Goal: Communication & Community: Answer question/provide support

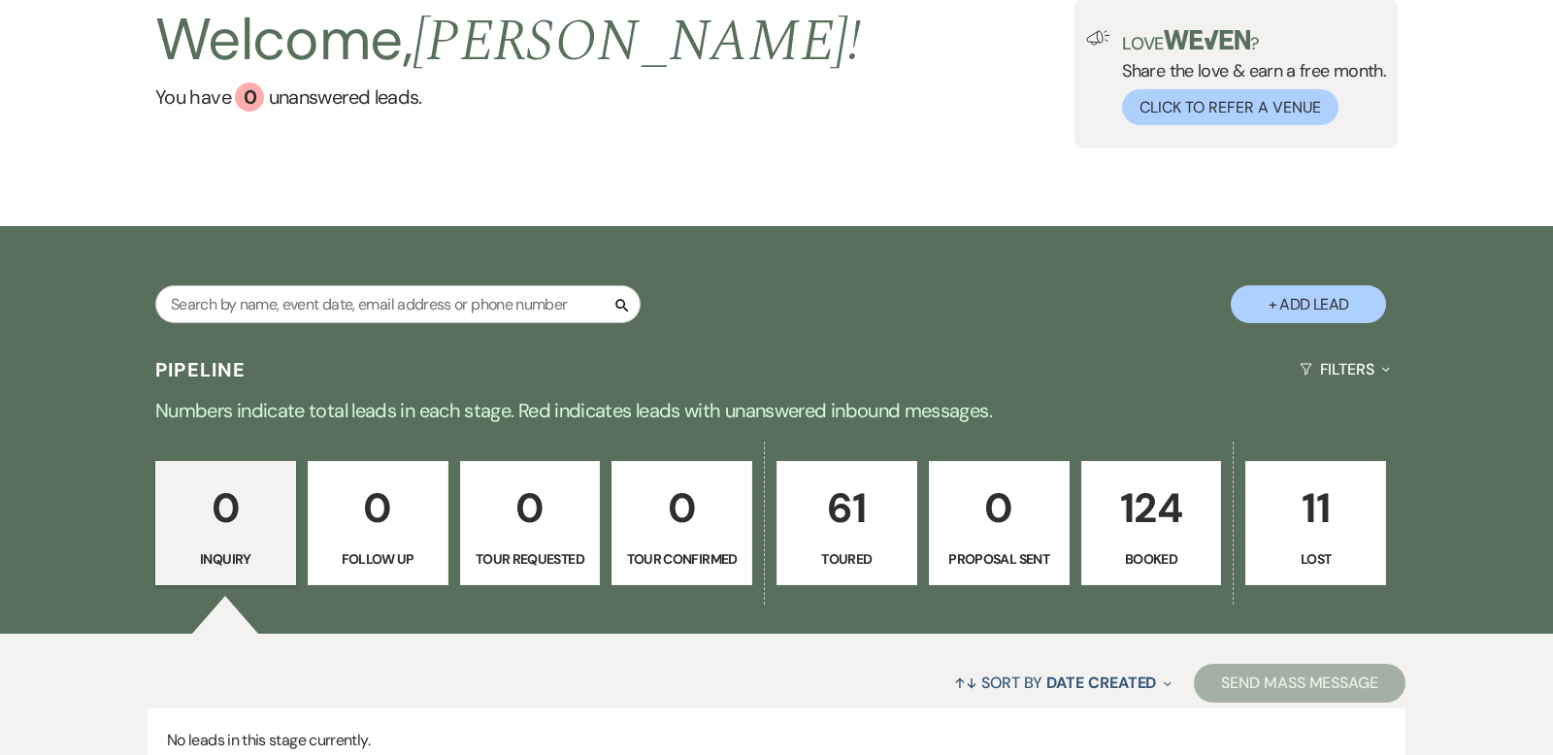
scroll to position [293, 0]
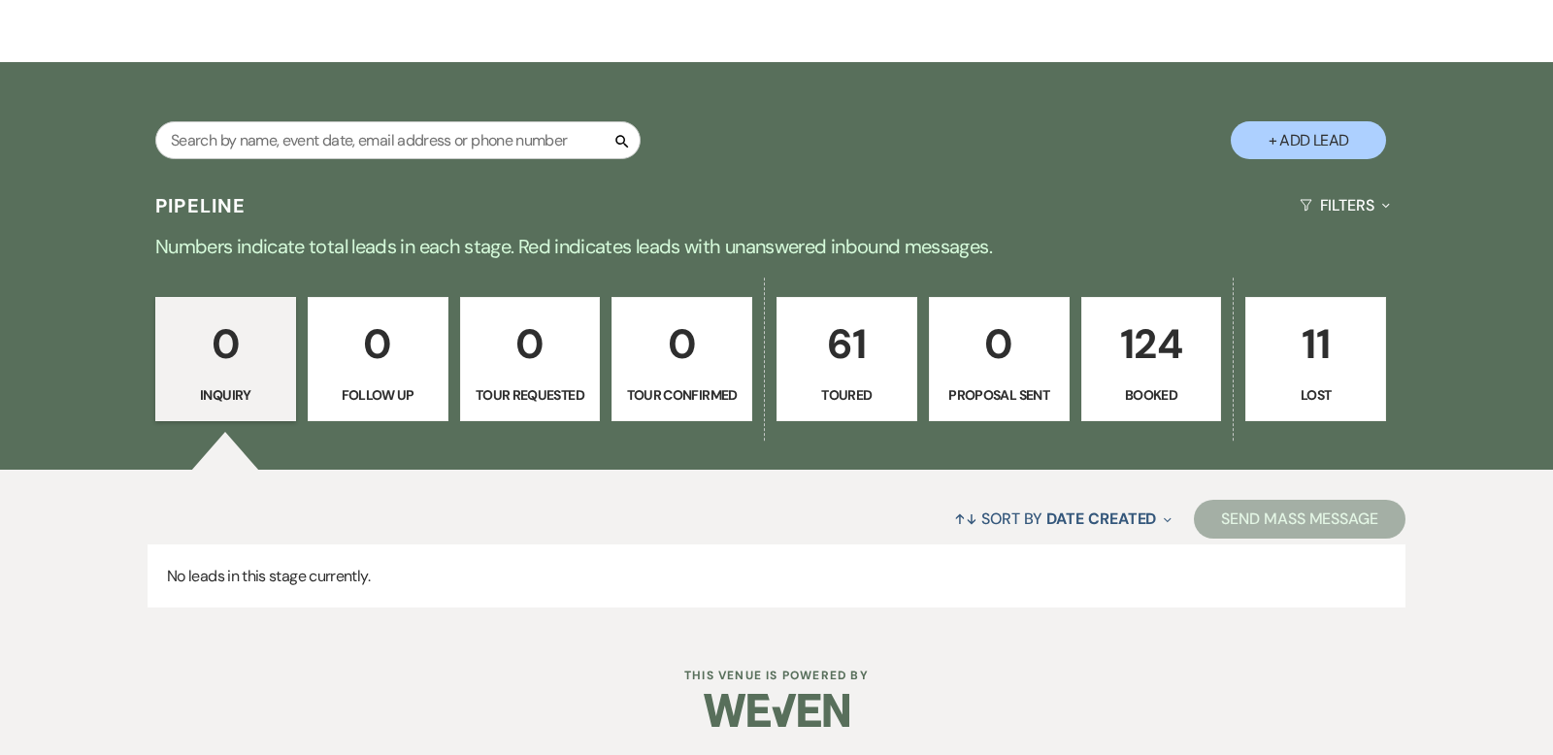
click at [1164, 331] on p "124" at bounding box center [1152, 344] width 116 height 65
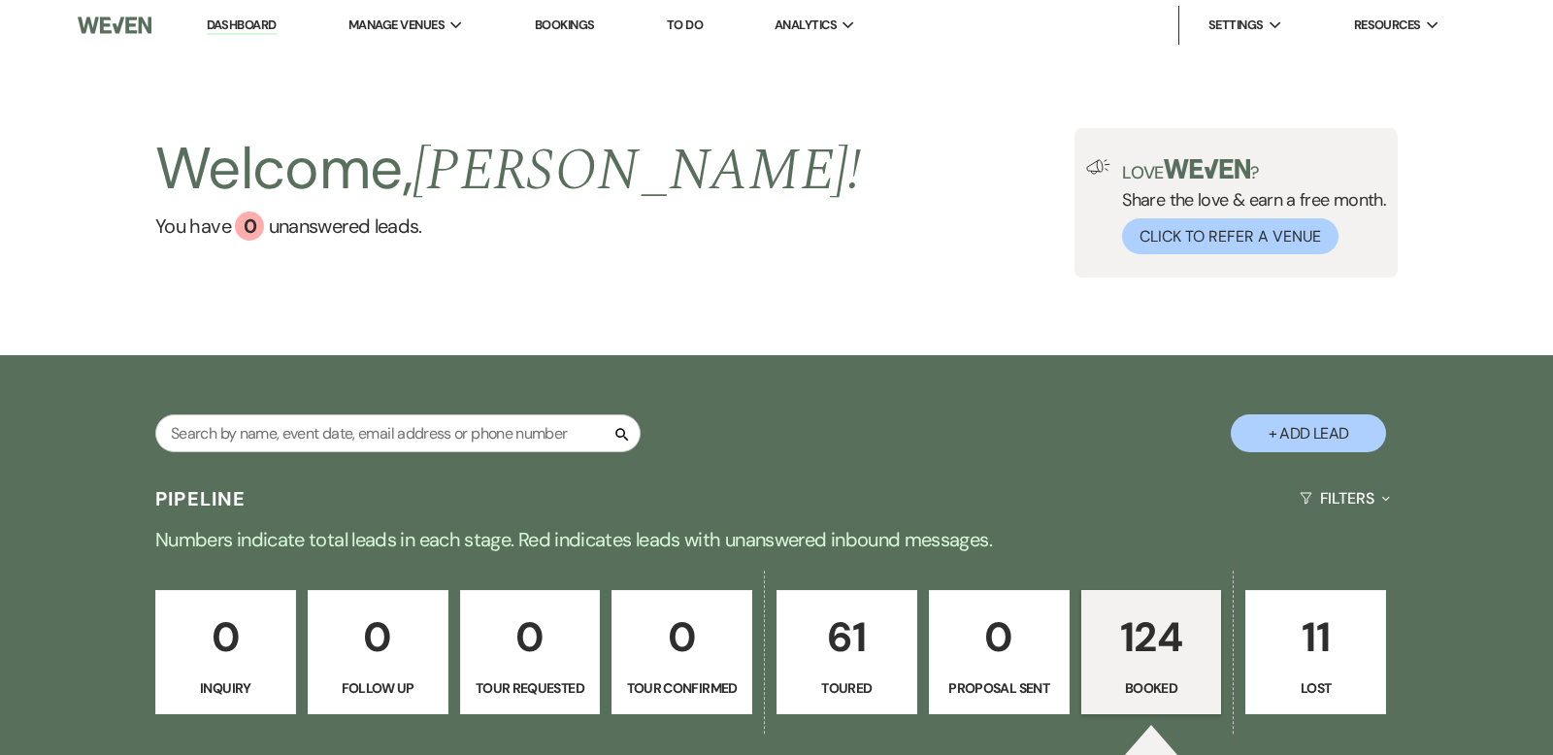
click at [1135, 624] on p "124" at bounding box center [1152, 637] width 116 height 65
click at [1173, 630] on p "124" at bounding box center [1152, 637] width 116 height 65
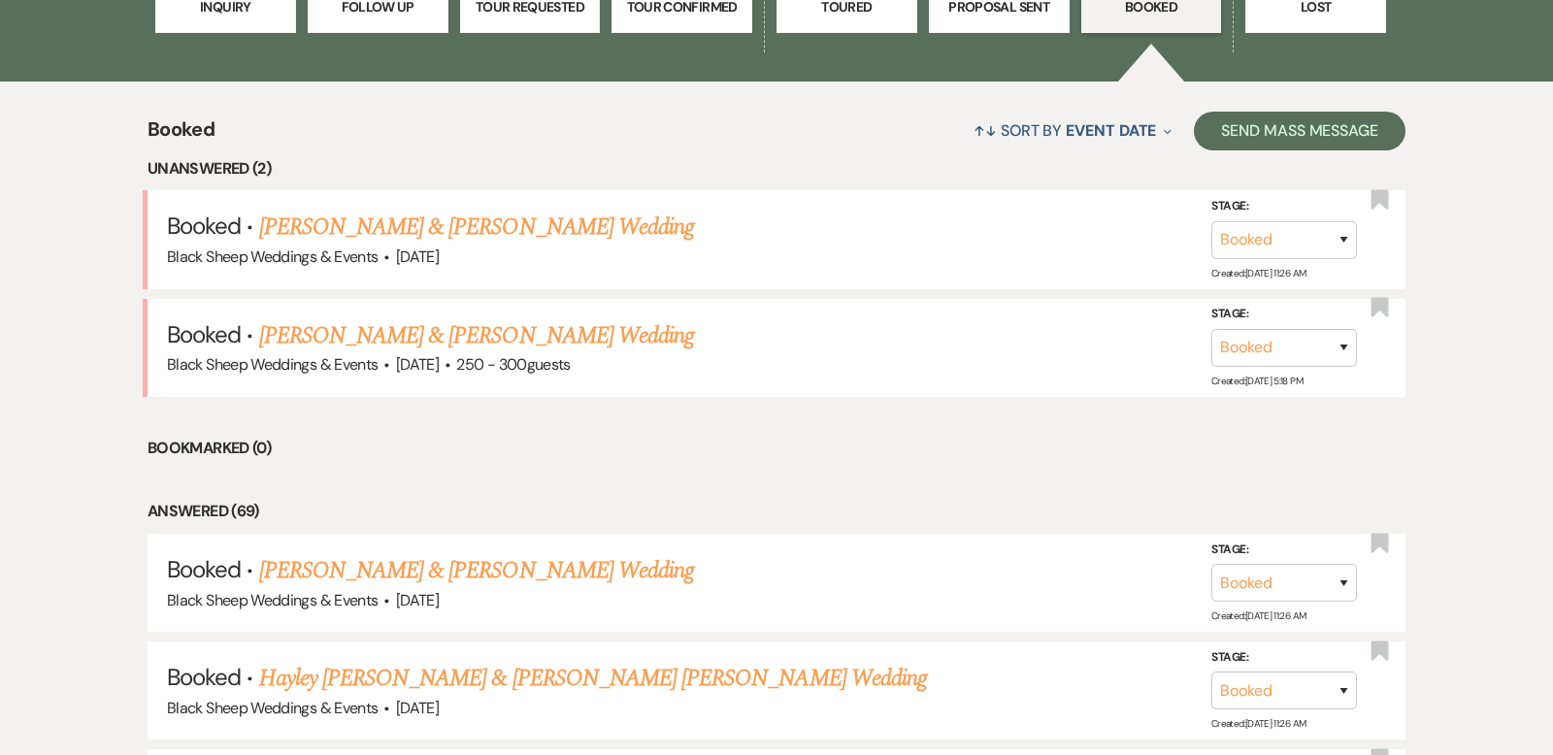
scroll to position [684, 0]
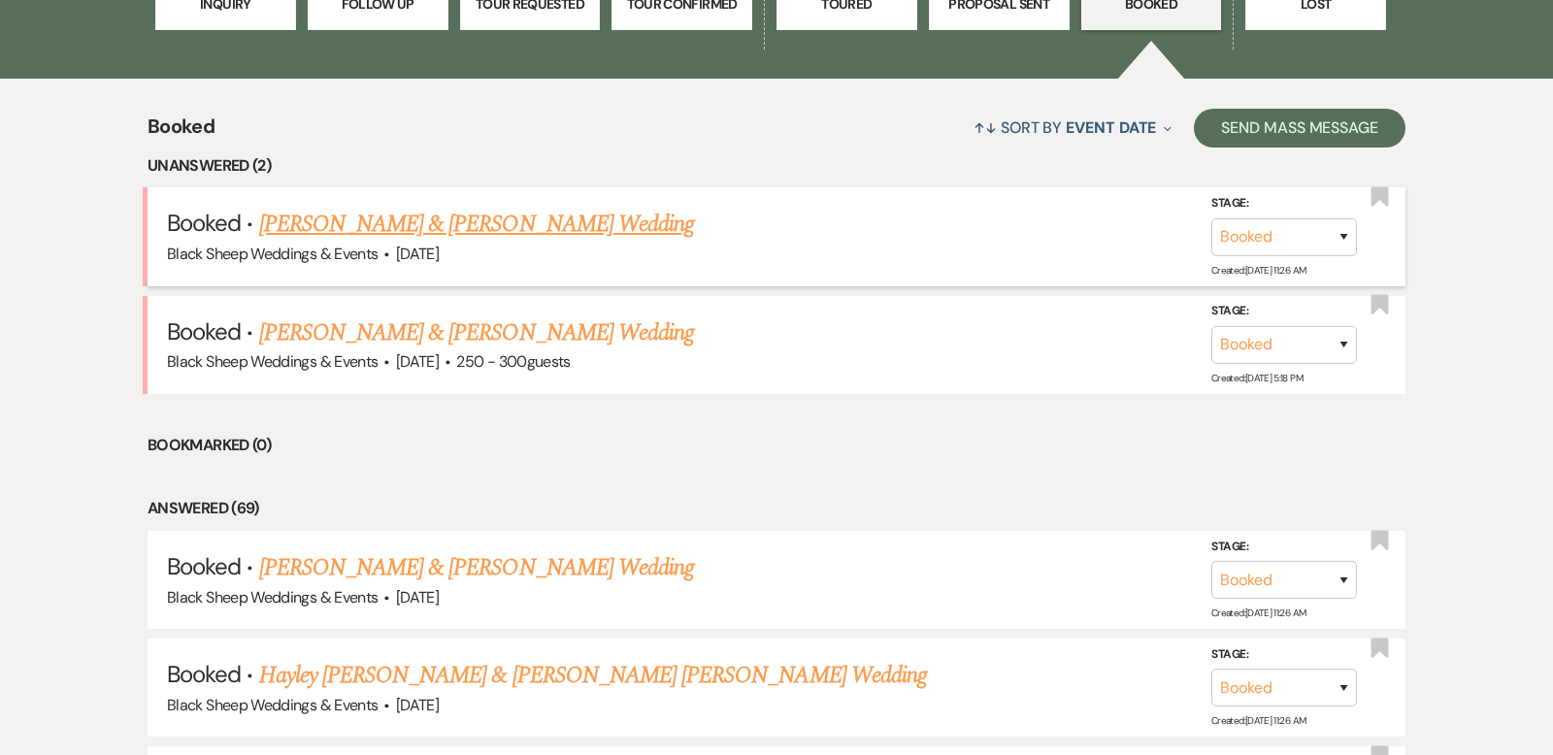
click at [430, 224] on link "[PERSON_NAME] & [PERSON_NAME] Wedding" at bounding box center [476, 224] width 435 height 35
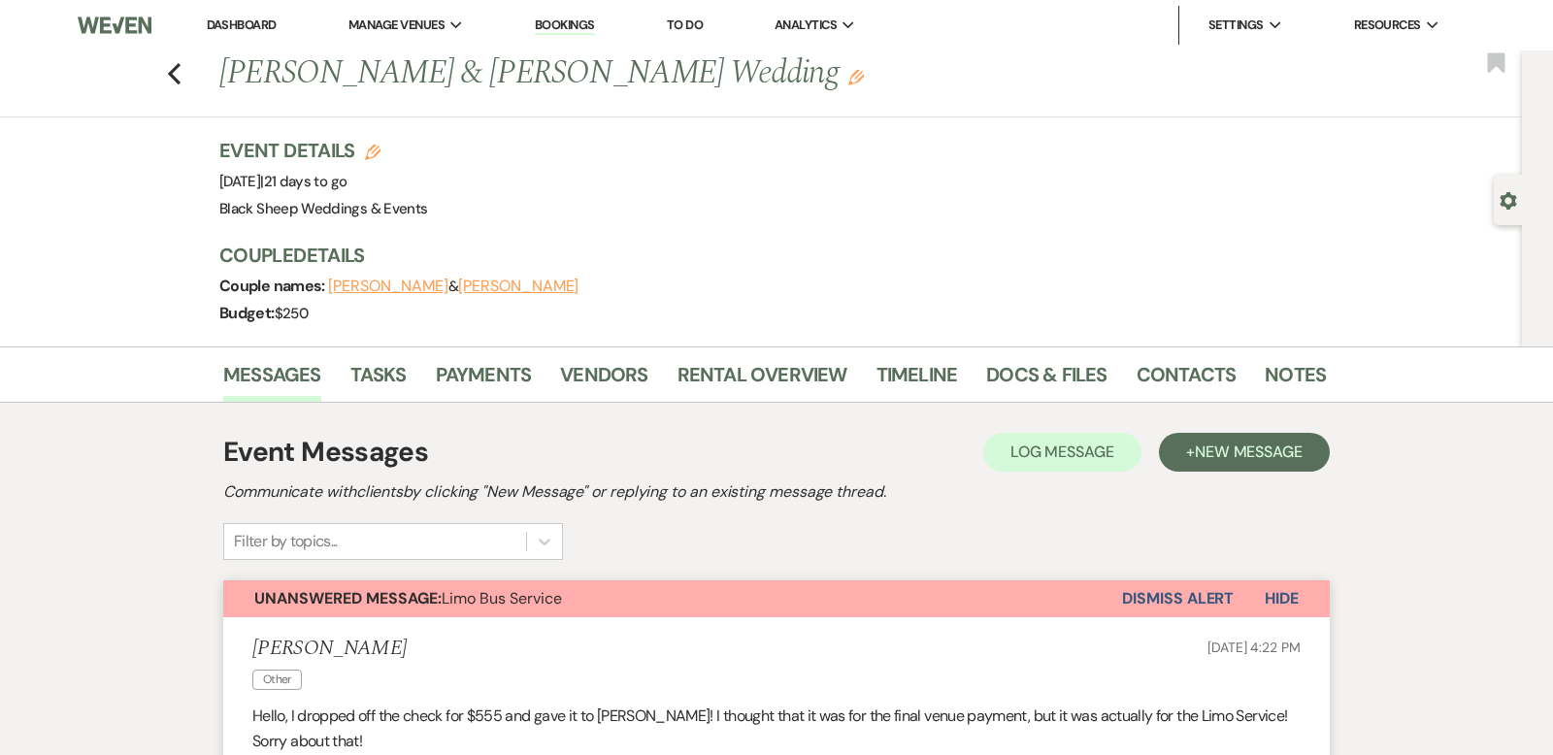
click at [1284, 584] on button "Hide" at bounding box center [1282, 599] width 96 height 37
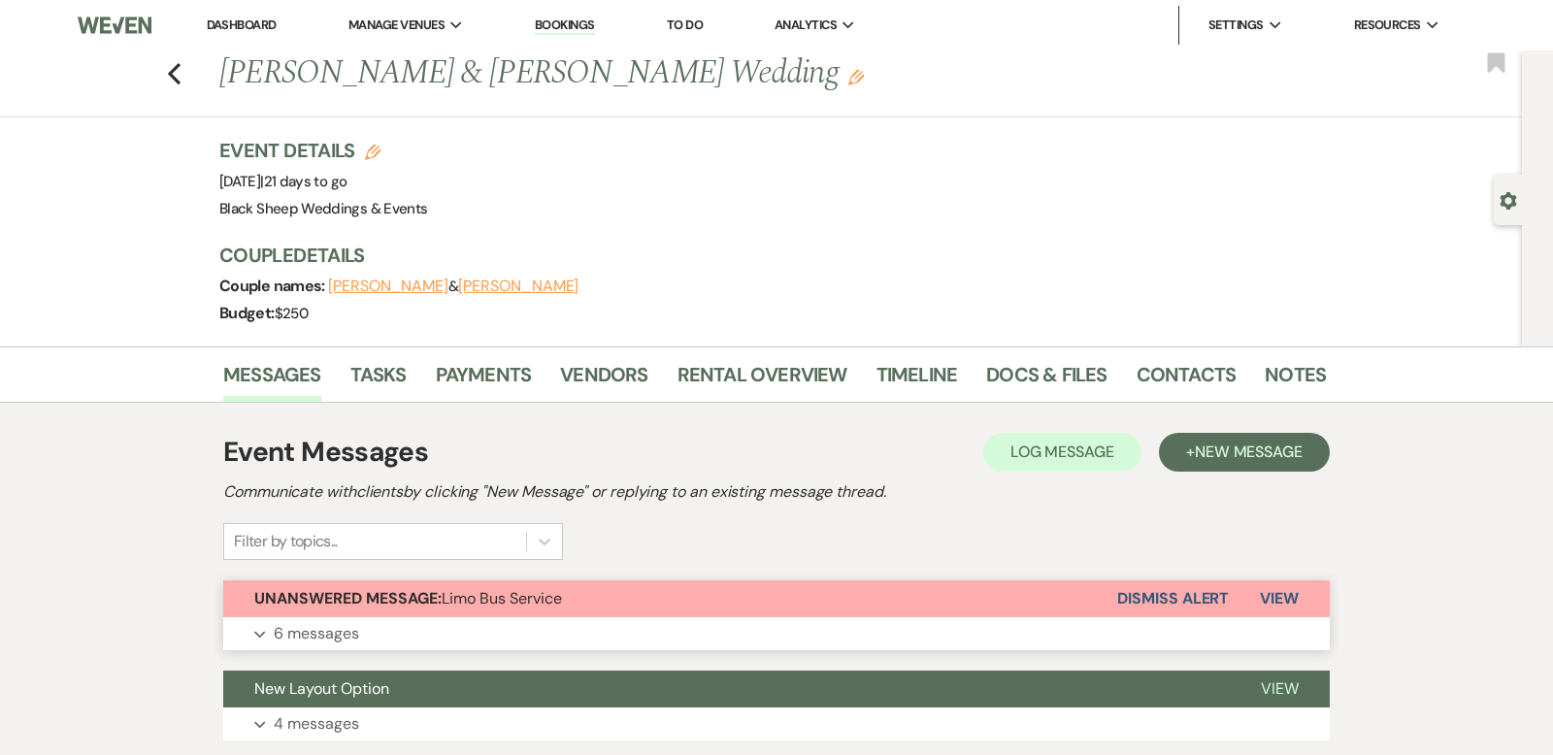
click at [1166, 592] on button "Dismiss Alert" at bounding box center [1173, 599] width 112 height 37
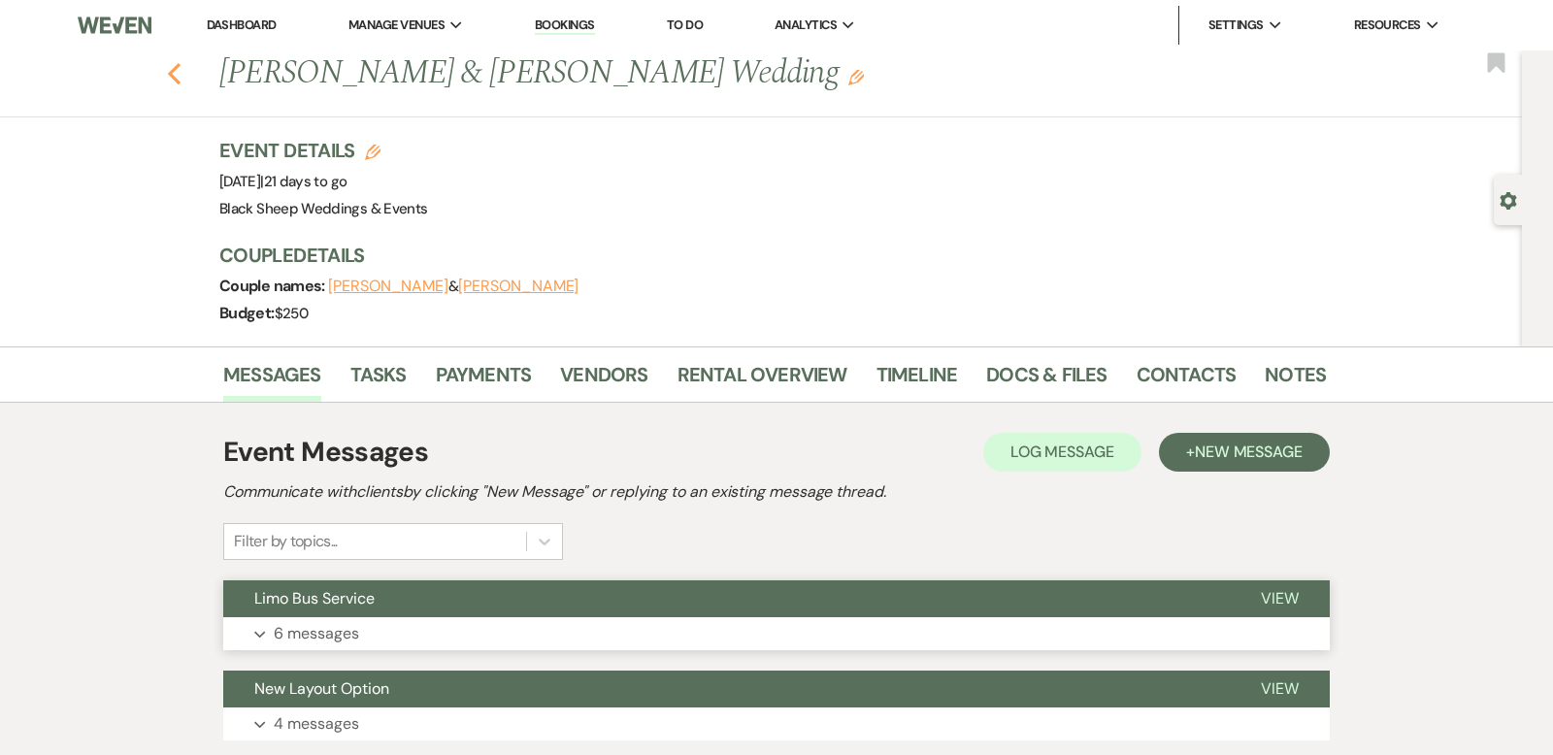
click at [172, 69] on use "button" at bounding box center [174, 73] width 13 height 21
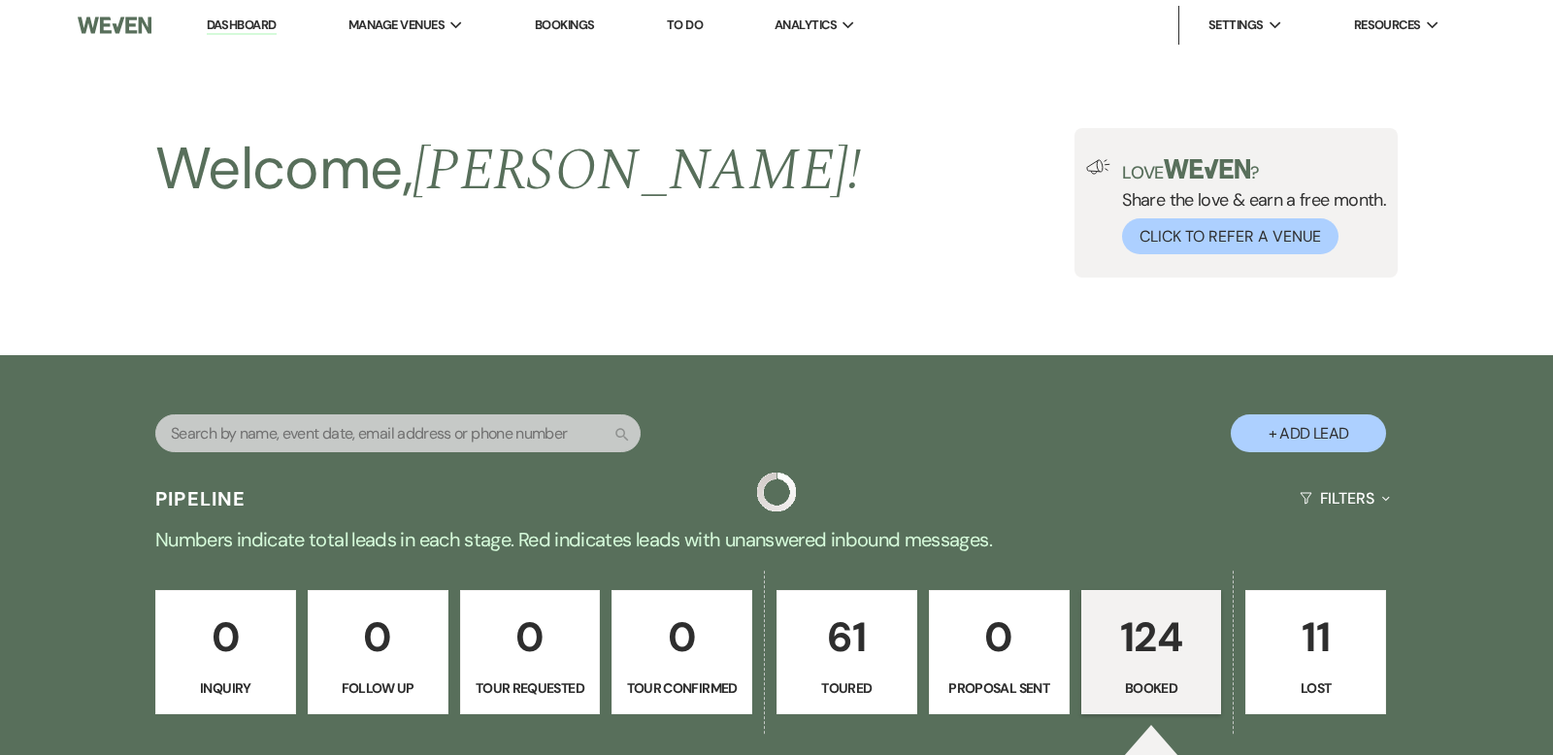
scroll to position [684, 0]
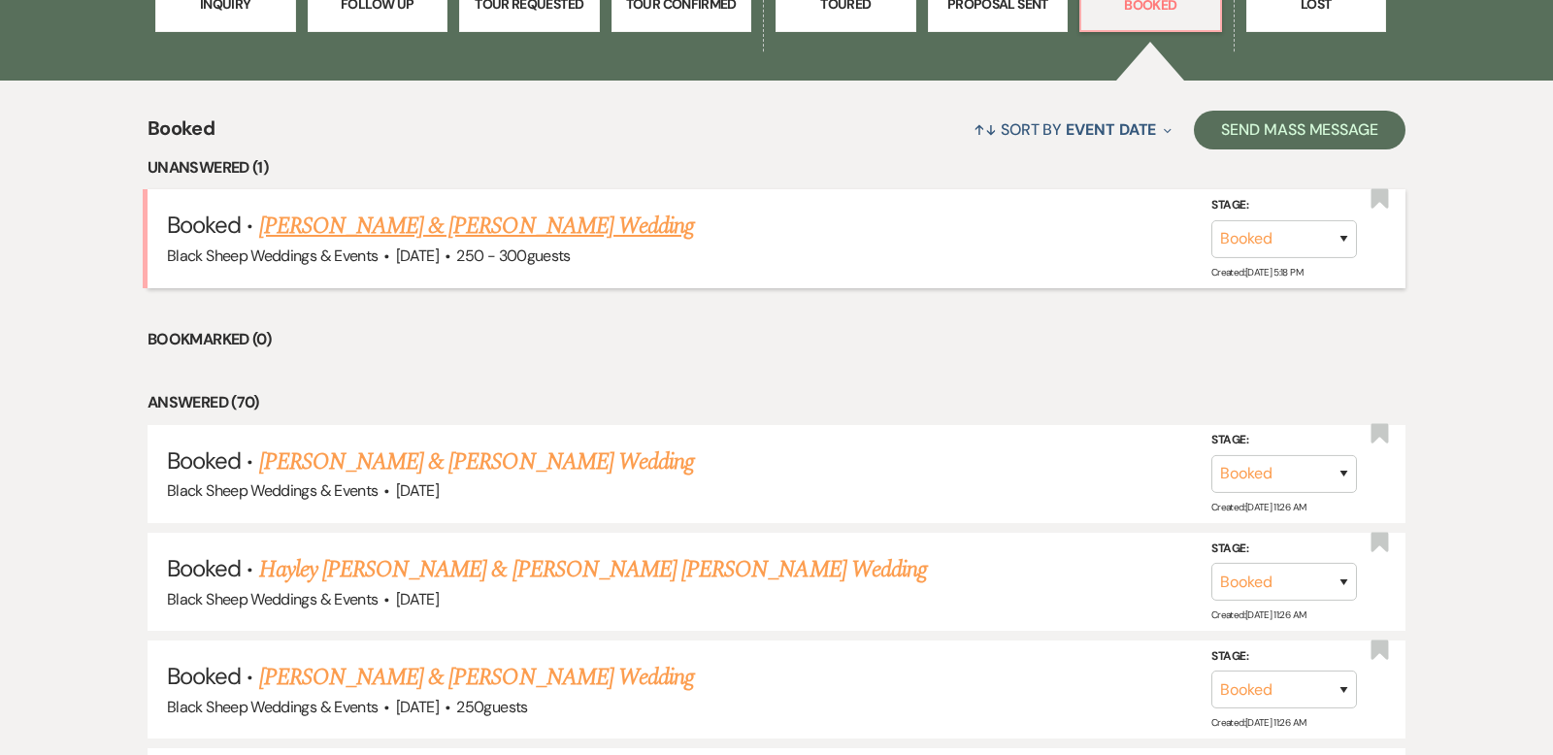
click at [454, 221] on link "[PERSON_NAME] & [PERSON_NAME] Wedding" at bounding box center [476, 226] width 435 height 35
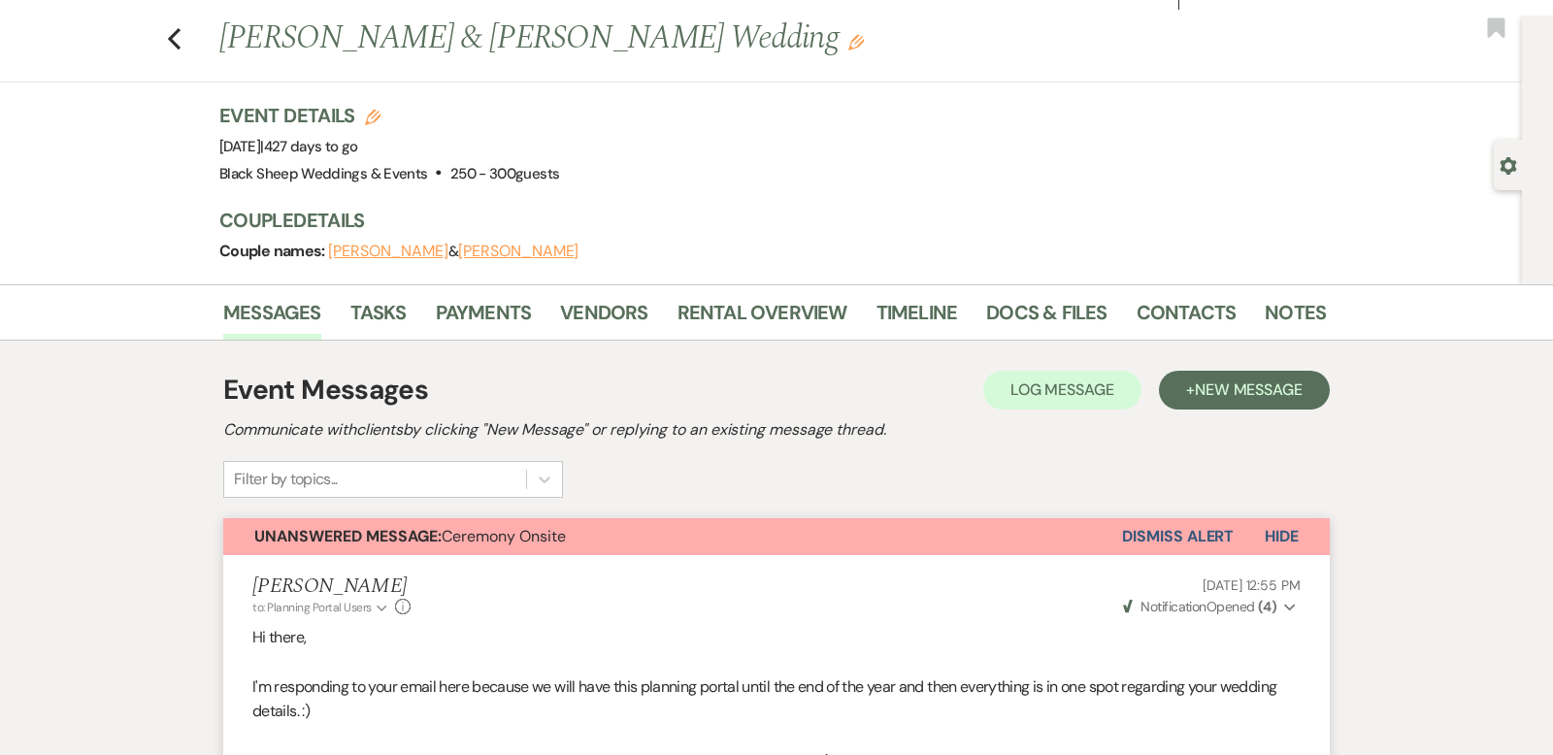
scroll to position [8, 0]
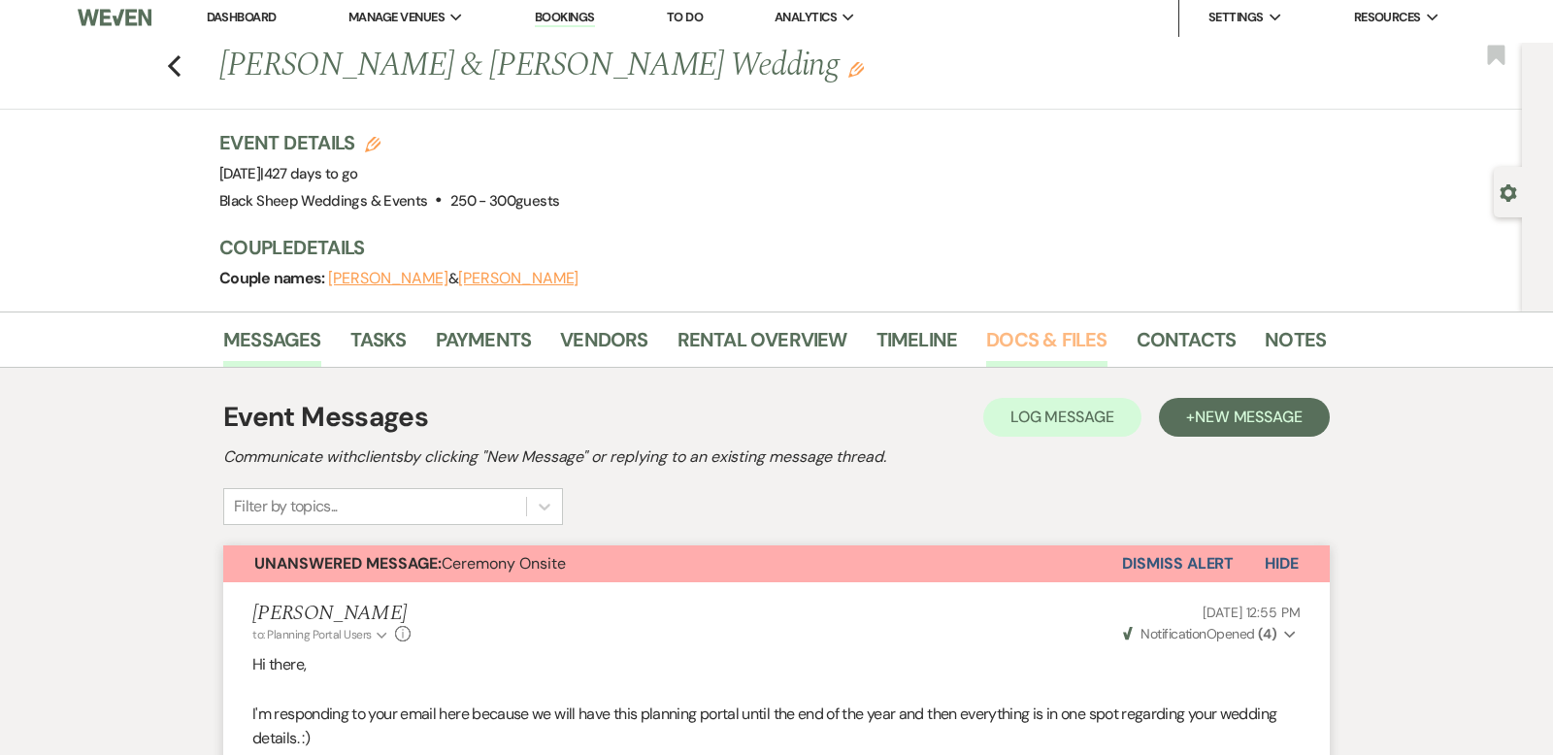
click at [1031, 336] on link "Docs & Files" at bounding box center [1046, 345] width 120 height 43
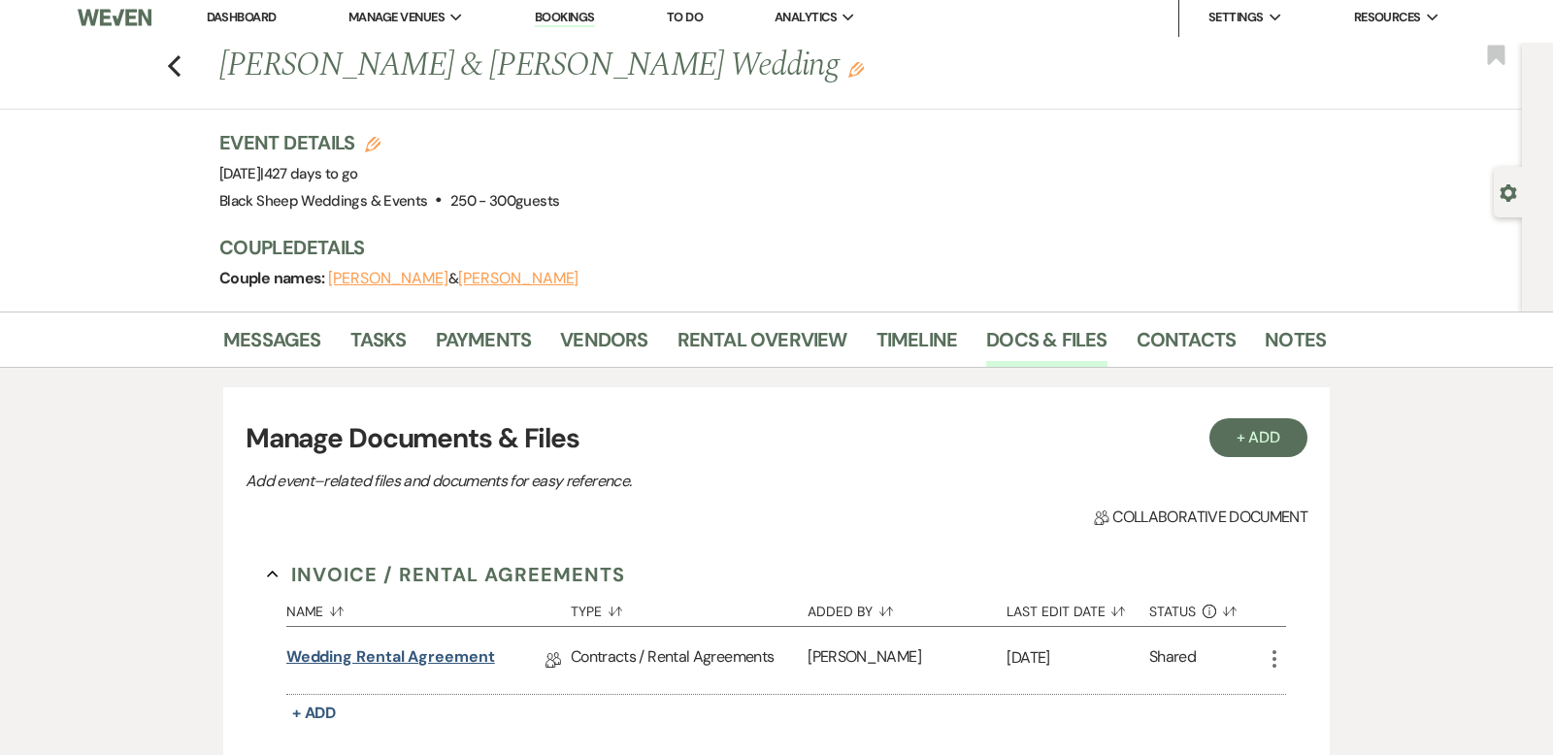
click at [398, 655] on link "Wedding Rental Agreement" at bounding box center [390, 661] width 209 height 30
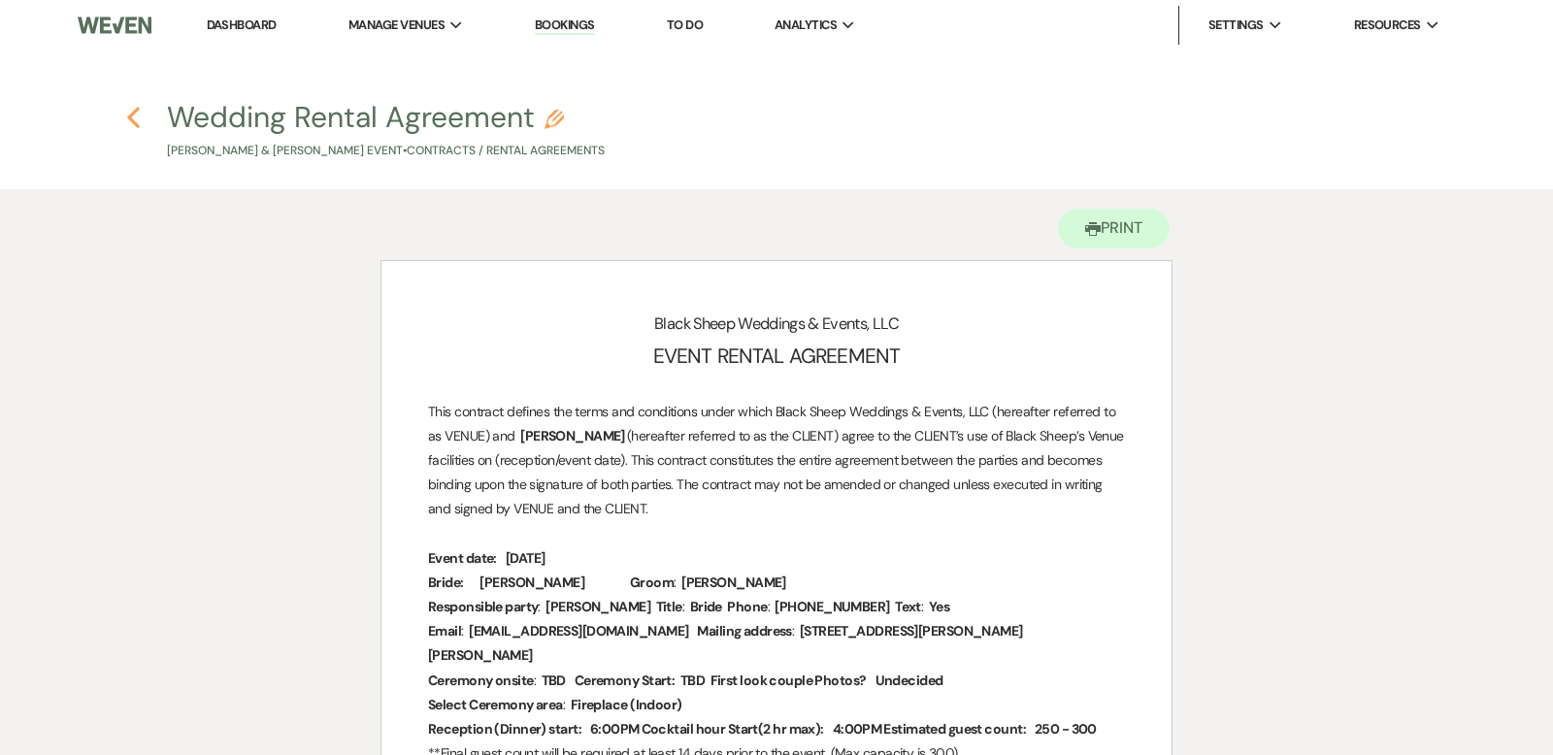
click at [133, 114] on use "button" at bounding box center [133, 117] width 13 height 21
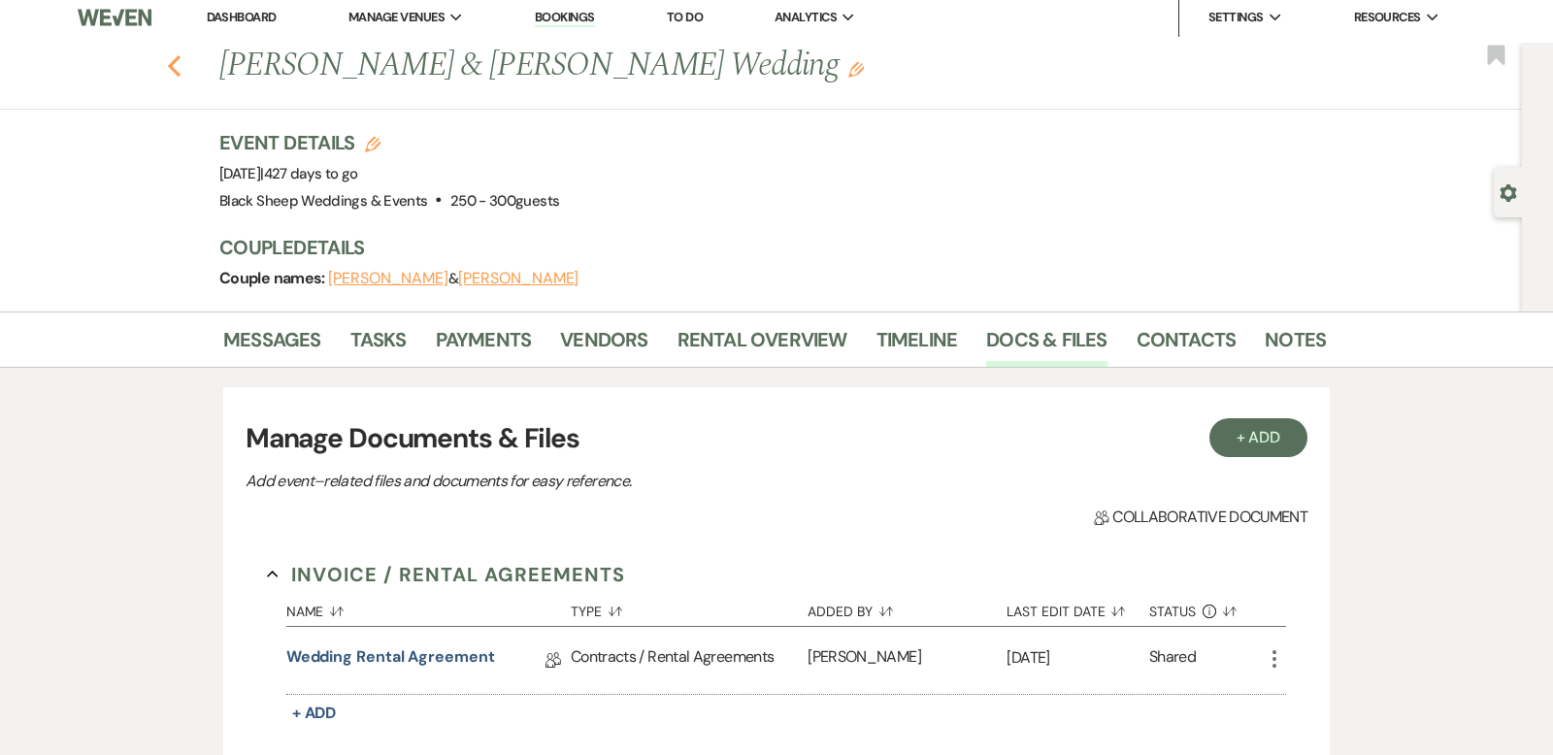
click at [176, 59] on use "button" at bounding box center [174, 65] width 13 height 21
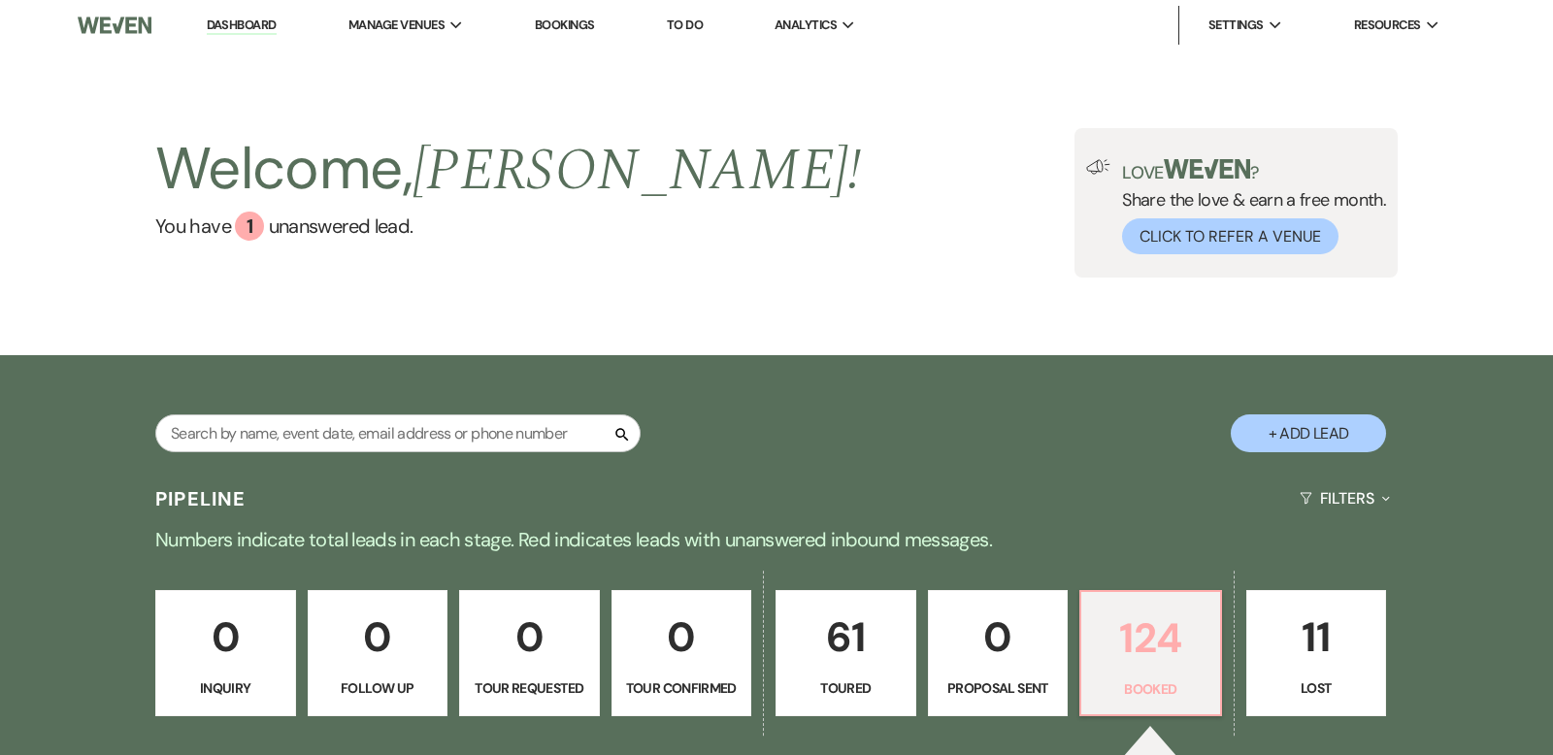
click at [1140, 630] on p "124" at bounding box center [1151, 638] width 116 height 65
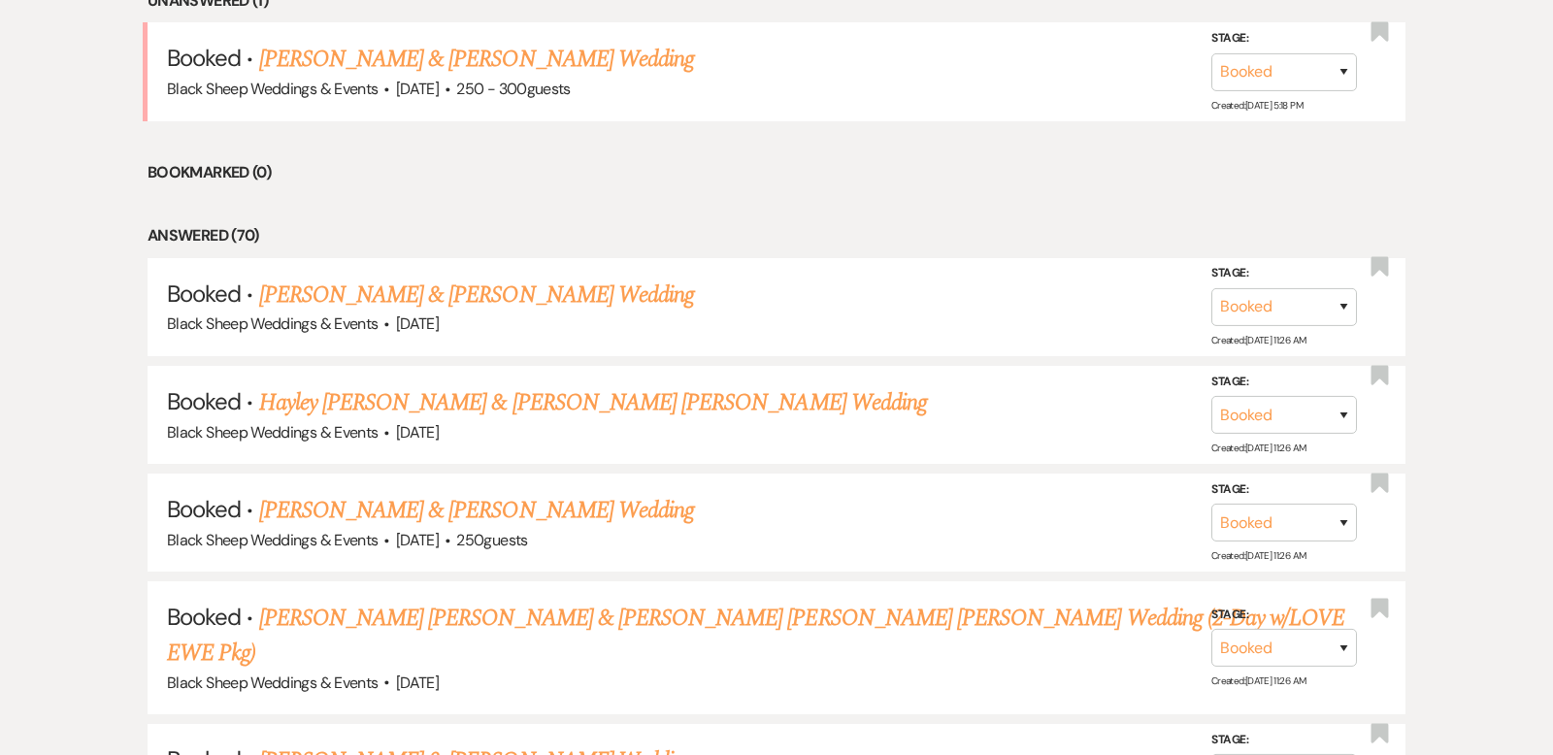
scroll to position [857, 0]
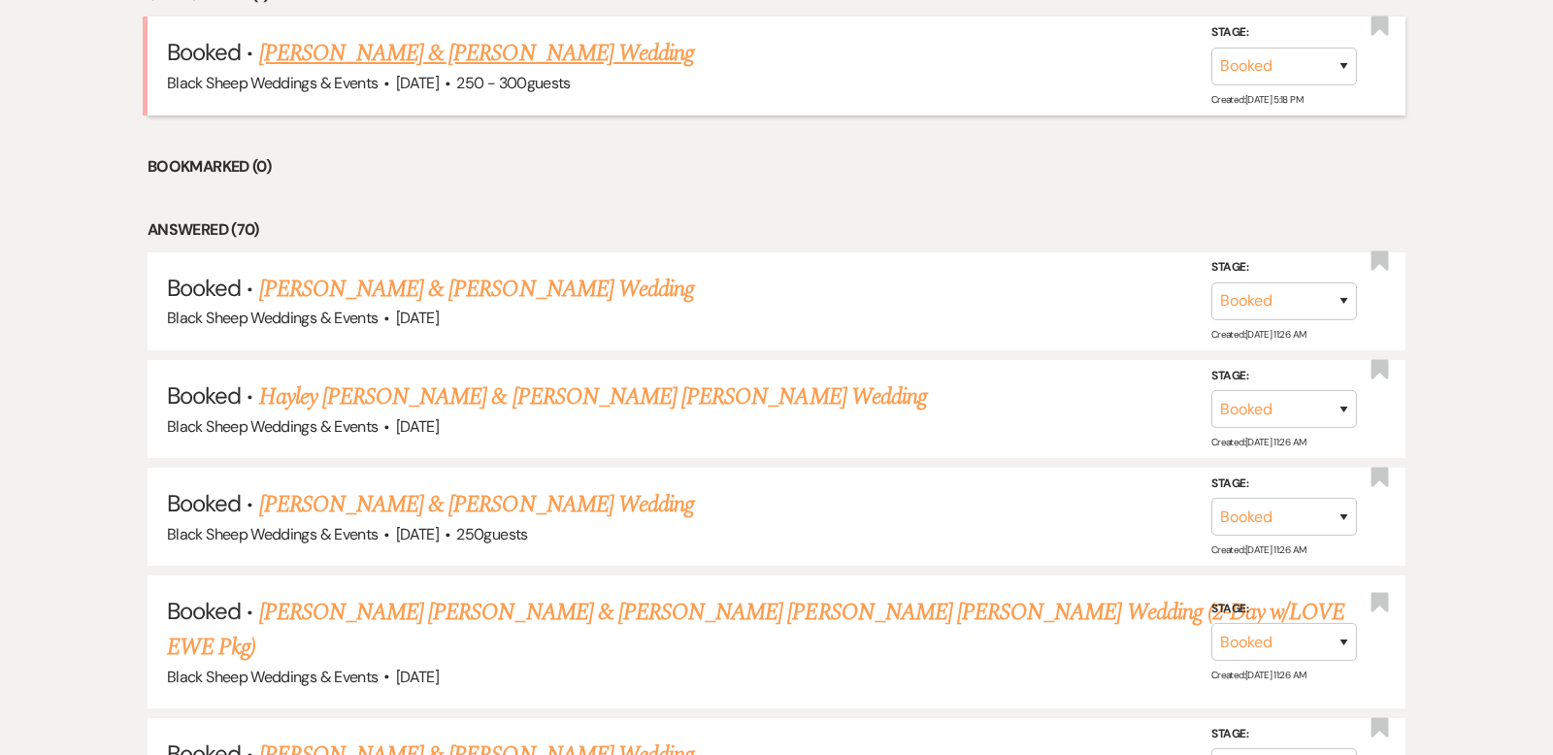
click at [539, 55] on link "[PERSON_NAME] & [PERSON_NAME] Wedding" at bounding box center [476, 53] width 435 height 35
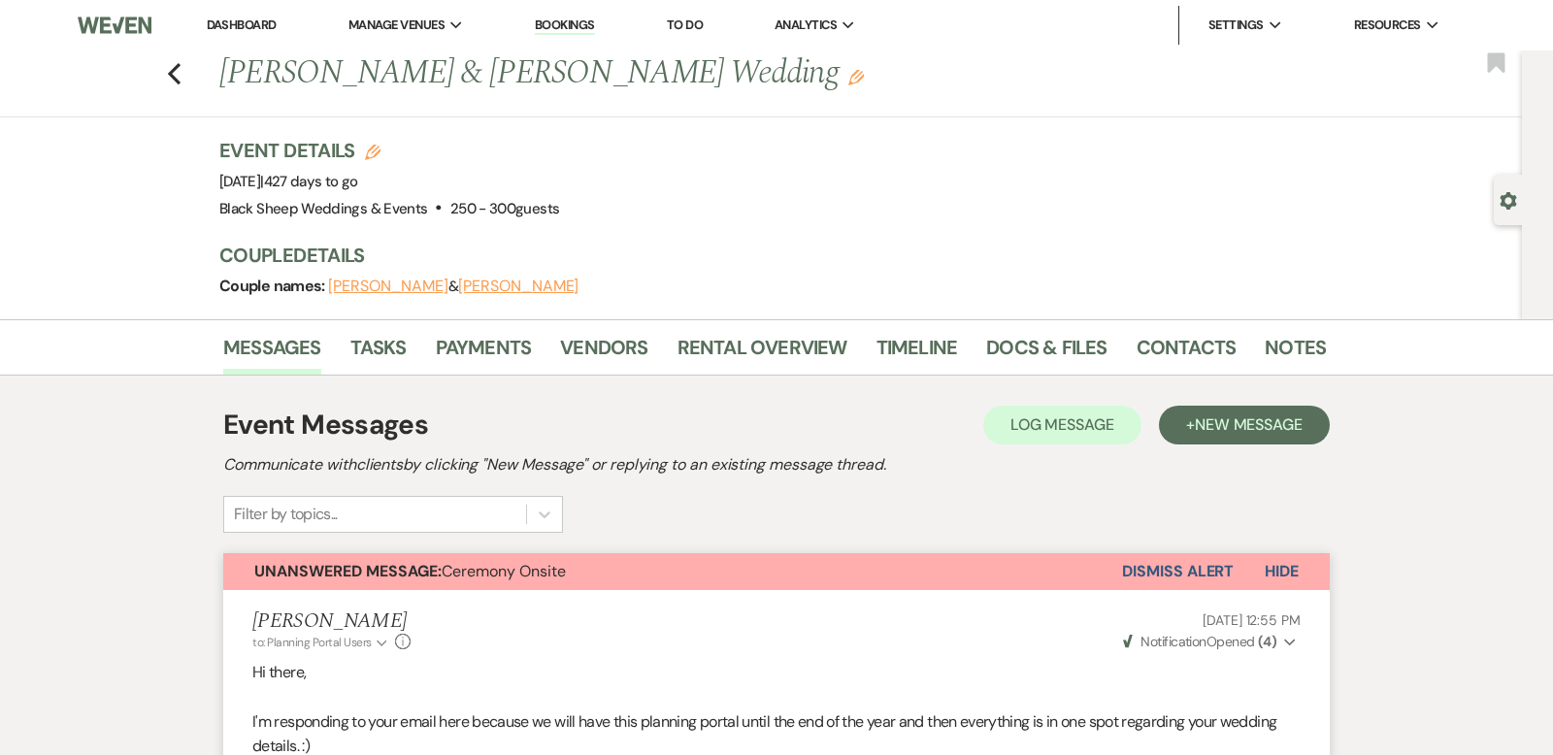
click at [247, 24] on link "Dashboard" at bounding box center [242, 25] width 70 height 17
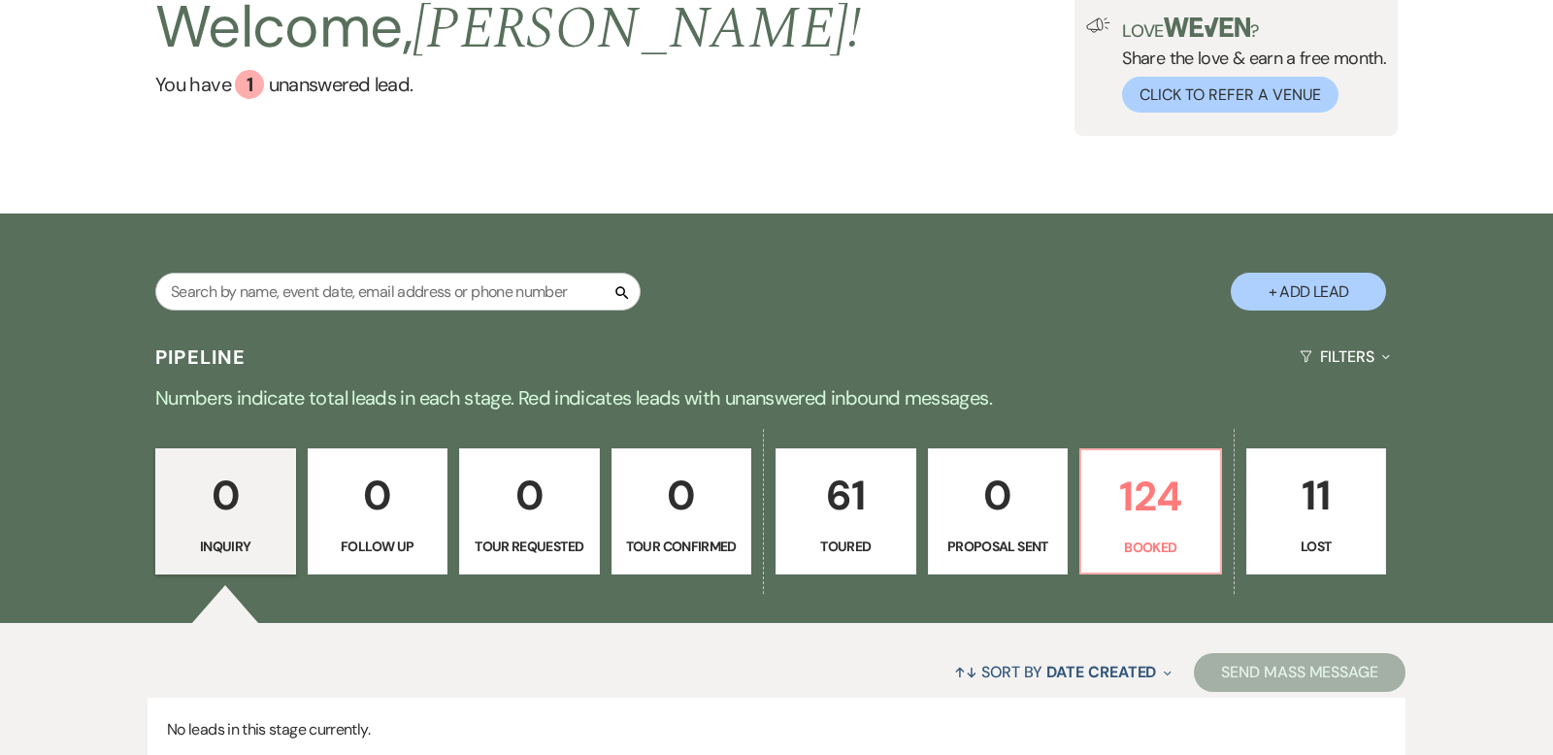
scroll to position [295, 0]
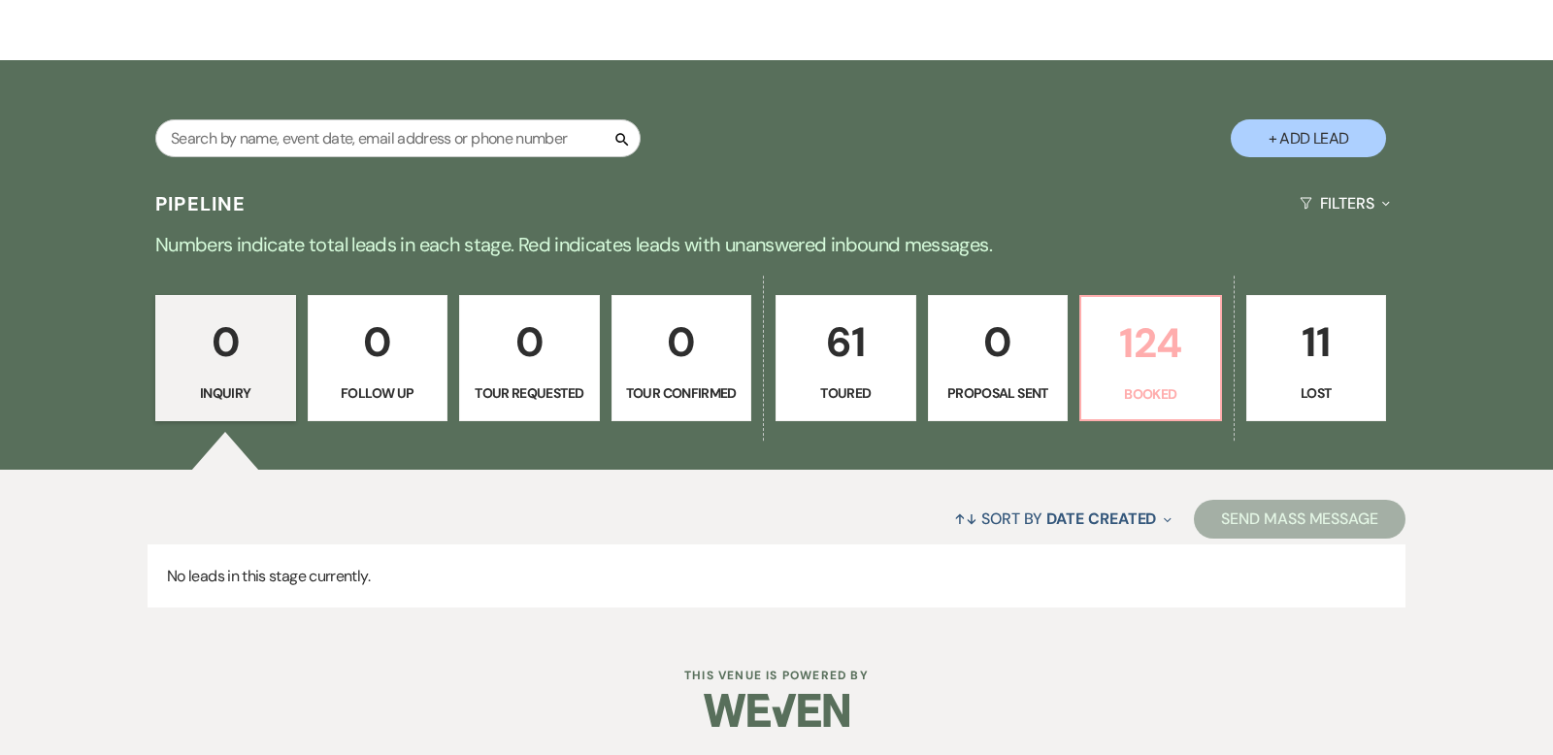
click at [1124, 356] on p "124" at bounding box center [1151, 343] width 116 height 65
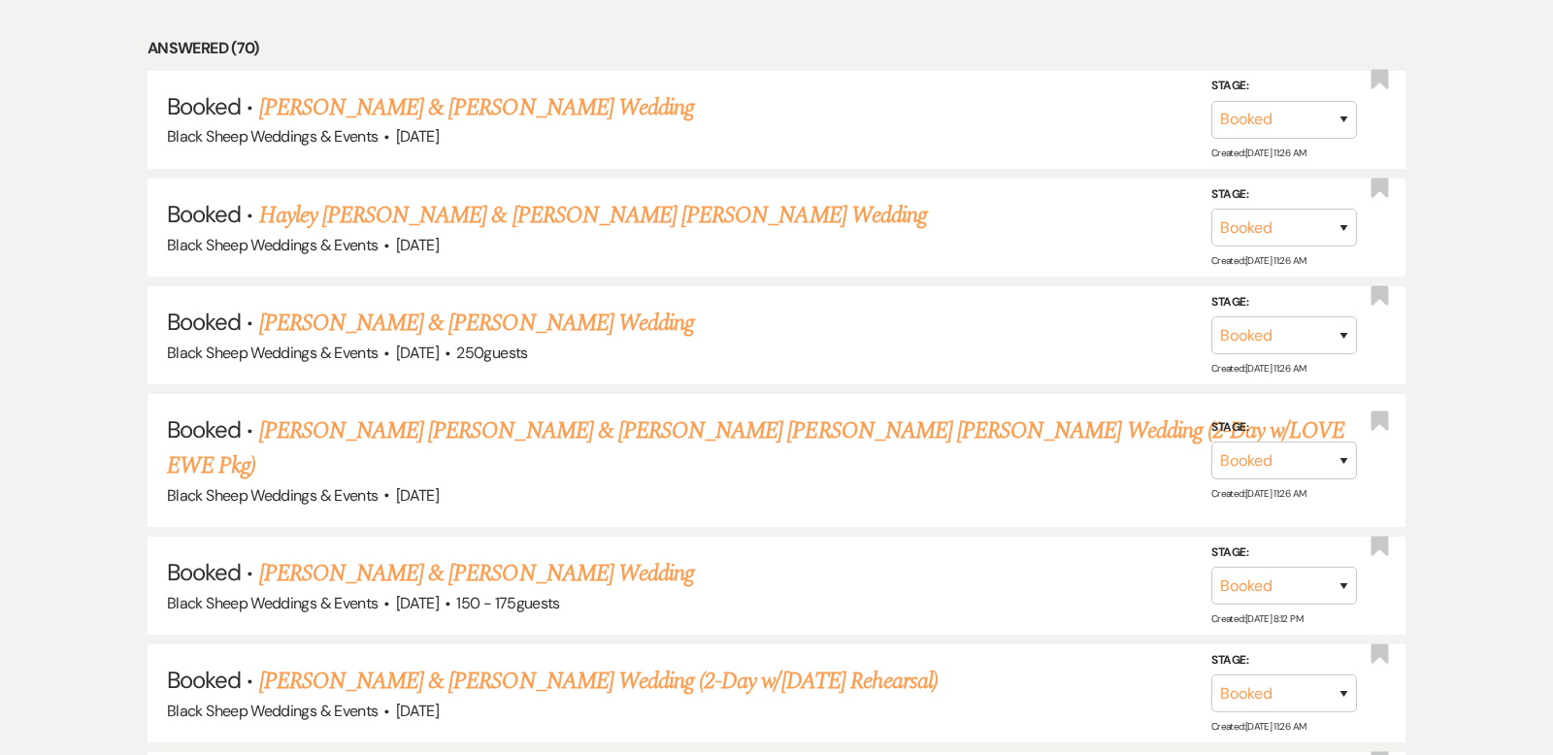
scroll to position [1075, 0]
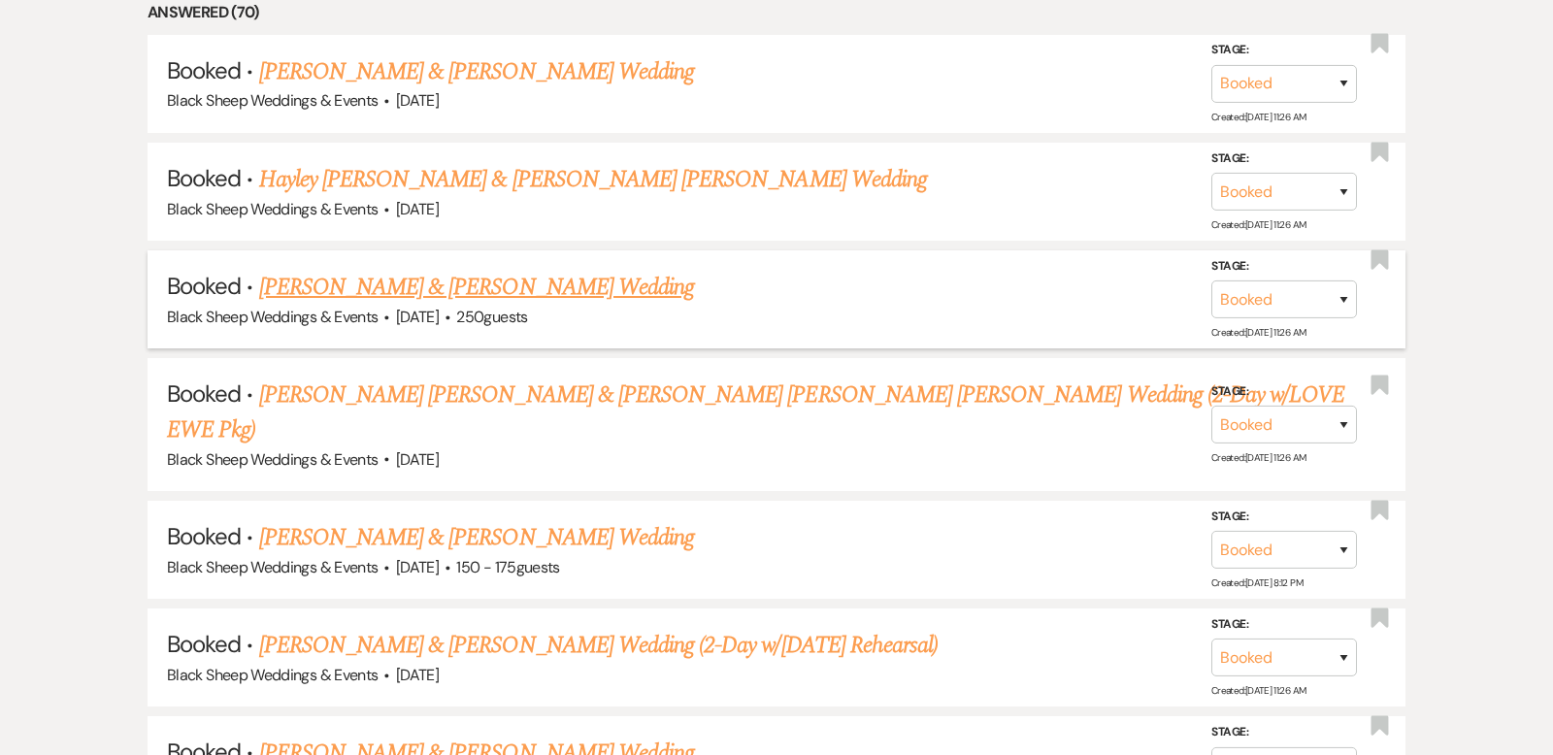
click at [492, 280] on link "[PERSON_NAME] & [PERSON_NAME] Wedding" at bounding box center [476, 287] width 435 height 35
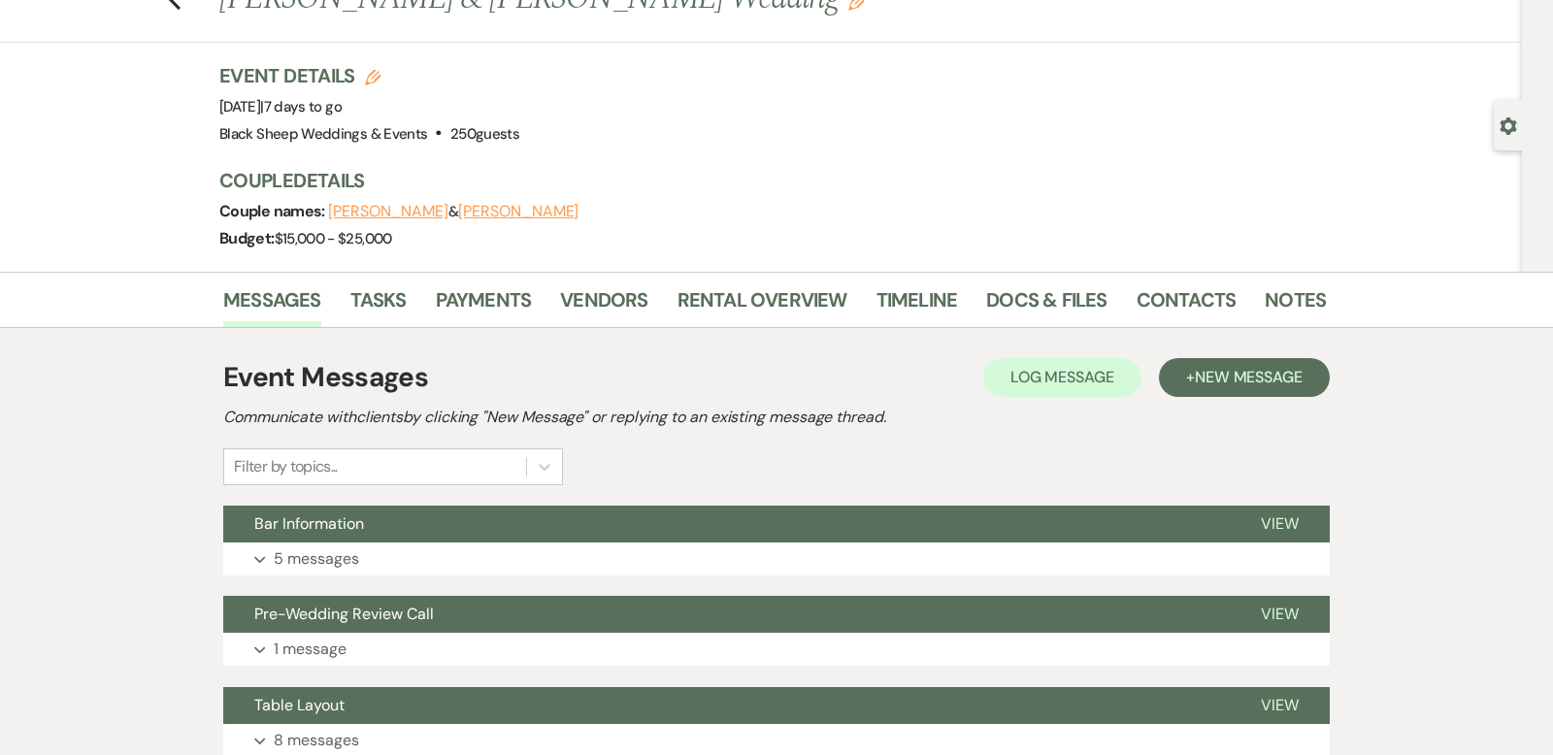
scroll to position [23, 0]
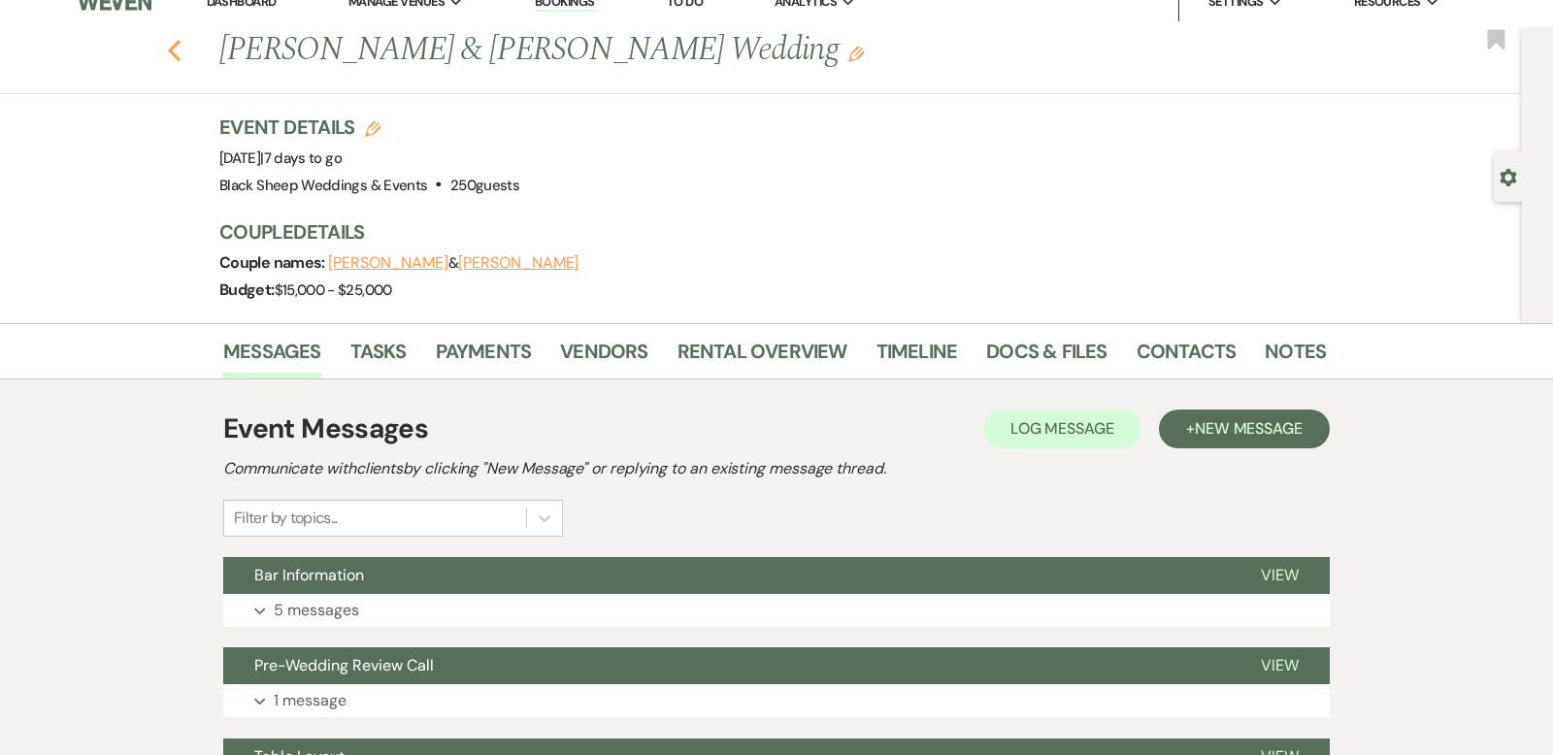
click at [175, 48] on icon "Previous" at bounding box center [174, 50] width 15 height 23
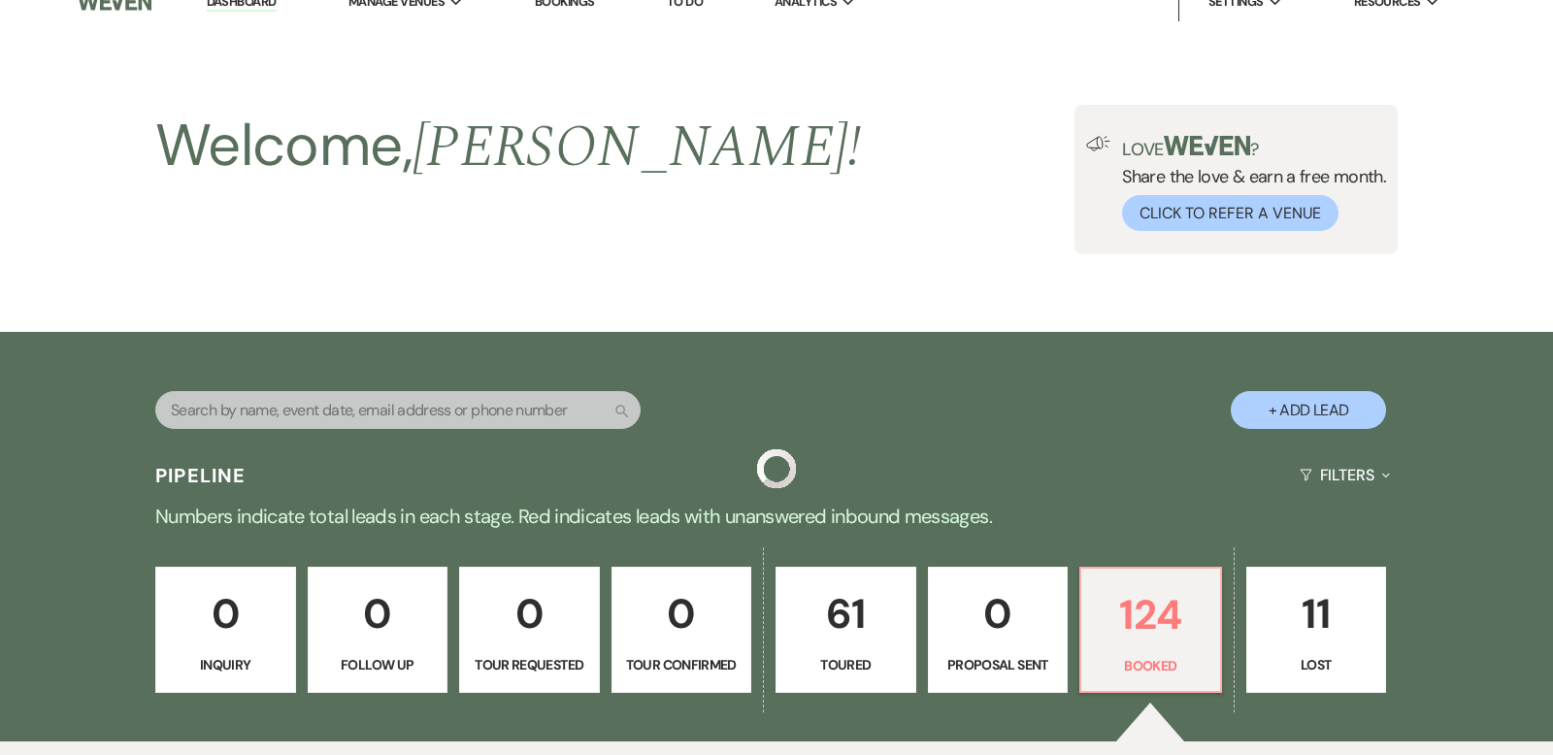
scroll to position [1075, 0]
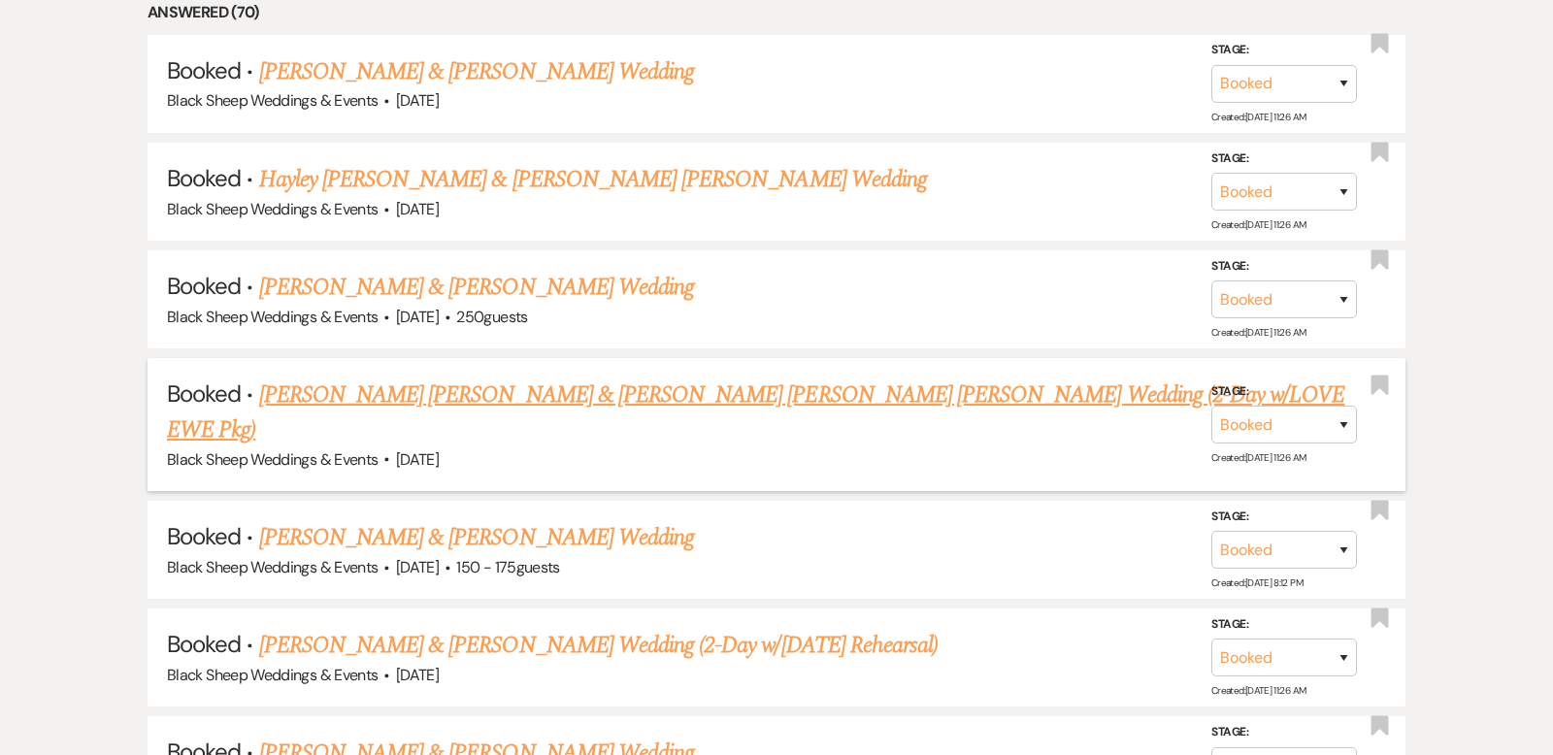
click at [528, 396] on link "[PERSON_NAME] [PERSON_NAME] & [PERSON_NAME] [PERSON_NAME] [PERSON_NAME] Wedding…" at bounding box center [756, 413] width 1178 height 70
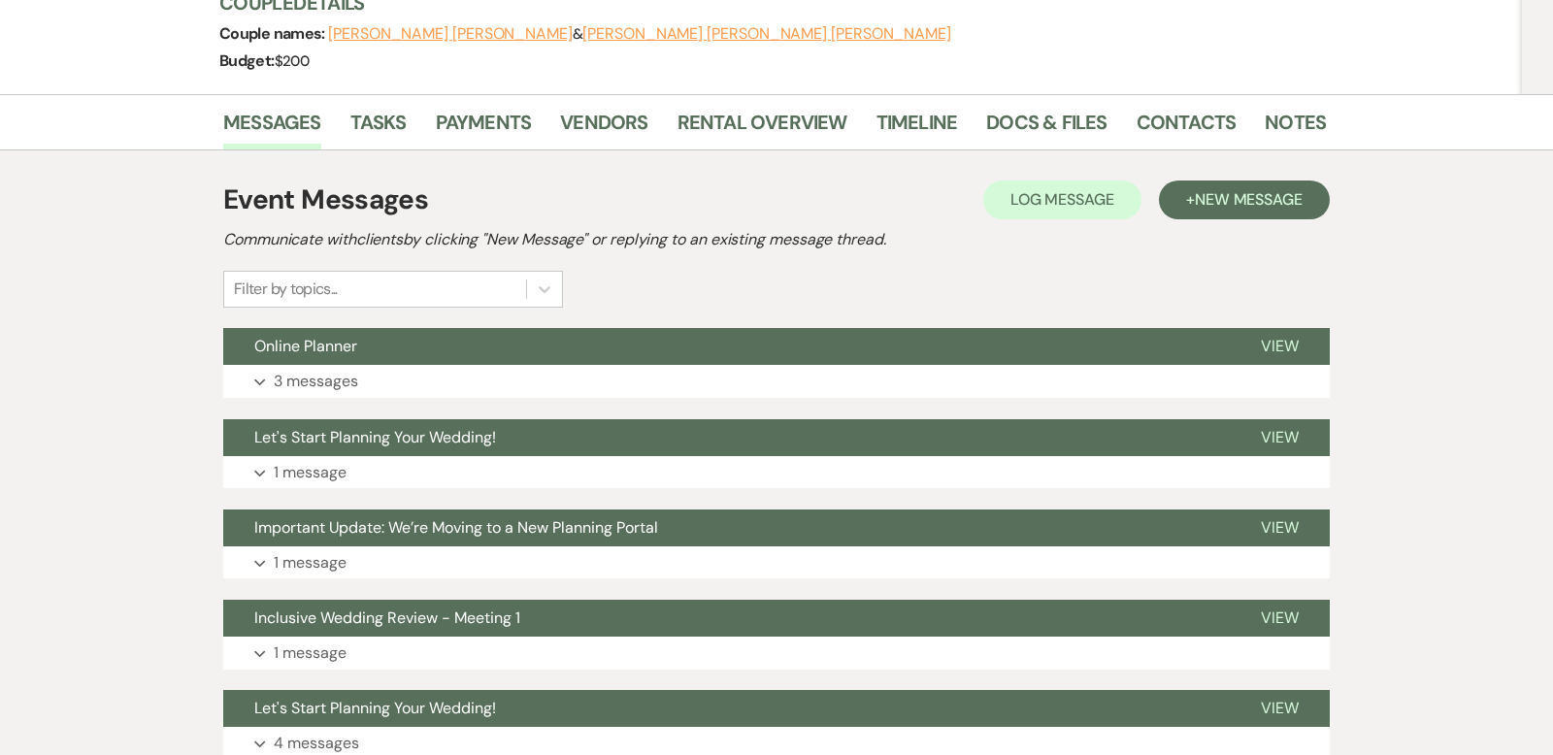
scroll to position [336, 0]
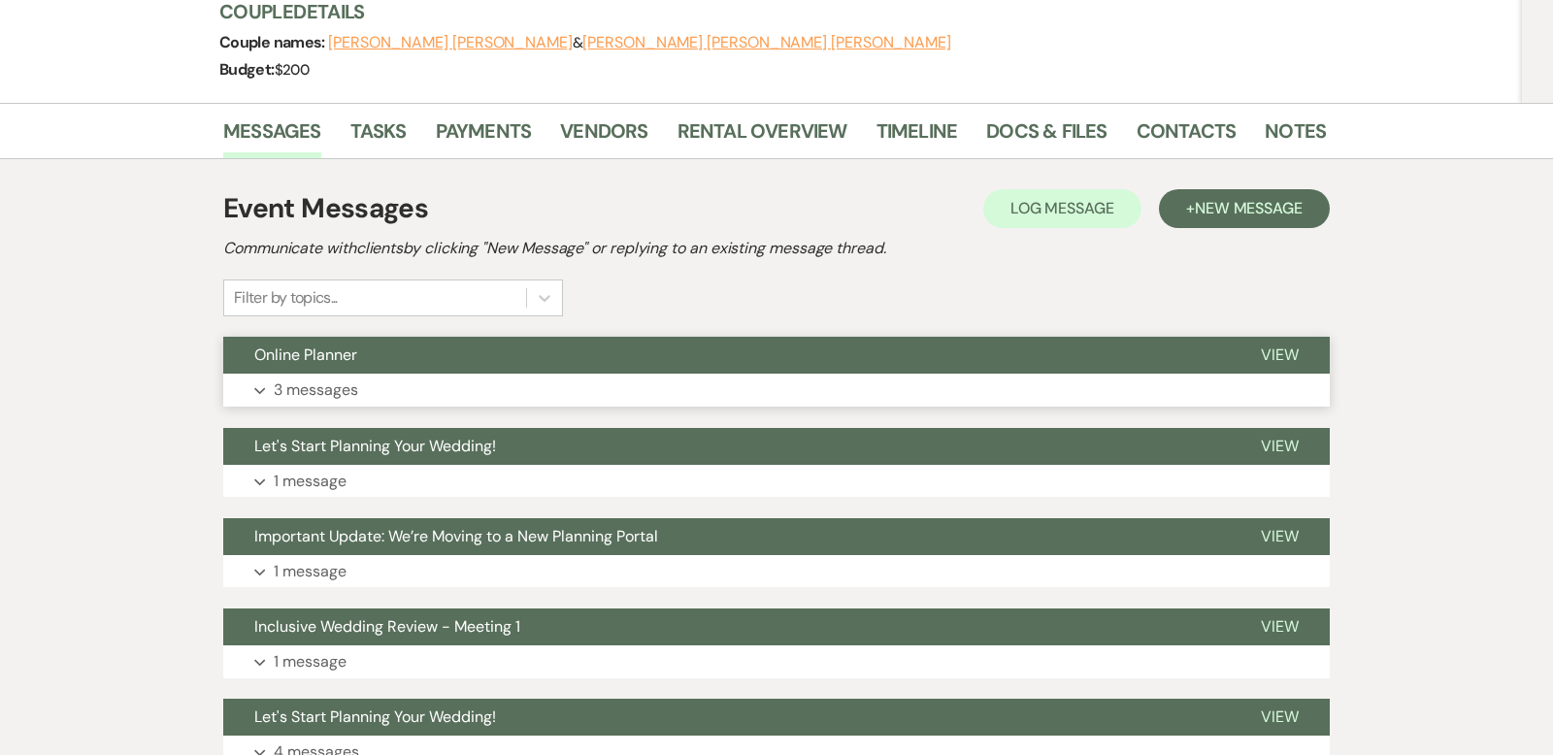
click at [262, 387] on icon "Expand" at bounding box center [260, 391] width 12 height 8
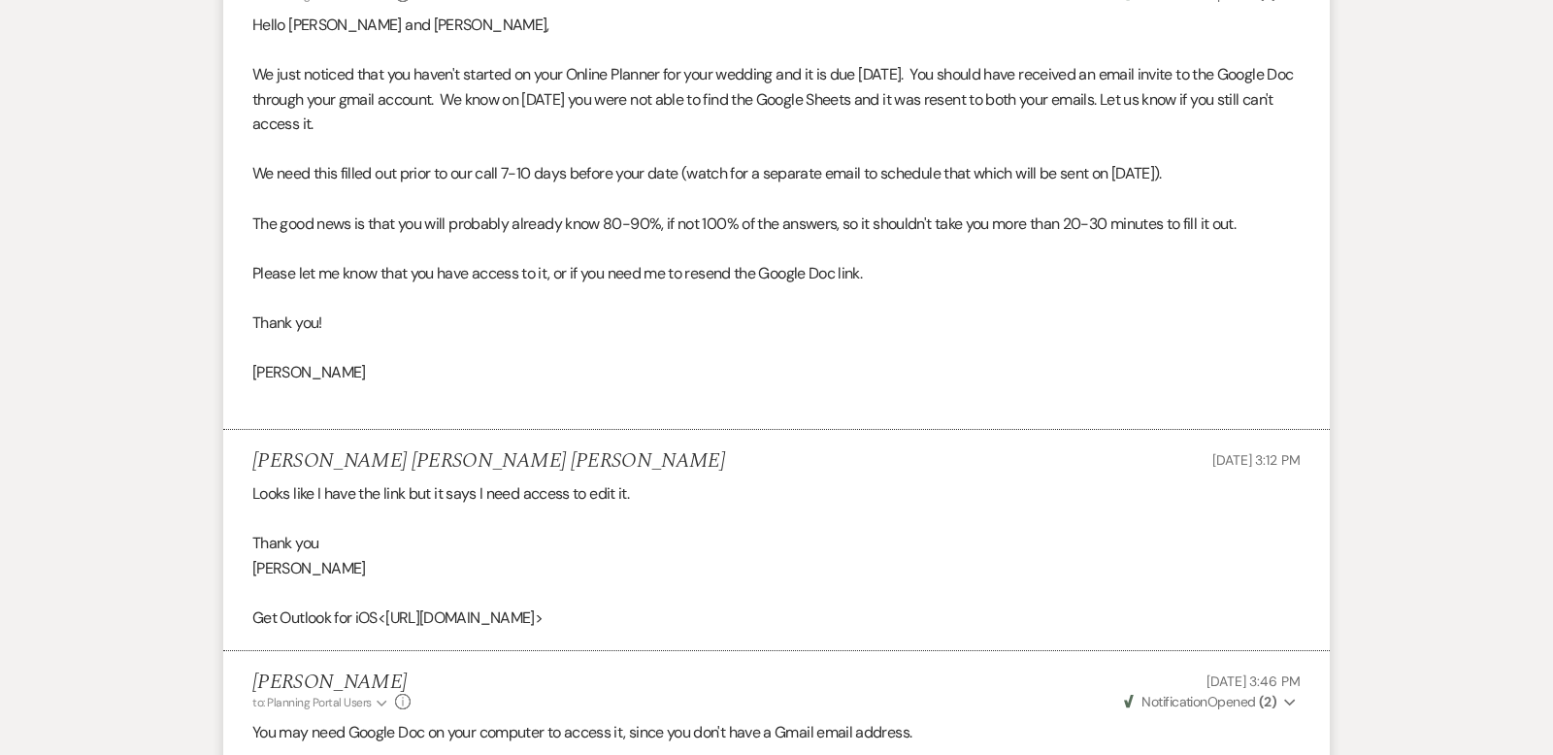
scroll to position [0, 0]
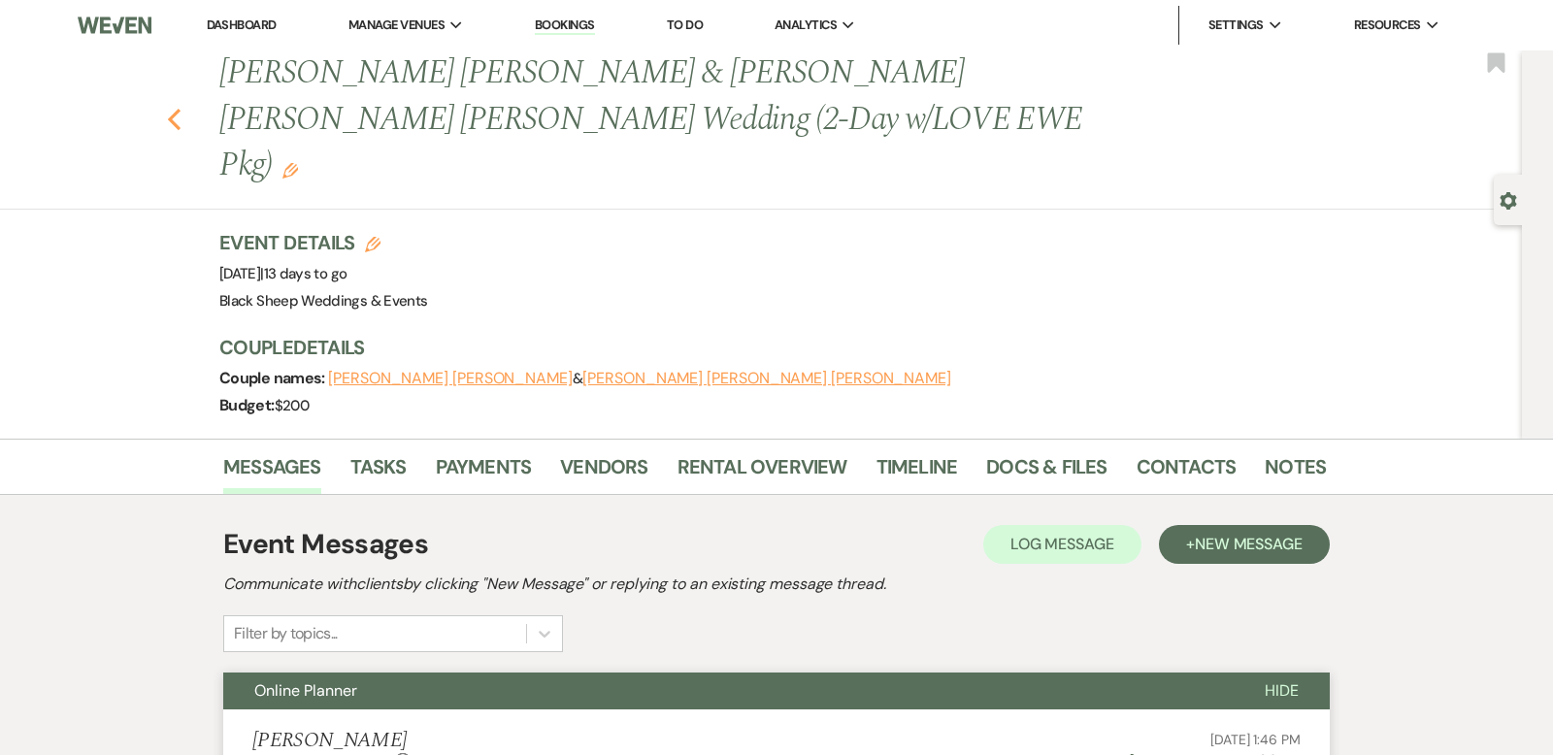
click at [173, 108] on icon "Previous" at bounding box center [174, 119] width 15 height 23
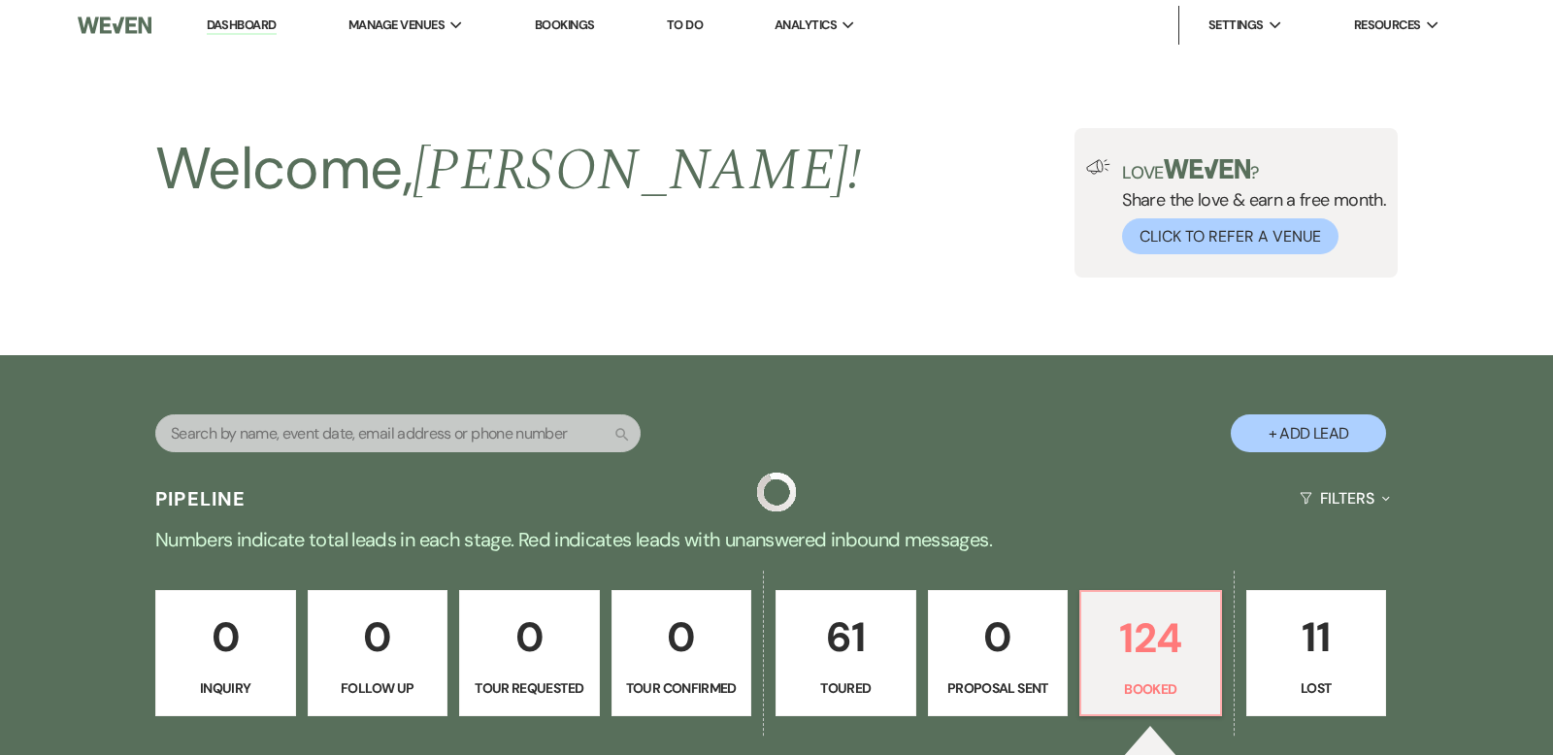
scroll to position [1075, 0]
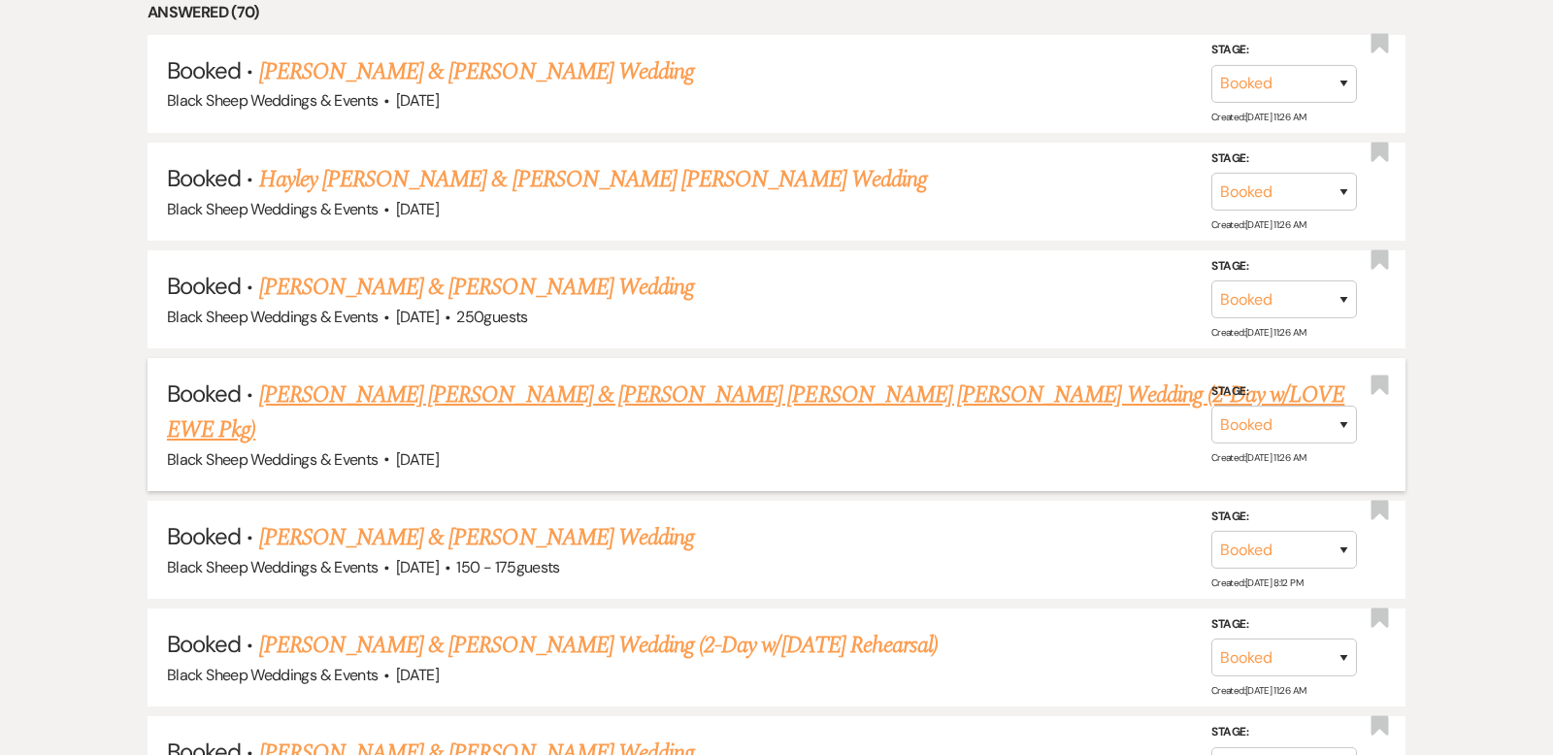
click at [430, 391] on link "[PERSON_NAME] [PERSON_NAME] & [PERSON_NAME] [PERSON_NAME] [PERSON_NAME] Wedding…" at bounding box center [756, 413] width 1178 height 70
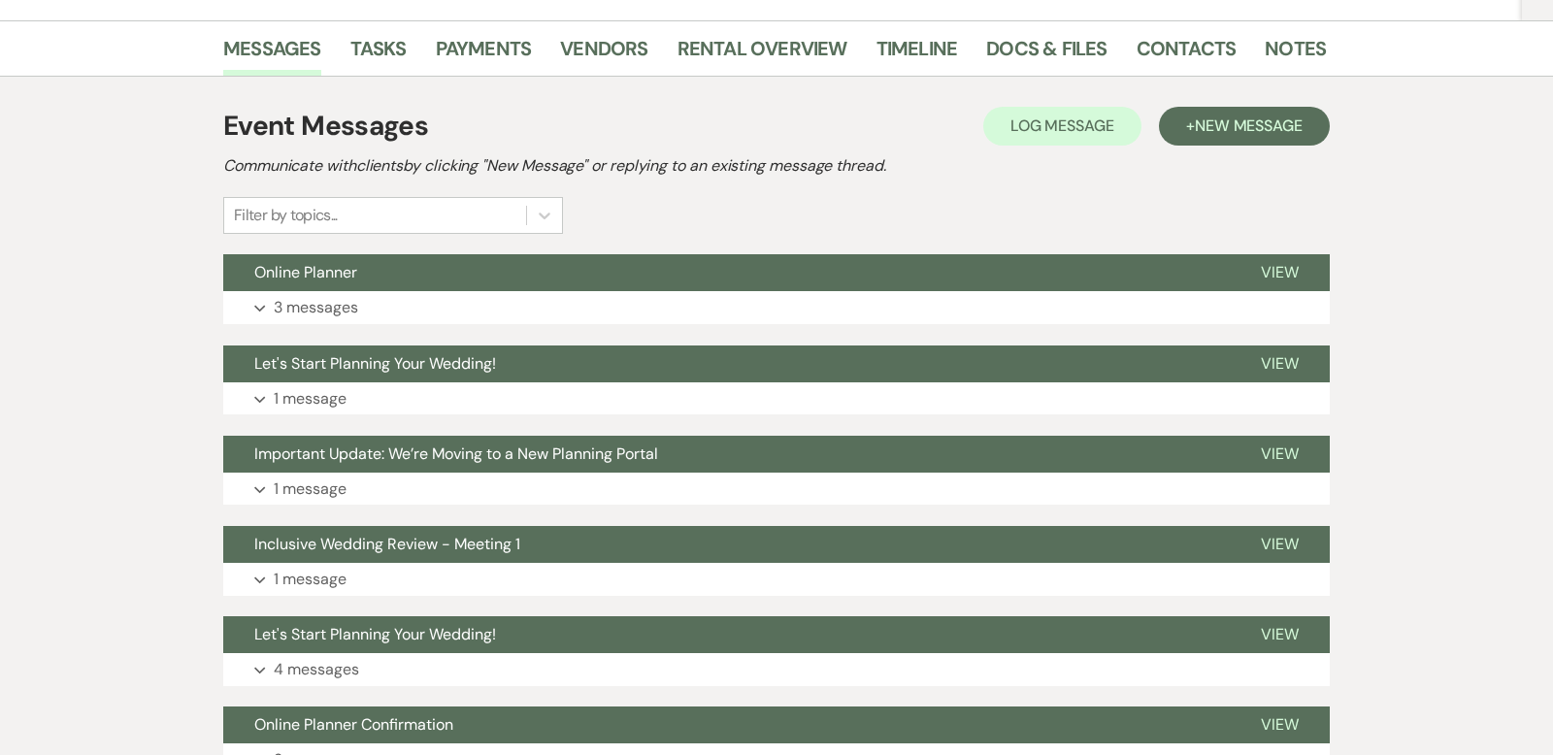
scroll to position [346, 0]
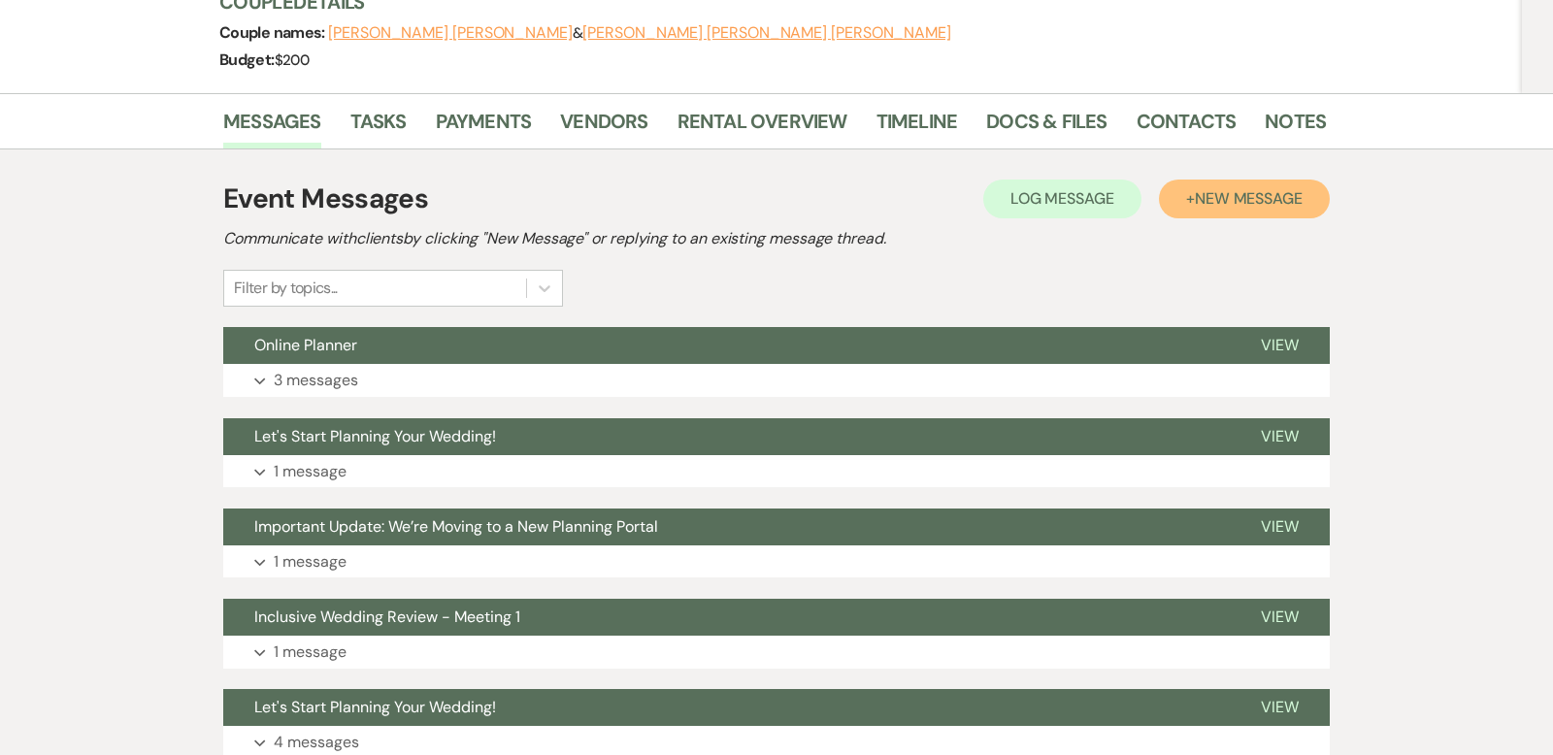
click at [1245, 188] on span "New Message" at bounding box center [1249, 198] width 108 height 20
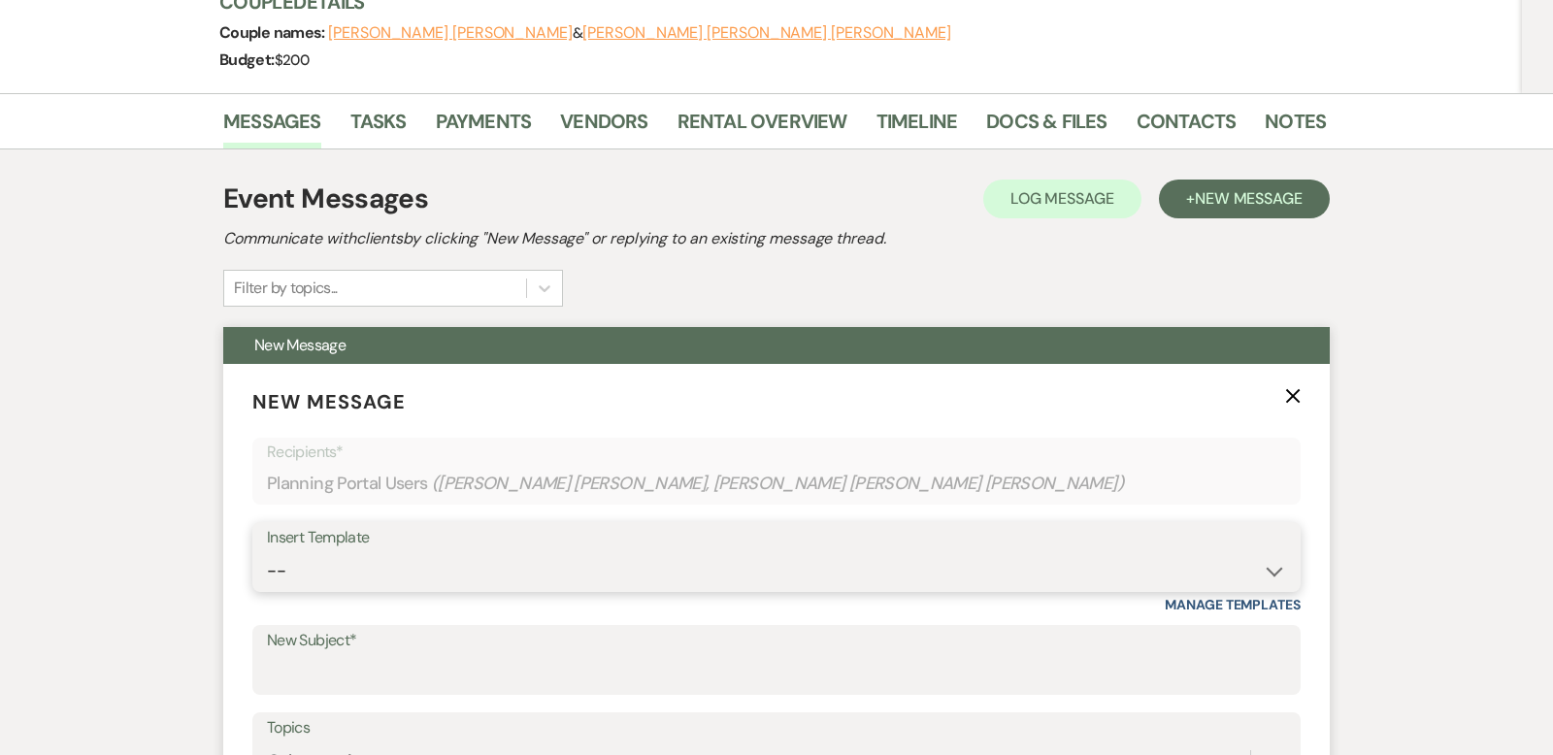
click at [1276, 552] on select "-- Weven Planning Portal Introduction (Booked Events) Copy of Contract Attached…" at bounding box center [776, 571] width 1019 height 38
select select "4786"
click at [267, 552] on select "-- Weven Planning Portal Introduction (Booked Events) Copy of Contract Attached…" at bounding box center [776, 571] width 1019 height 38
type input "Online Planner Confirmation"
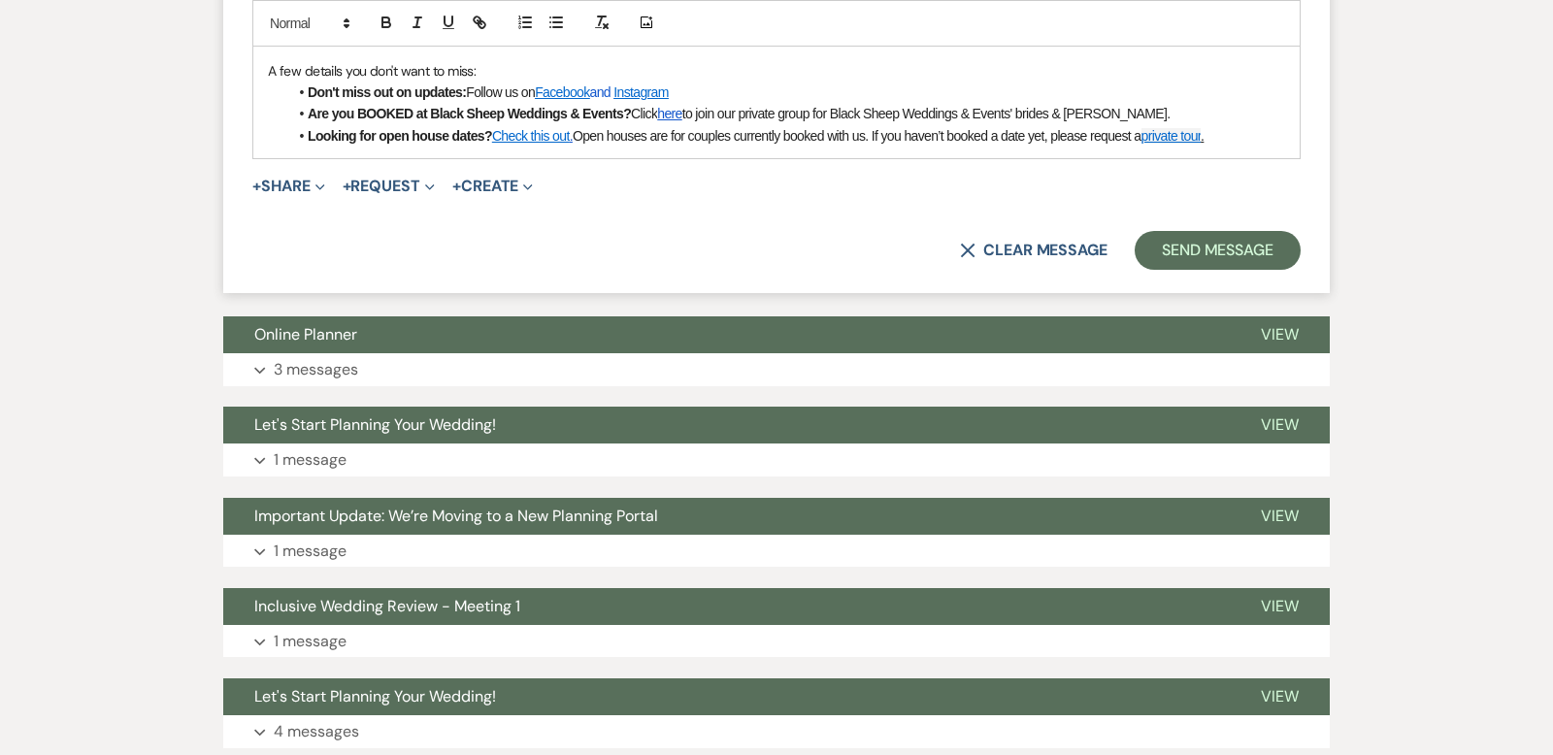
scroll to position [1794, 0]
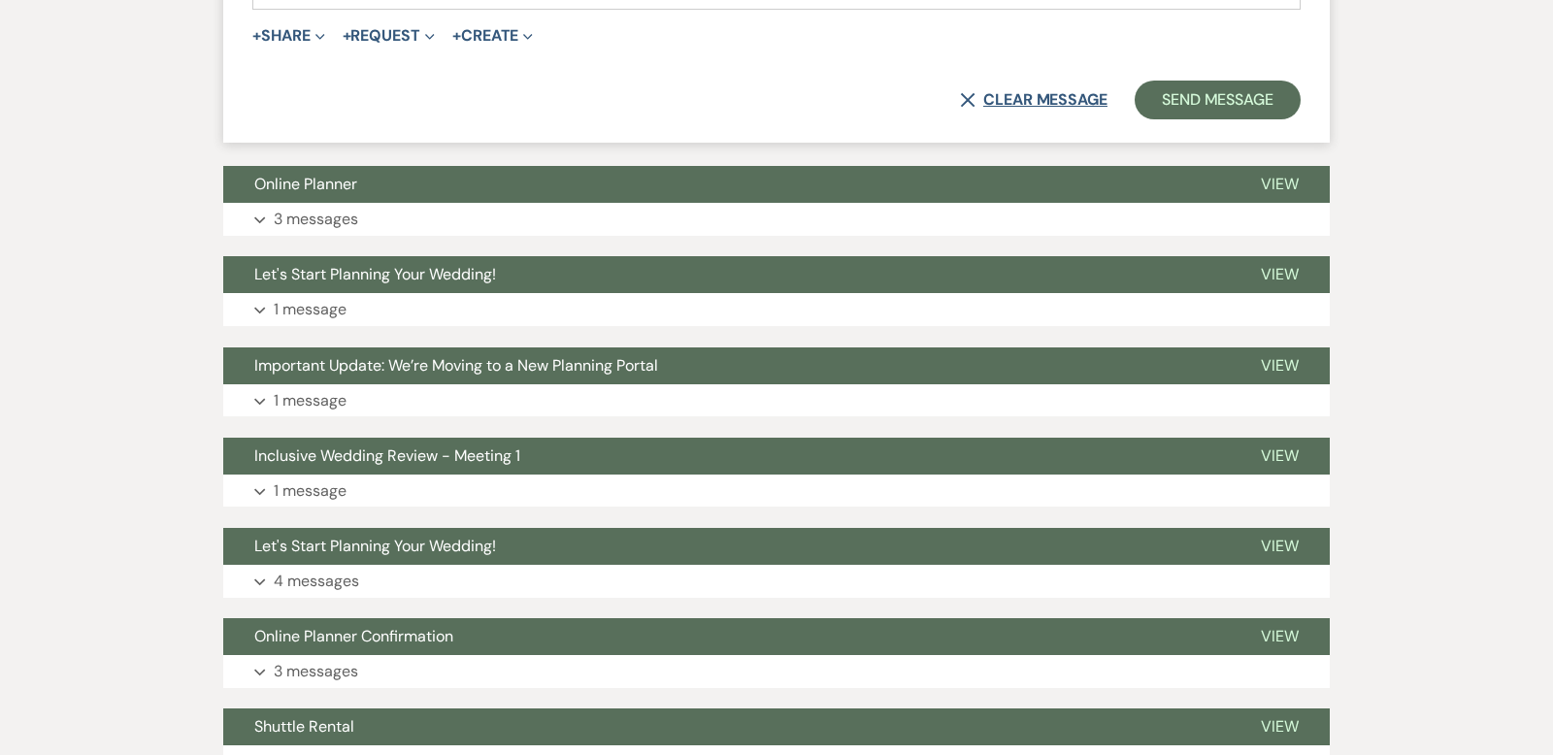
click at [1038, 92] on button "X Clear message" at bounding box center [1034, 100] width 148 height 16
select select "0"
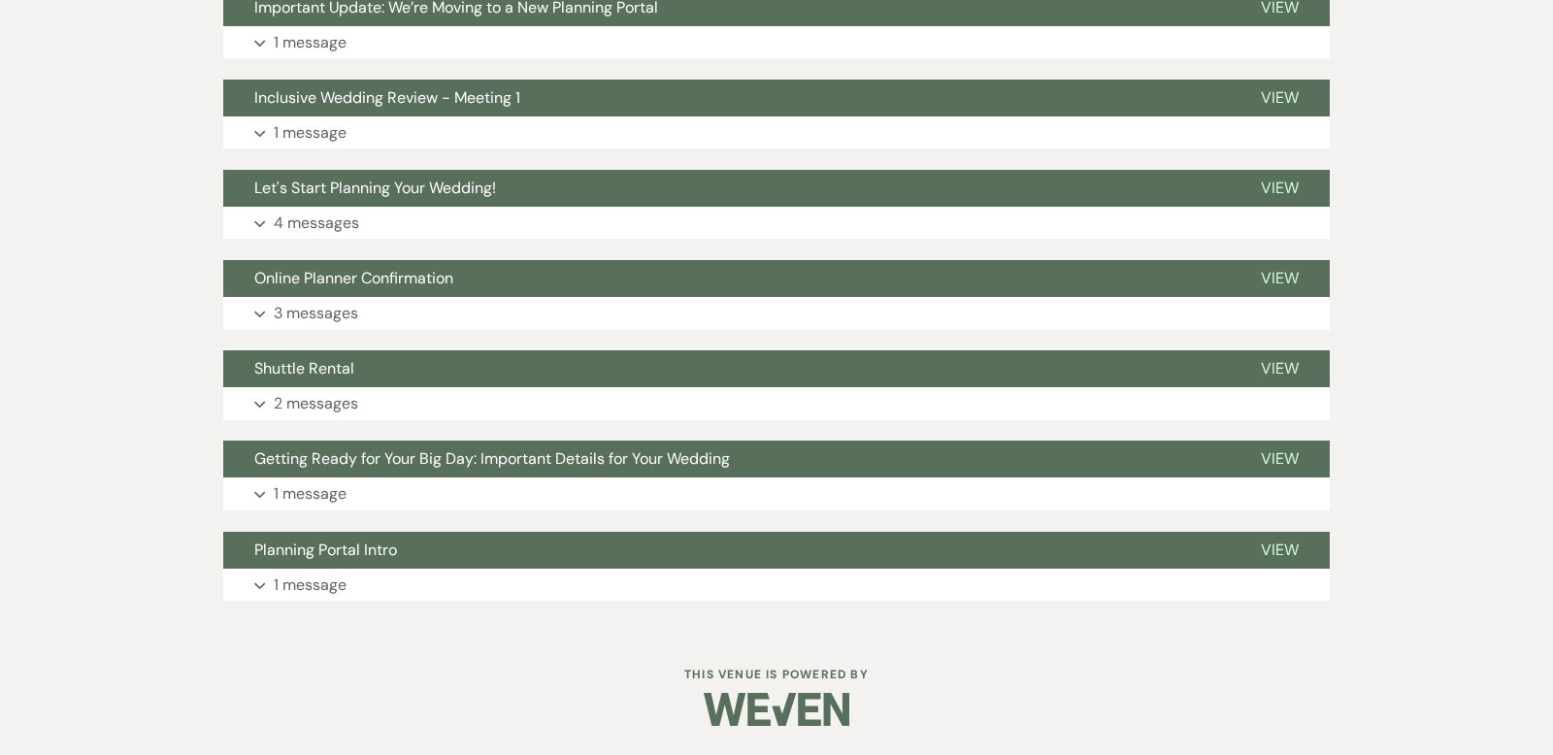
scroll to position [1229, 0]
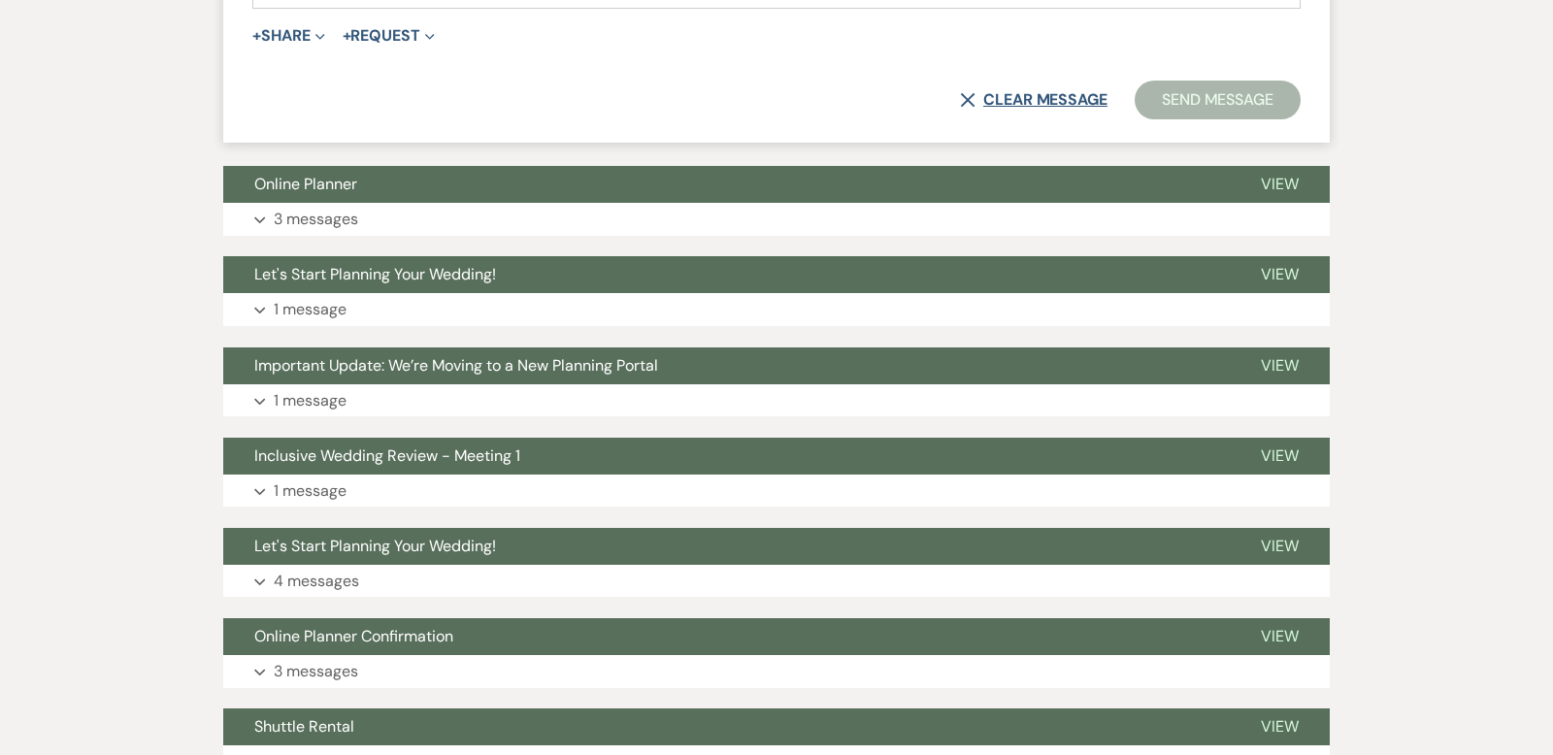
click at [1024, 92] on button "X Clear message" at bounding box center [1034, 100] width 148 height 16
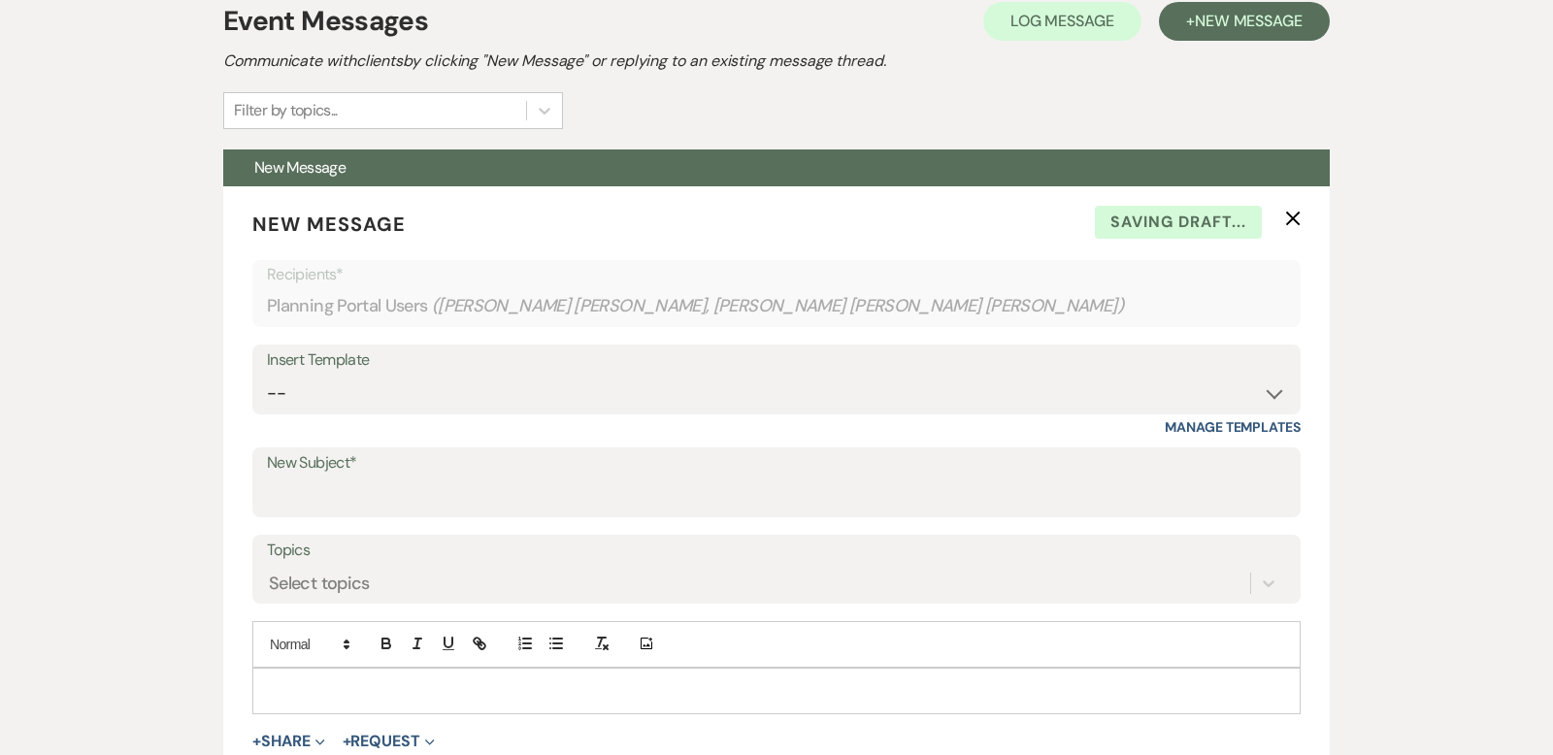
scroll to position [502, 0]
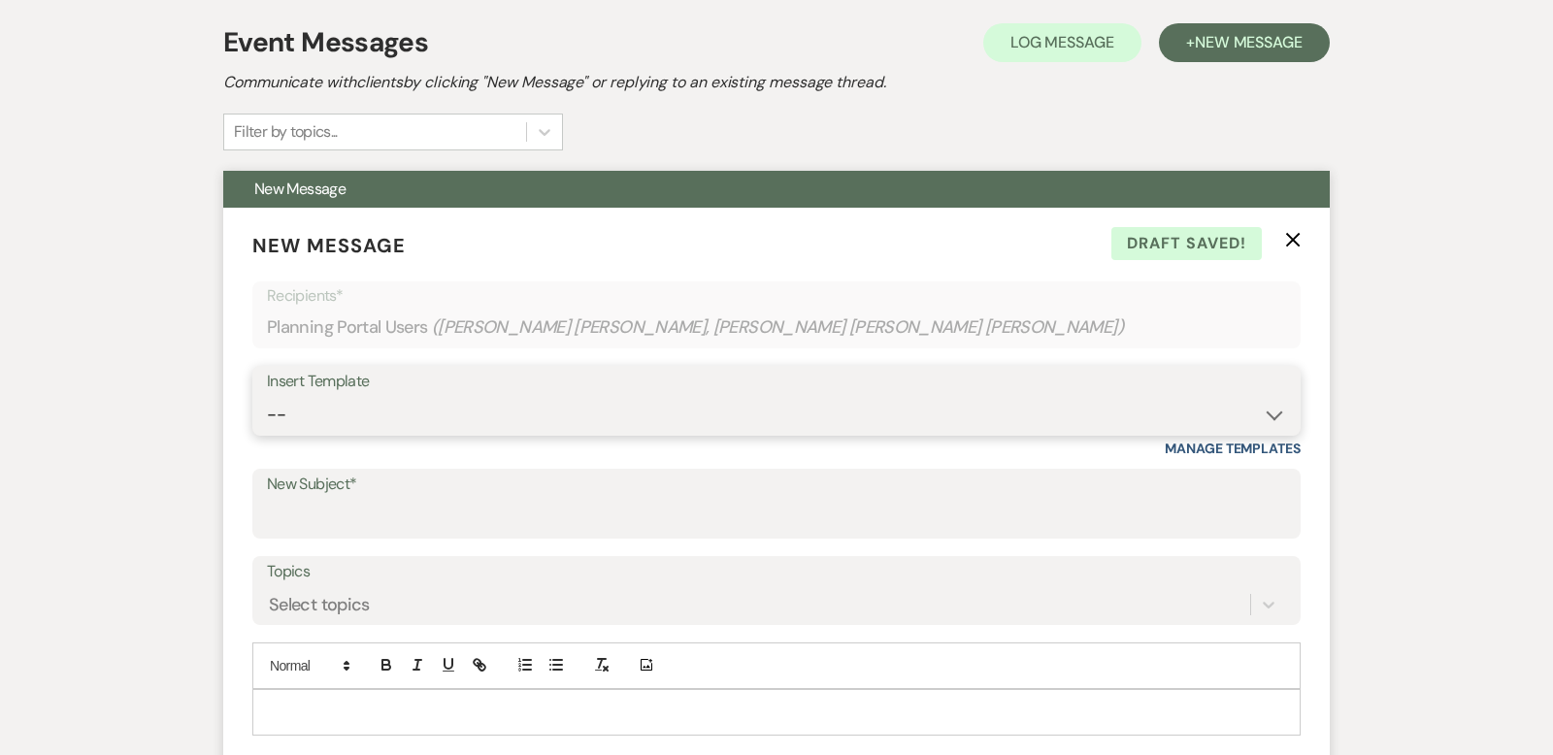
click at [1276, 396] on select "-- Weven Planning Portal Introduction (Booked Events) Copy of Contract Attached…" at bounding box center [776, 415] width 1019 height 38
select select "5324"
click at [267, 396] on select "-- Weven Planning Portal Introduction (Booked Events) Copy of Contract Attached…" at bounding box center [776, 415] width 1019 height 38
type input "Pre-Wedding Review Call"
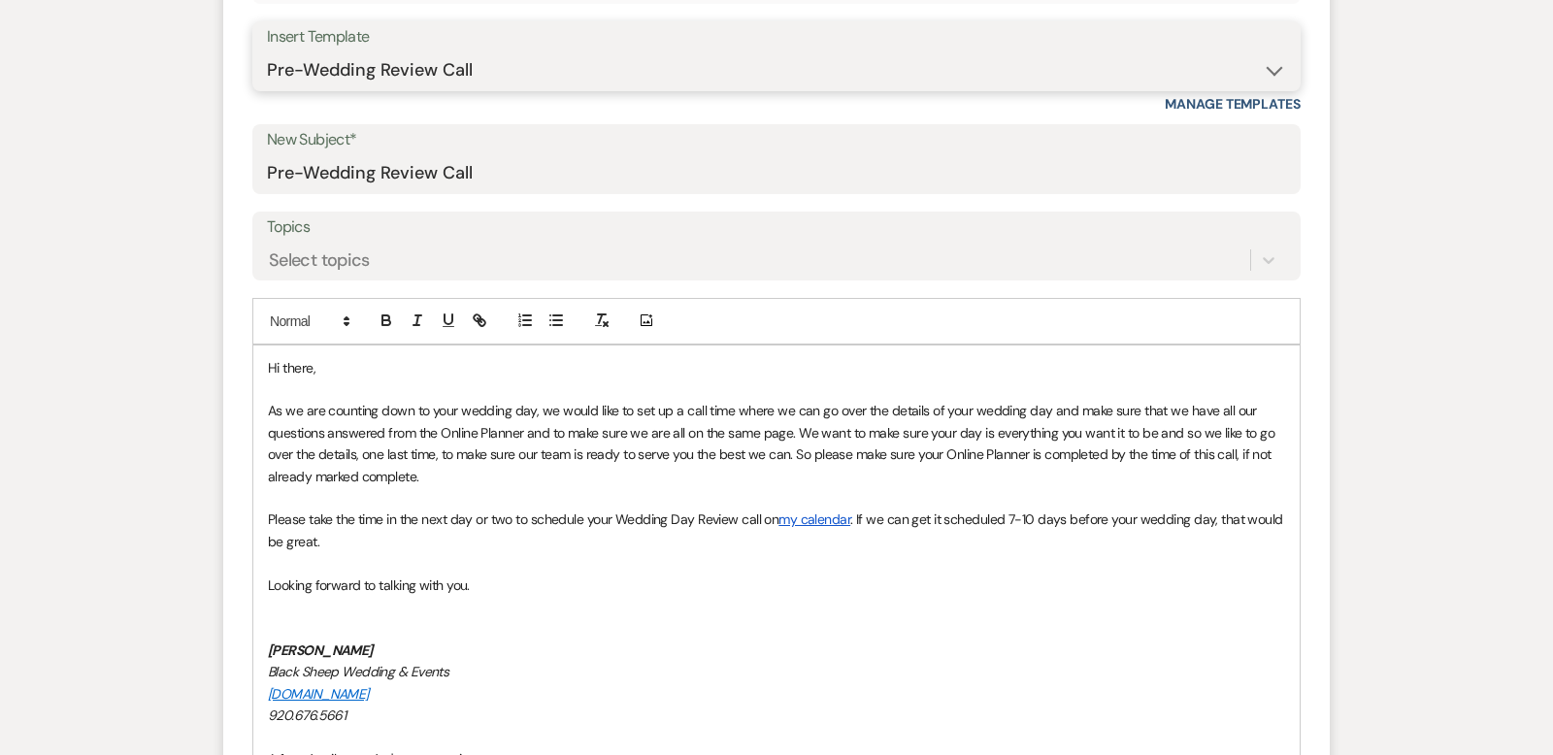
scroll to position [851, 0]
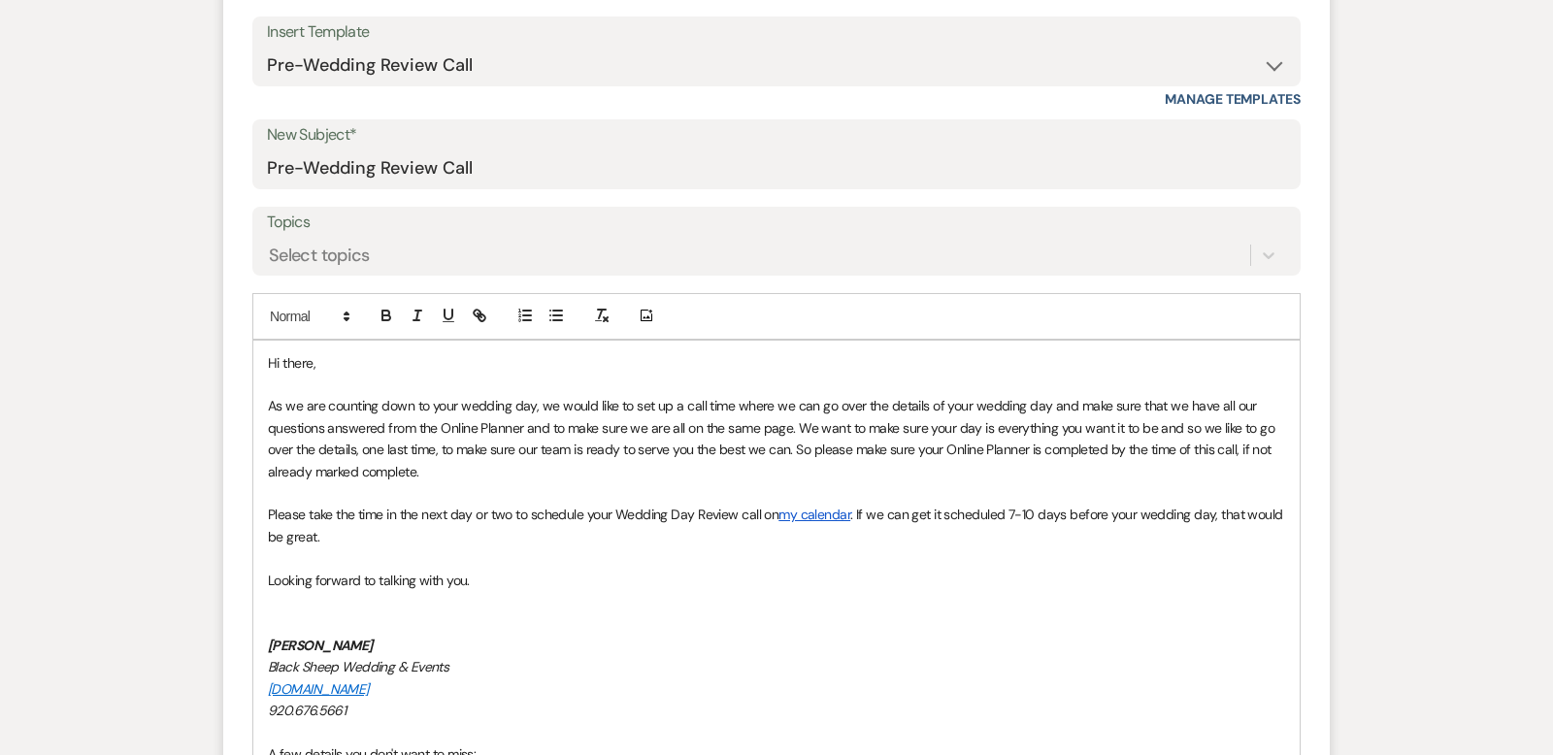
click at [314, 354] on span "Hi there," at bounding box center [292, 362] width 48 height 17
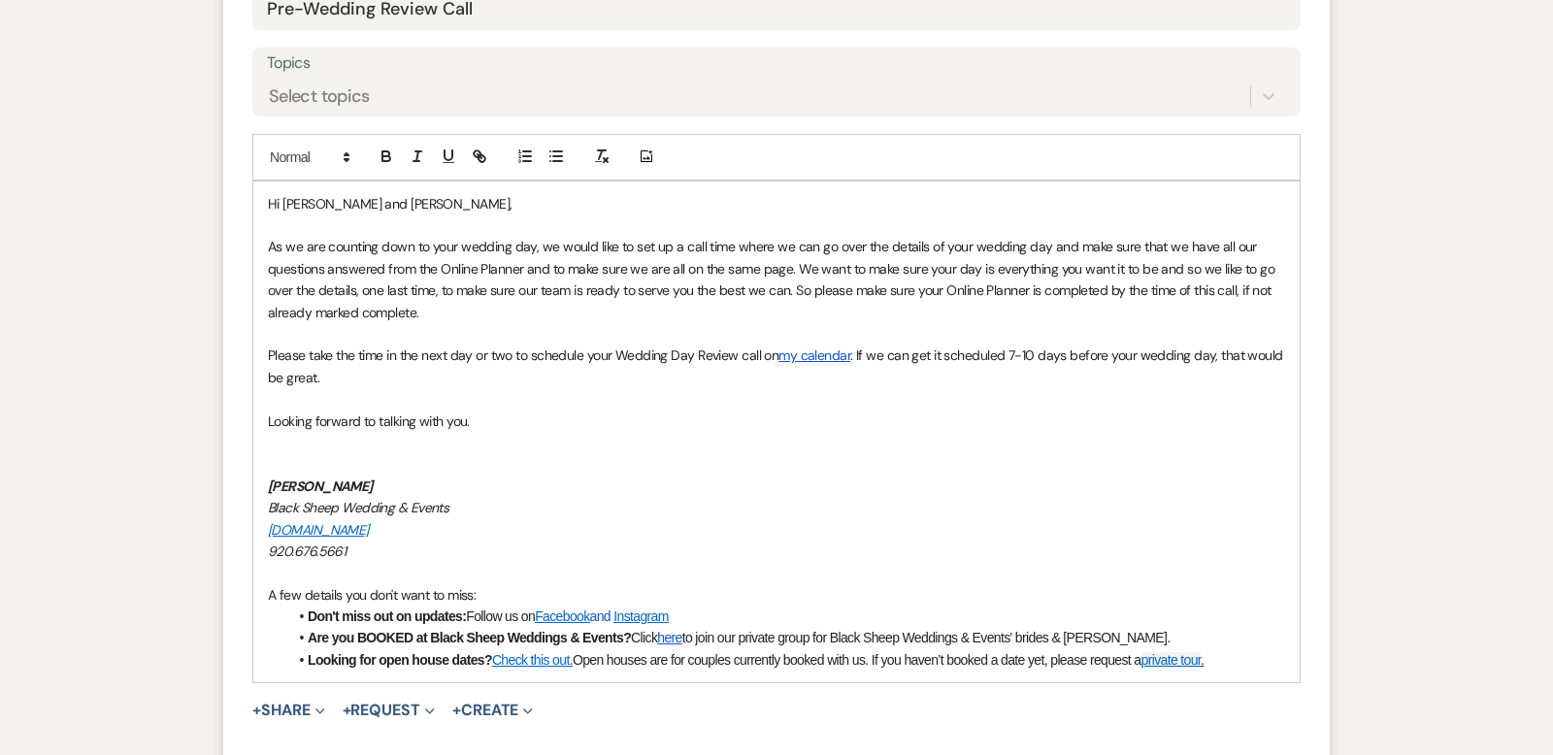
scroll to position [1012, 0]
click at [274, 412] on span "Looking forward to talking with you." at bounding box center [369, 420] width 202 height 17
drag, startPoint x: 406, startPoint y: 433, endPoint x: 245, endPoint y: 432, distance: 161.2
click at [245, 432] on form "New Message X Saving draft... Recipients* Planning Portal Users ( [PERSON_NAME]…" at bounding box center [776, 257] width 1107 height 1118
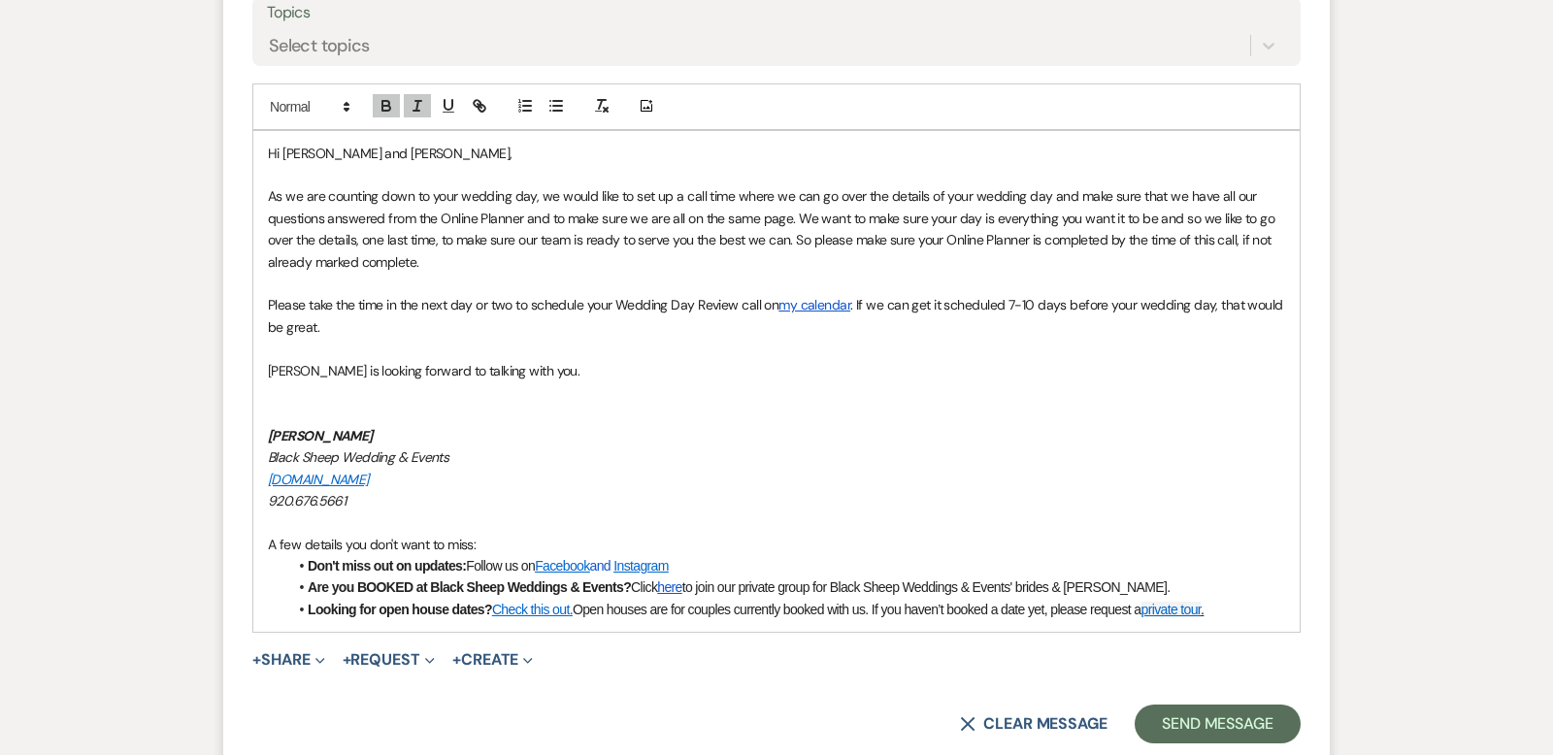
scroll to position [1068, 0]
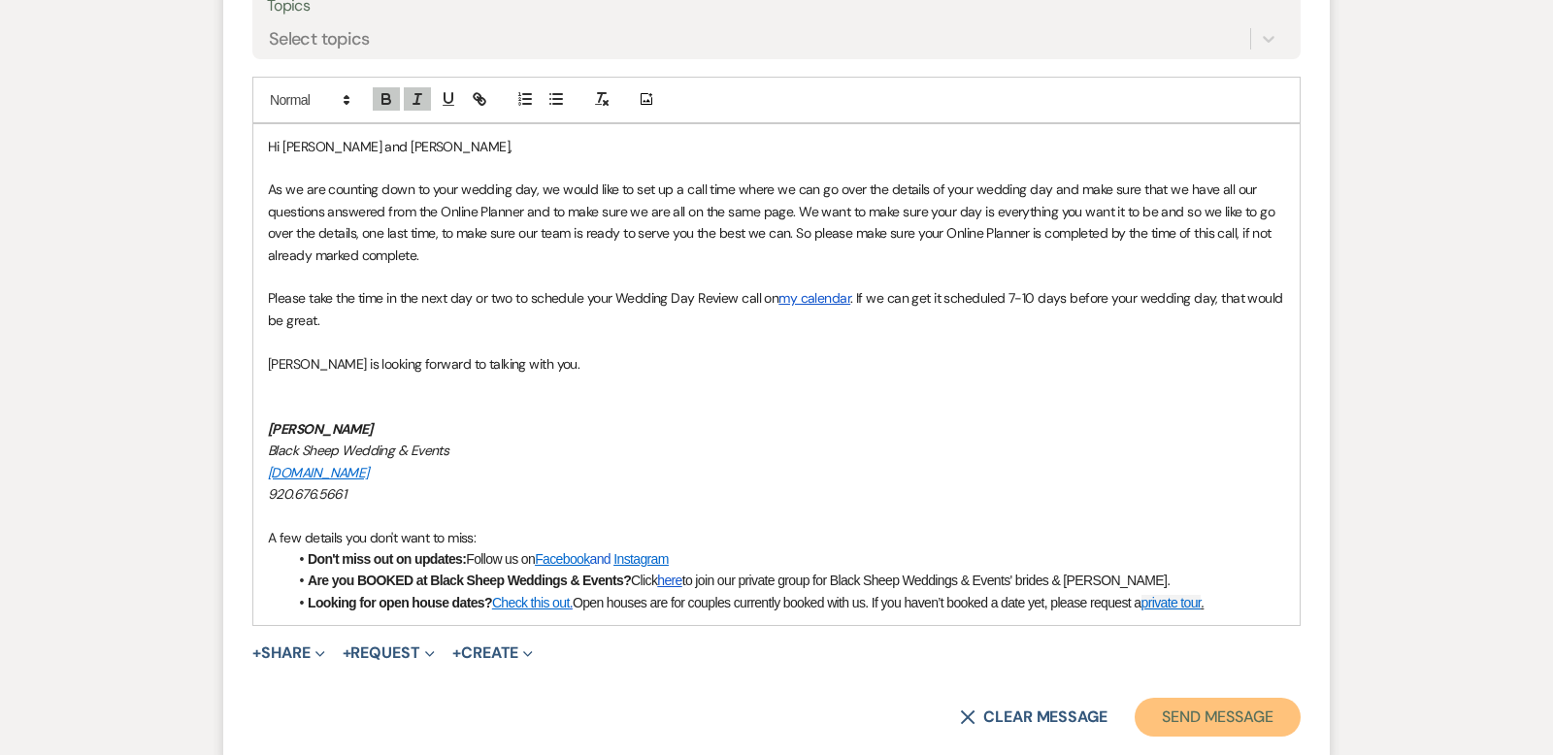
click at [1183, 698] on button "Send Message" at bounding box center [1218, 717] width 166 height 39
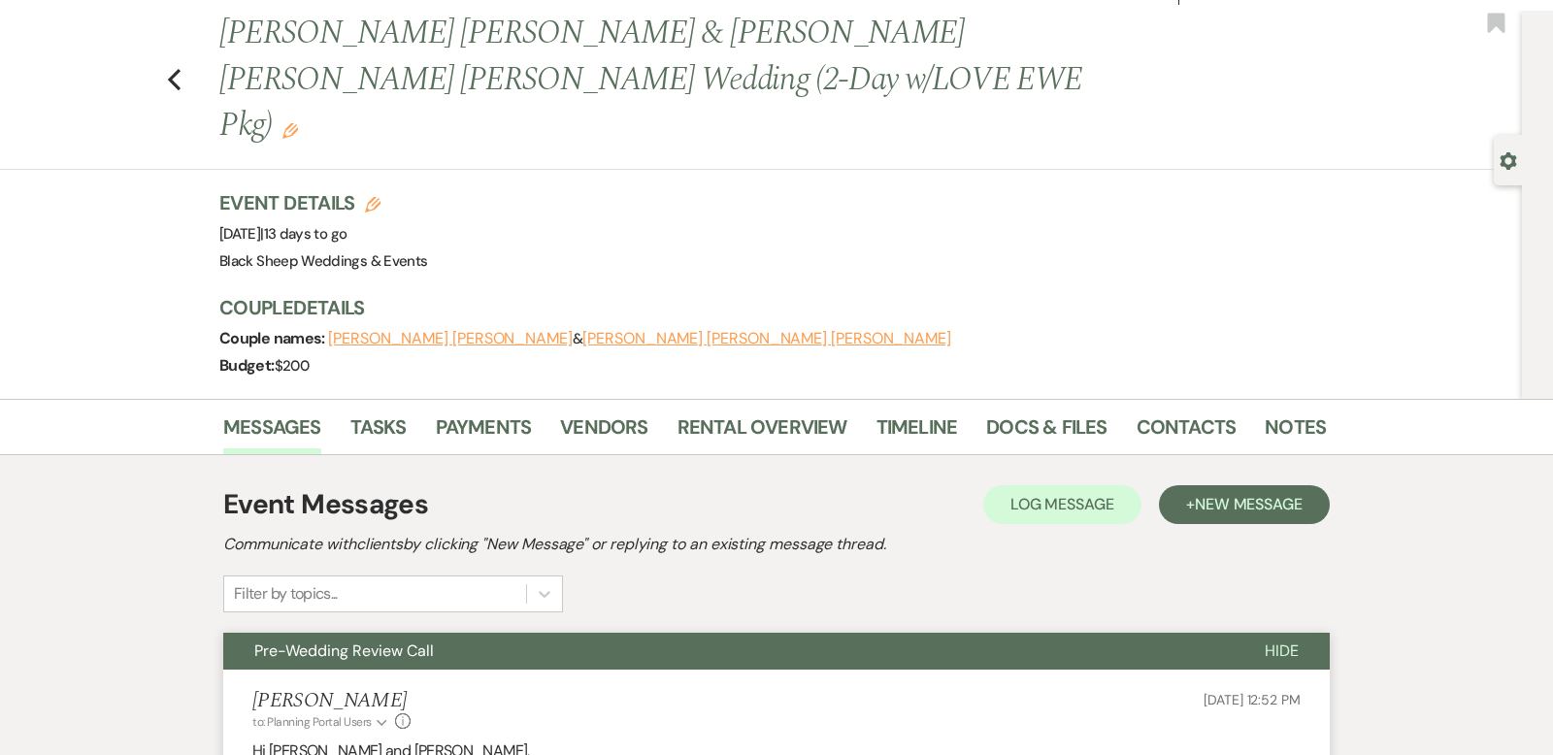
scroll to position [0, 0]
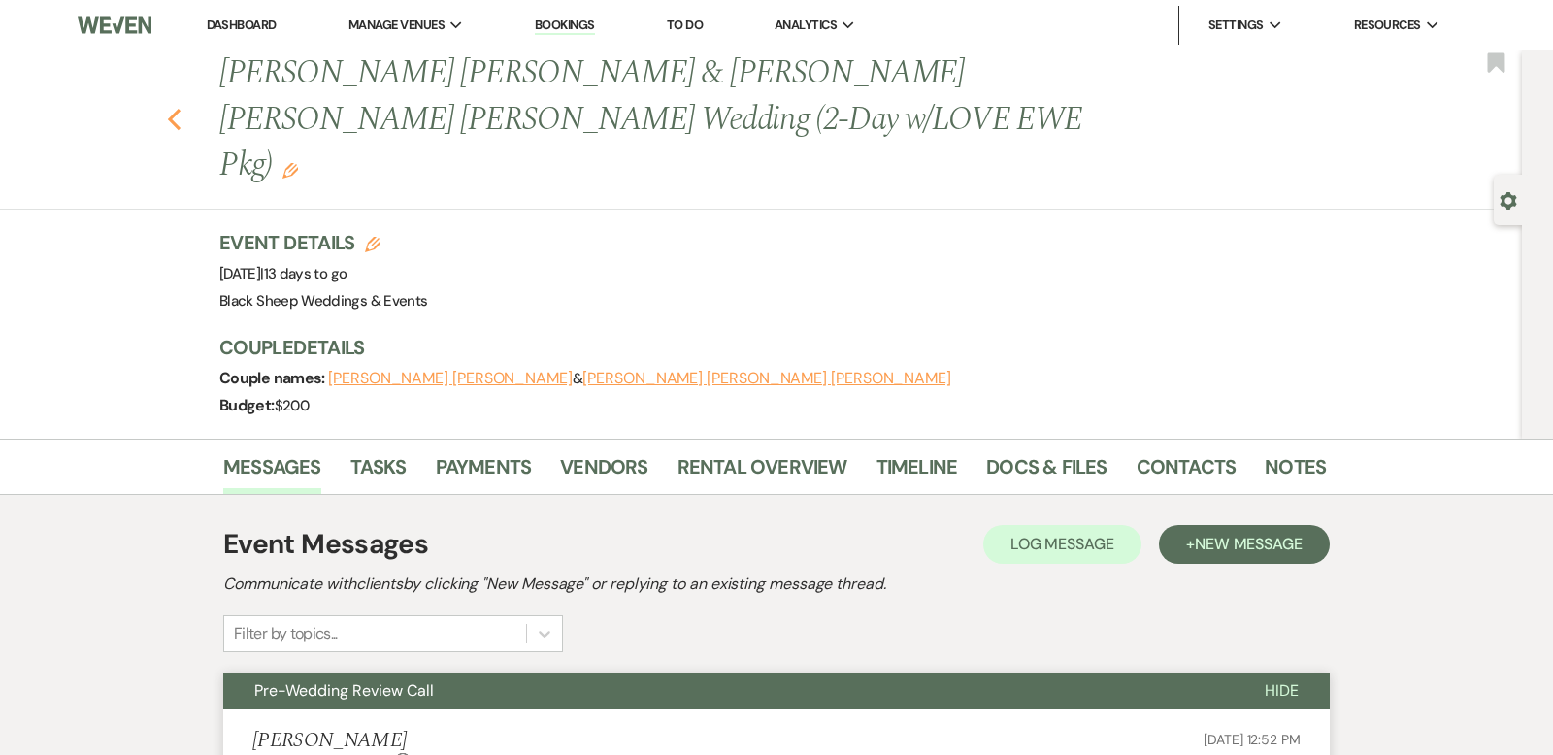
click at [175, 109] on use "button" at bounding box center [174, 119] width 13 height 21
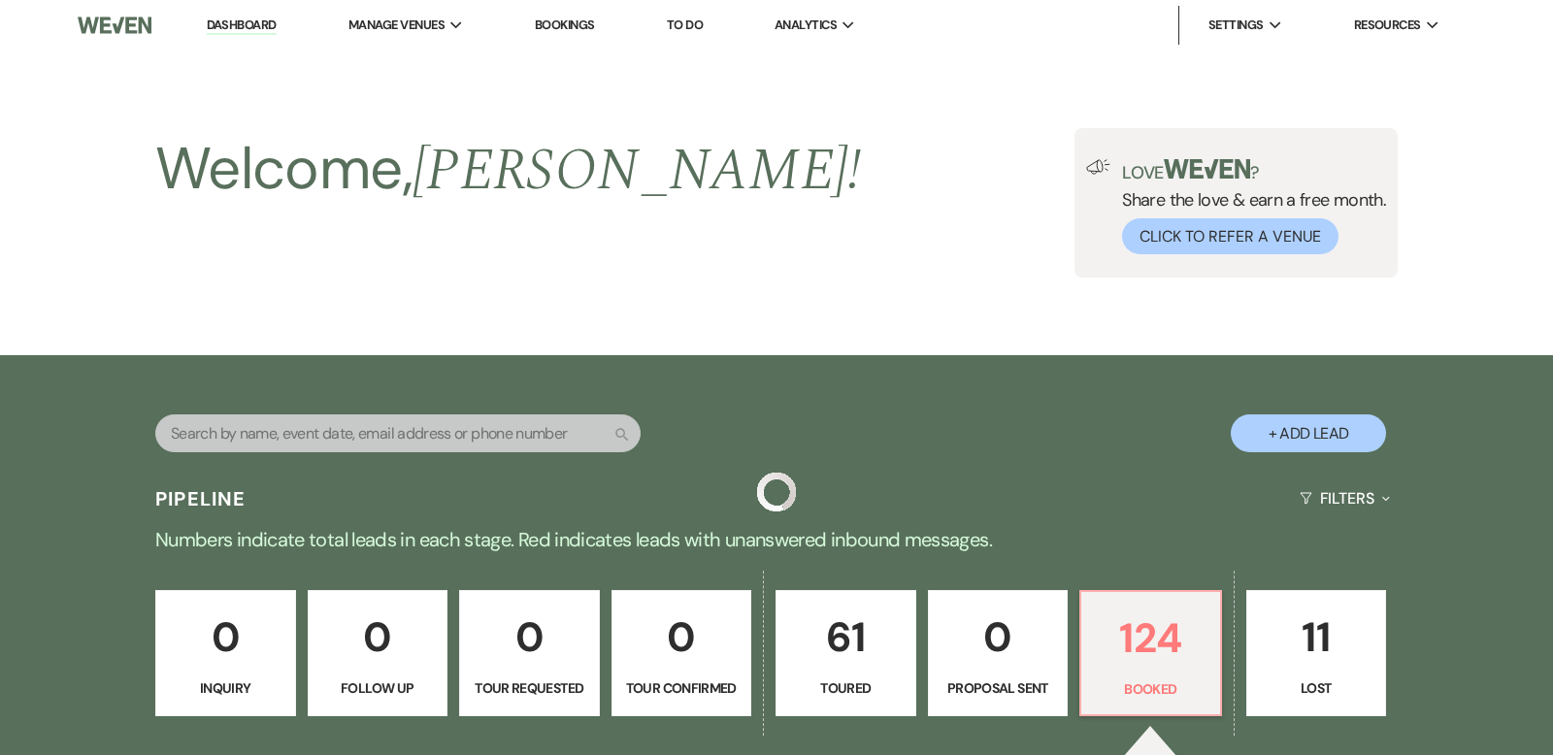
scroll to position [1075, 0]
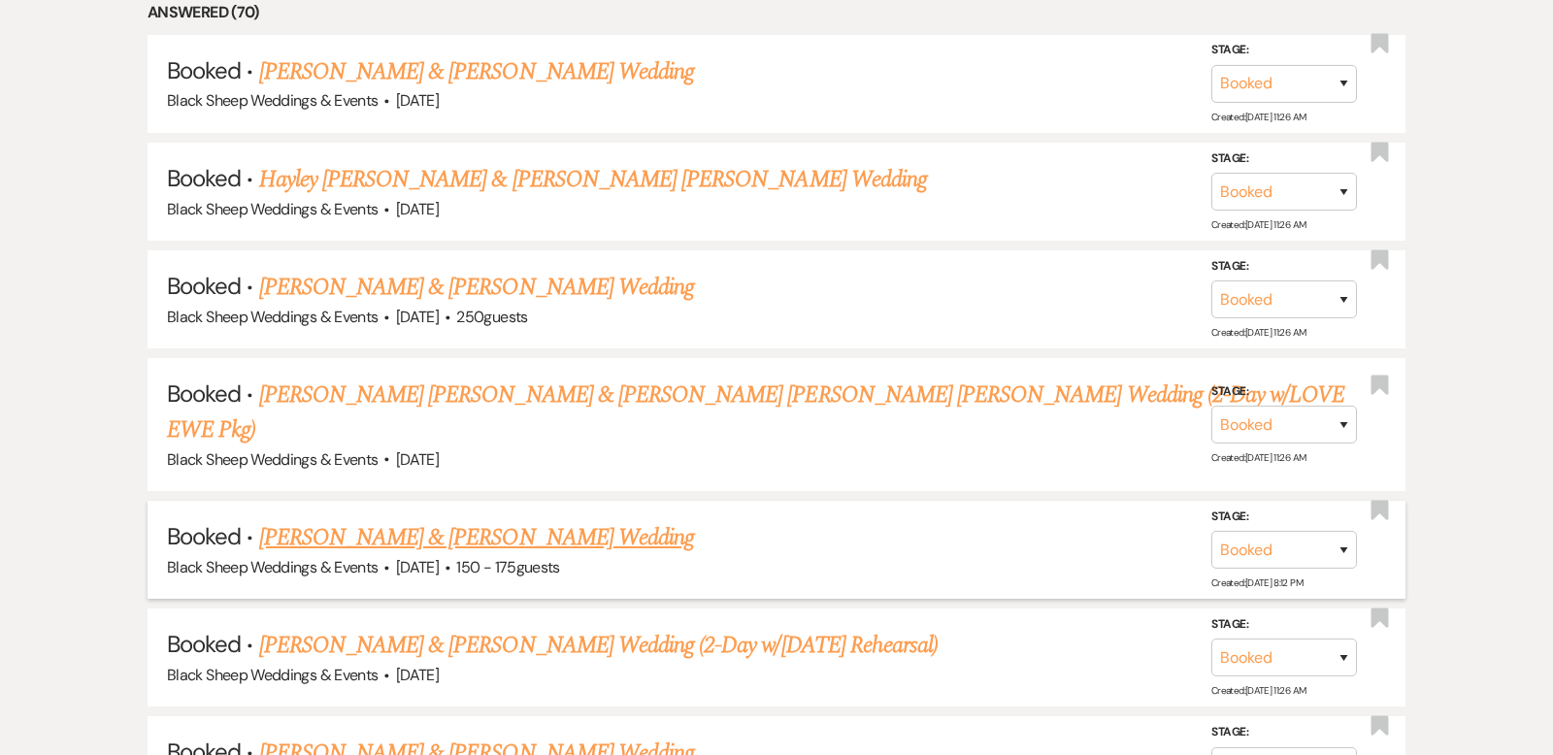
click at [485, 520] on link "[PERSON_NAME] & [PERSON_NAME] Wedding" at bounding box center [476, 537] width 435 height 35
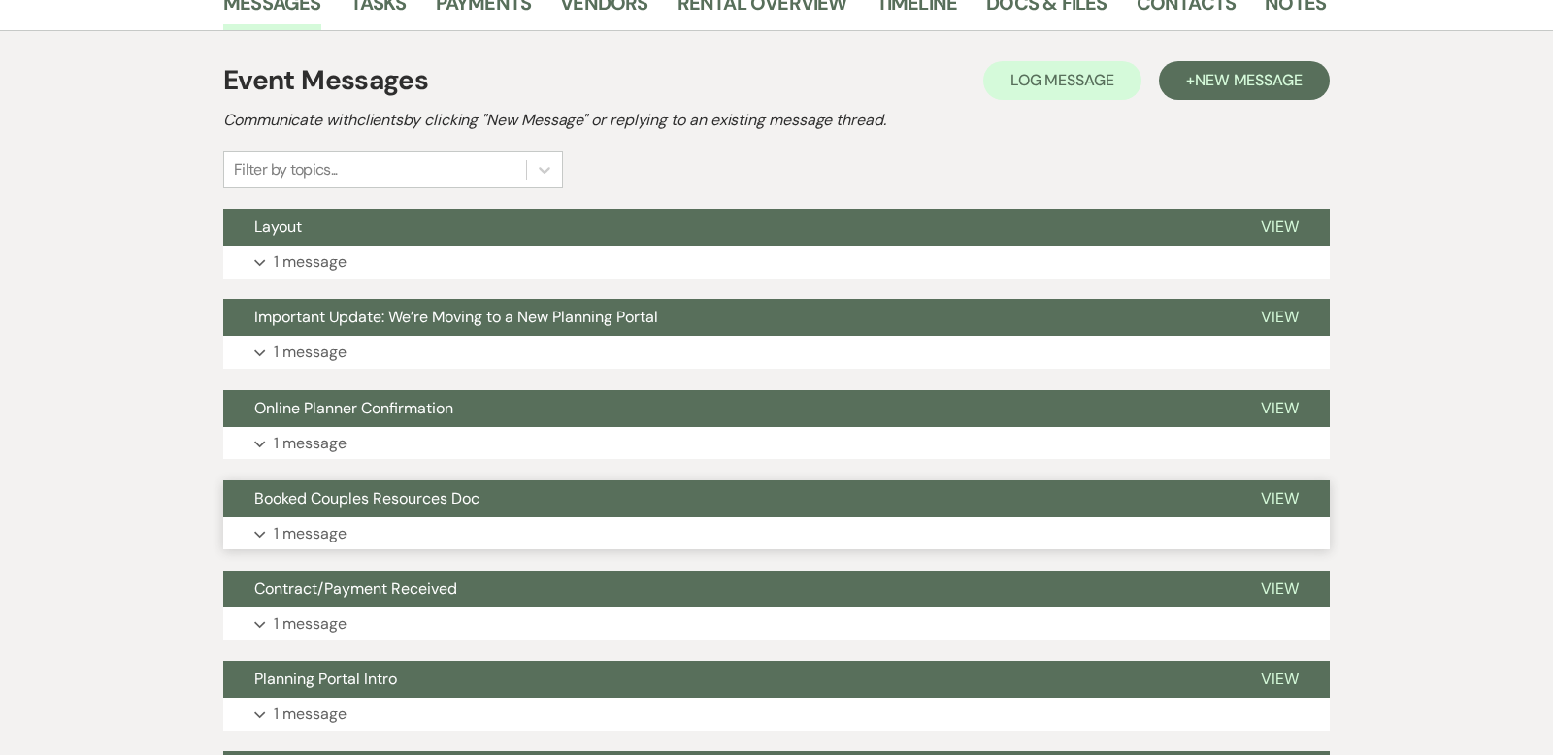
scroll to position [342, 0]
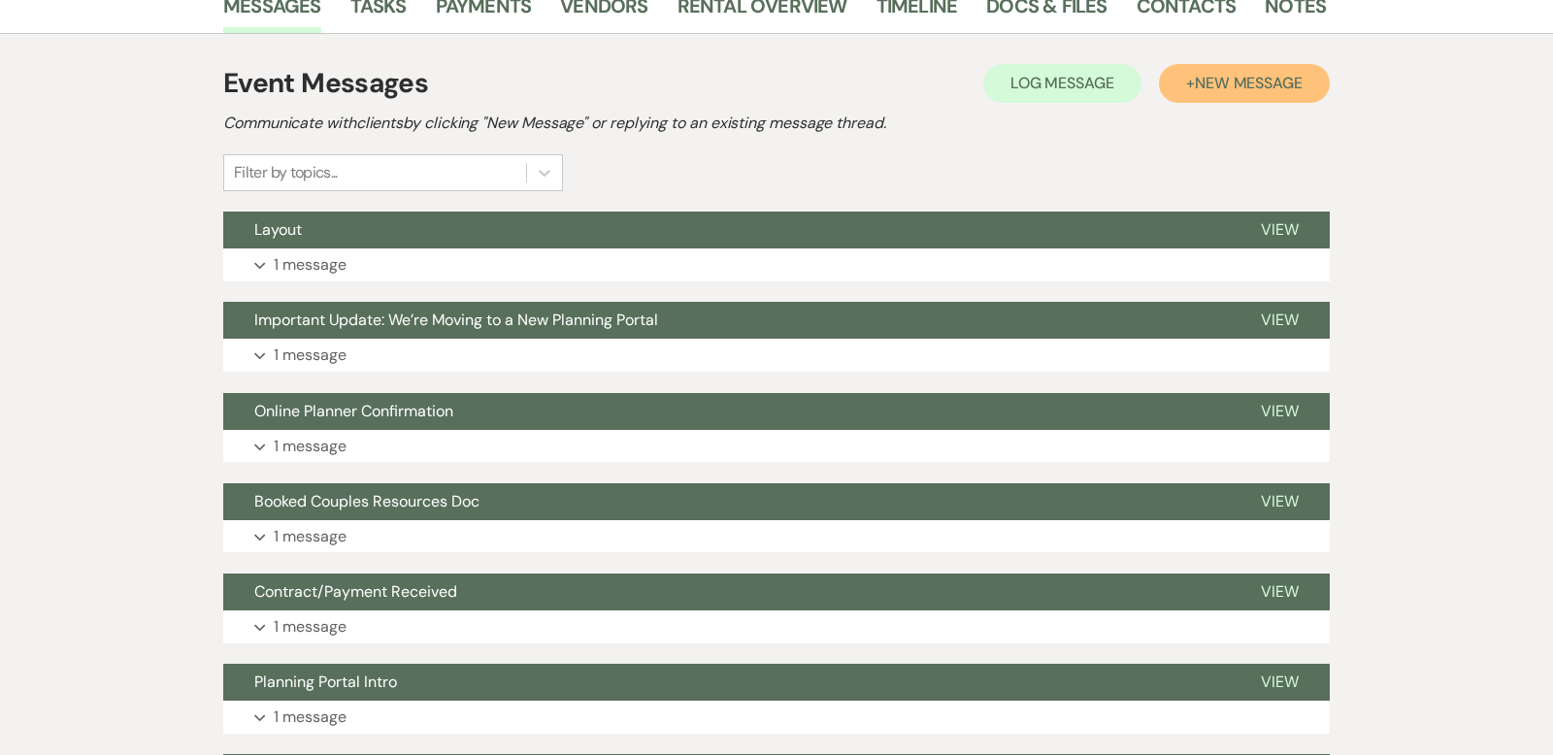
click at [1263, 83] on span "New Message" at bounding box center [1249, 83] width 108 height 20
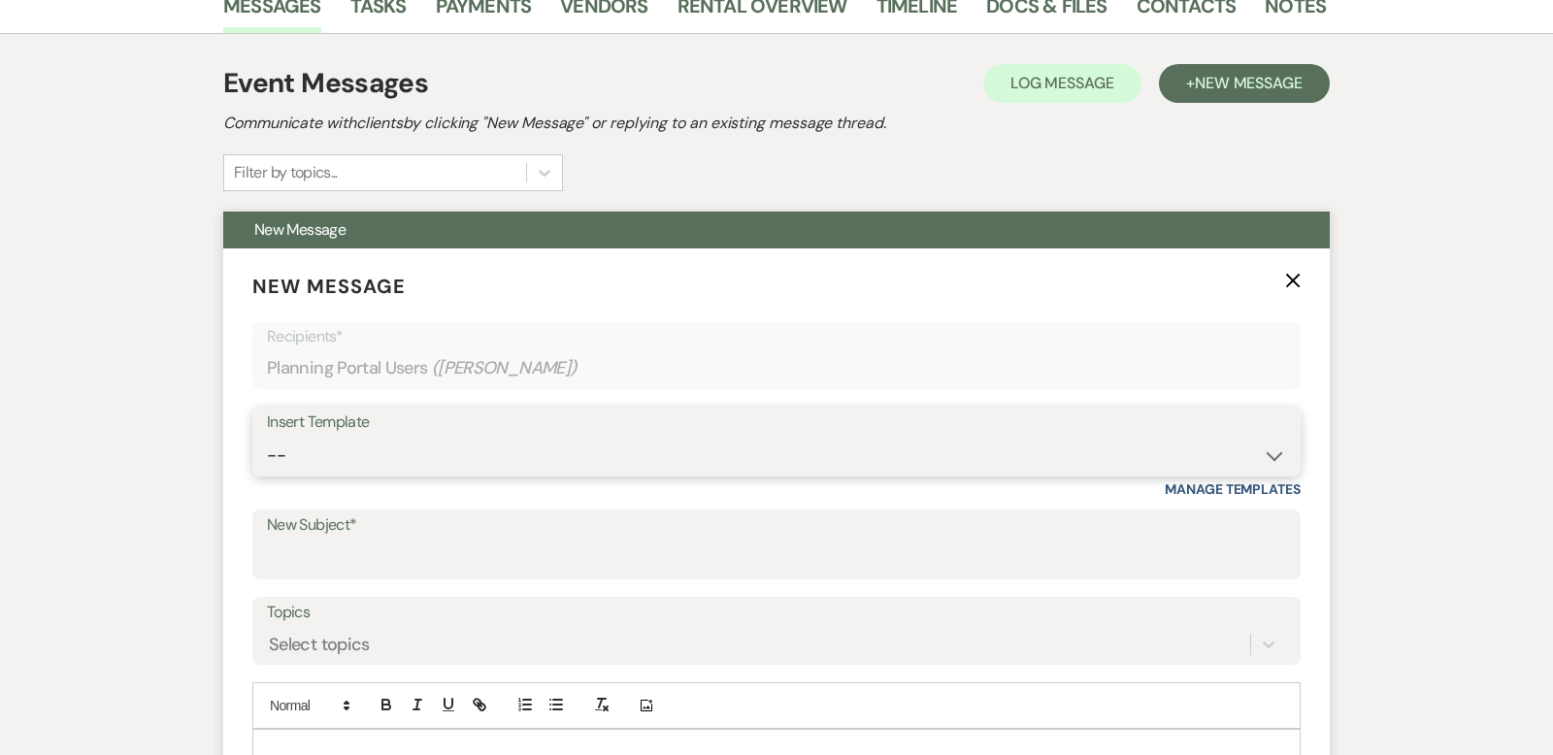
click at [1274, 458] on select "-- Weven Planning Portal Introduction (Booked Events) Copy of Contract Attached…" at bounding box center [776, 456] width 1019 height 38
select select "5324"
click at [267, 437] on select "-- Weven Planning Portal Introduction (Booked Events) Copy of Contract Attached…" at bounding box center [776, 456] width 1019 height 38
type input "Pre-Wedding Review Call"
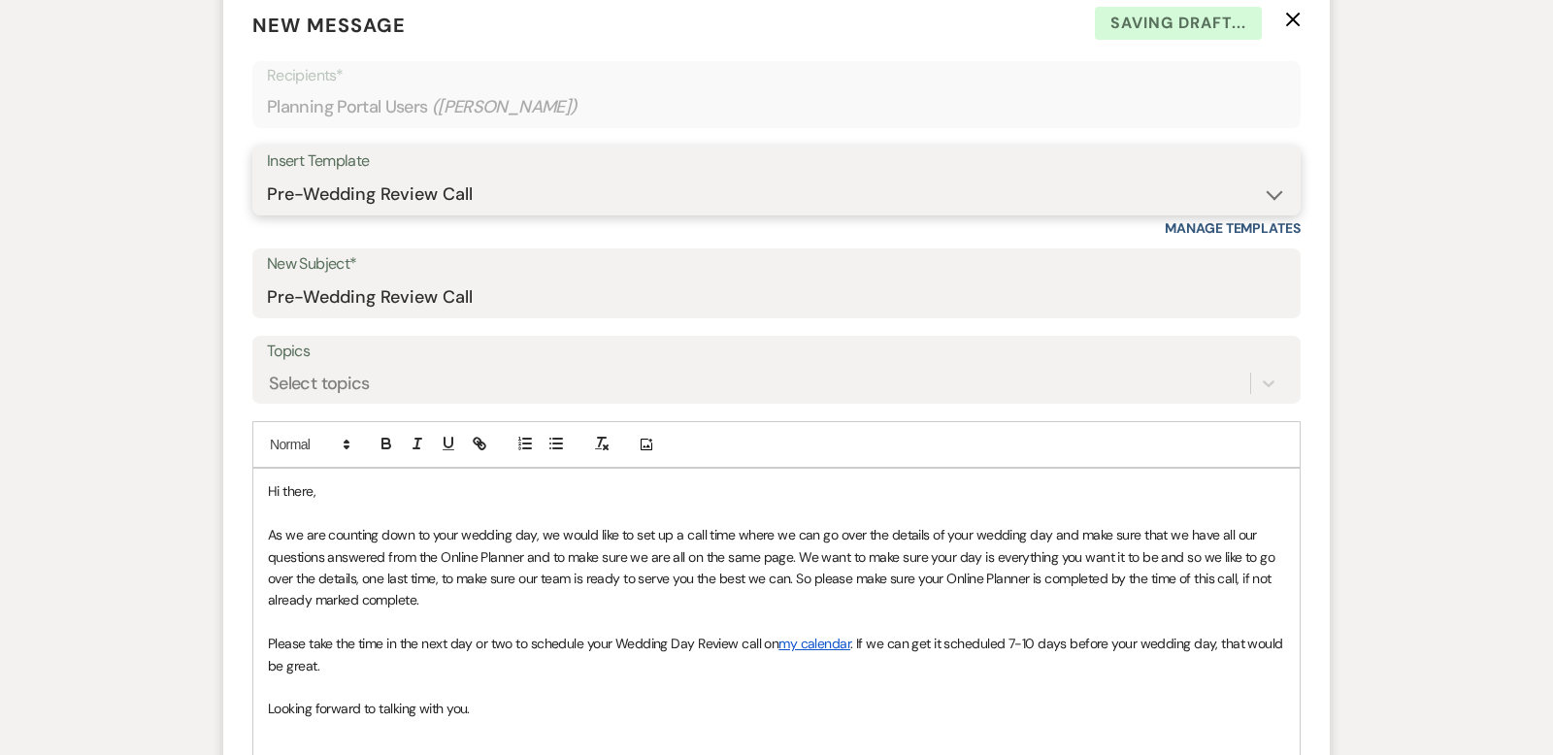
scroll to position [609, 0]
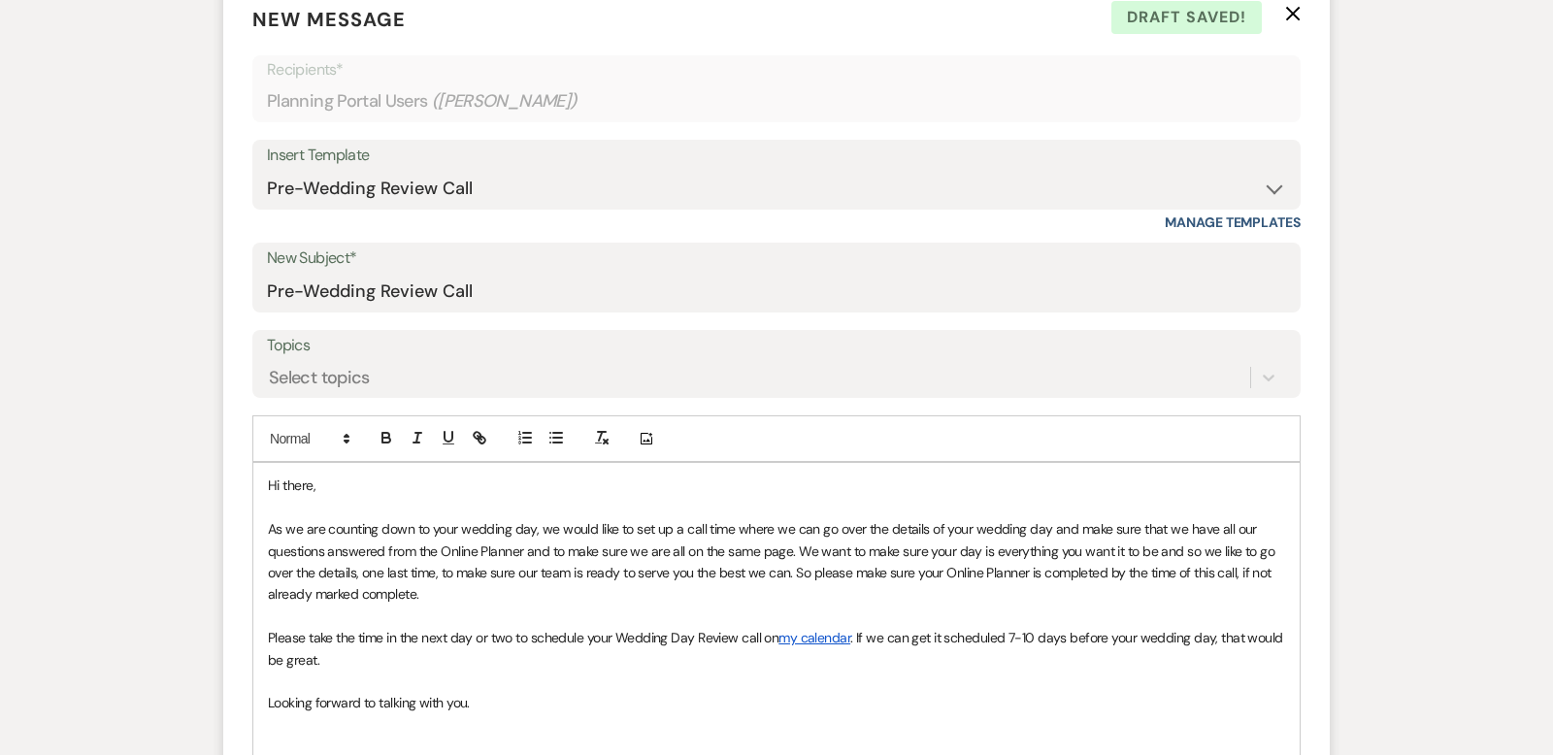
click at [313, 484] on span "Hi there," at bounding box center [292, 485] width 48 height 17
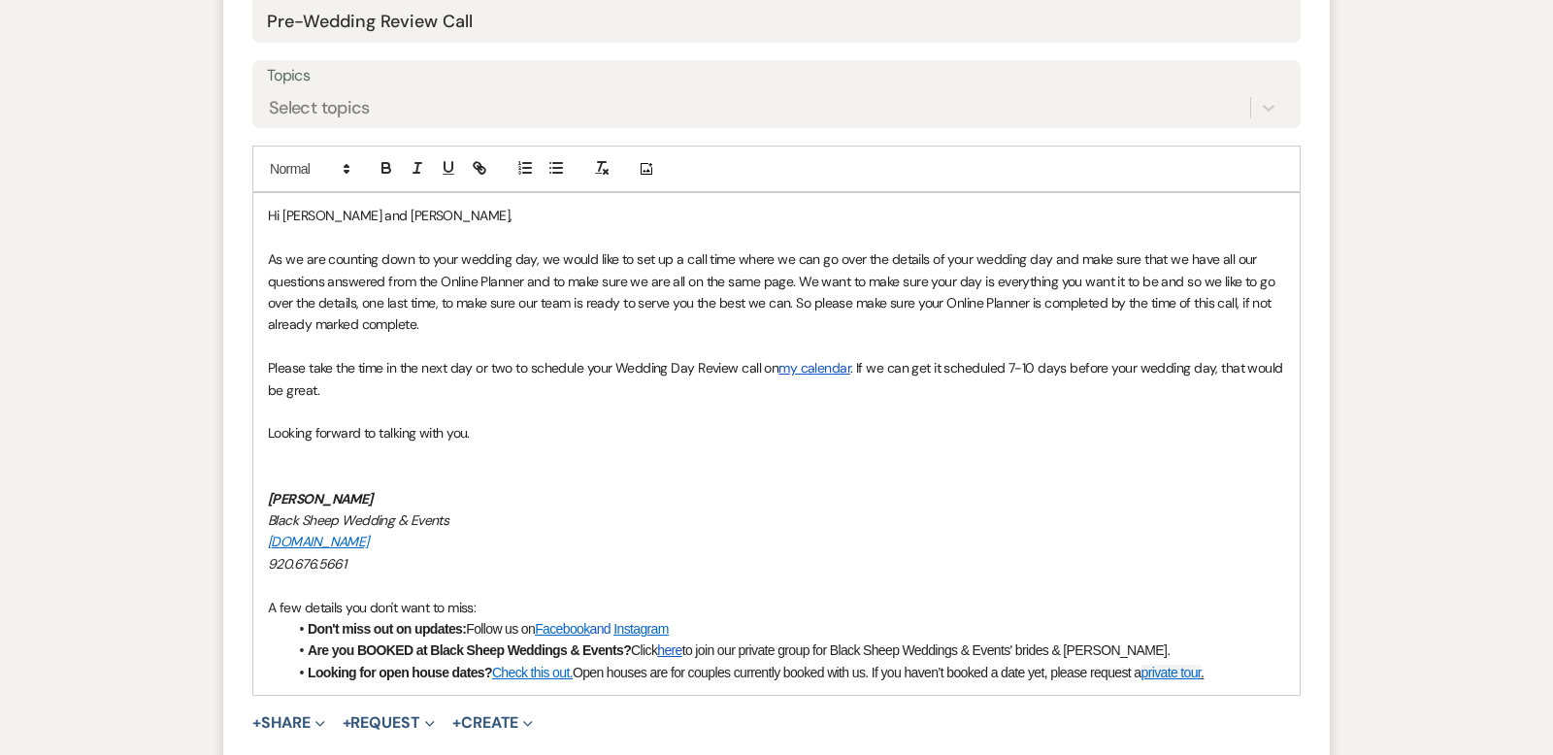
scroll to position [880, 0]
click at [272, 428] on span "Looking forward to talking with you." at bounding box center [369, 431] width 202 height 17
drag, startPoint x: 392, startPoint y: 495, endPoint x: 180, endPoint y: 495, distance: 212.6
click at [180, 495] on div "Messages Tasks Payments Vendors Rental Overview Timeline Docs & Files Contacts …" at bounding box center [776, 467] width 1553 height 2054
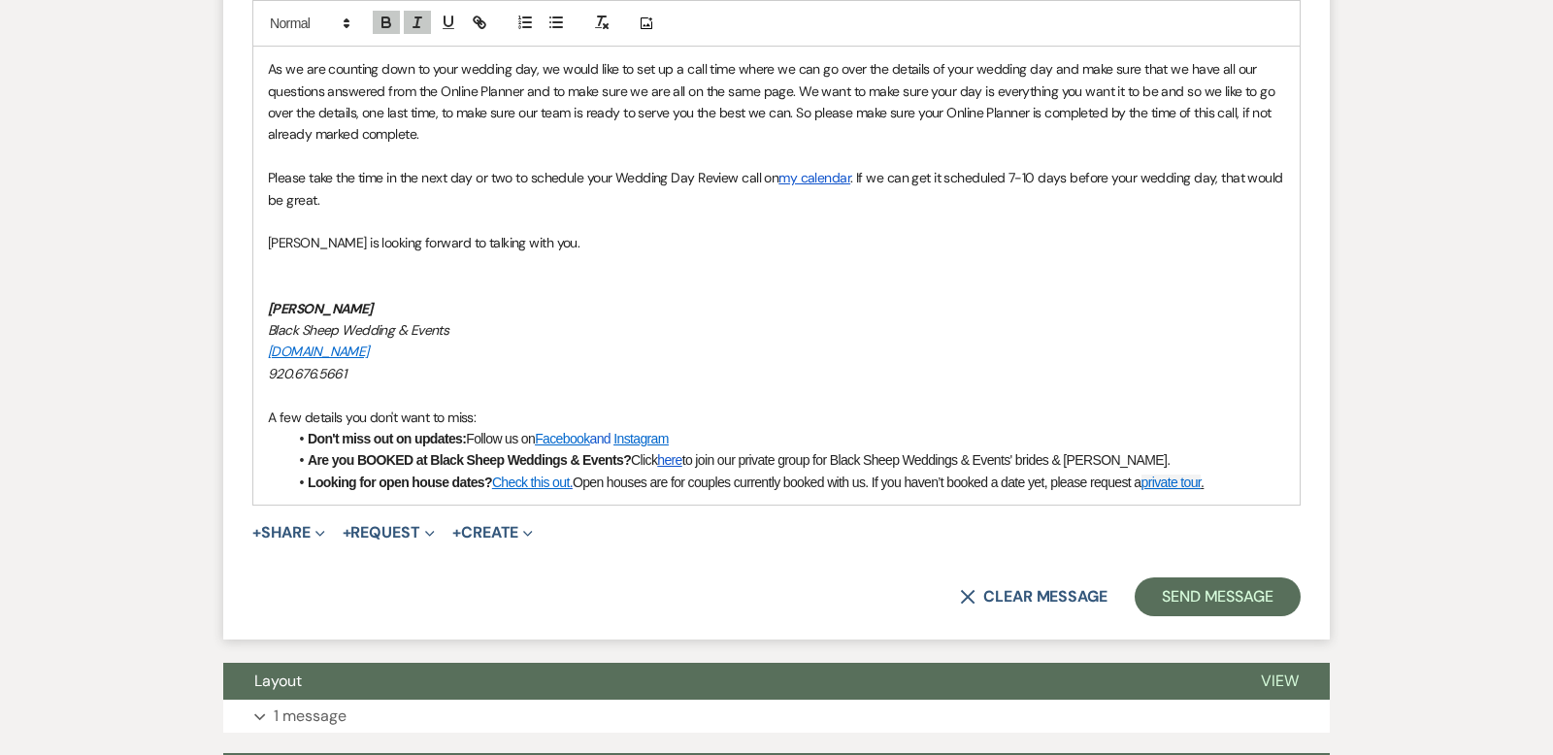
scroll to position [1104, 0]
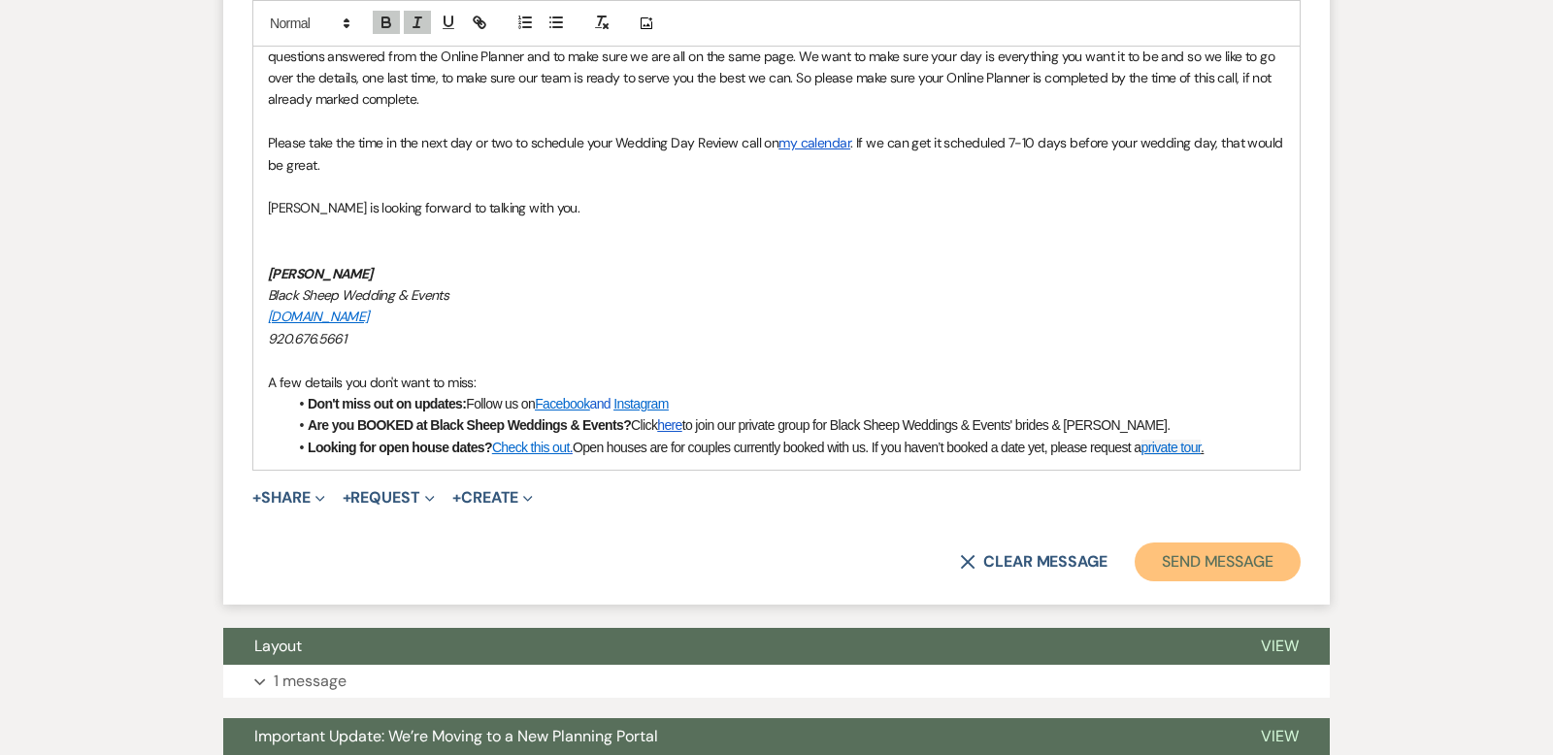
click at [1251, 560] on button "Send Message" at bounding box center [1218, 562] width 166 height 39
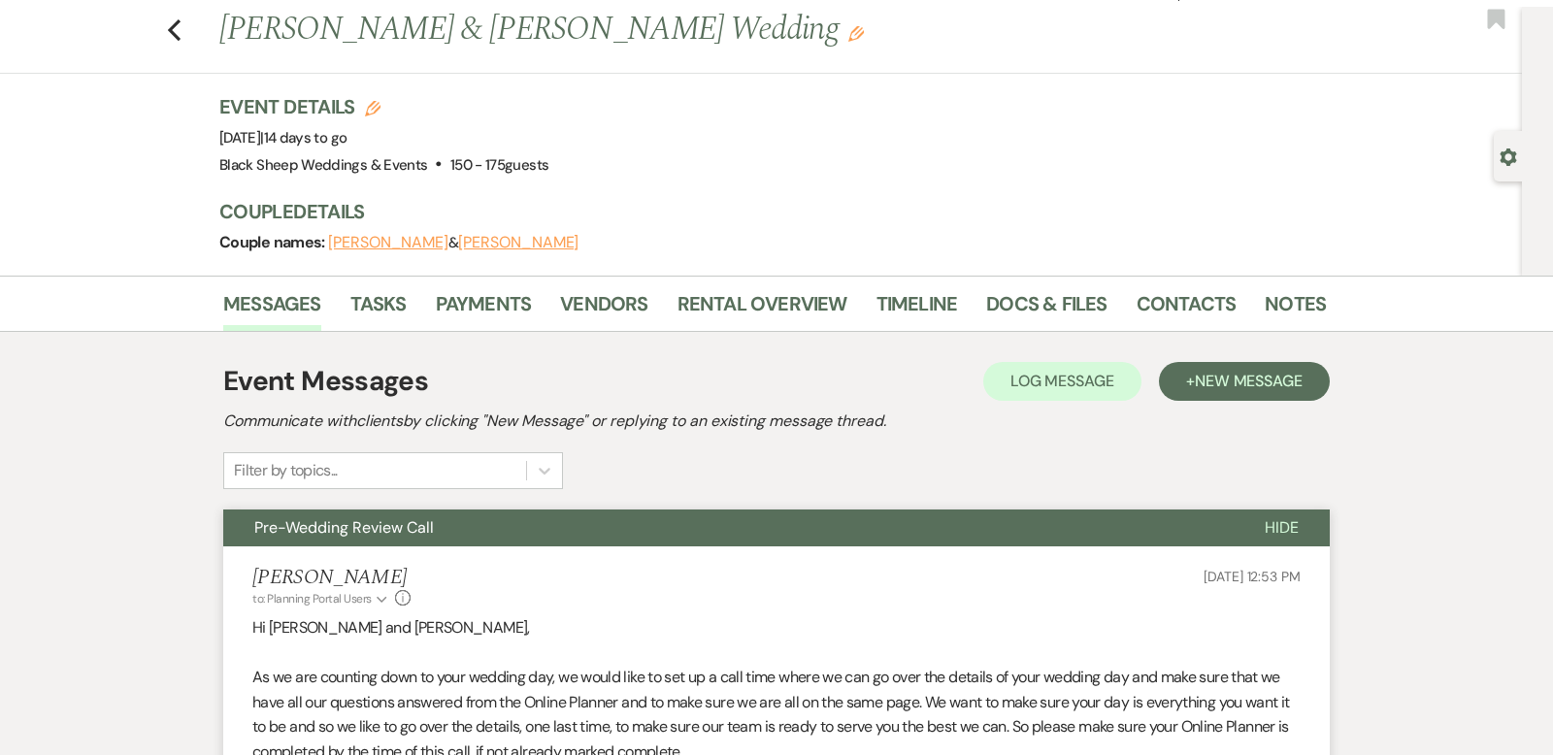
scroll to position [0, 0]
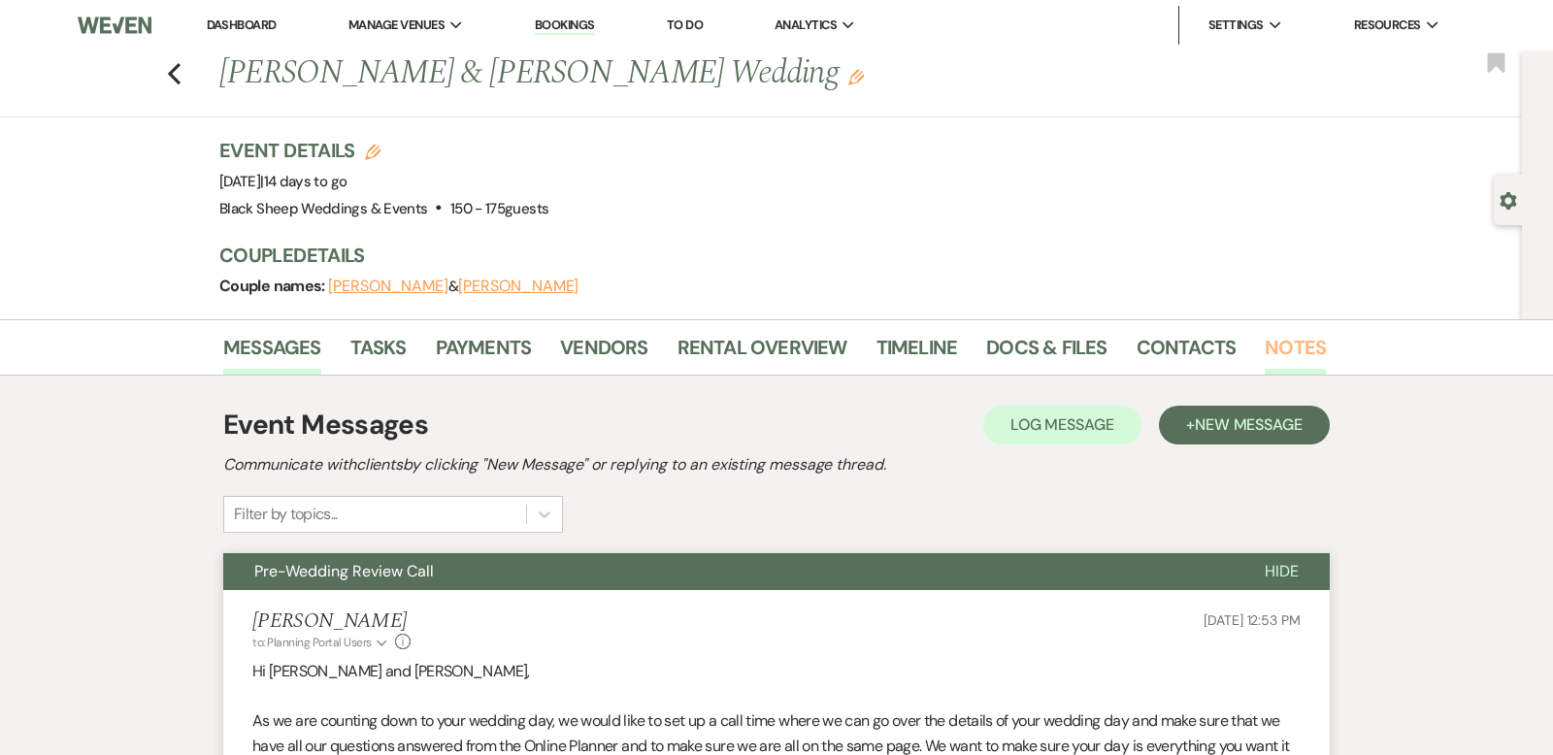
click at [1291, 346] on link "Notes" at bounding box center [1295, 353] width 61 height 43
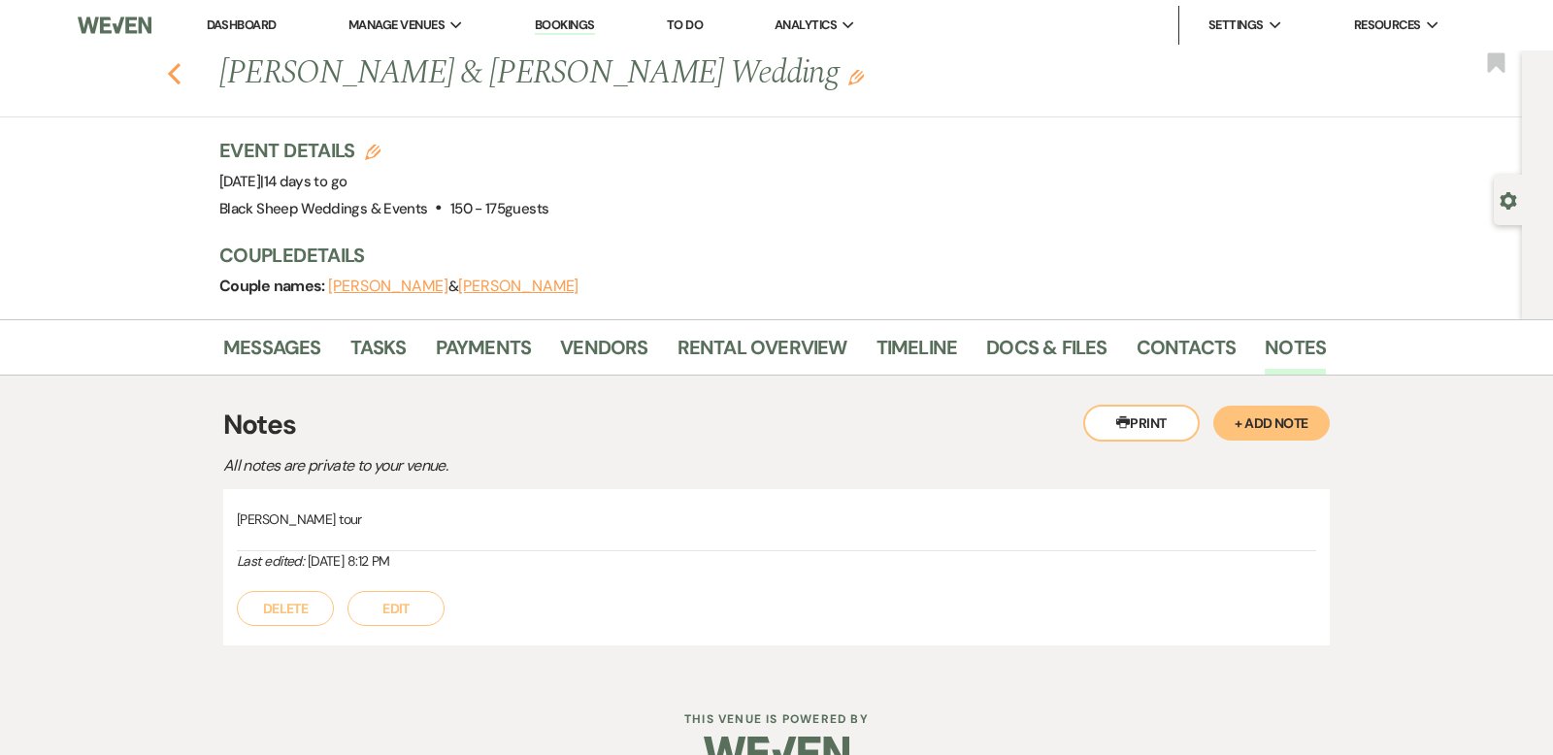
click at [170, 73] on use "button" at bounding box center [174, 73] width 13 height 21
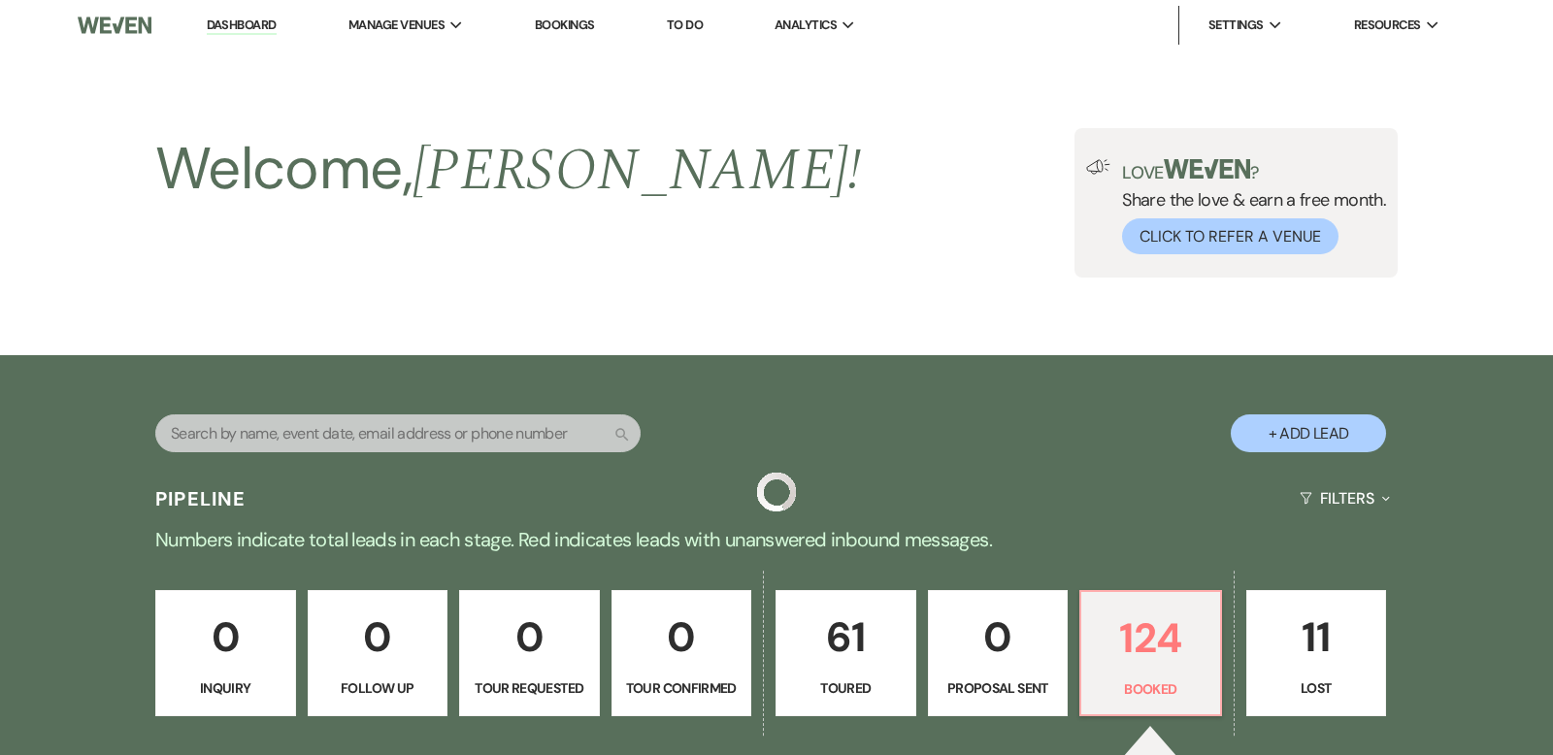
scroll to position [1075, 0]
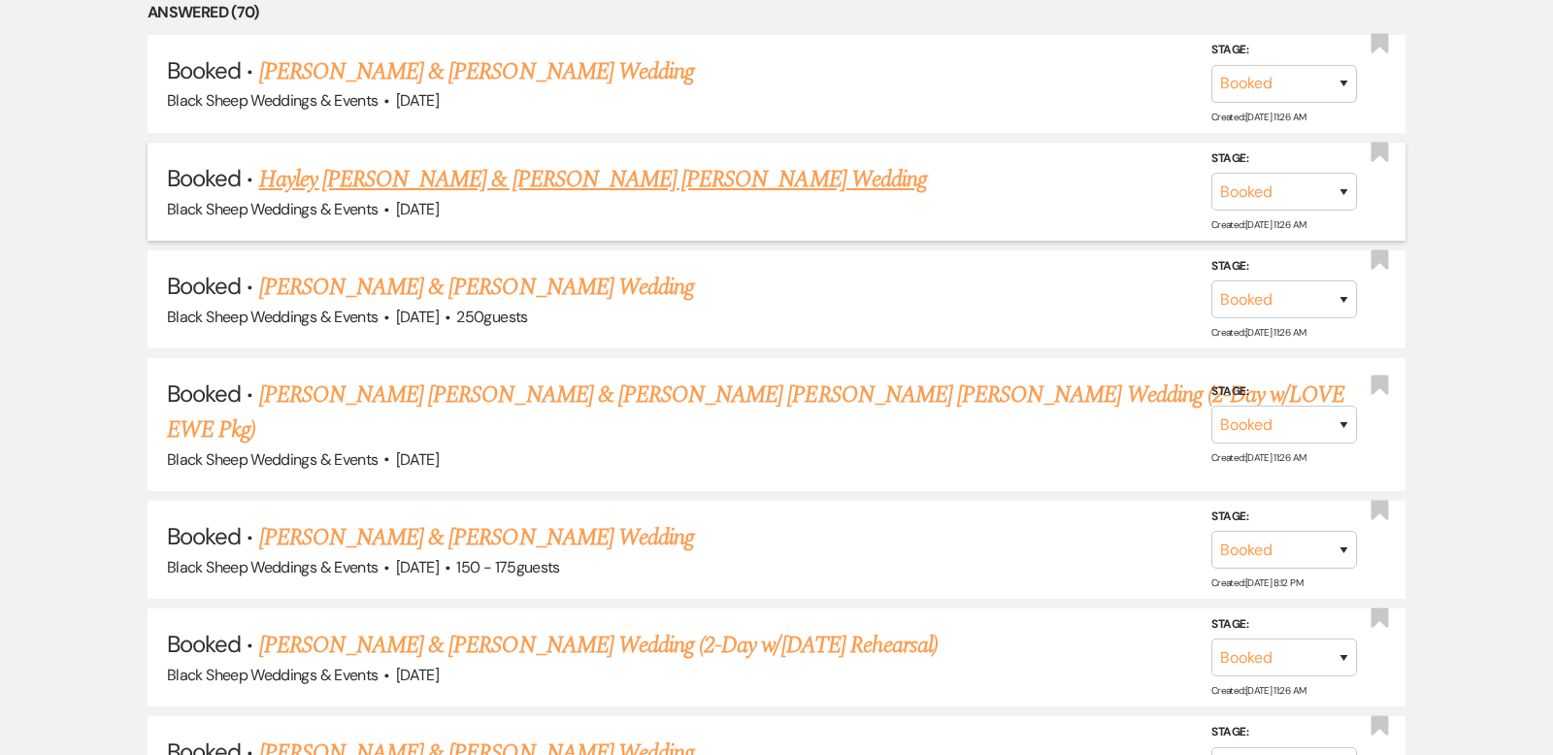
click at [598, 197] on div "Black Sheep Weddings & Events · [DATE]" at bounding box center [776, 209] width 1219 height 25
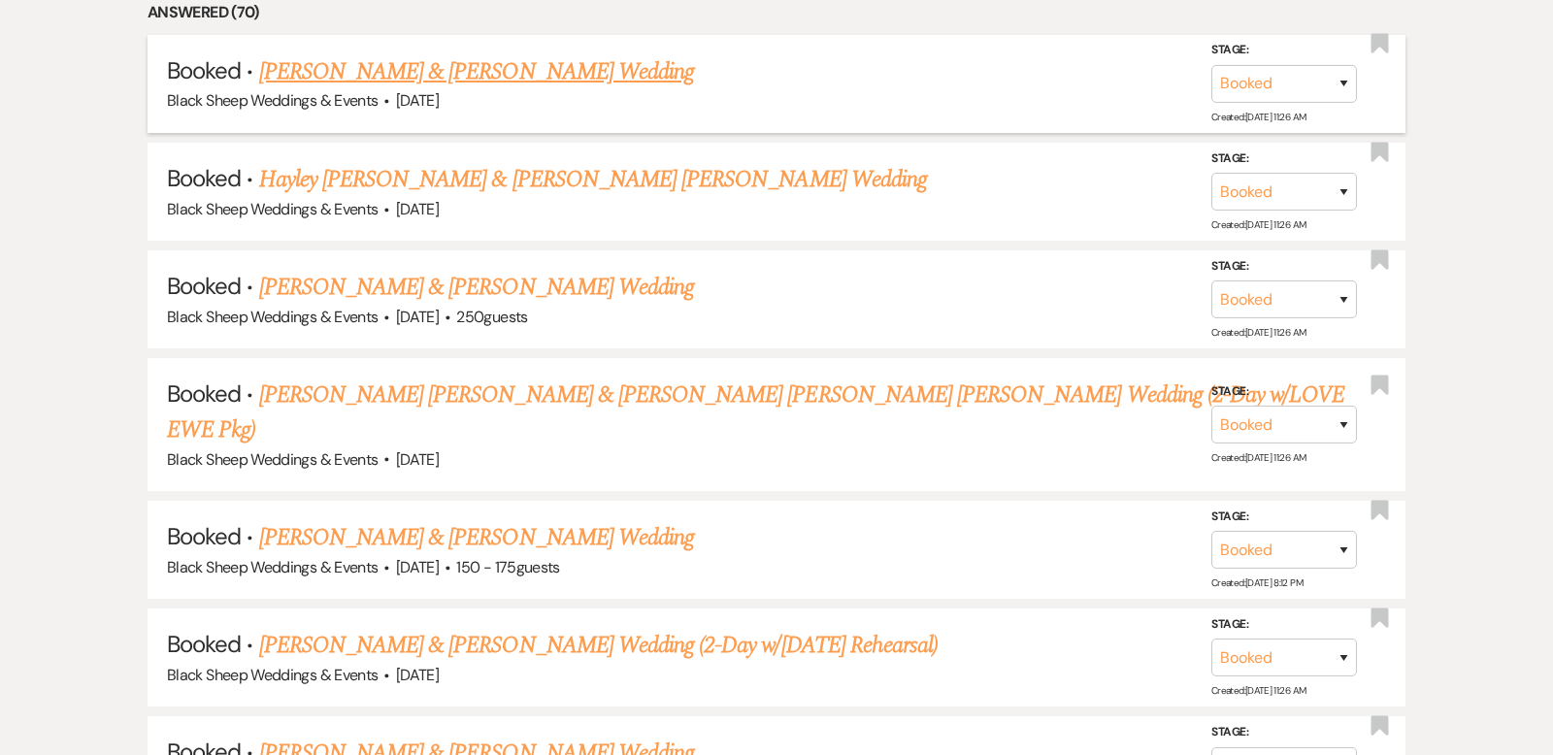
click at [513, 60] on link "[PERSON_NAME] & [PERSON_NAME] Wedding" at bounding box center [476, 71] width 435 height 35
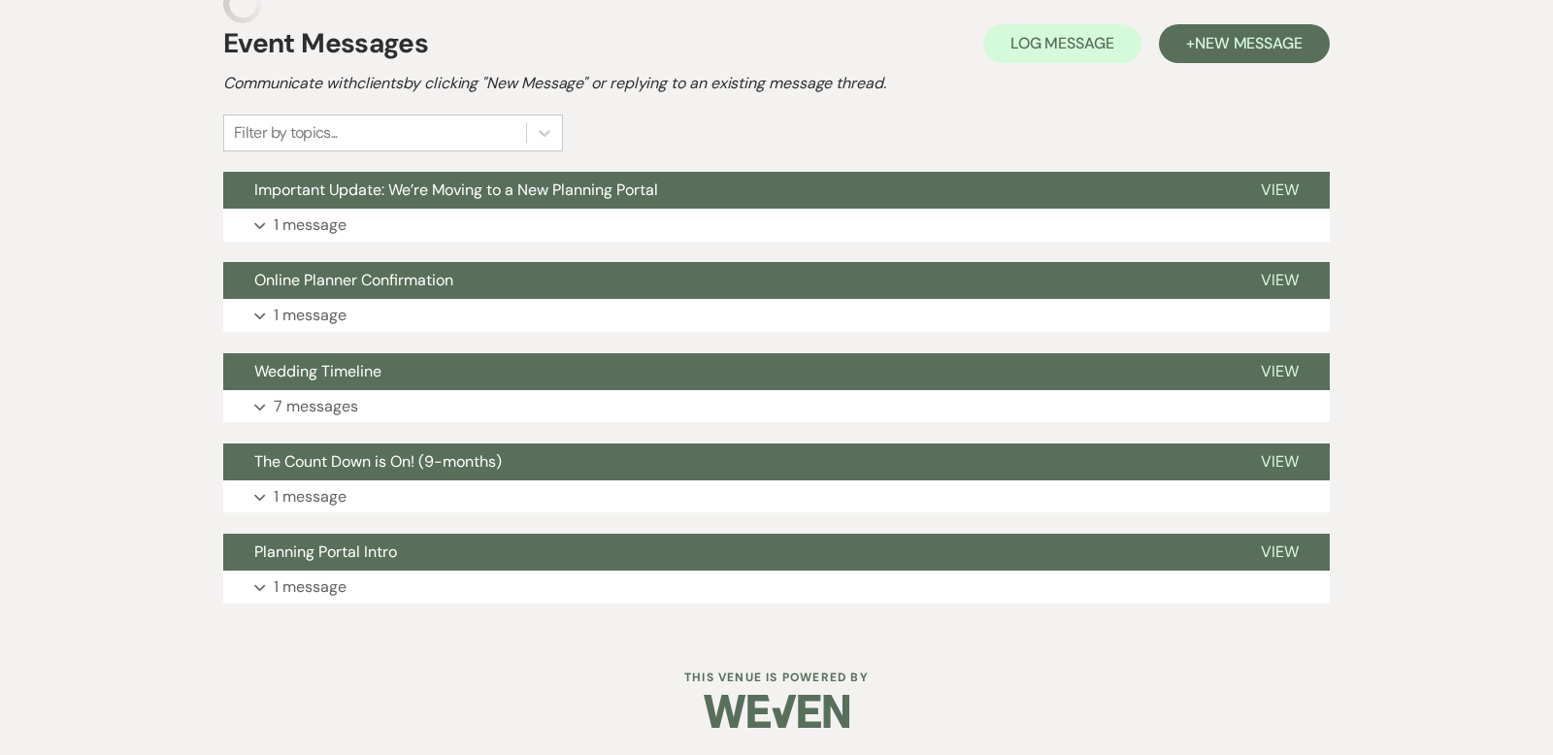
scroll to position [409, 0]
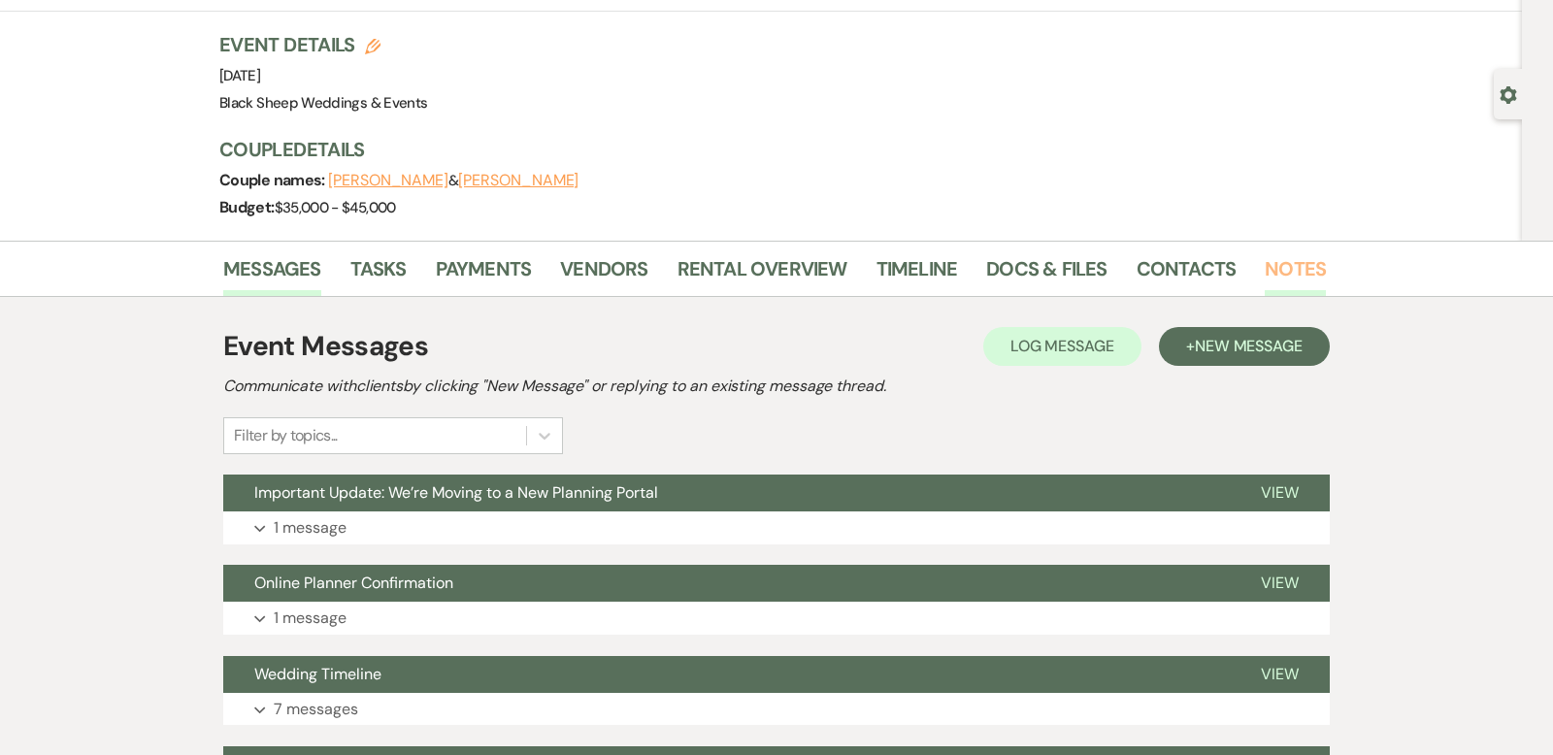
click at [1299, 264] on link "Notes" at bounding box center [1295, 274] width 61 height 43
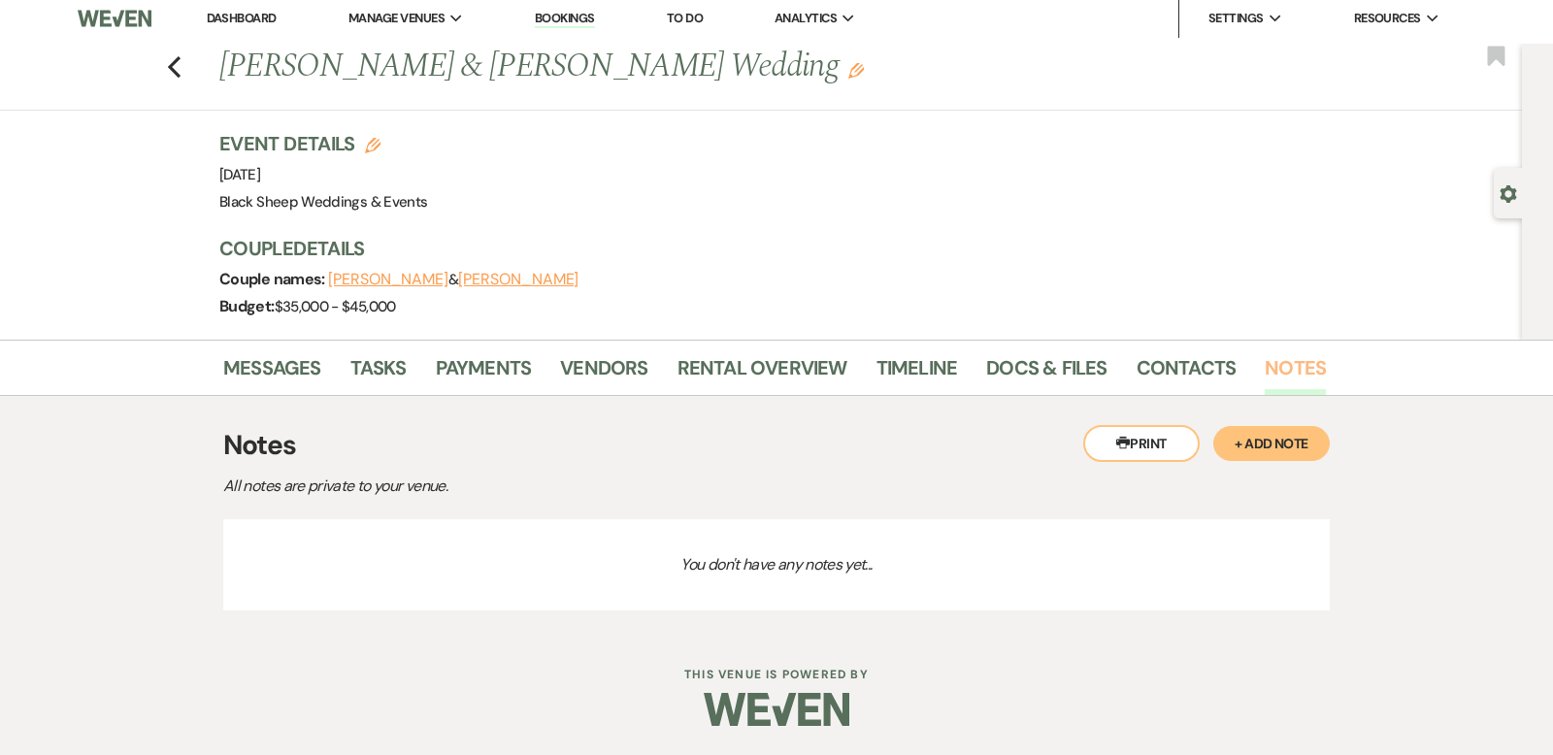
scroll to position [5, 0]
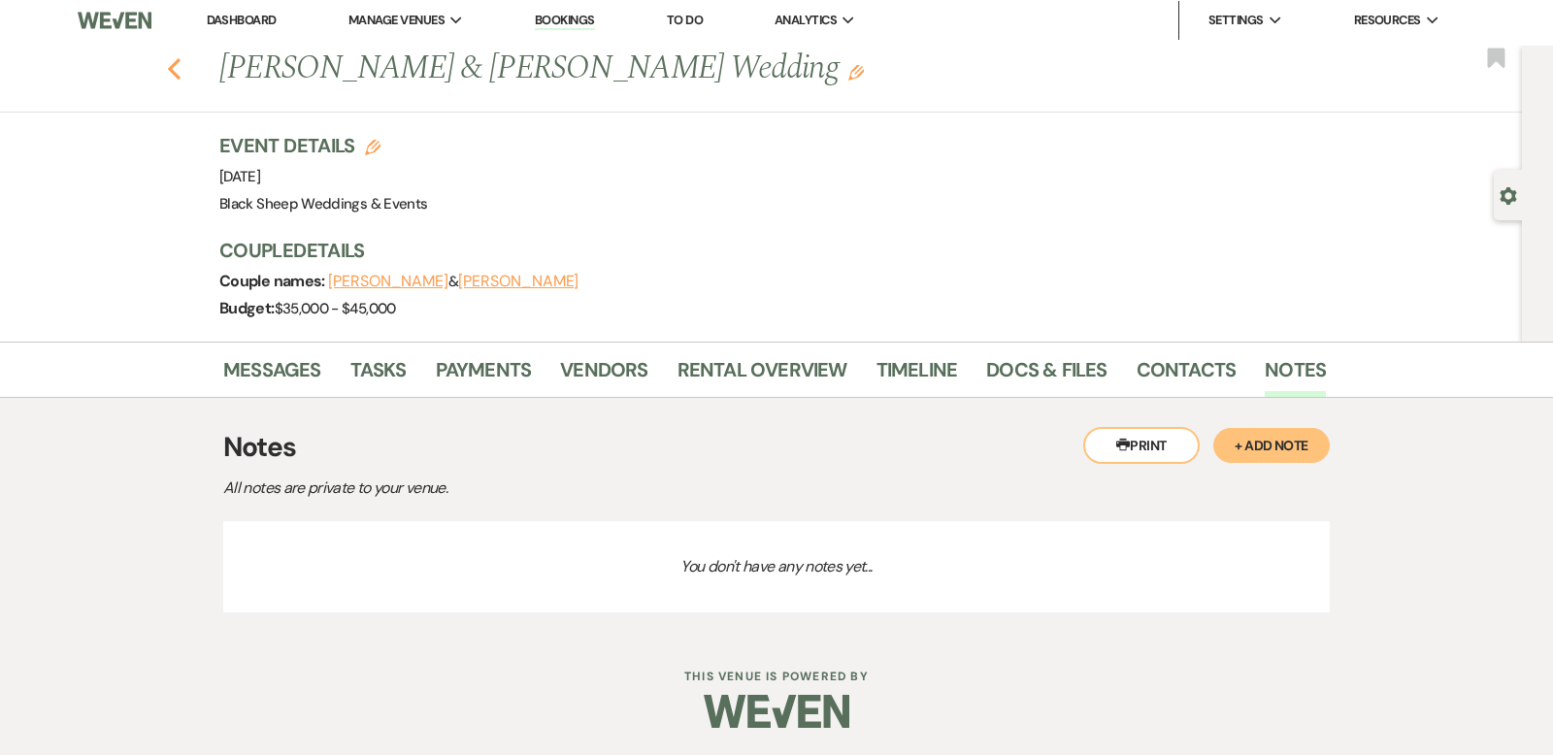
click at [171, 66] on use "button" at bounding box center [174, 68] width 13 height 21
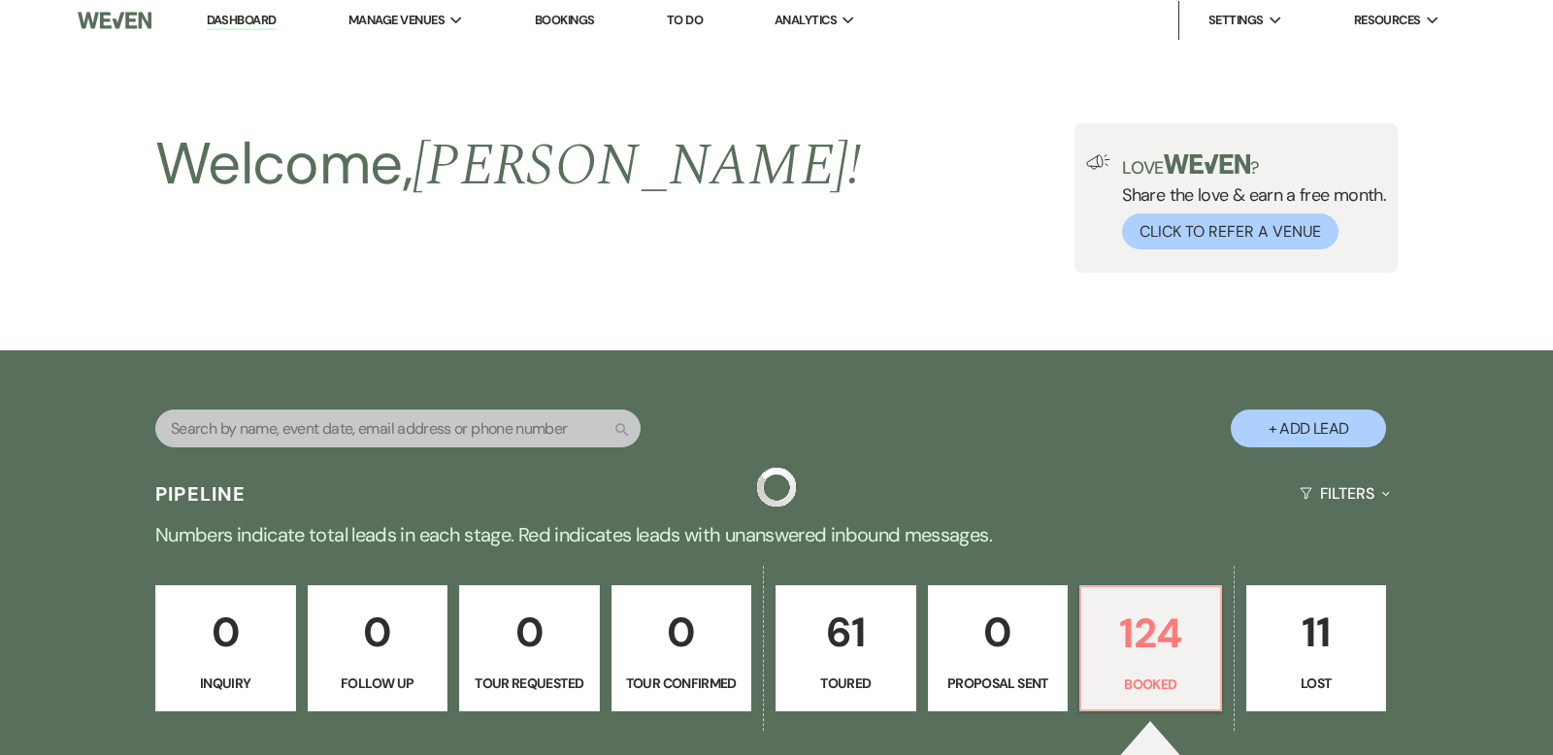
scroll to position [1075, 0]
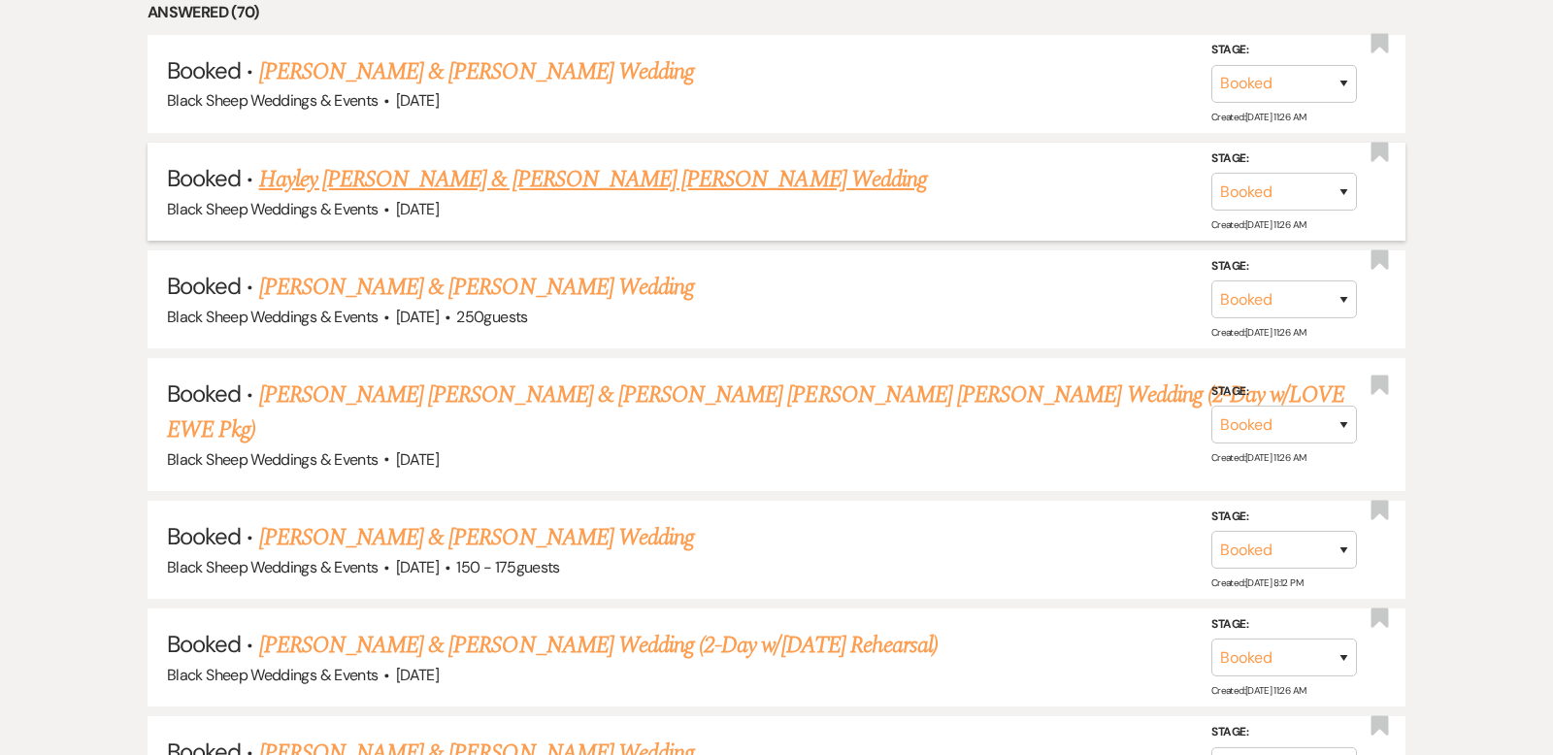
click at [388, 173] on link "Hayley [PERSON_NAME] & [PERSON_NAME] [PERSON_NAME] Wedding" at bounding box center [593, 179] width 668 height 35
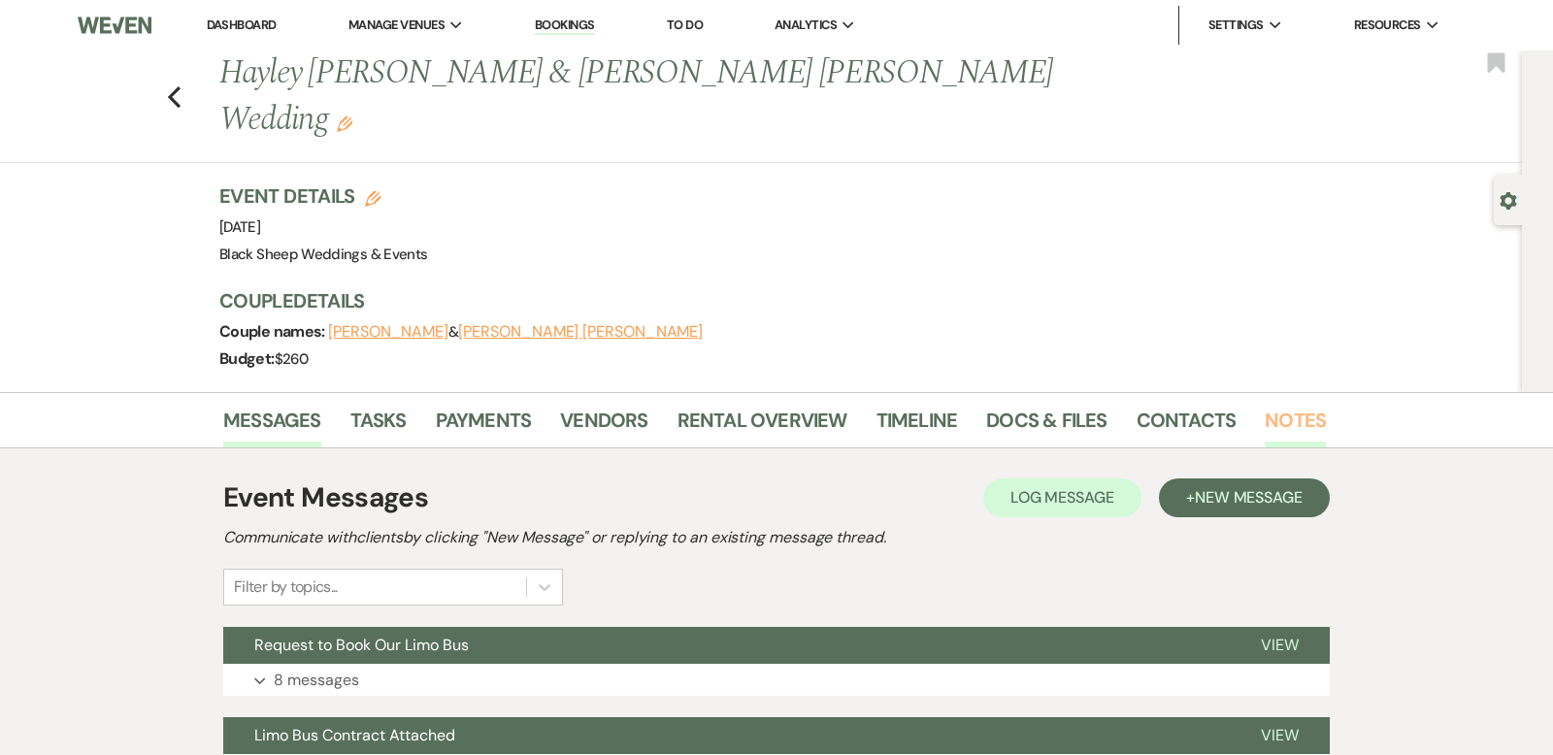
click at [1277, 405] on link "Notes" at bounding box center [1295, 426] width 61 height 43
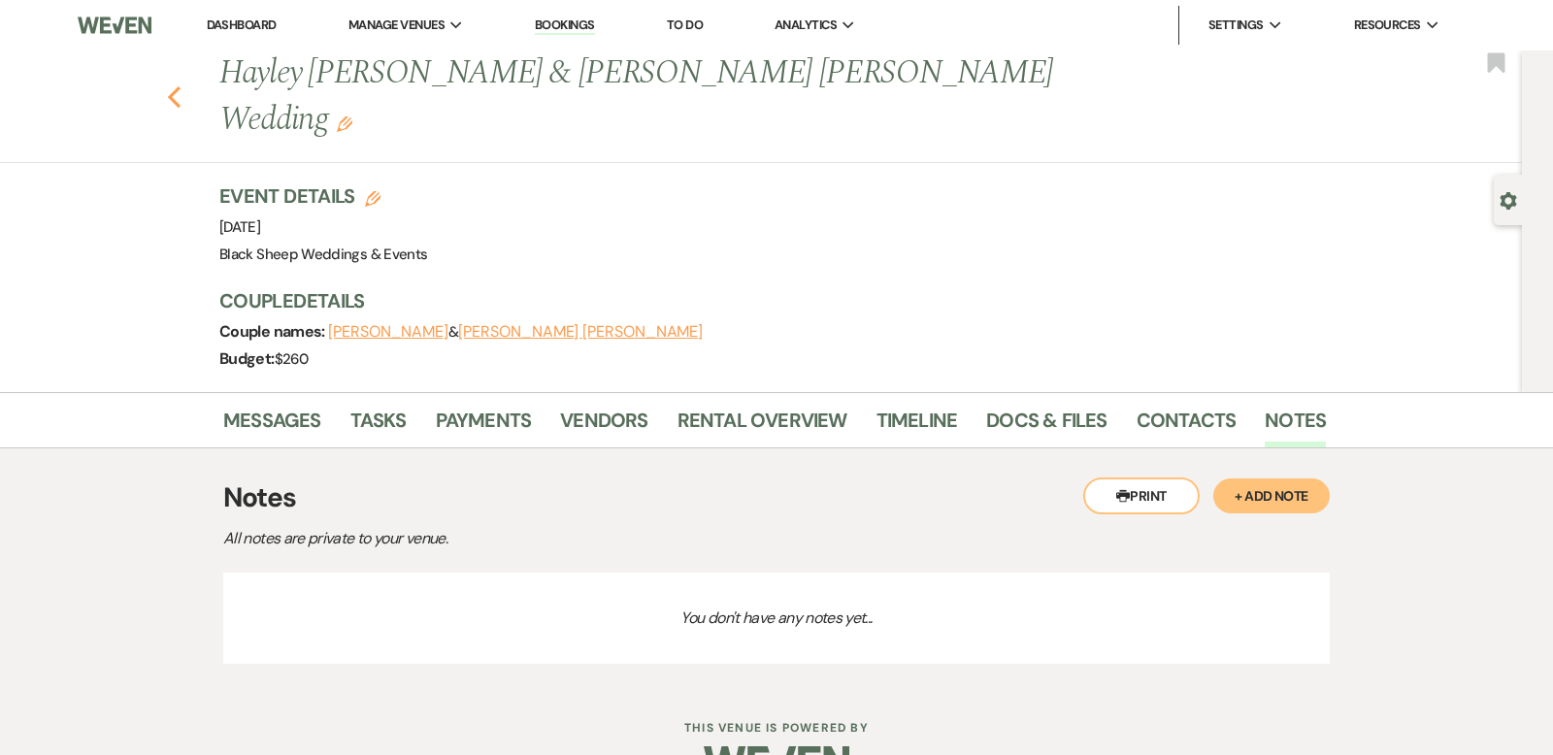
click at [174, 86] on use "button" at bounding box center [174, 96] width 13 height 21
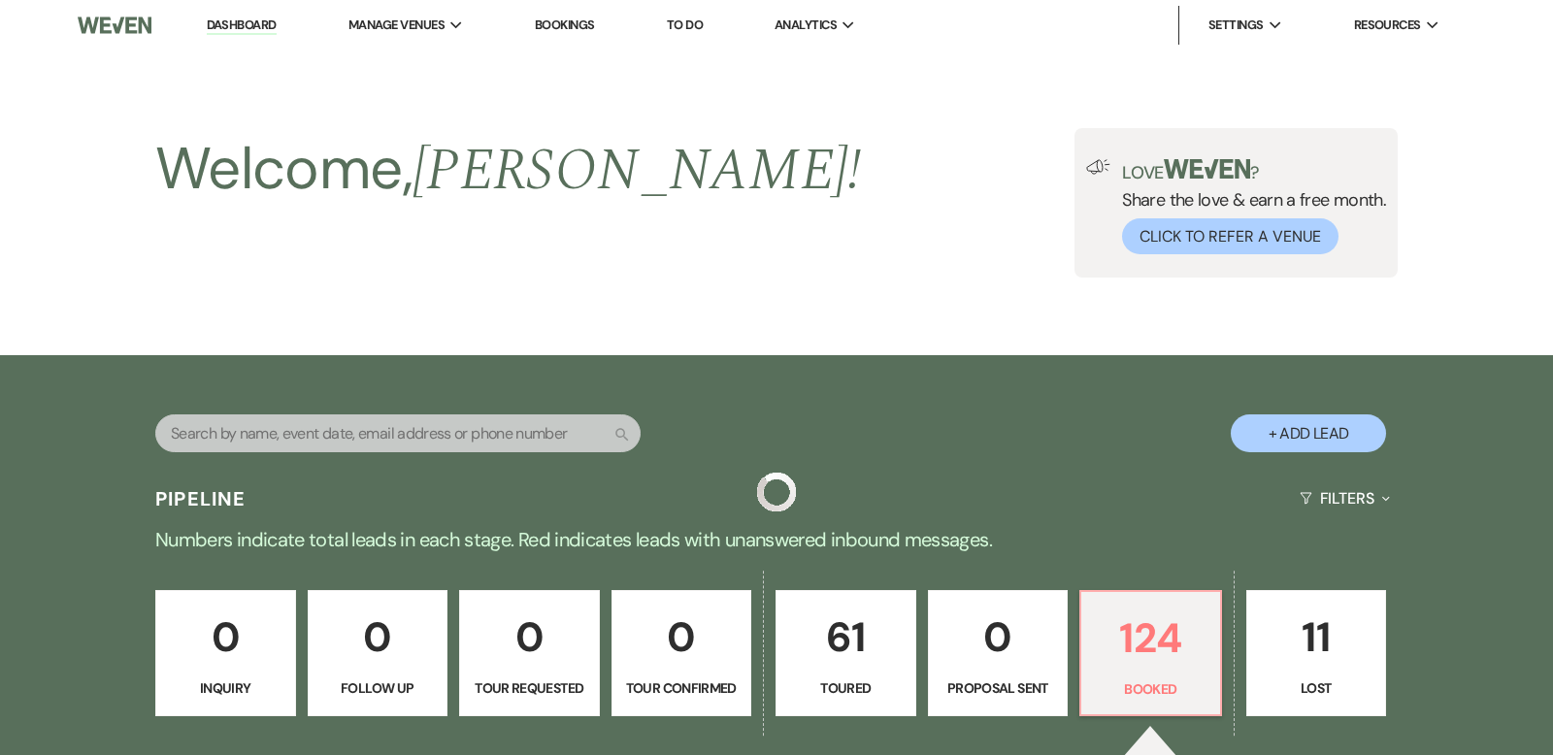
scroll to position [1075, 0]
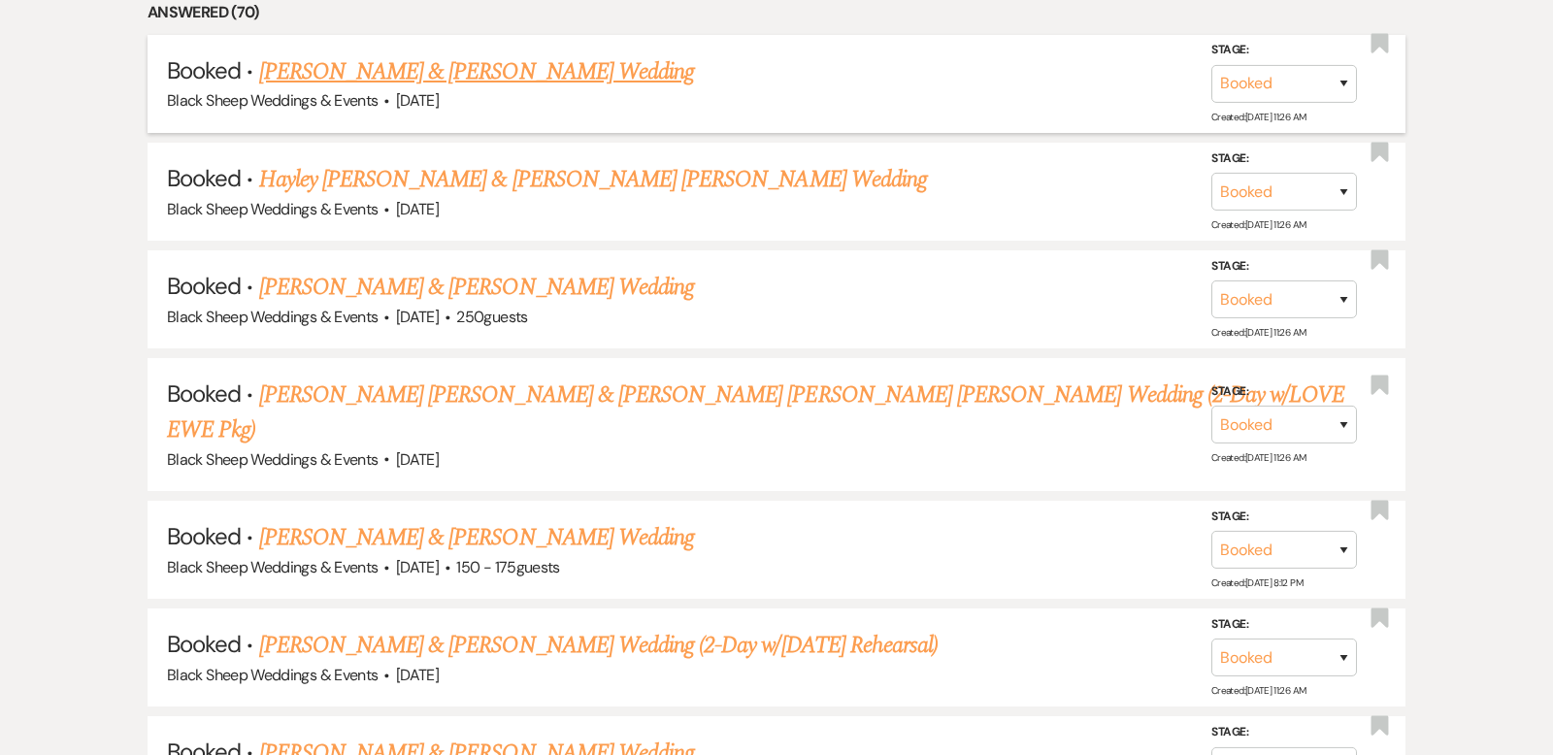
click at [445, 70] on link "[PERSON_NAME] & [PERSON_NAME] Wedding" at bounding box center [476, 71] width 435 height 35
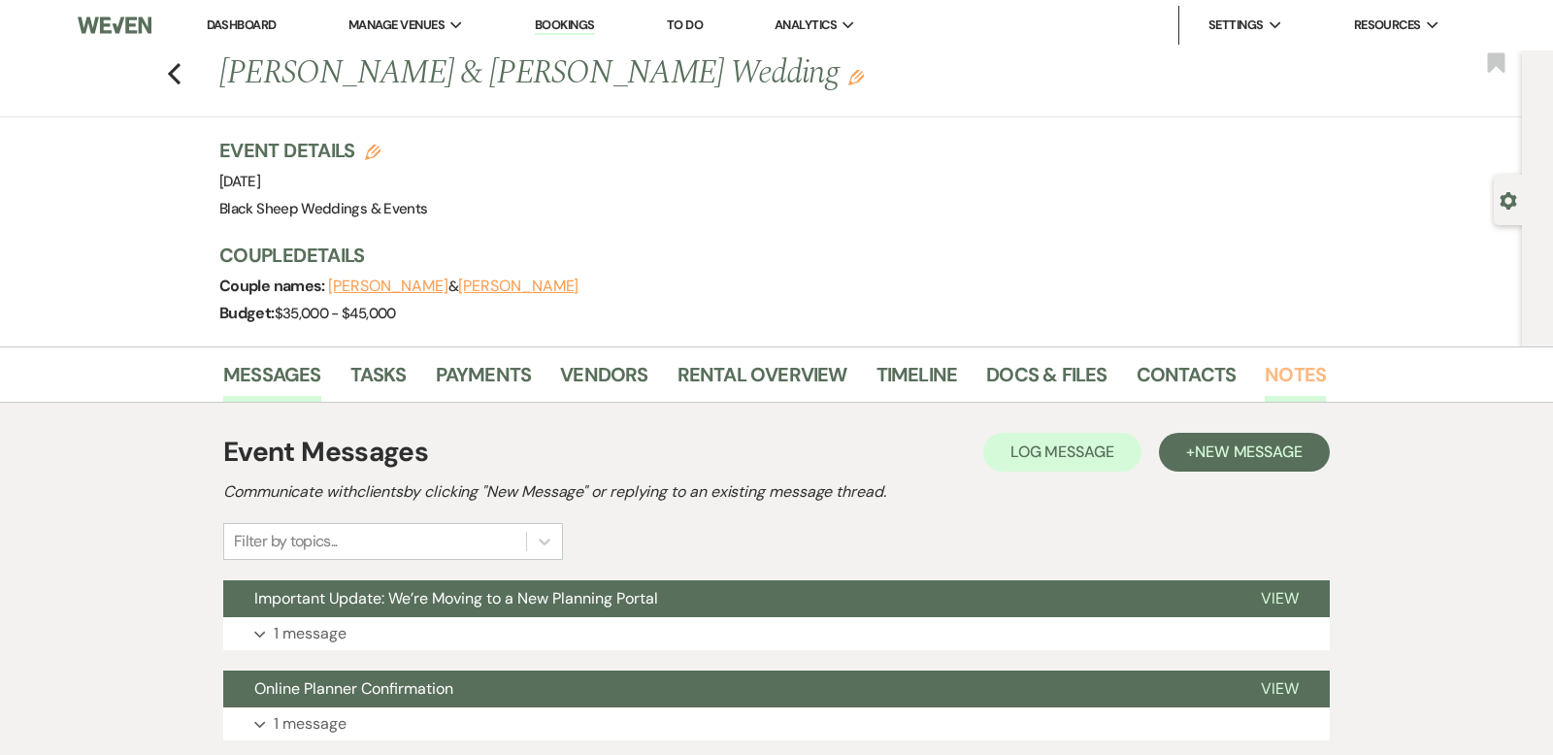
click at [1283, 372] on link "Notes" at bounding box center [1295, 380] width 61 height 43
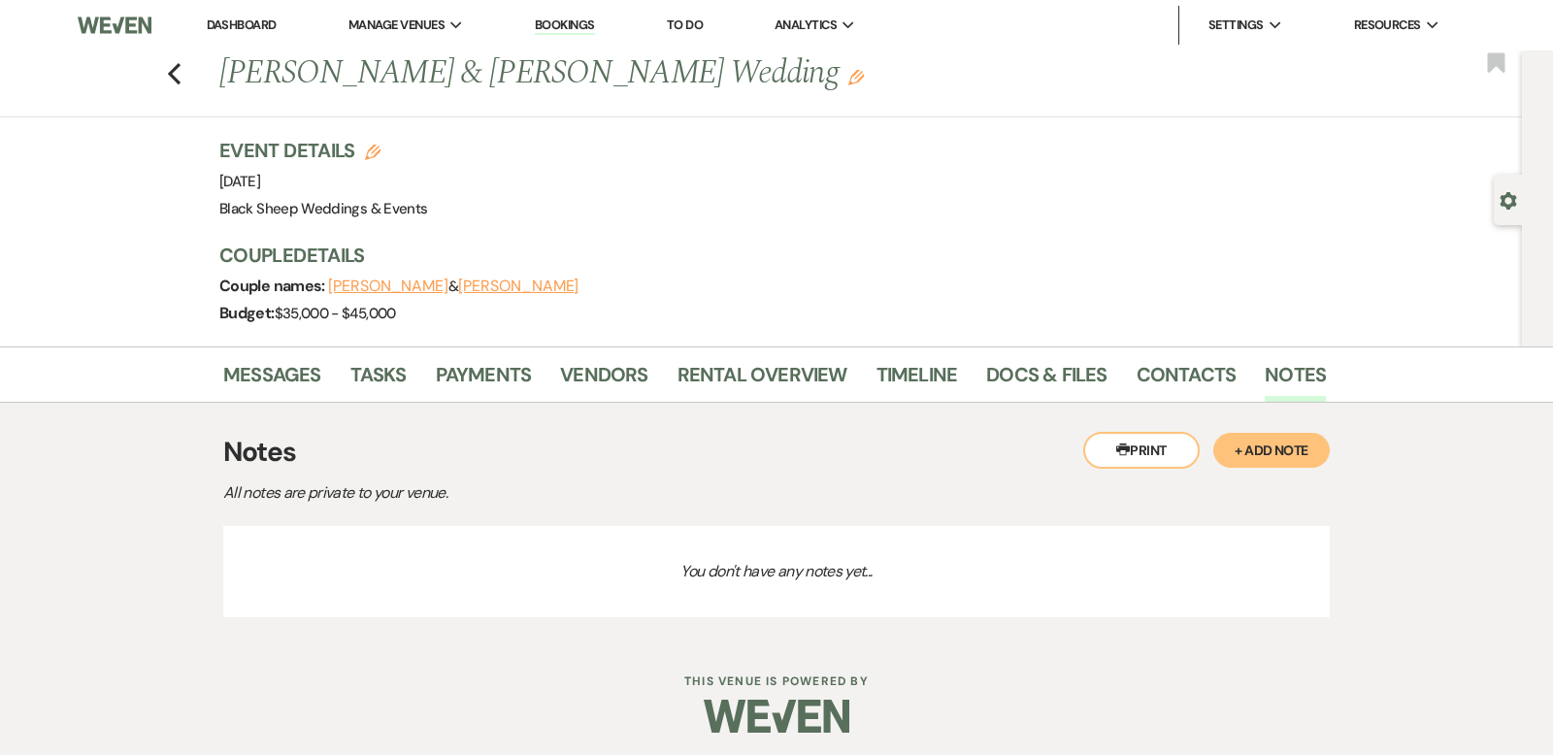
click at [278, 536] on p "You don't have any notes yet..." at bounding box center [776, 571] width 1107 height 91
click at [1282, 450] on button "+ Add Note" at bounding box center [1272, 450] width 117 height 35
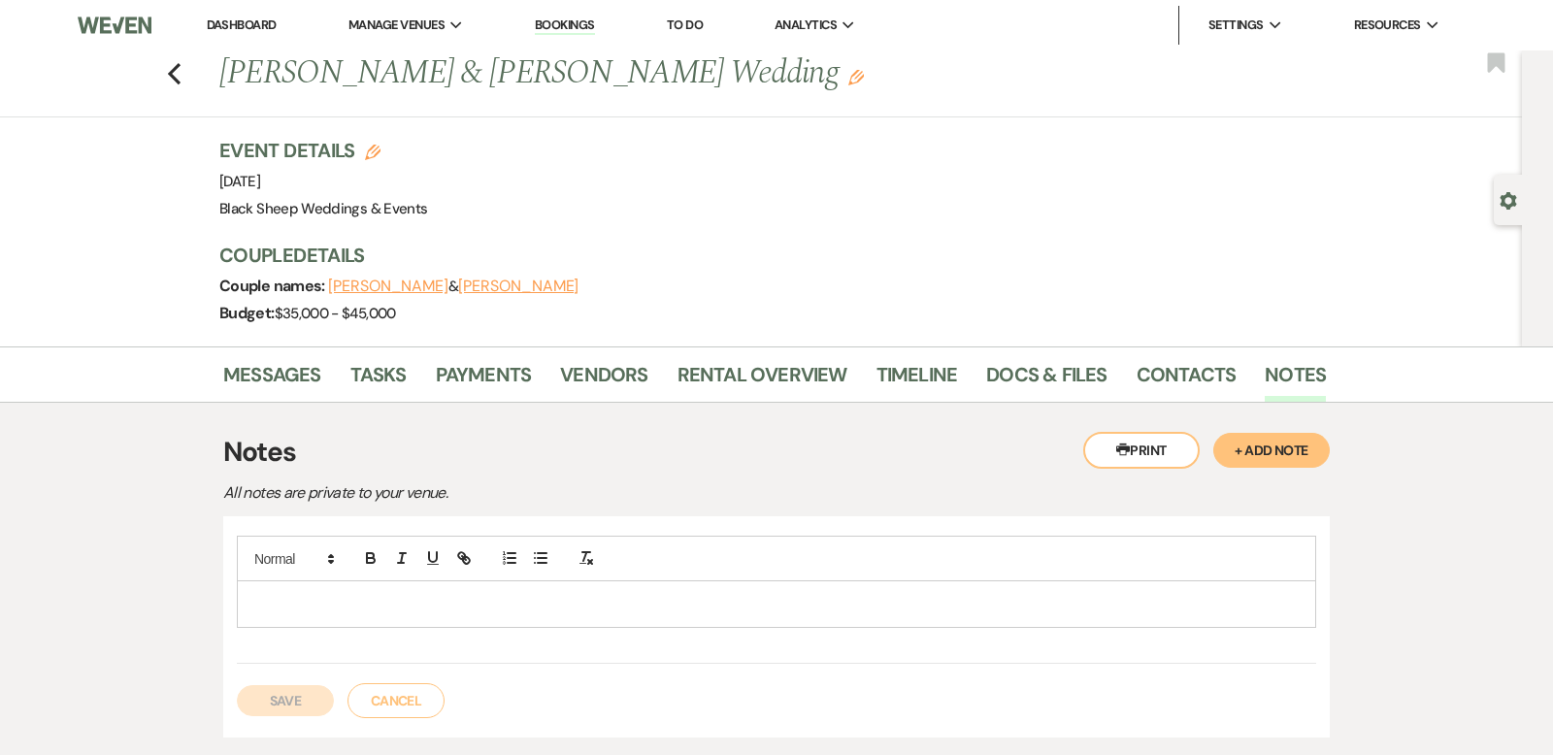
click at [276, 599] on p at bounding box center [776, 603] width 1049 height 21
click at [294, 698] on button "Save" at bounding box center [285, 700] width 97 height 31
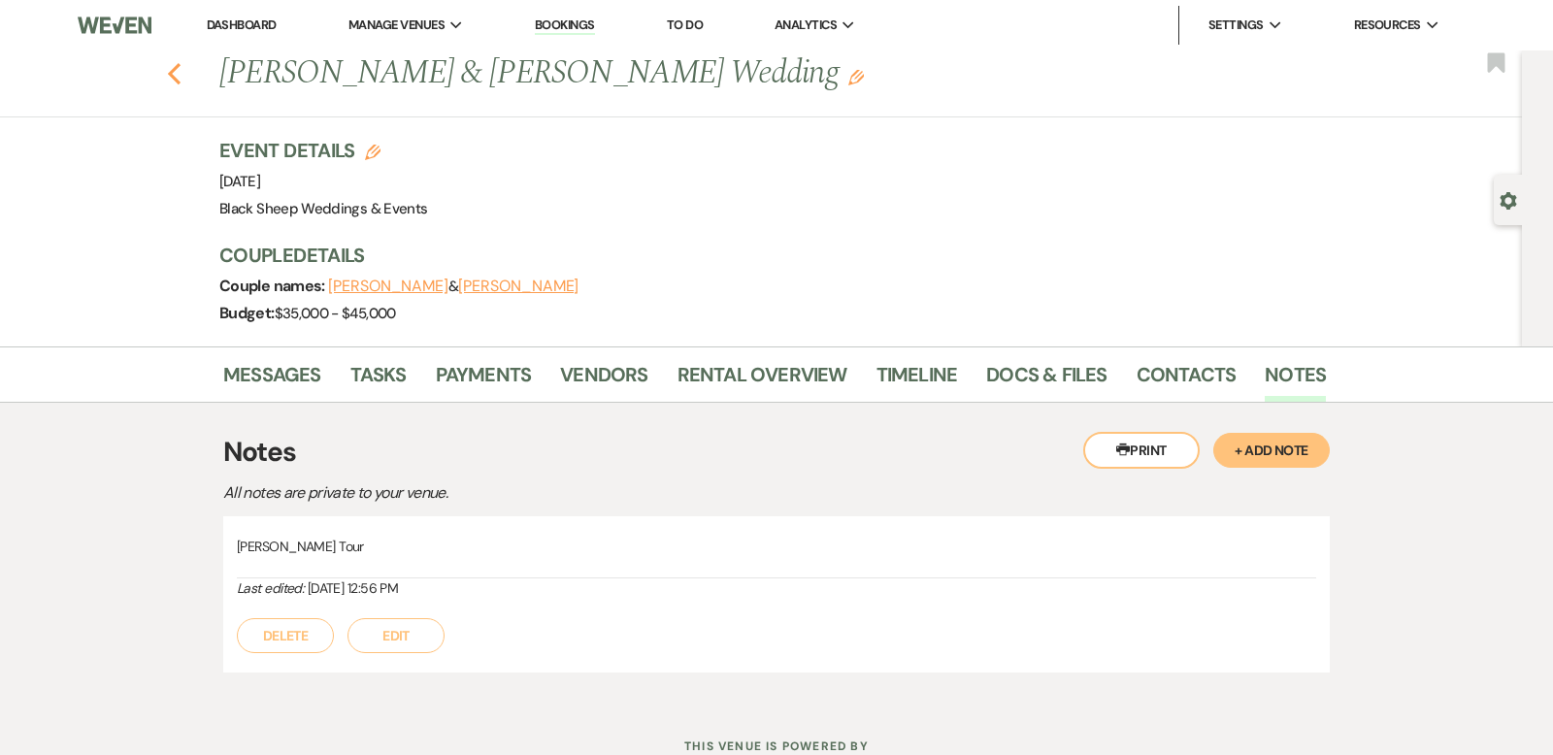
click at [173, 71] on use "button" at bounding box center [174, 73] width 13 height 21
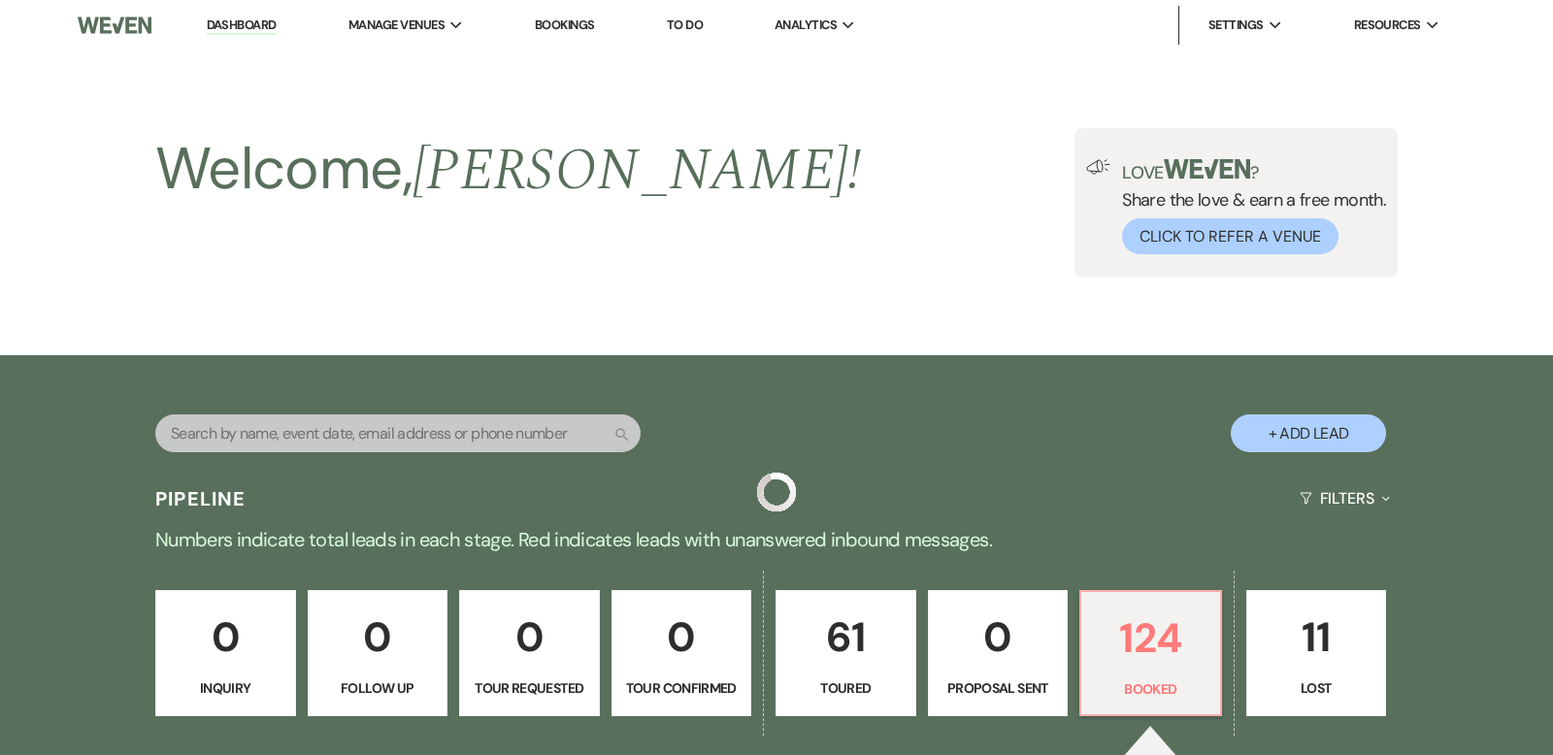
scroll to position [1075, 0]
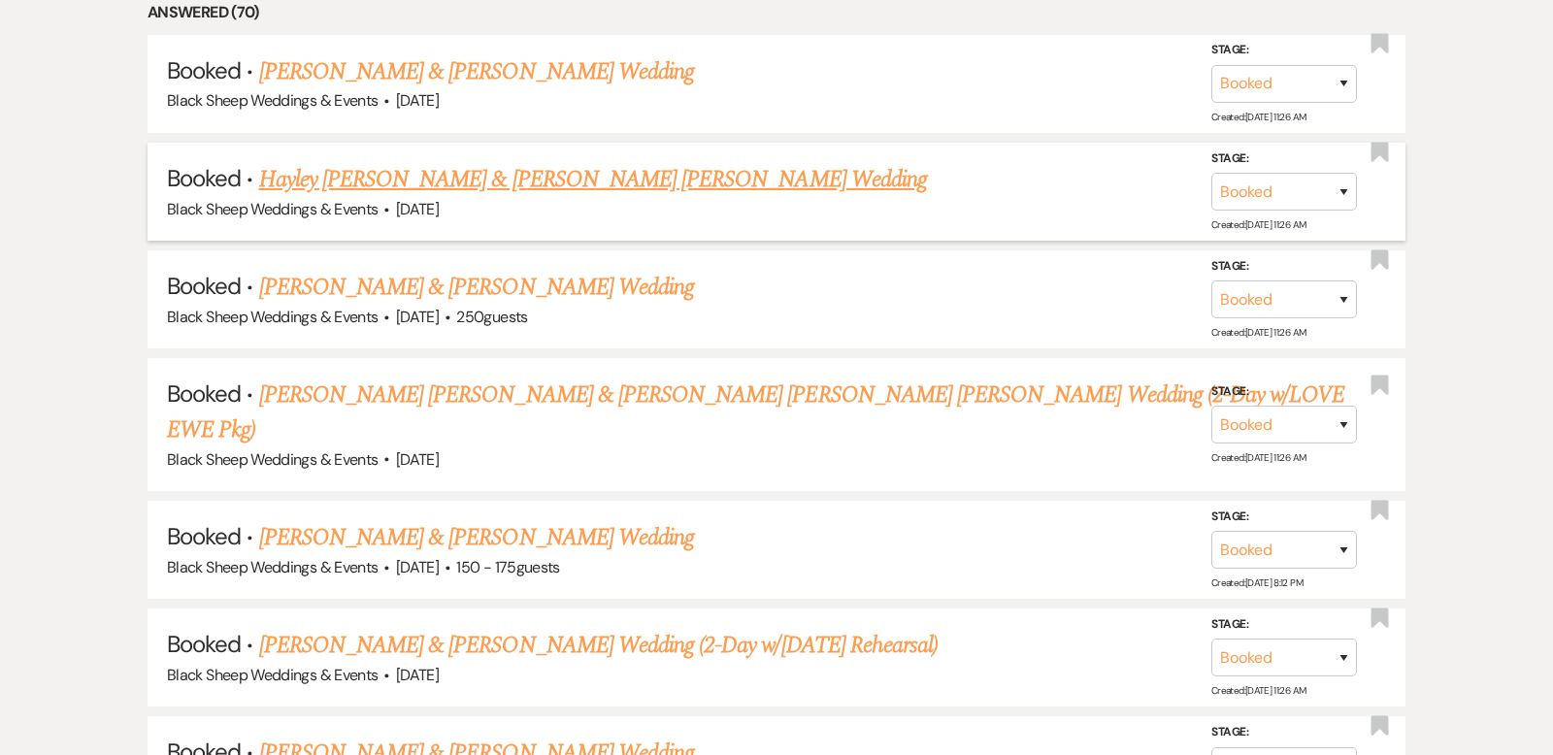
click at [462, 177] on link "Hayley [PERSON_NAME] & [PERSON_NAME] [PERSON_NAME] Wedding" at bounding box center [593, 179] width 668 height 35
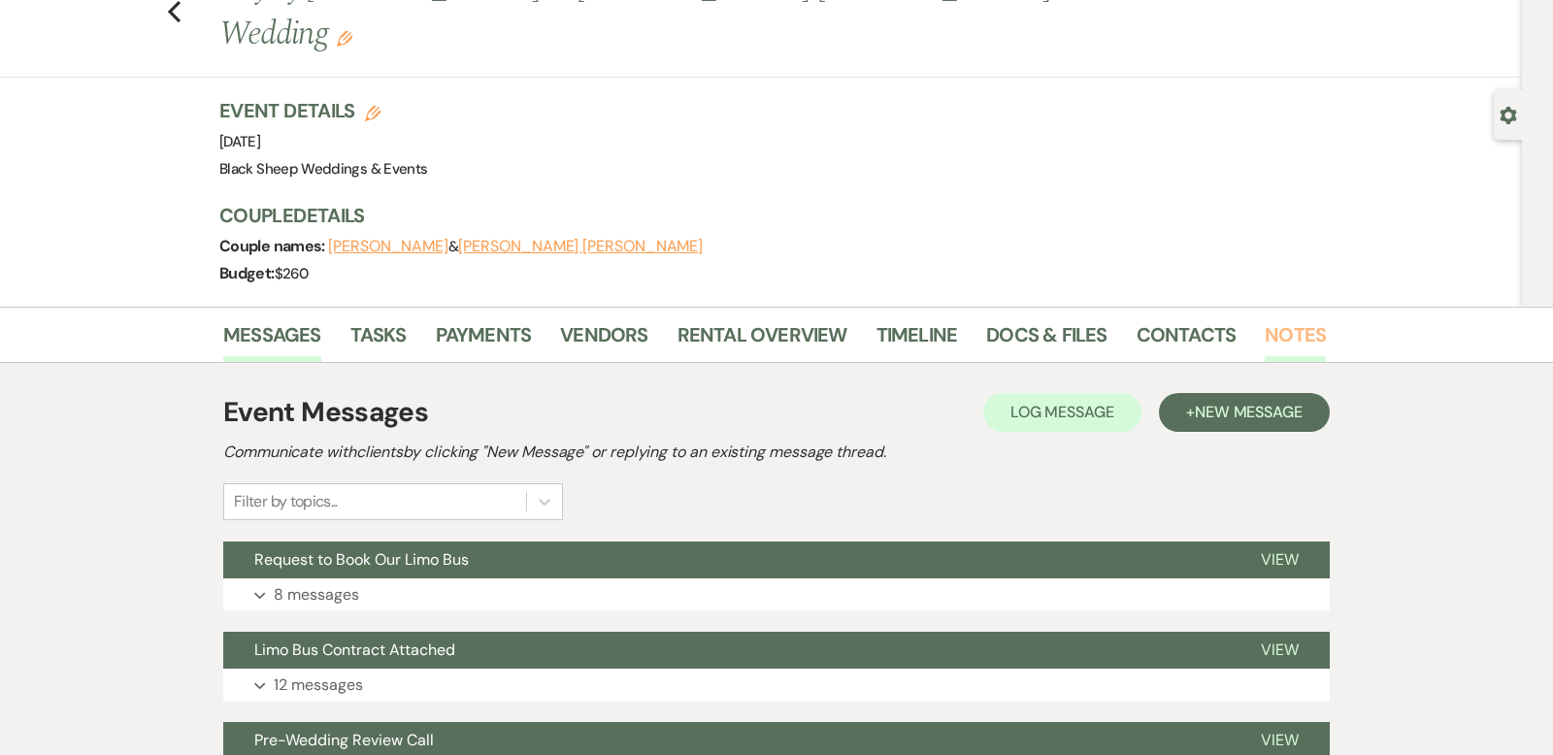
click at [1293, 319] on link "Notes" at bounding box center [1295, 340] width 61 height 43
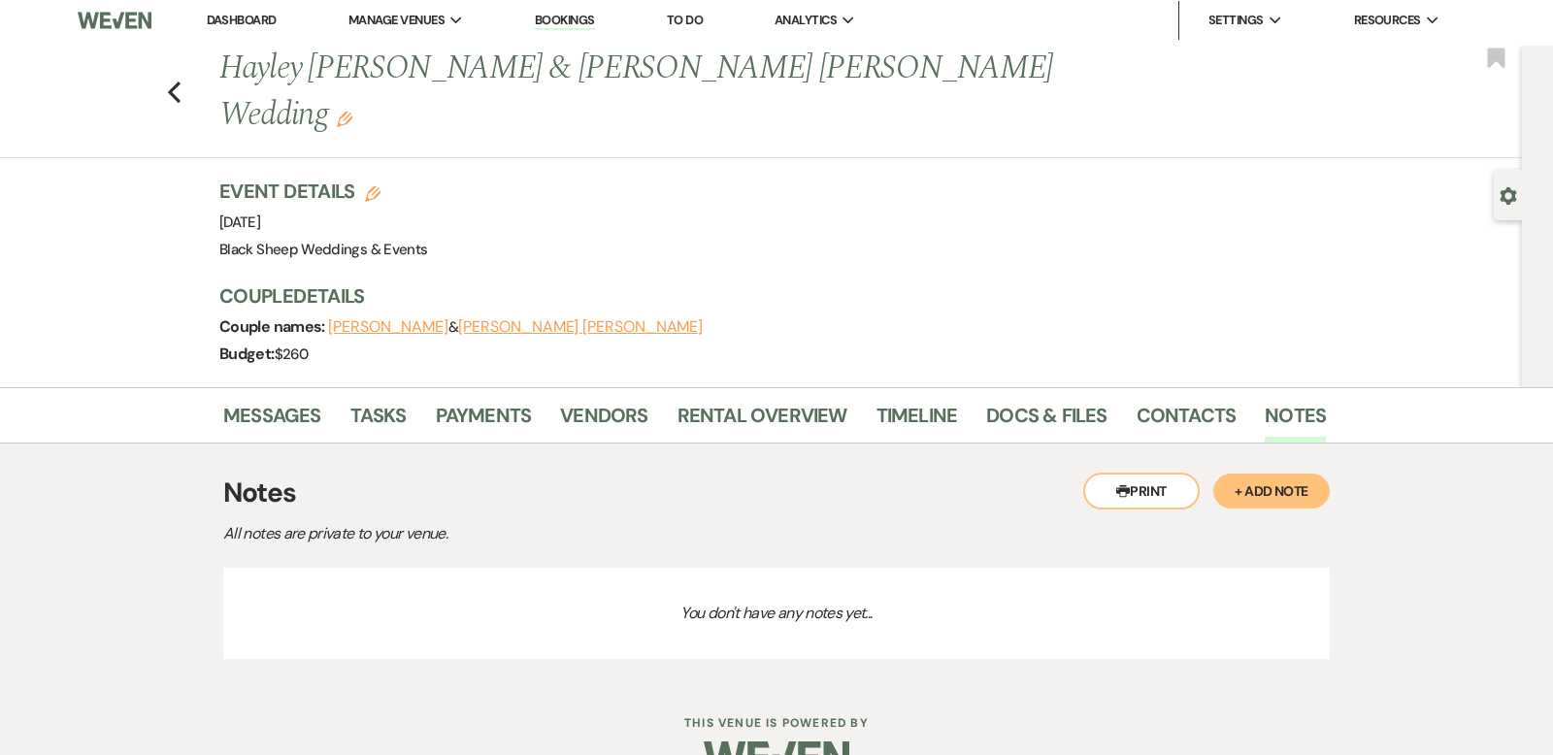
click at [1278, 474] on button "+ Add Note" at bounding box center [1272, 491] width 117 height 35
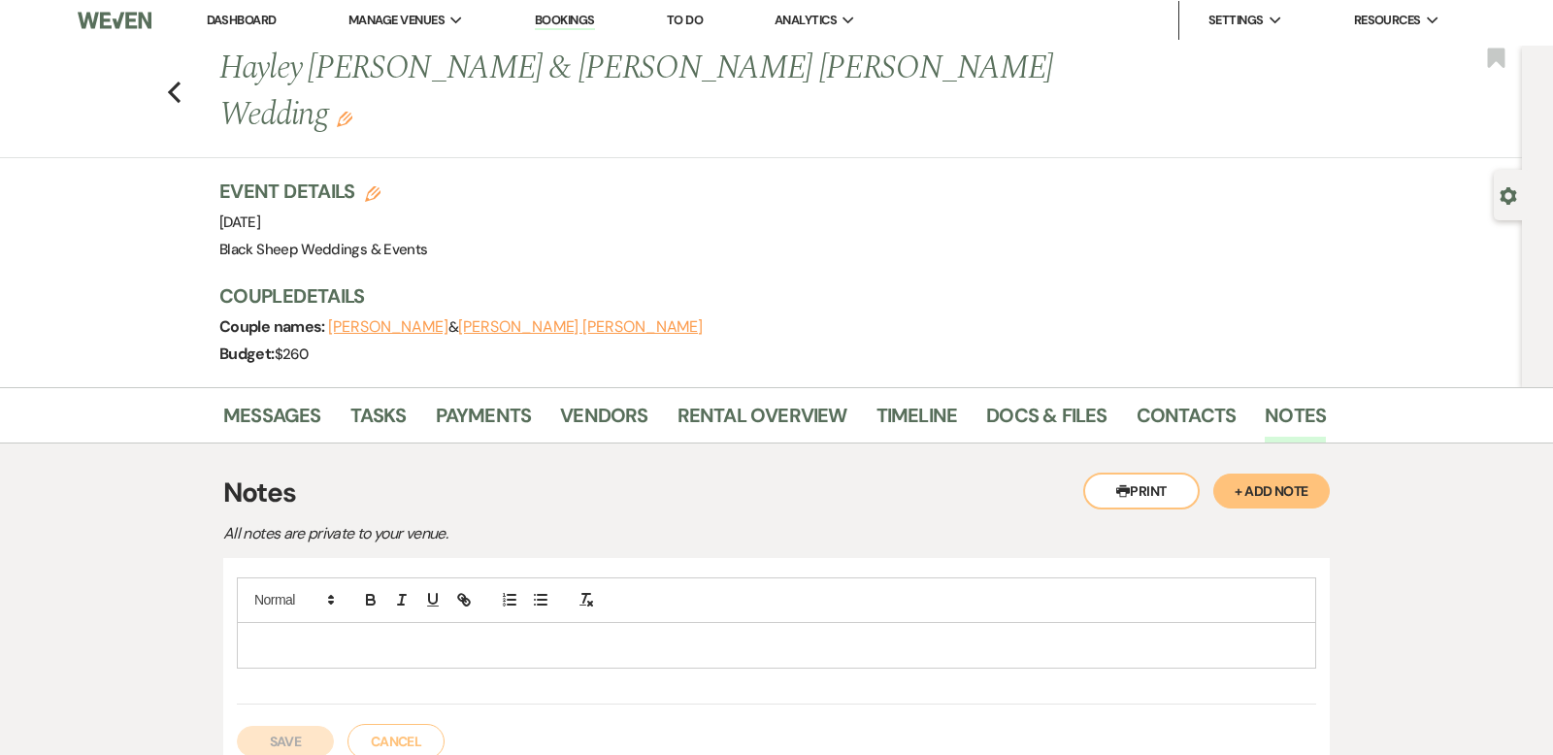
click at [270, 635] on p at bounding box center [776, 645] width 1049 height 21
click at [286, 726] on button "Save" at bounding box center [285, 741] width 97 height 31
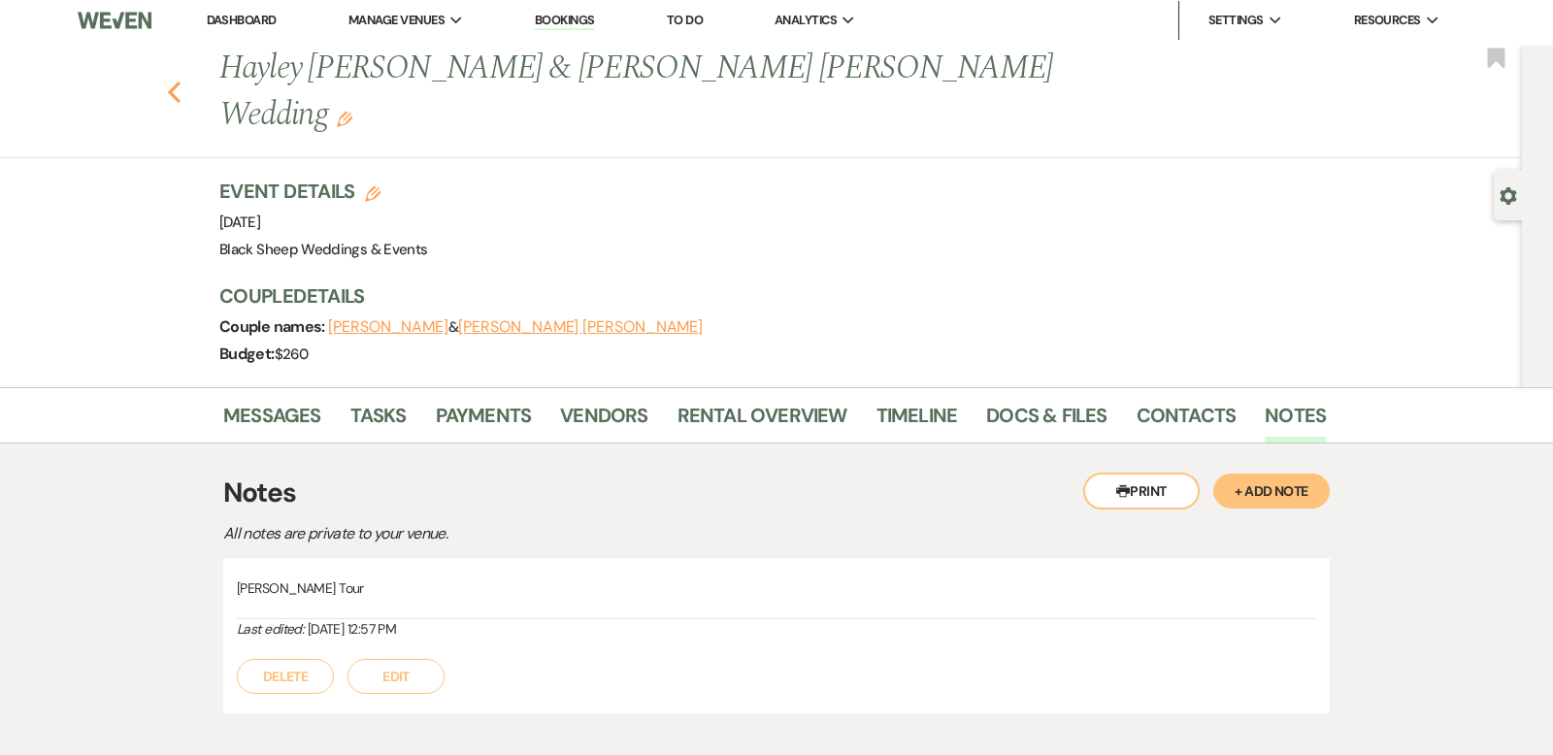
click at [178, 81] on icon "Previous" at bounding box center [174, 92] width 15 height 23
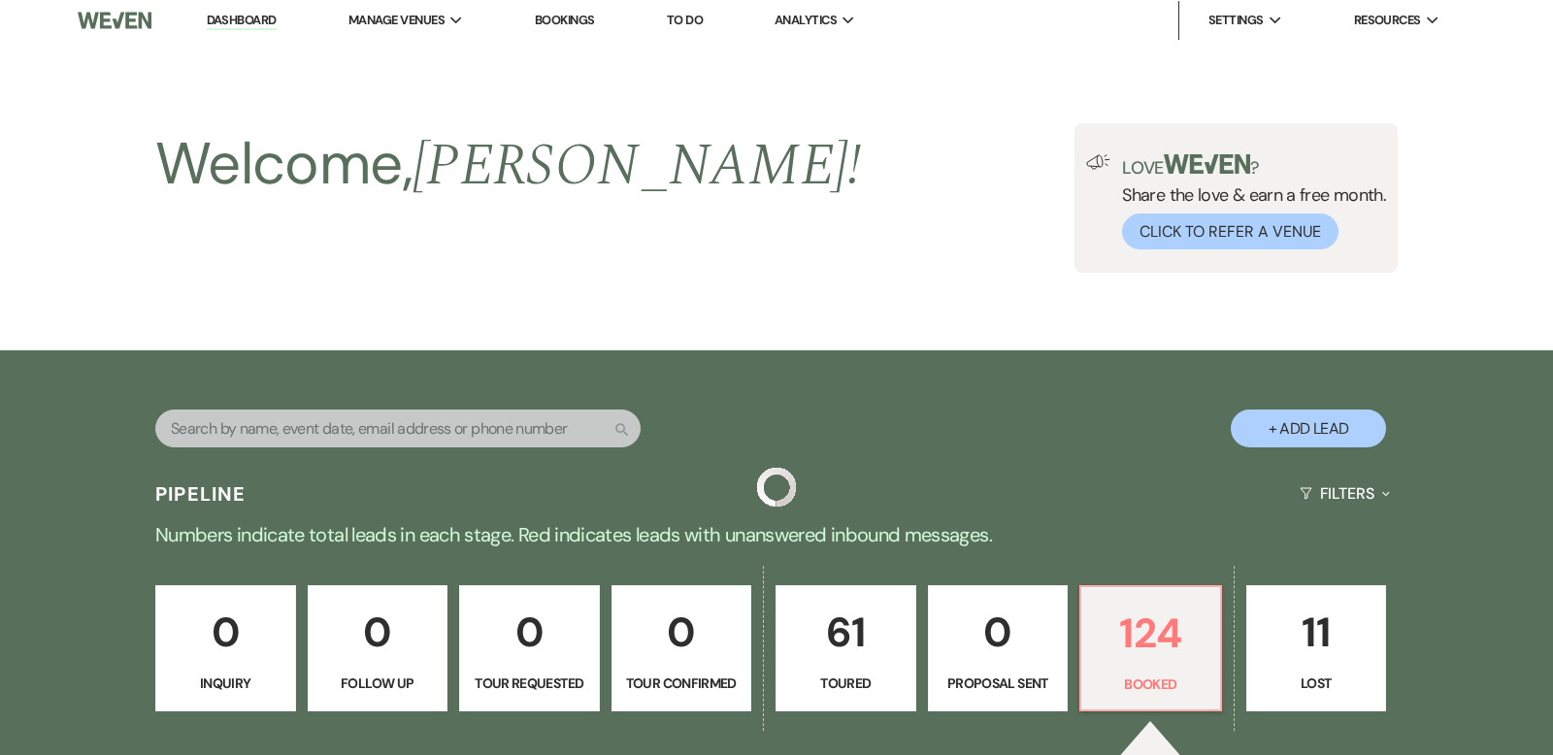
scroll to position [1075, 0]
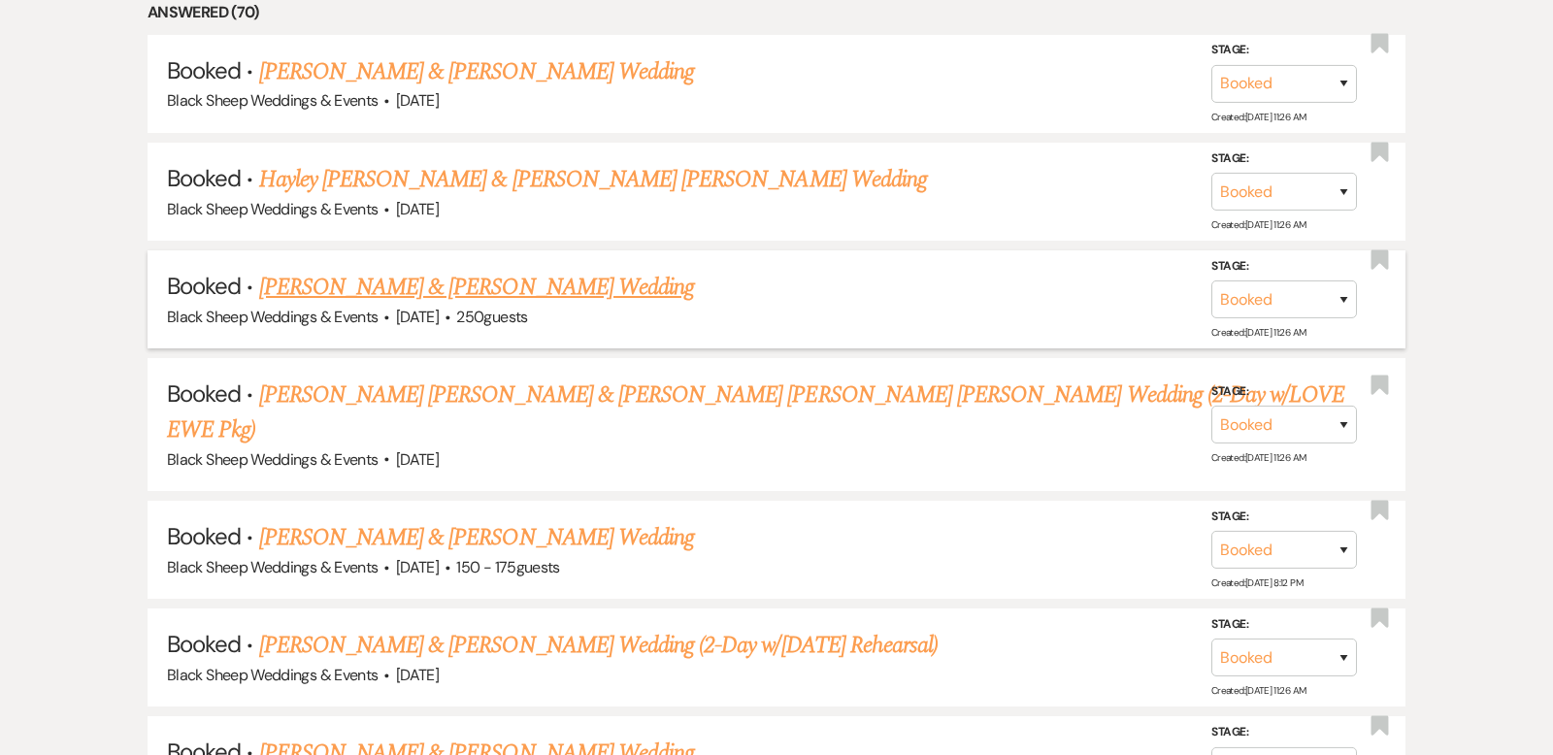
click at [425, 283] on link "[PERSON_NAME] & [PERSON_NAME] Wedding" at bounding box center [476, 287] width 435 height 35
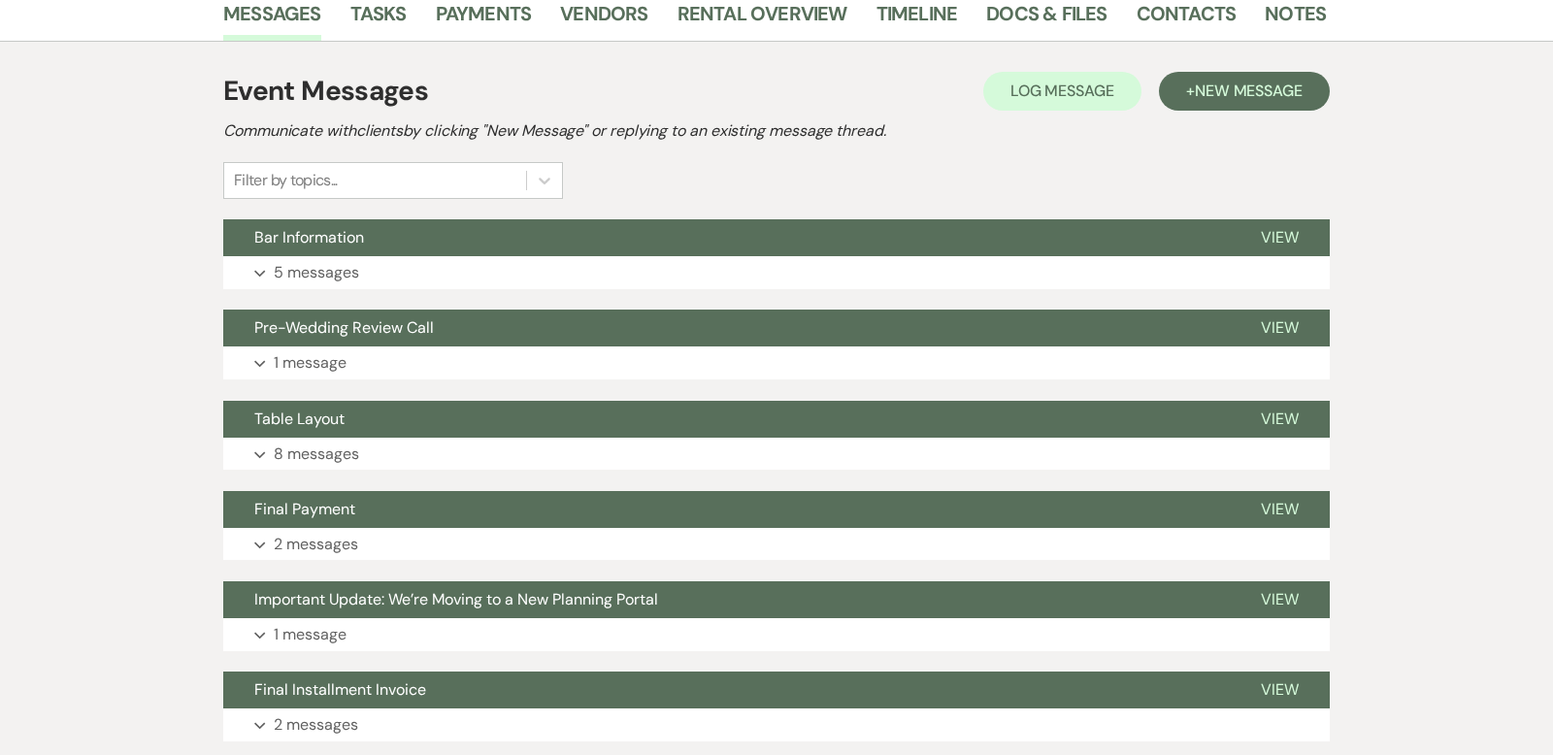
scroll to position [335, 0]
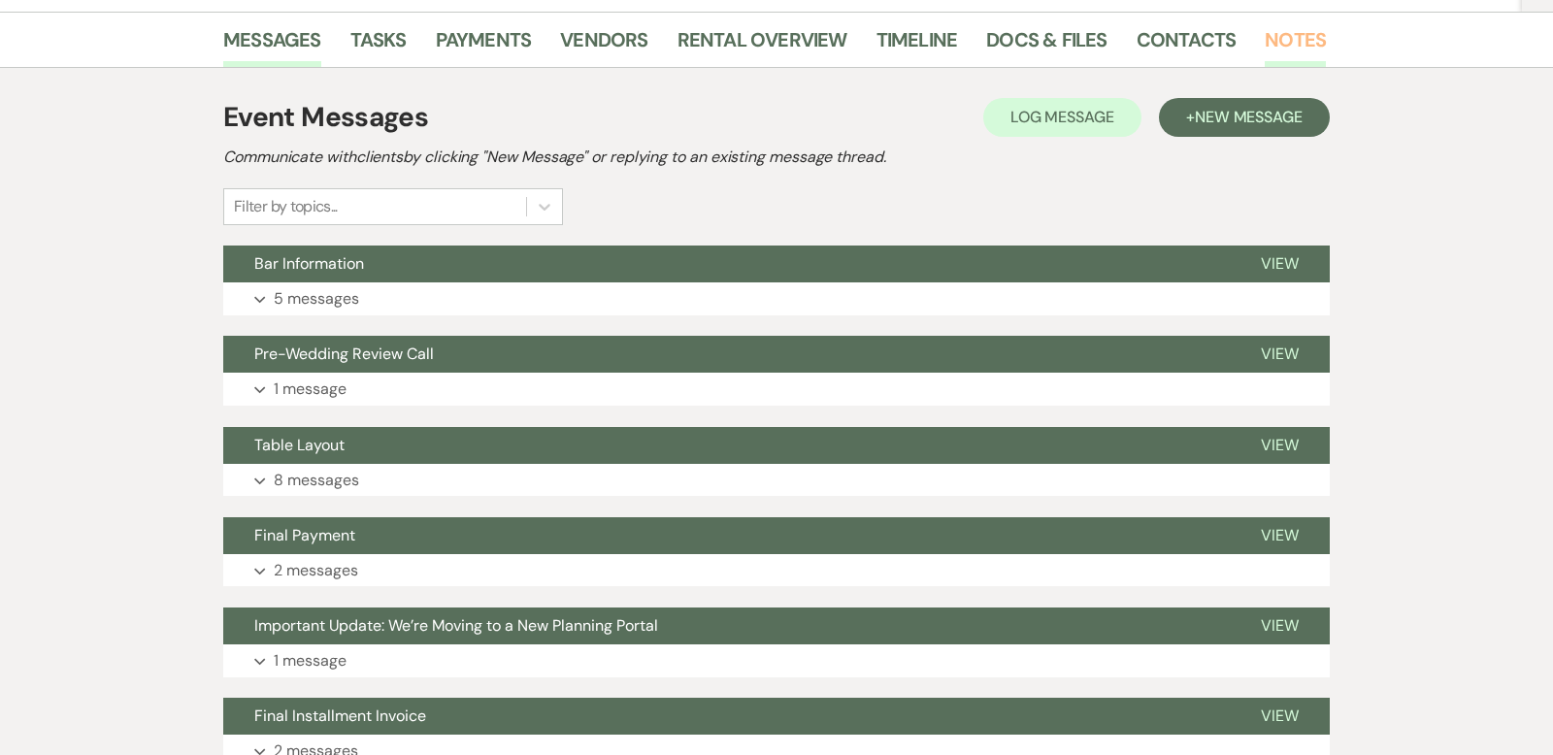
click at [1289, 39] on link "Notes" at bounding box center [1295, 45] width 61 height 43
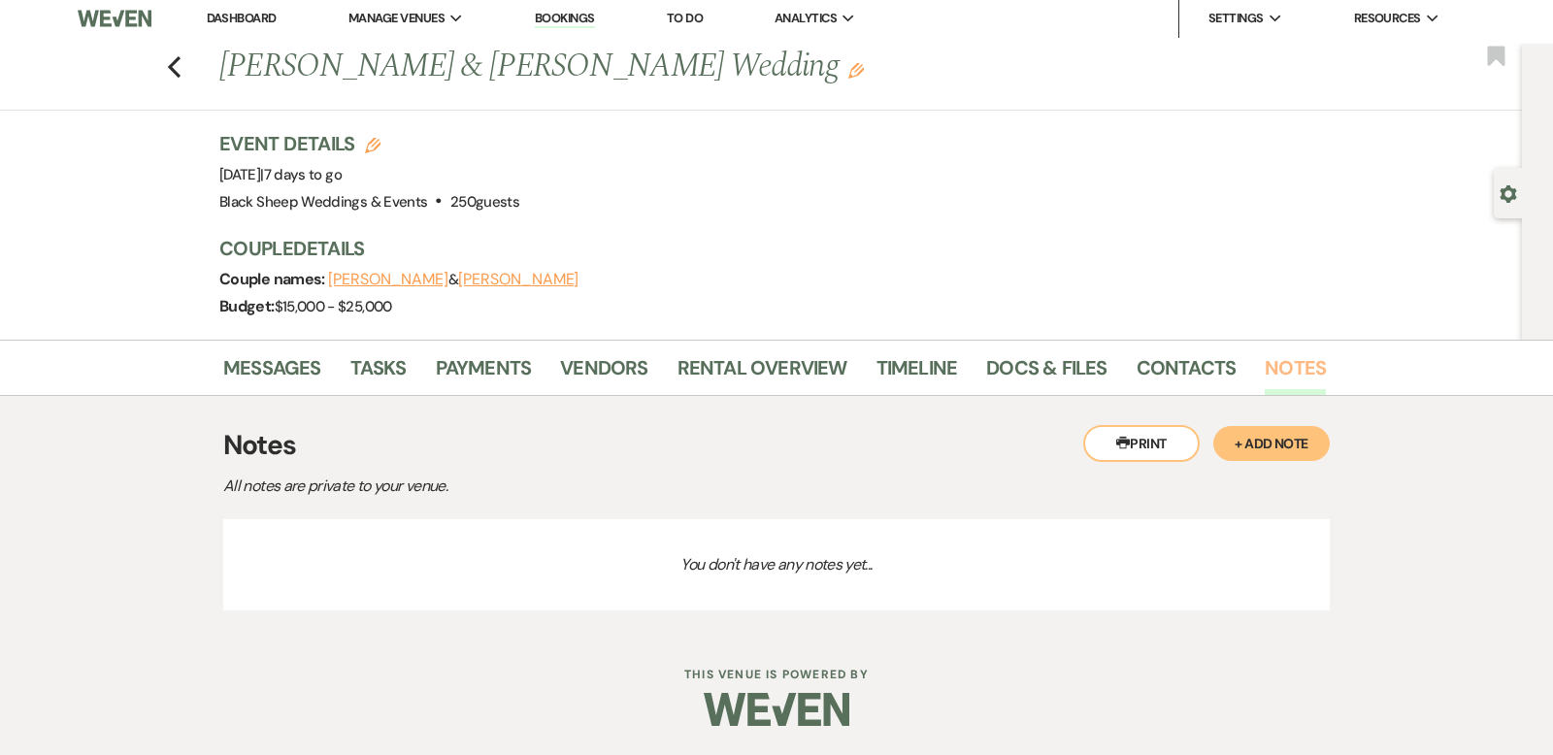
scroll to position [5, 0]
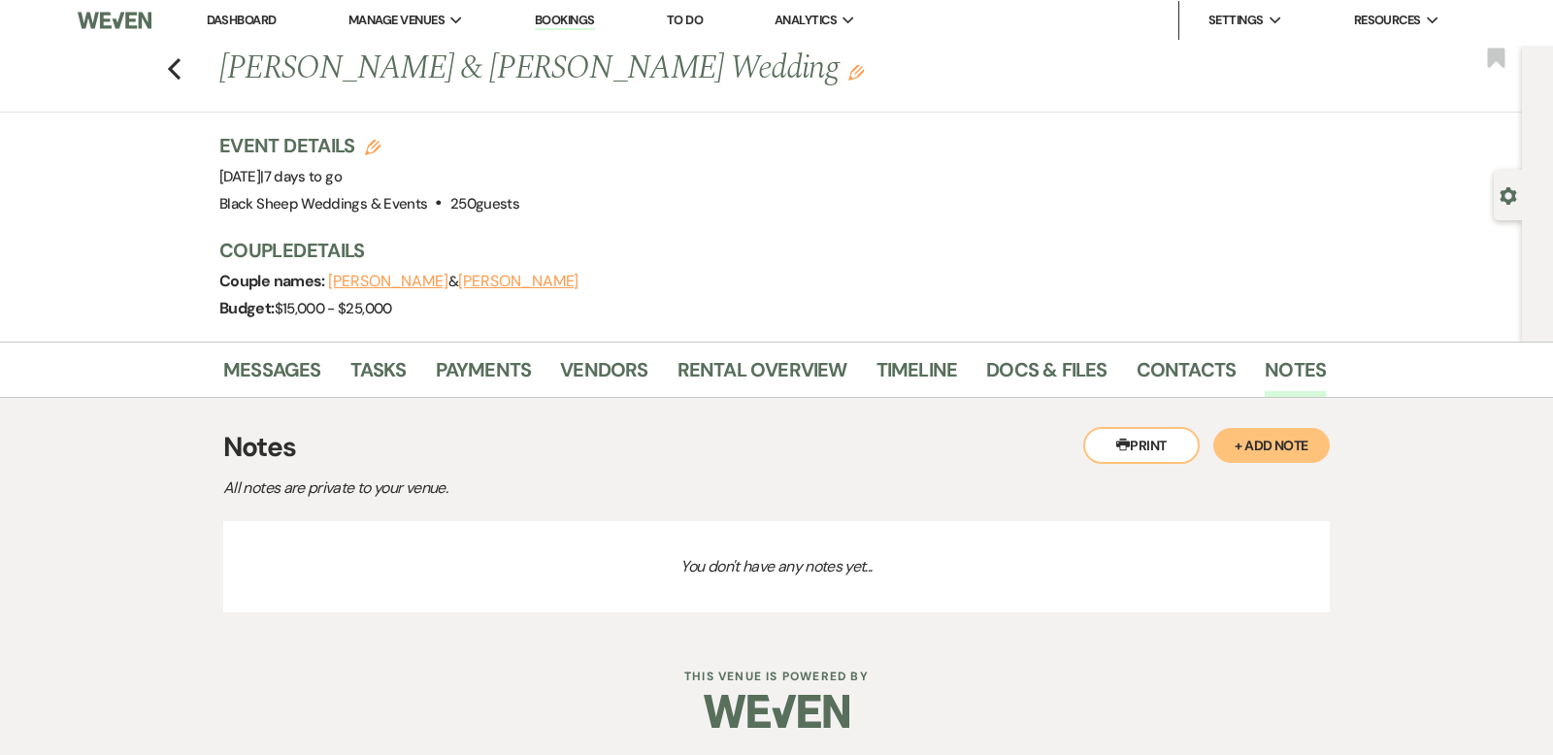
click at [1284, 440] on button "+ Add Note" at bounding box center [1272, 445] width 117 height 35
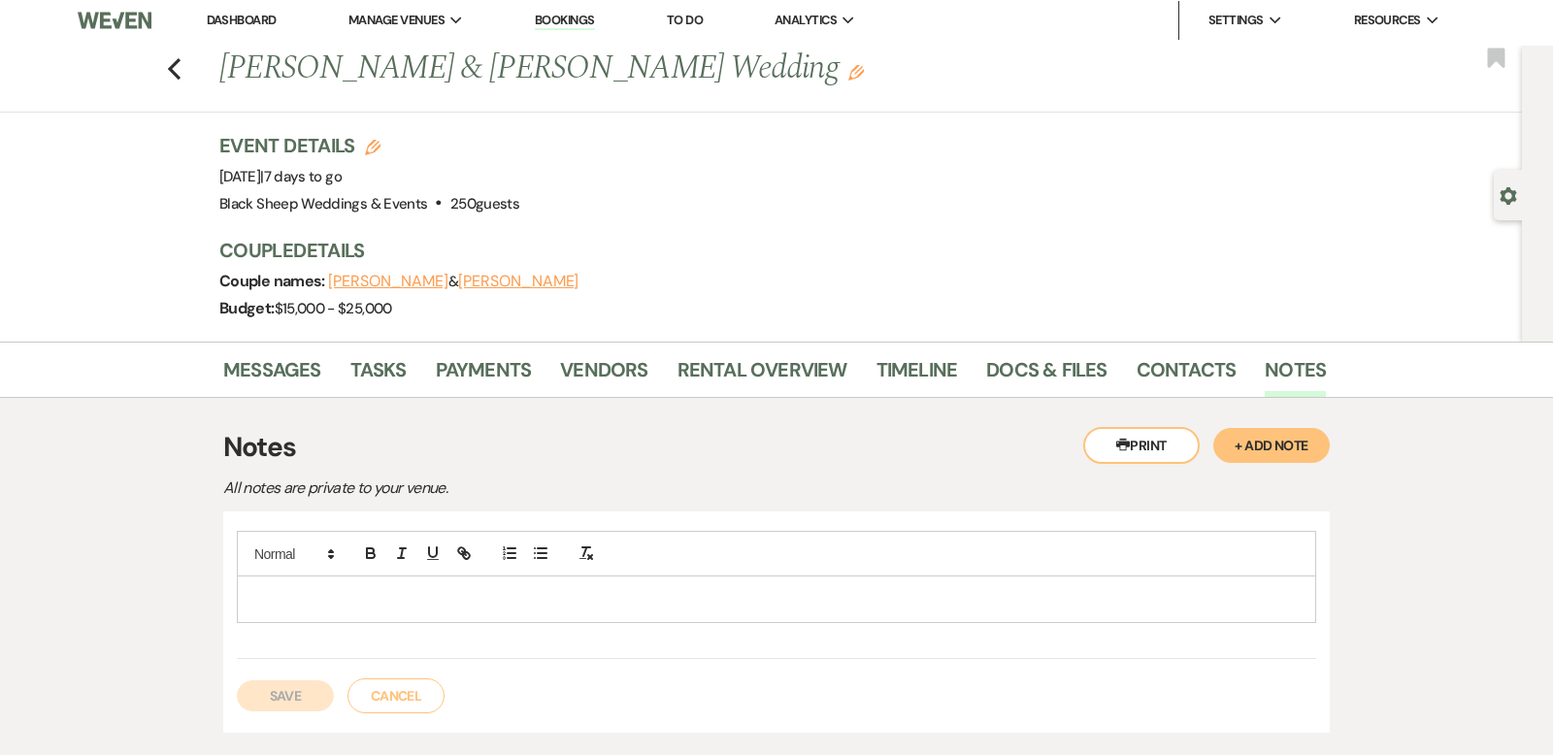
click at [256, 595] on p at bounding box center [776, 598] width 1049 height 21
click at [267, 696] on button "Save" at bounding box center [285, 696] width 97 height 31
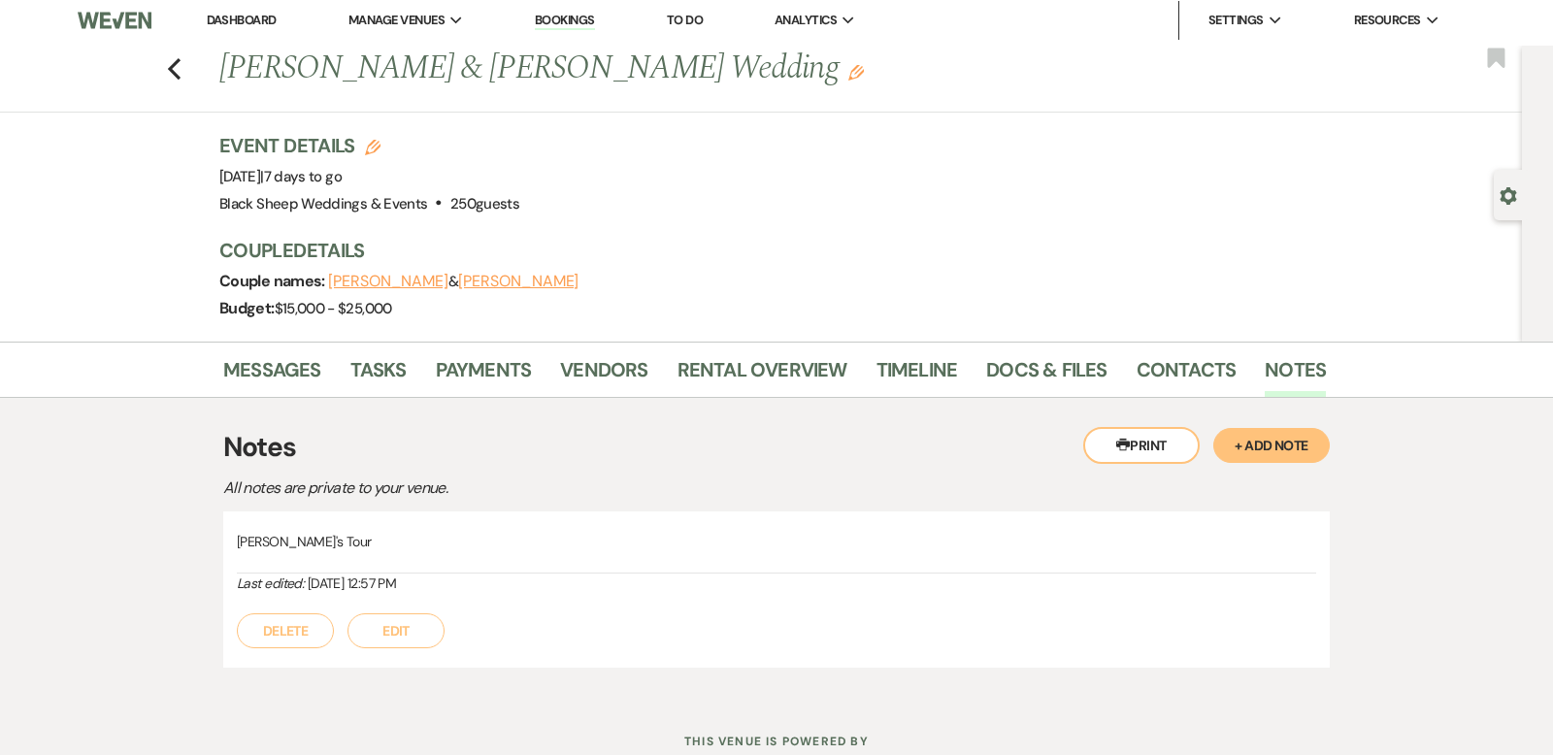
click at [251, 20] on link "Dashboard" at bounding box center [242, 20] width 70 height 17
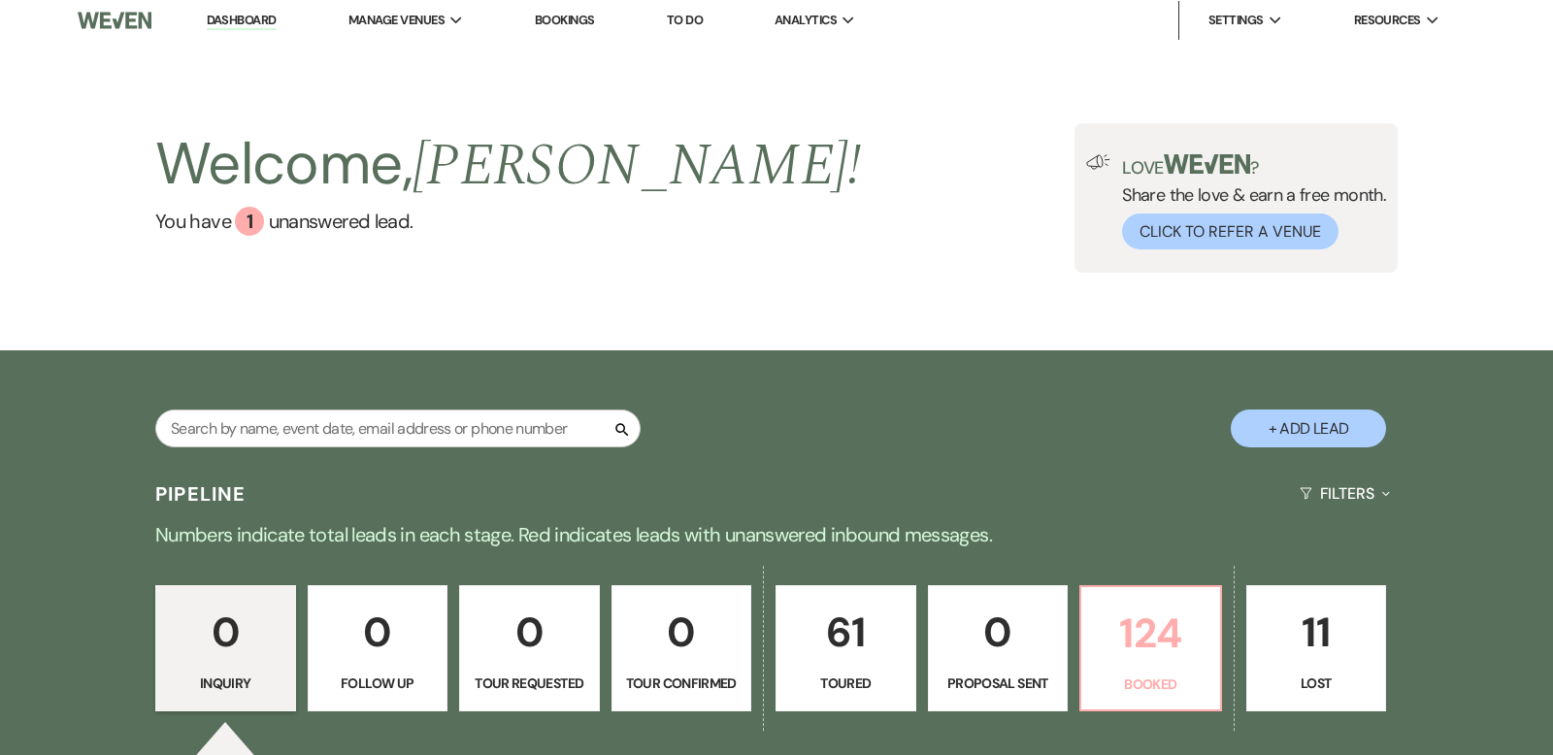
click at [1152, 633] on p "124" at bounding box center [1151, 633] width 116 height 65
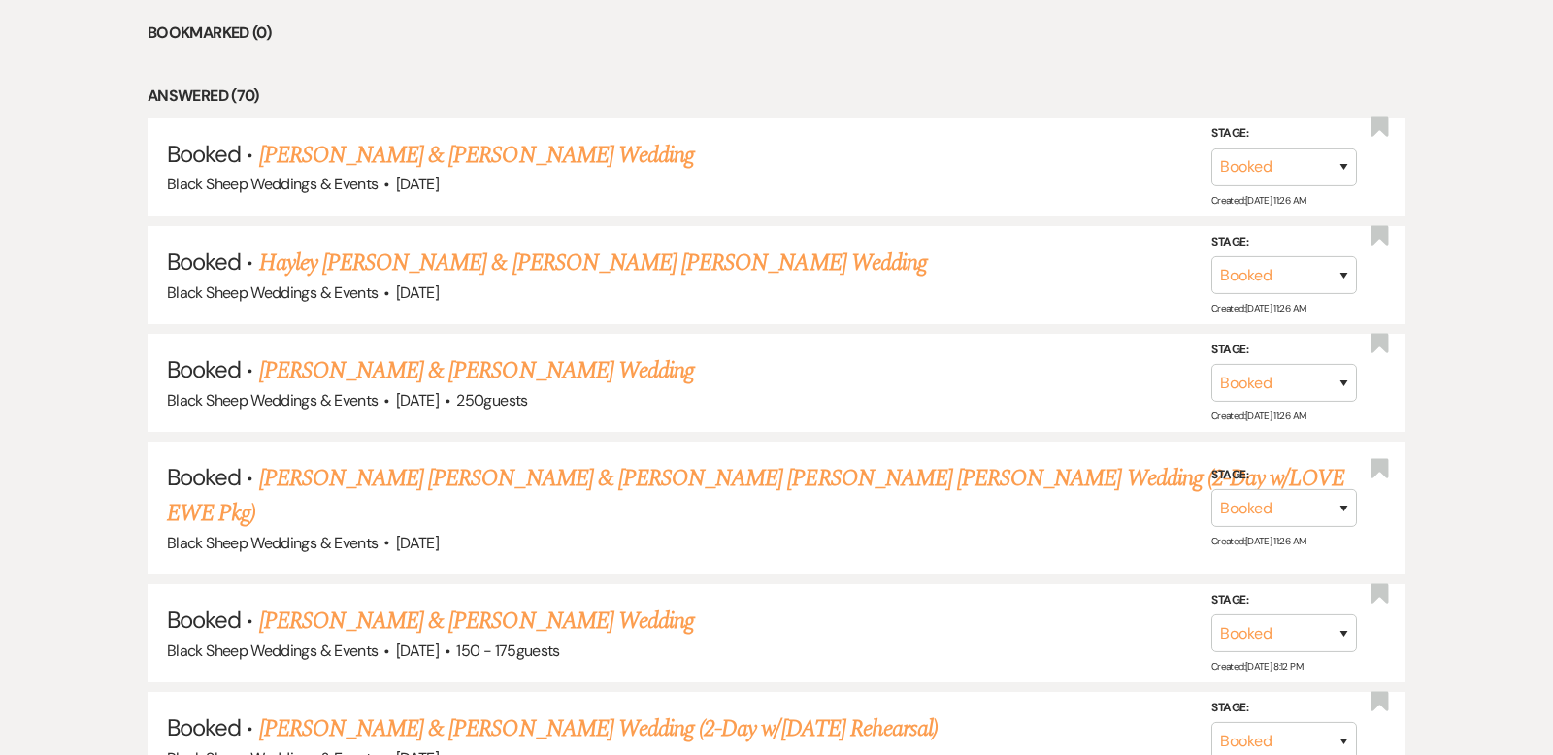
scroll to position [1118, 0]
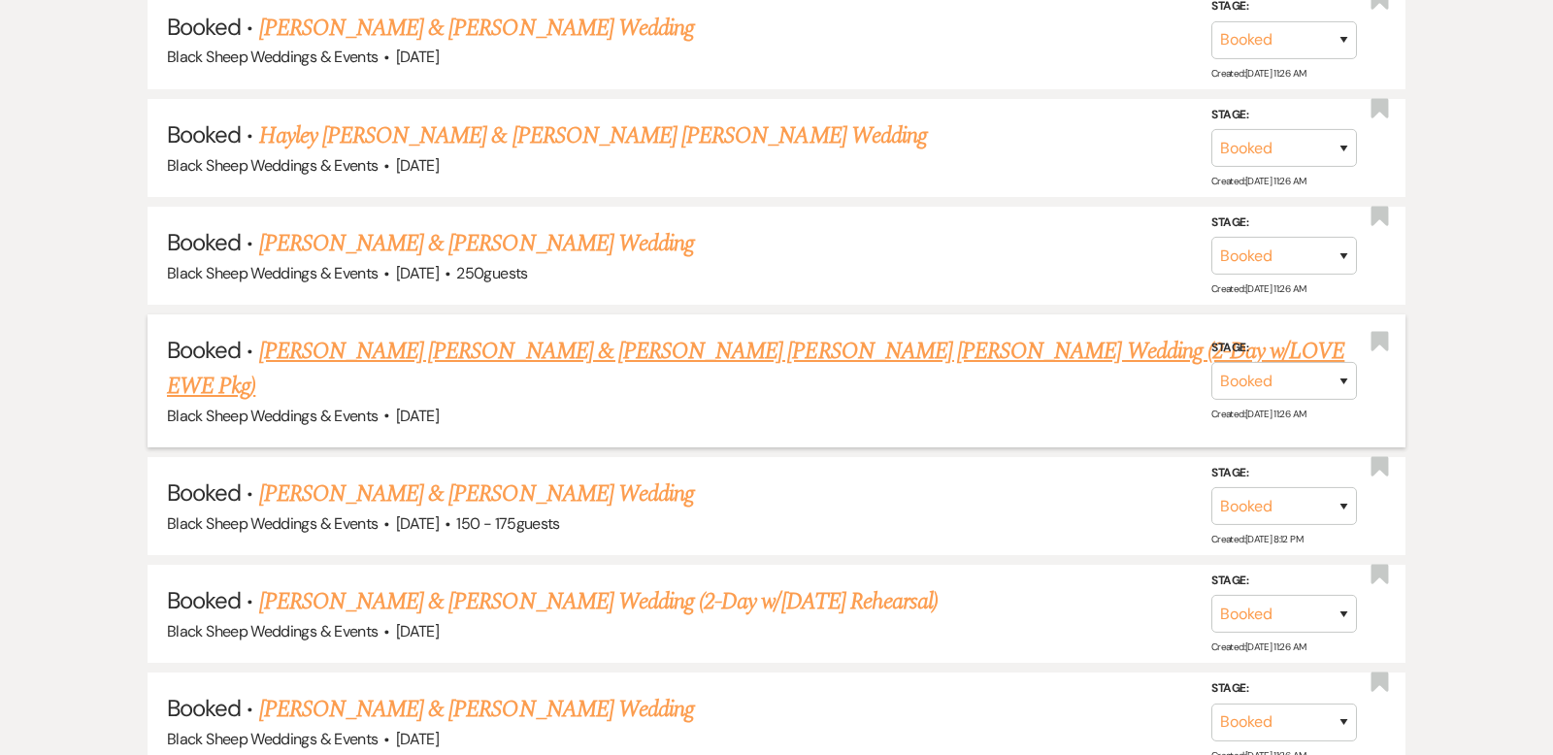
click at [567, 344] on link "[PERSON_NAME] [PERSON_NAME] & [PERSON_NAME] [PERSON_NAME] [PERSON_NAME] Wedding…" at bounding box center [756, 369] width 1178 height 70
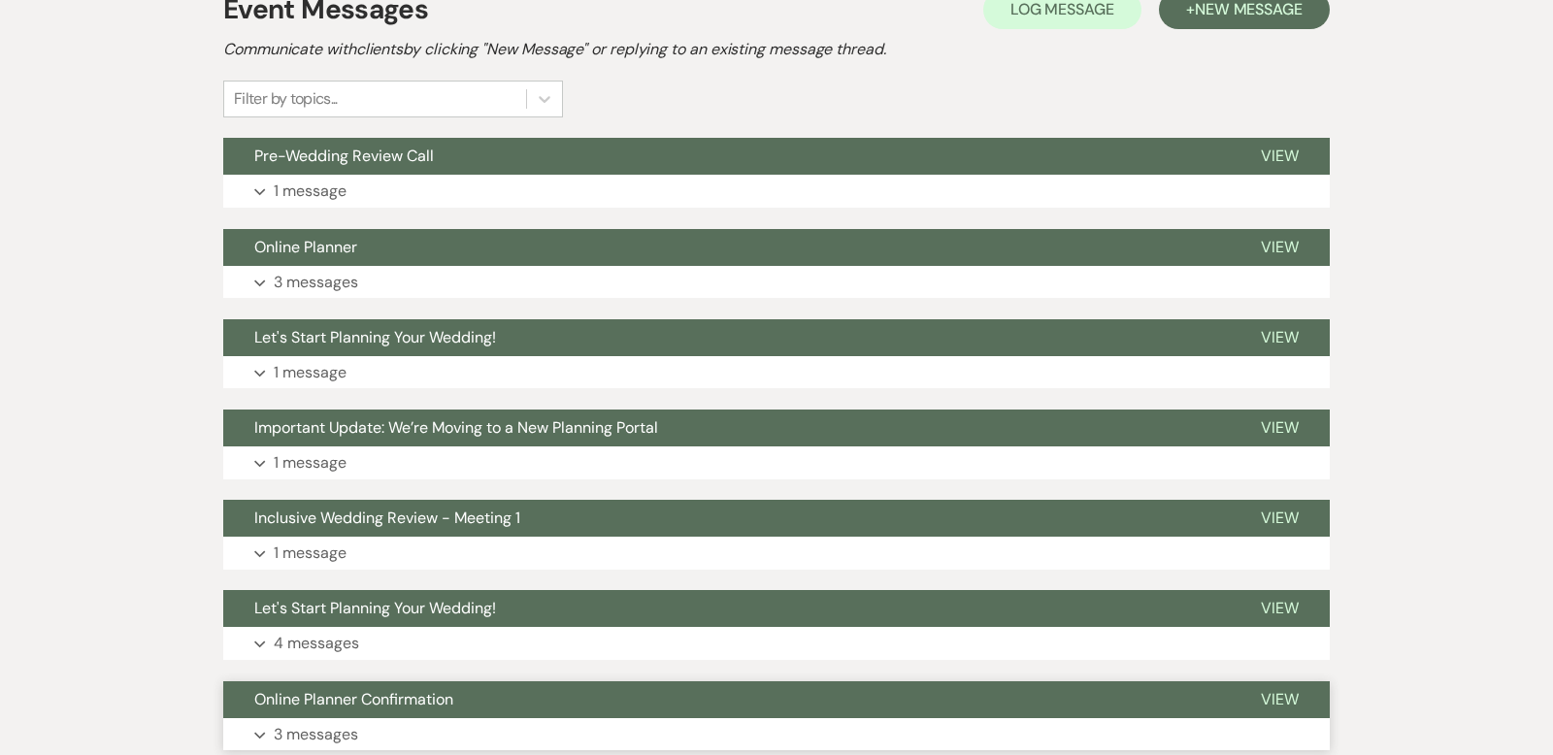
scroll to position [147, 0]
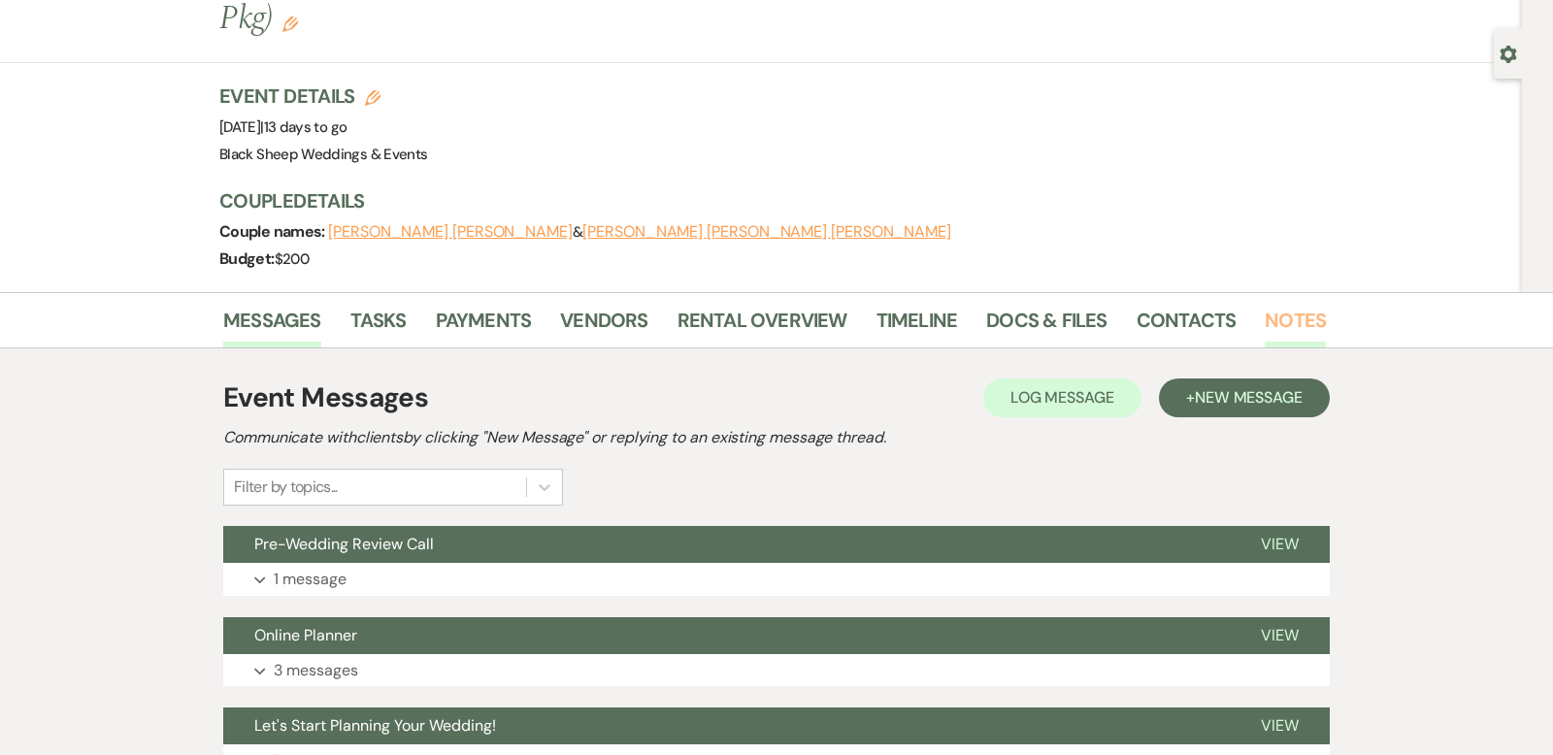
click at [1295, 305] on link "Notes" at bounding box center [1295, 326] width 61 height 43
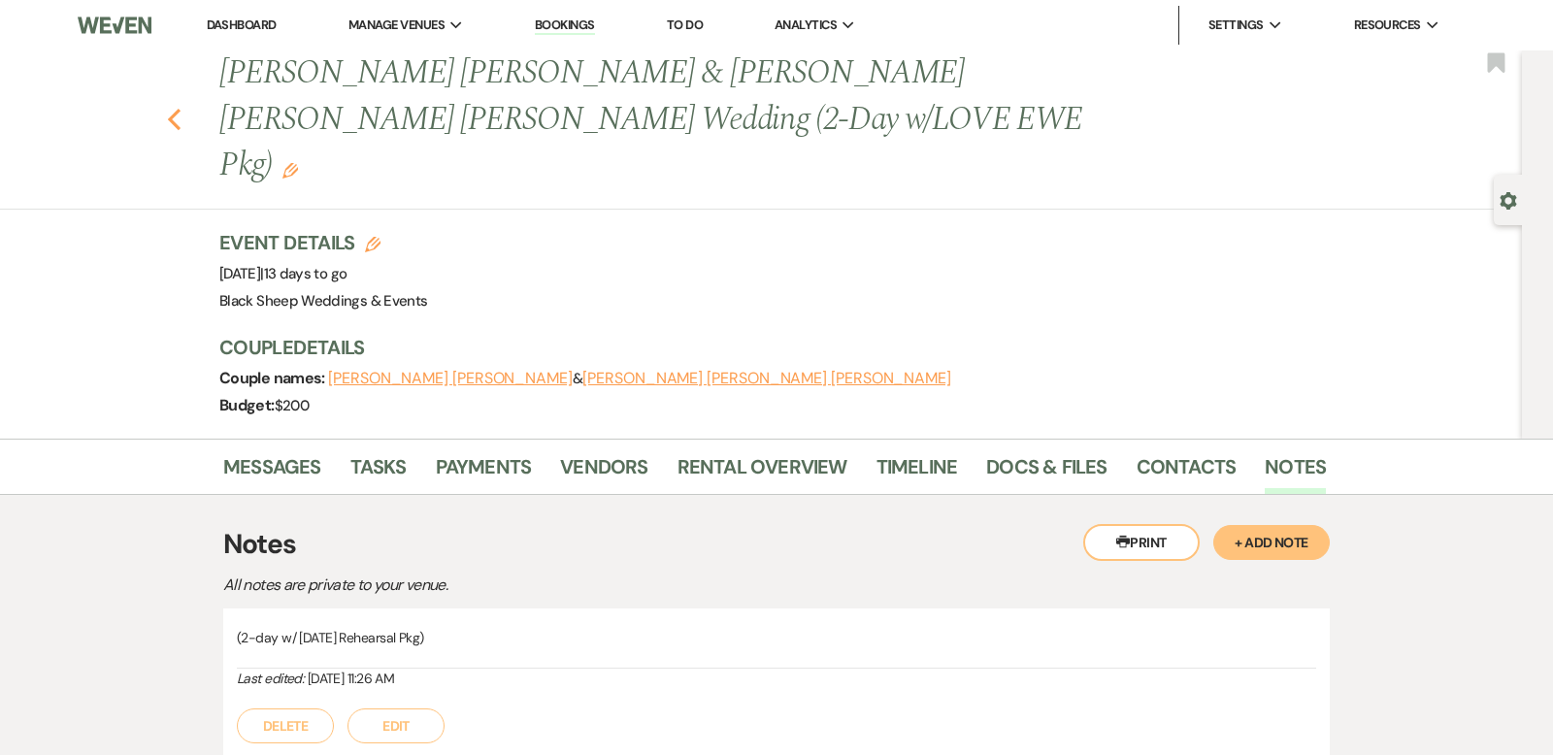
click at [171, 109] on use "button" at bounding box center [174, 119] width 13 height 21
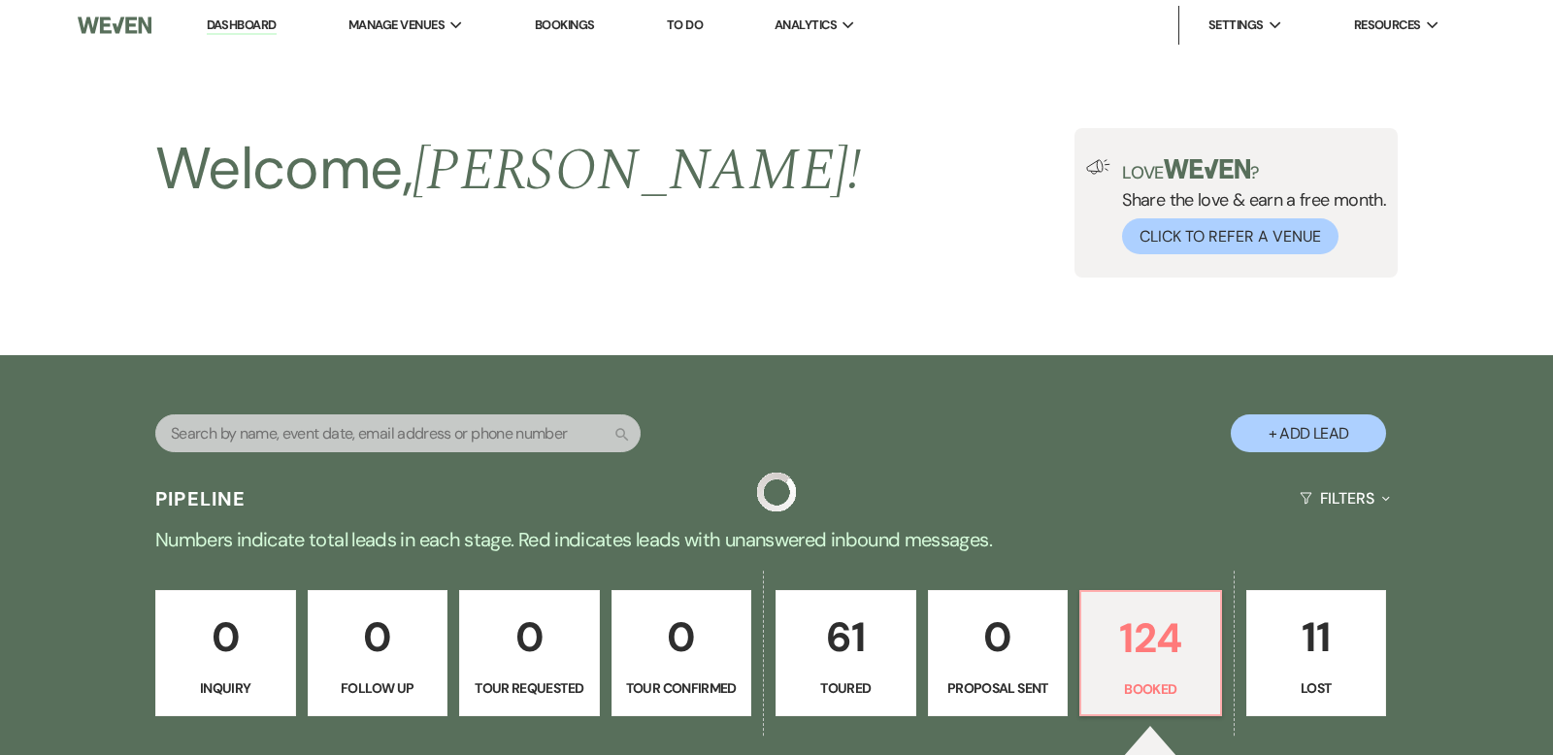
scroll to position [1118, 0]
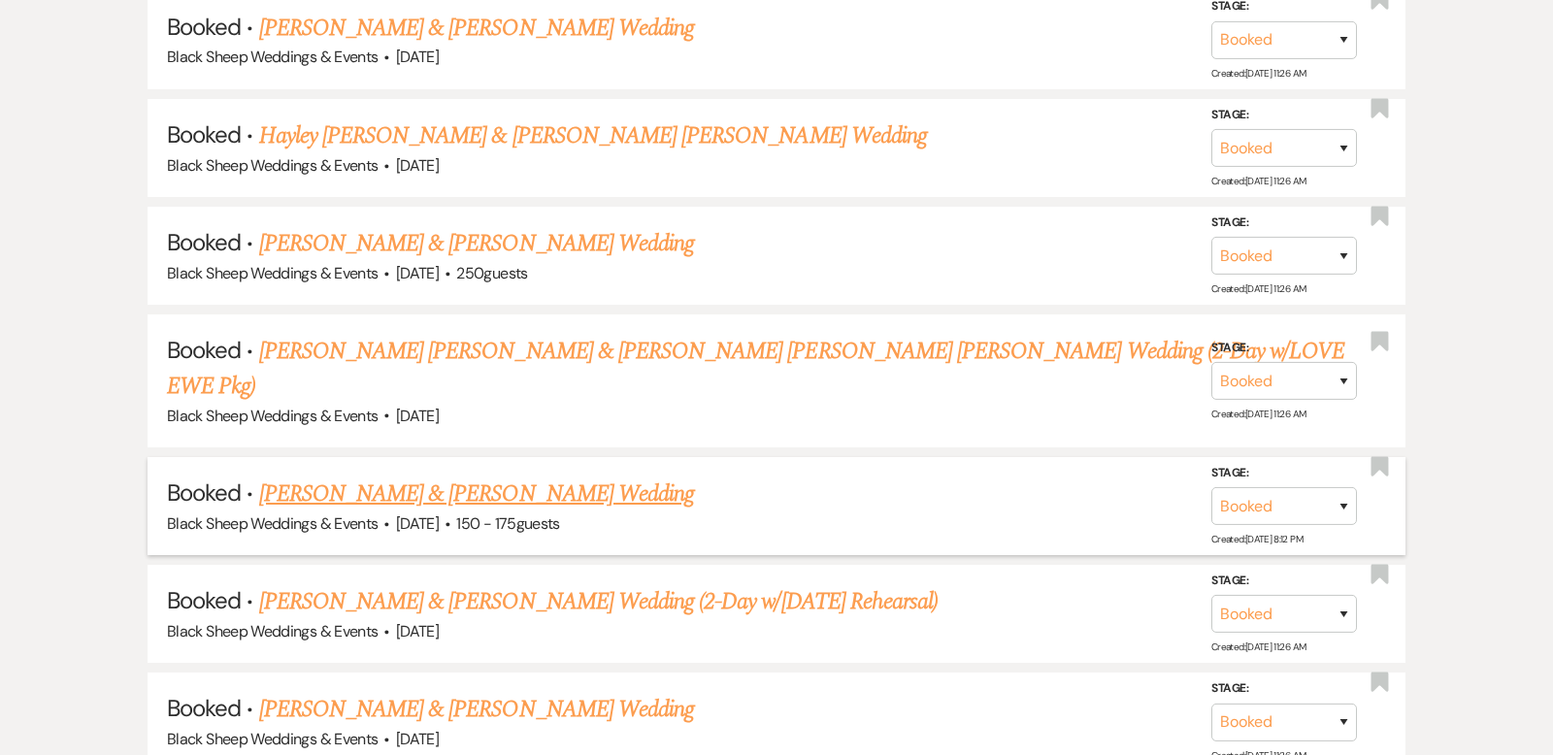
click at [508, 477] on link "[PERSON_NAME] & [PERSON_NAME] Wedding" at bounding box center [476, 494] width 435 height 35
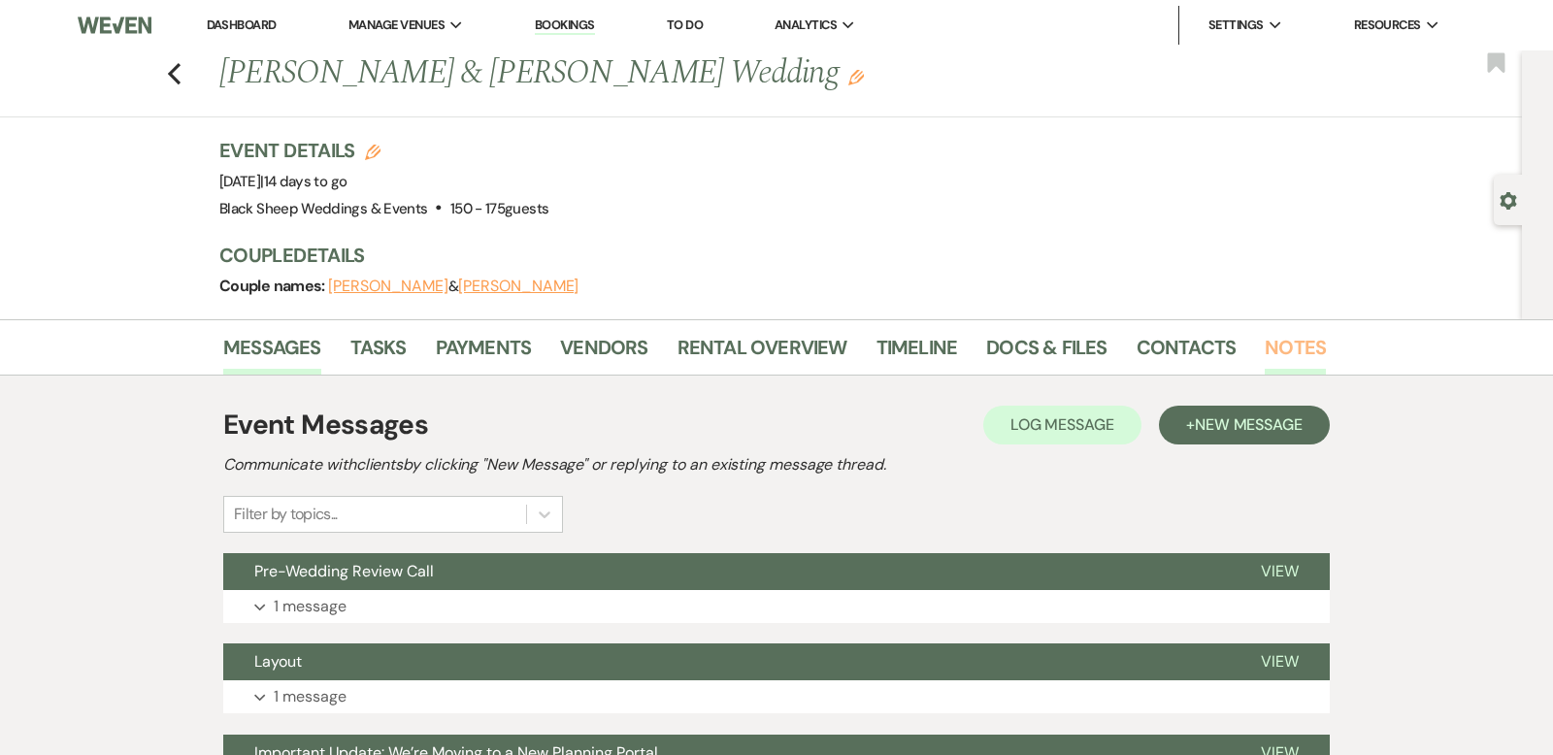
click at [1287, 339] on link "Notes" at bounding box center [1295, 353] width 61 height 43
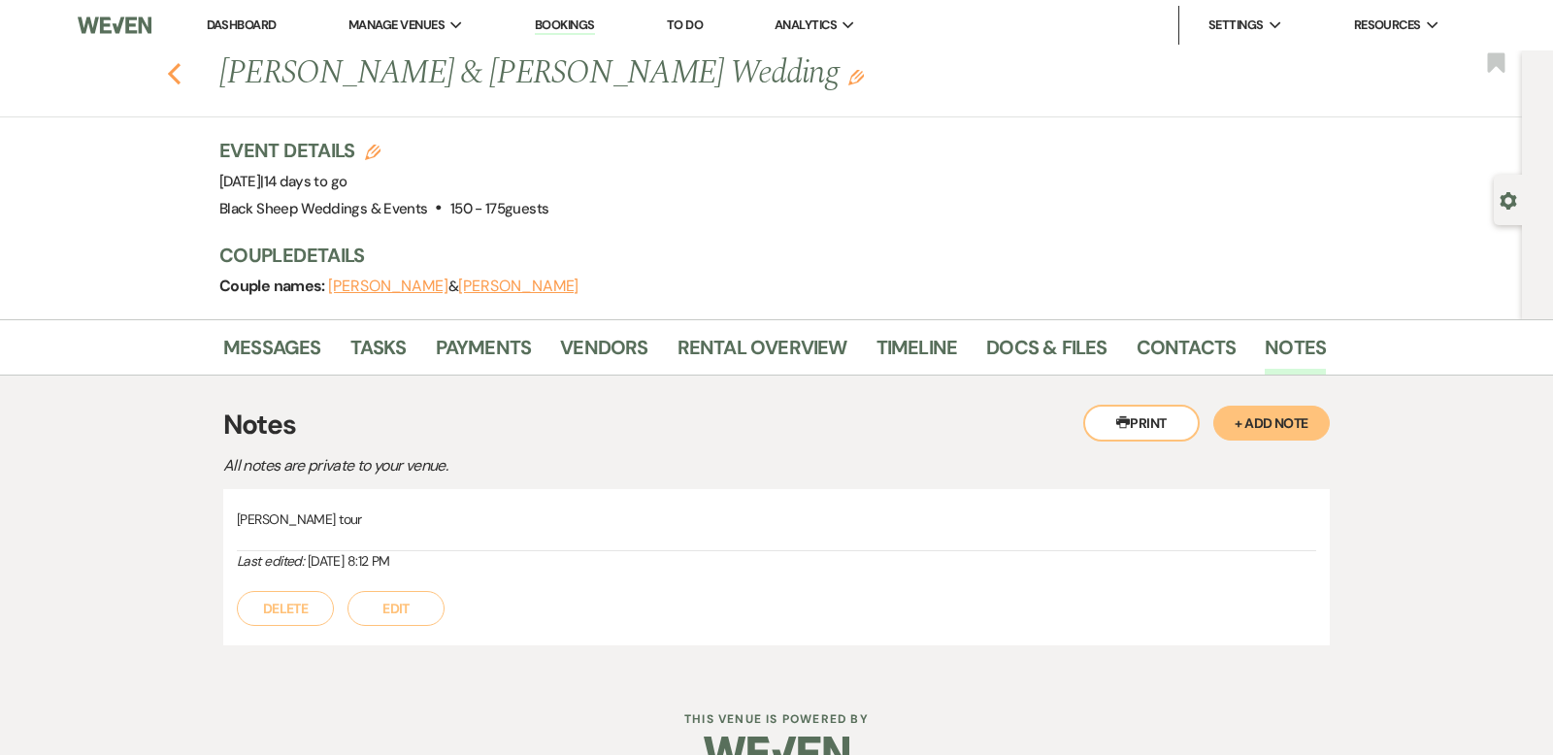
click at [179, 63] on use "button" at bounding box center [174, 73] width 13 height 21
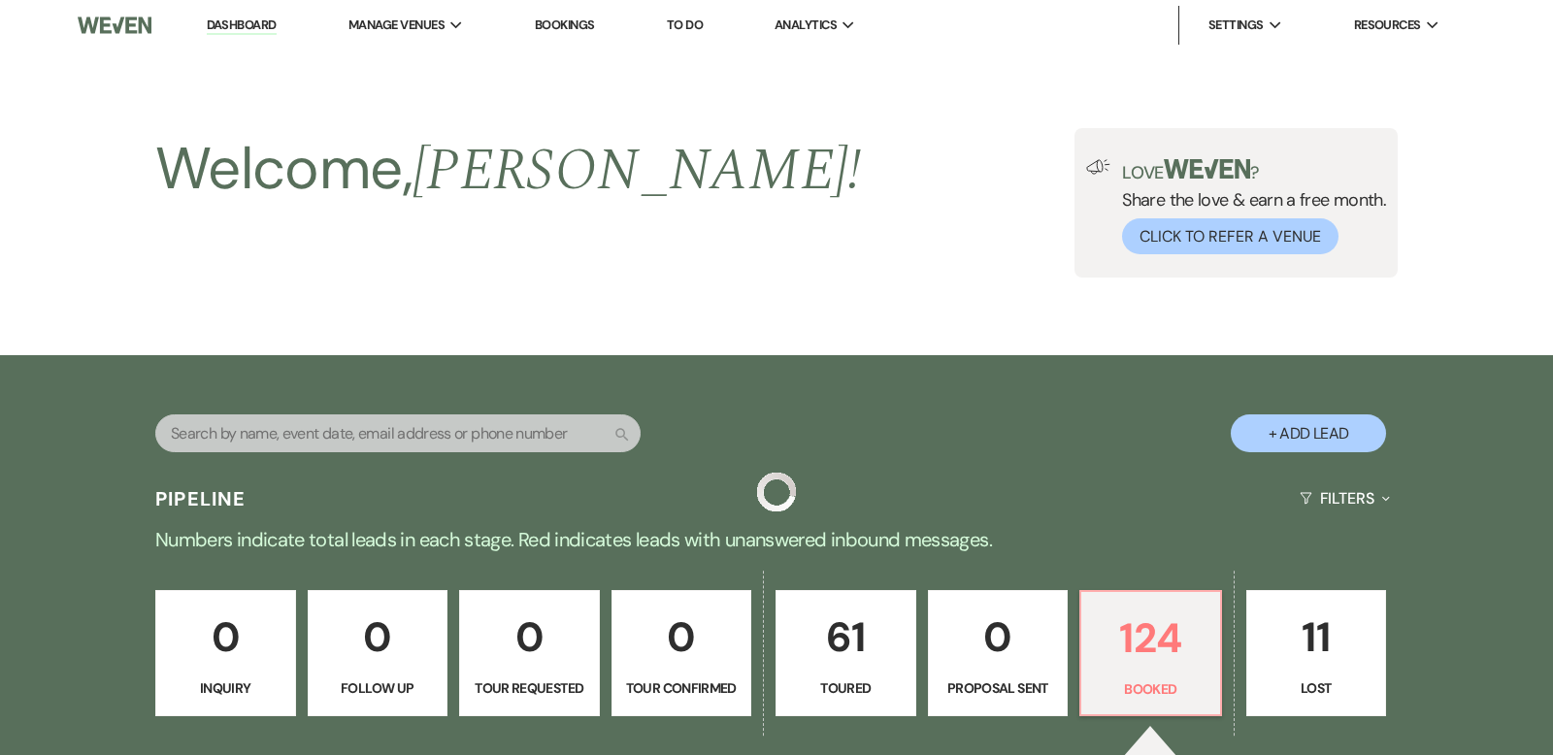
scroll to position [1118, 0]
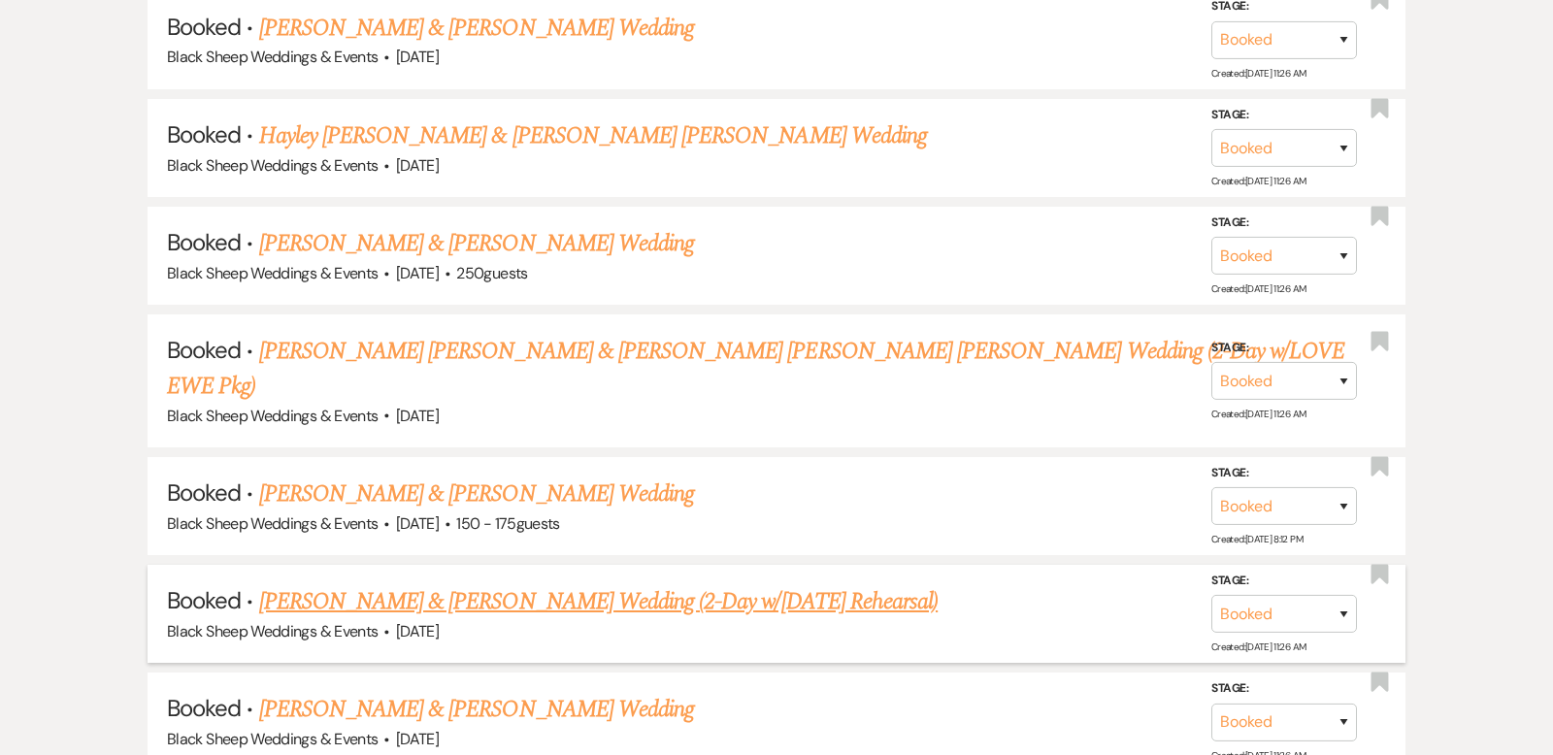
click at [477, 584] on link "[PERSON_NAME] & [PERSON_NAME] Wedding (2-Day w/[DATE] Rehearsal)" at bounding box center [599, 601] width 680 height 35
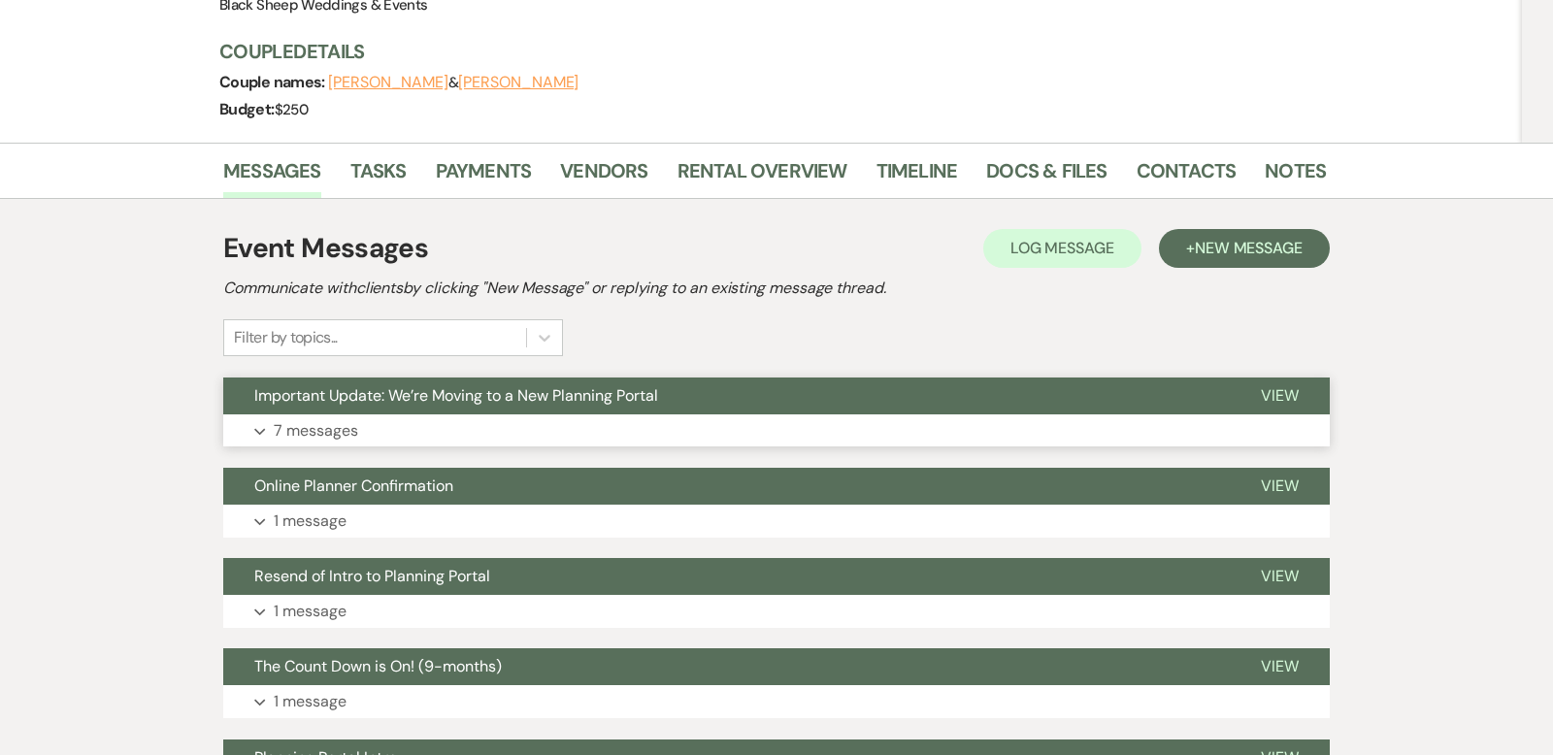
scroll to position [69, 0]
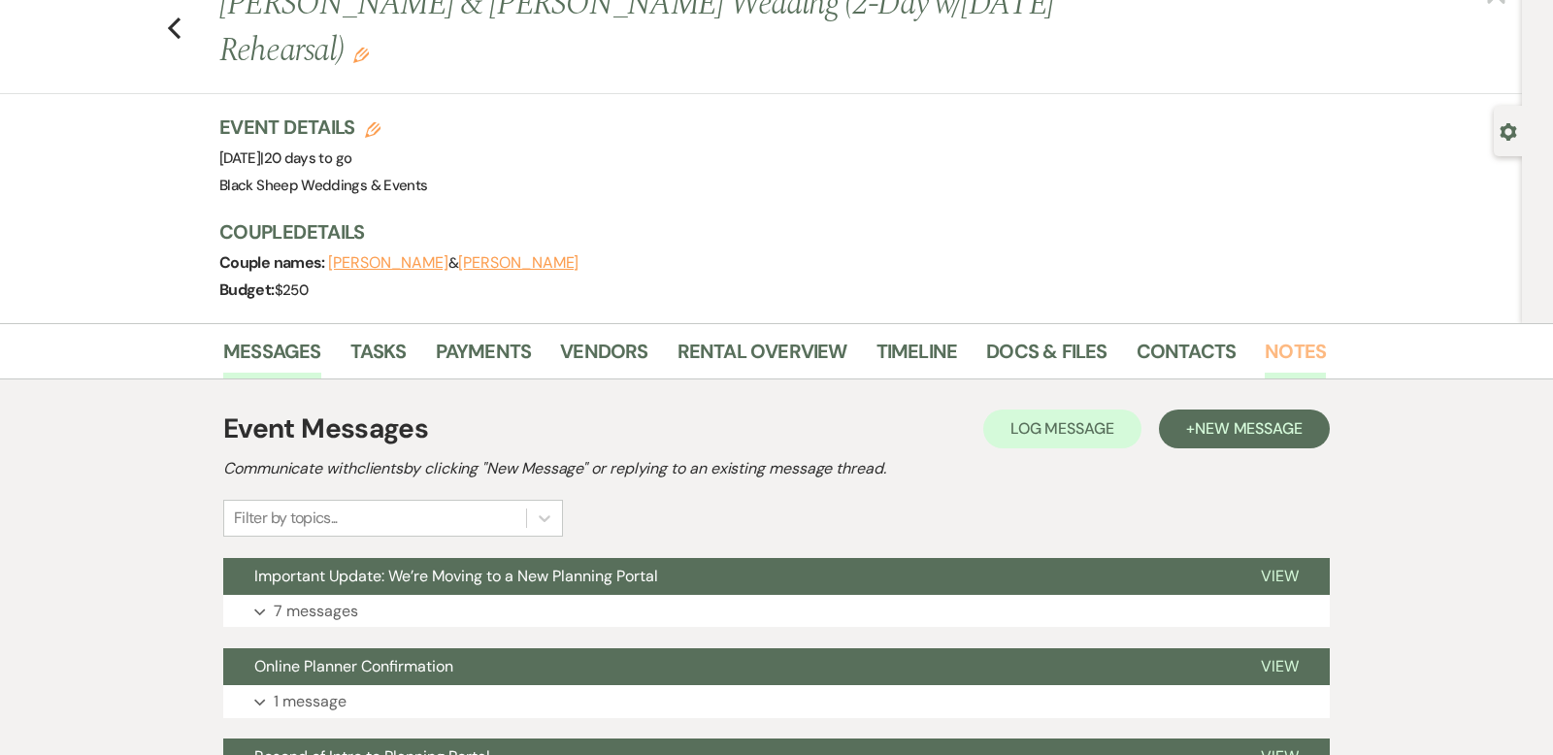
click at [1298, 348] on link "Notes" at bounding box center [1295, 357] width 61 height 43
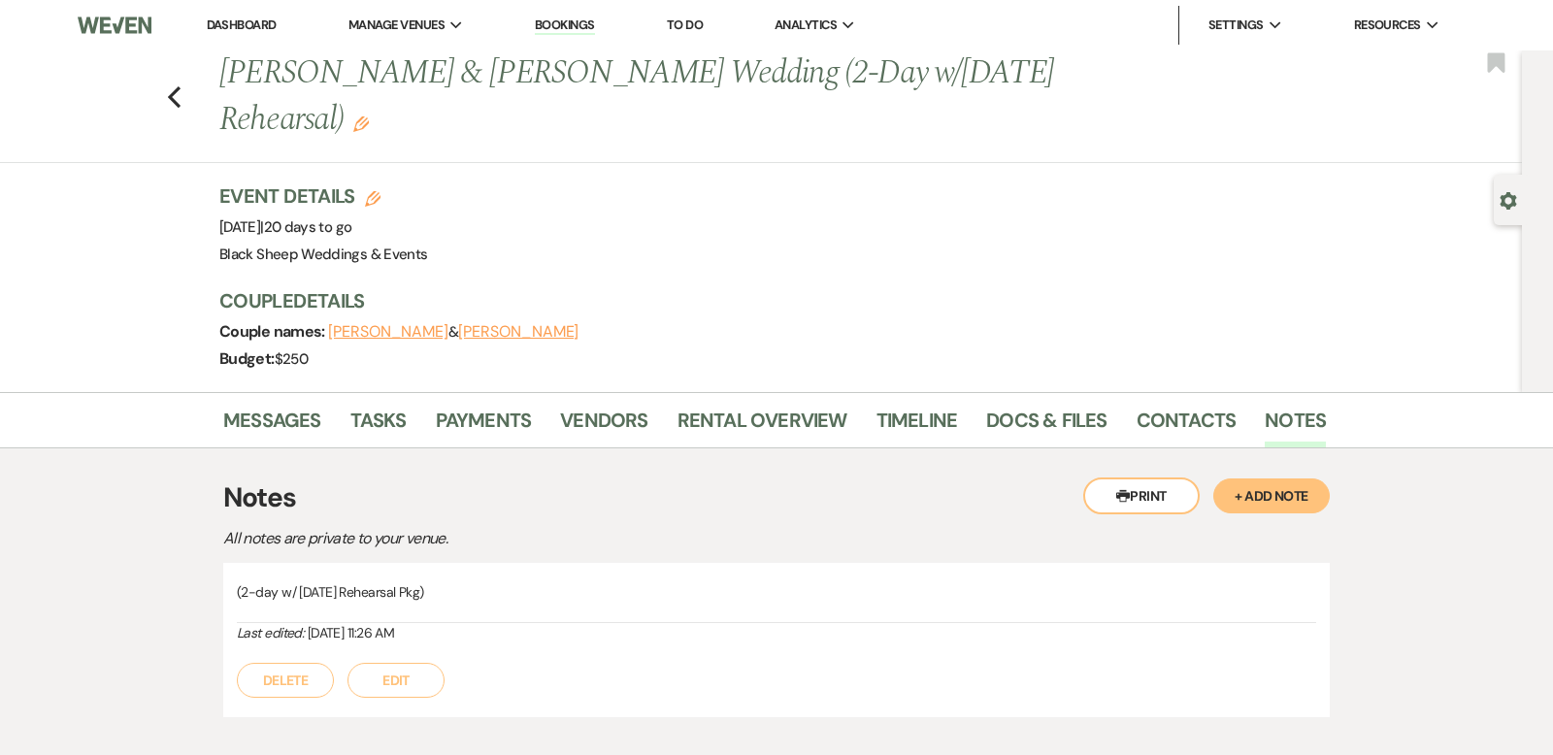
click at [430, 663] on button "Edit" at bounding box center [396, 680] width 97 height 35
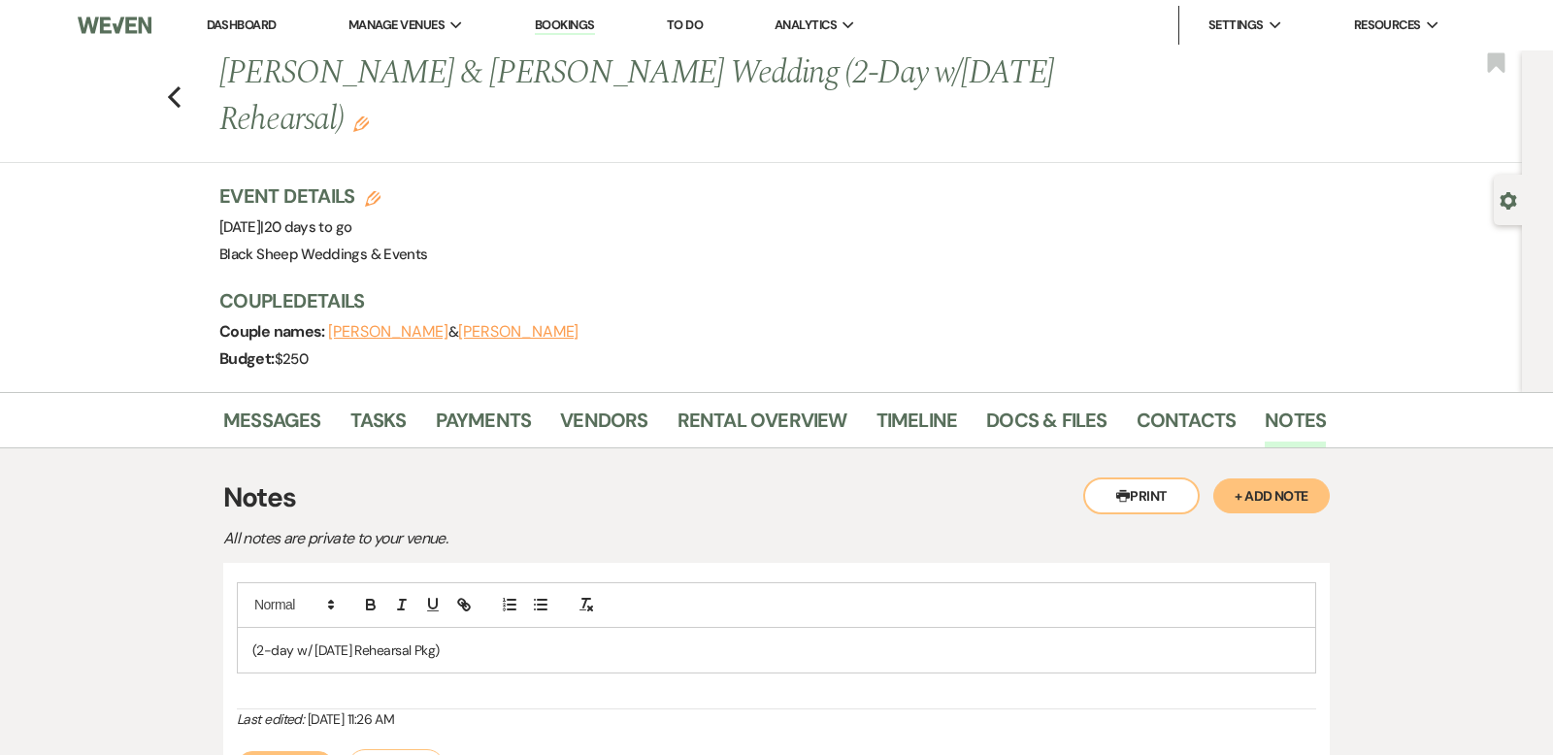
click at [463, 642] on p "(2-day w/ [DATE] Rehearsal Pkg)" at bounding box center [776, 650] width 1049 height 21
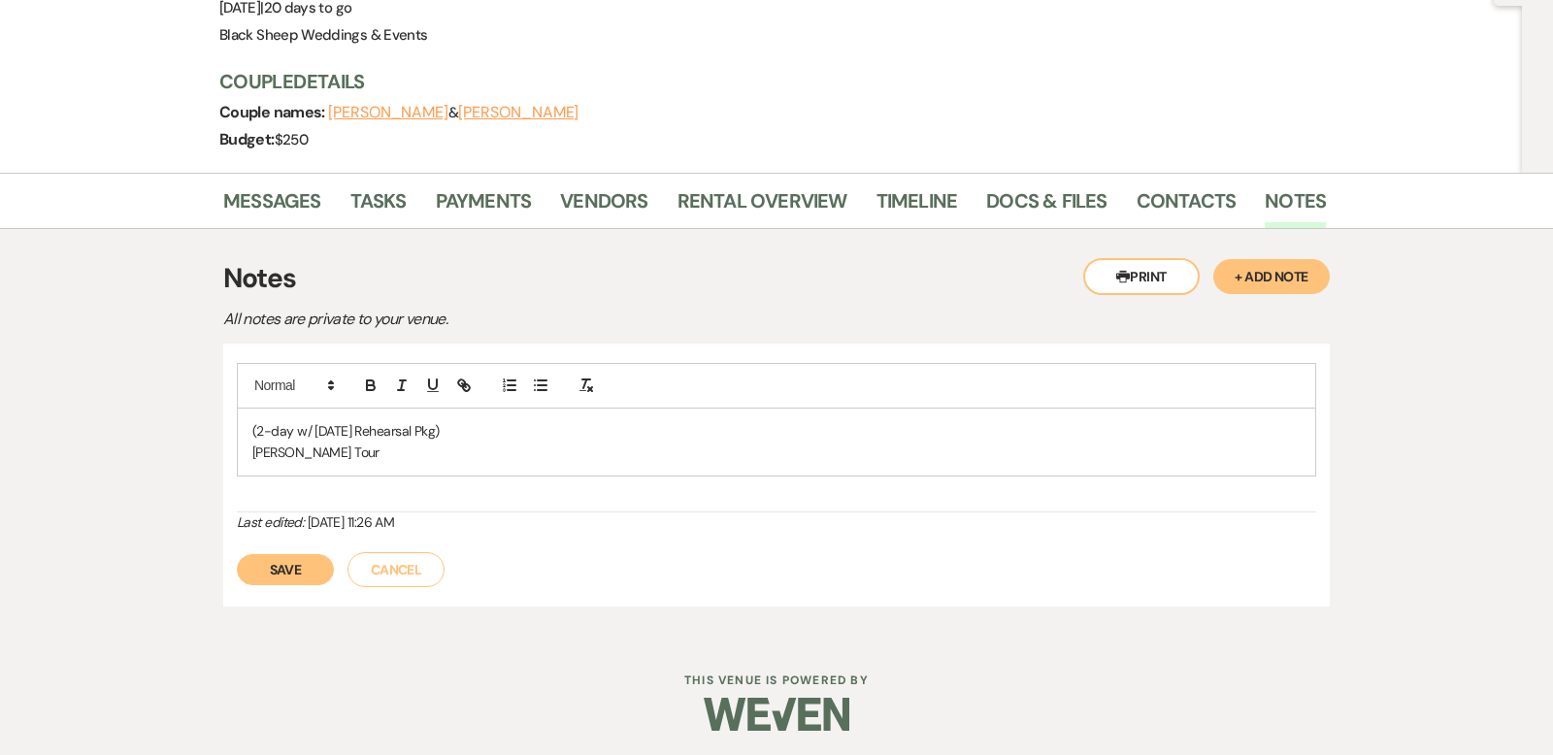
click at [294, 564] on button "Save" at bounding box center [285, 569] width 97 height 31
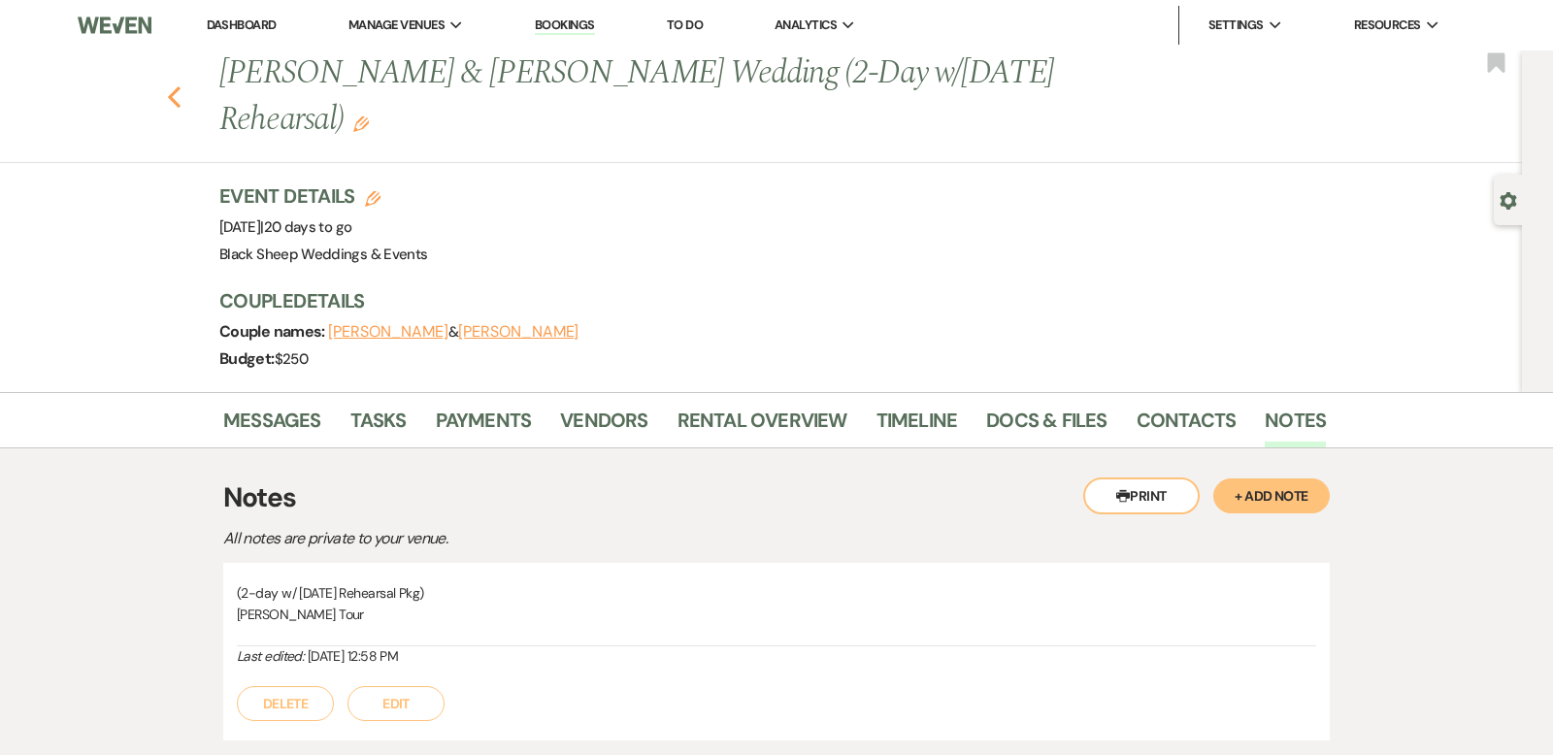
click at [171, 97] on use "button" at bounding box center [174, 96] width 13 height 21
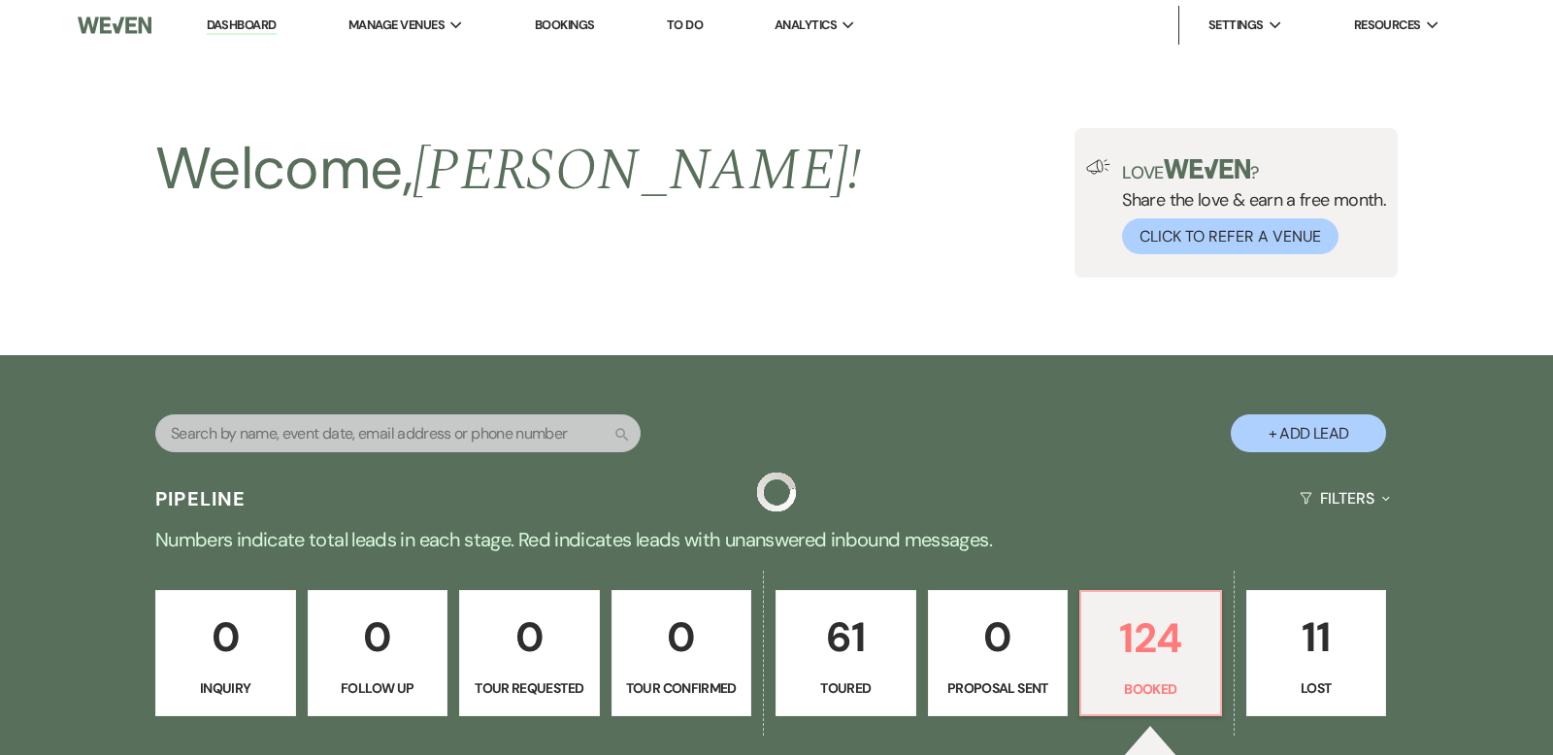
scroll to position [1118, 0]
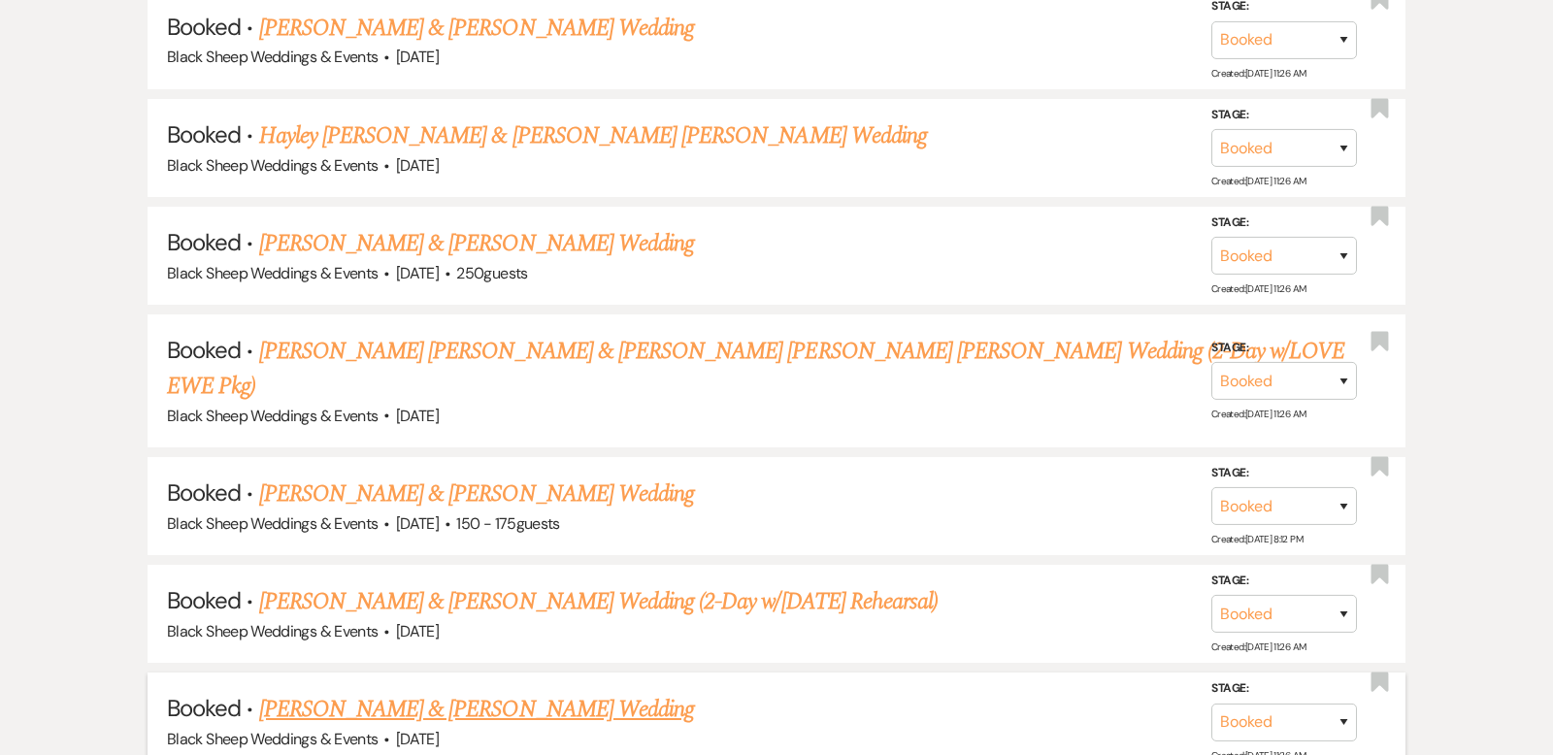
click at [447, 692] on link "[PERSON_NAME] & [PERSON_NAME] Wedding" at bounding box center [476, 709] width 435 height 35
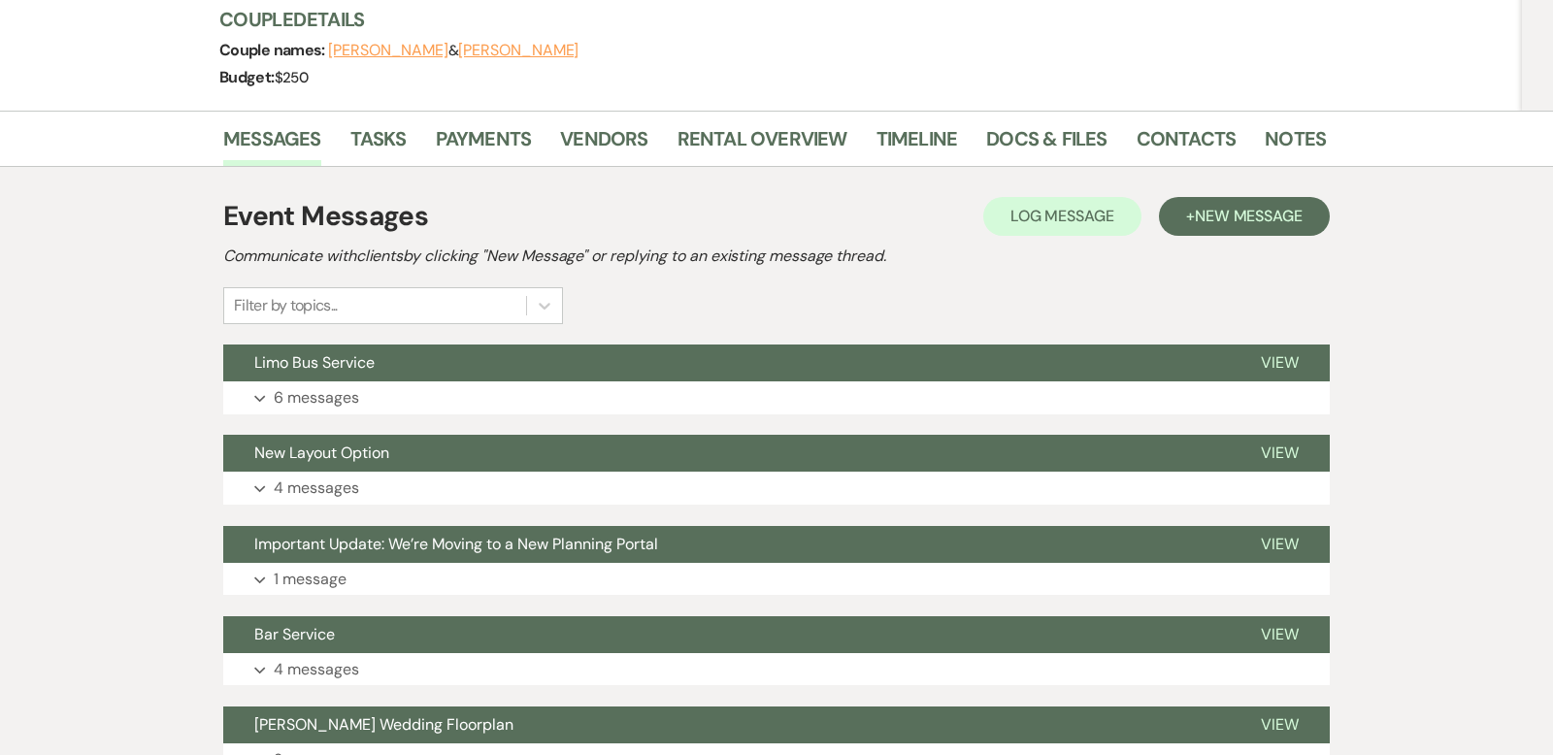
scroll to position [192, 0]
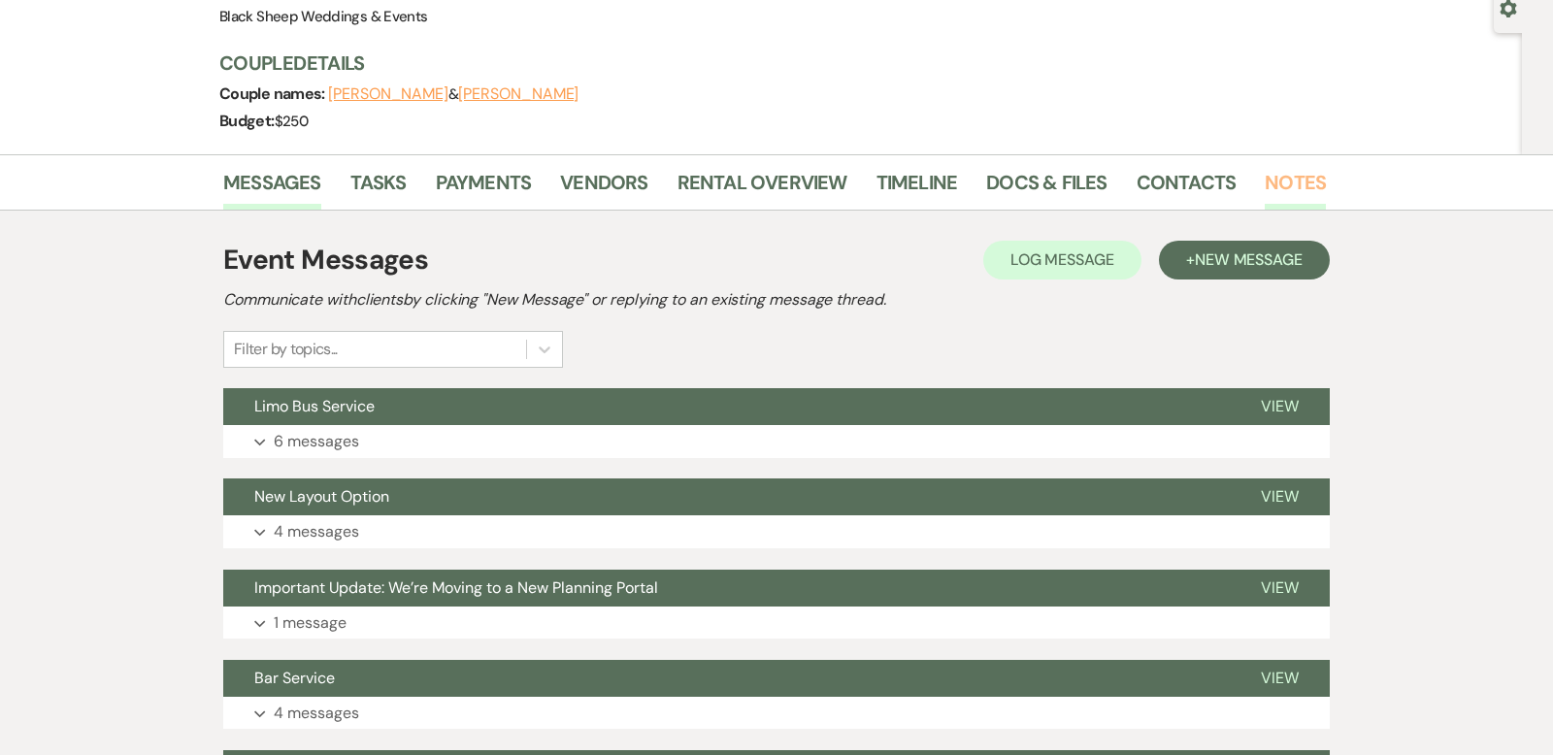
click at [1281, 183] on link "Notes" at bounding box center [1295, 188] width 61 height 43
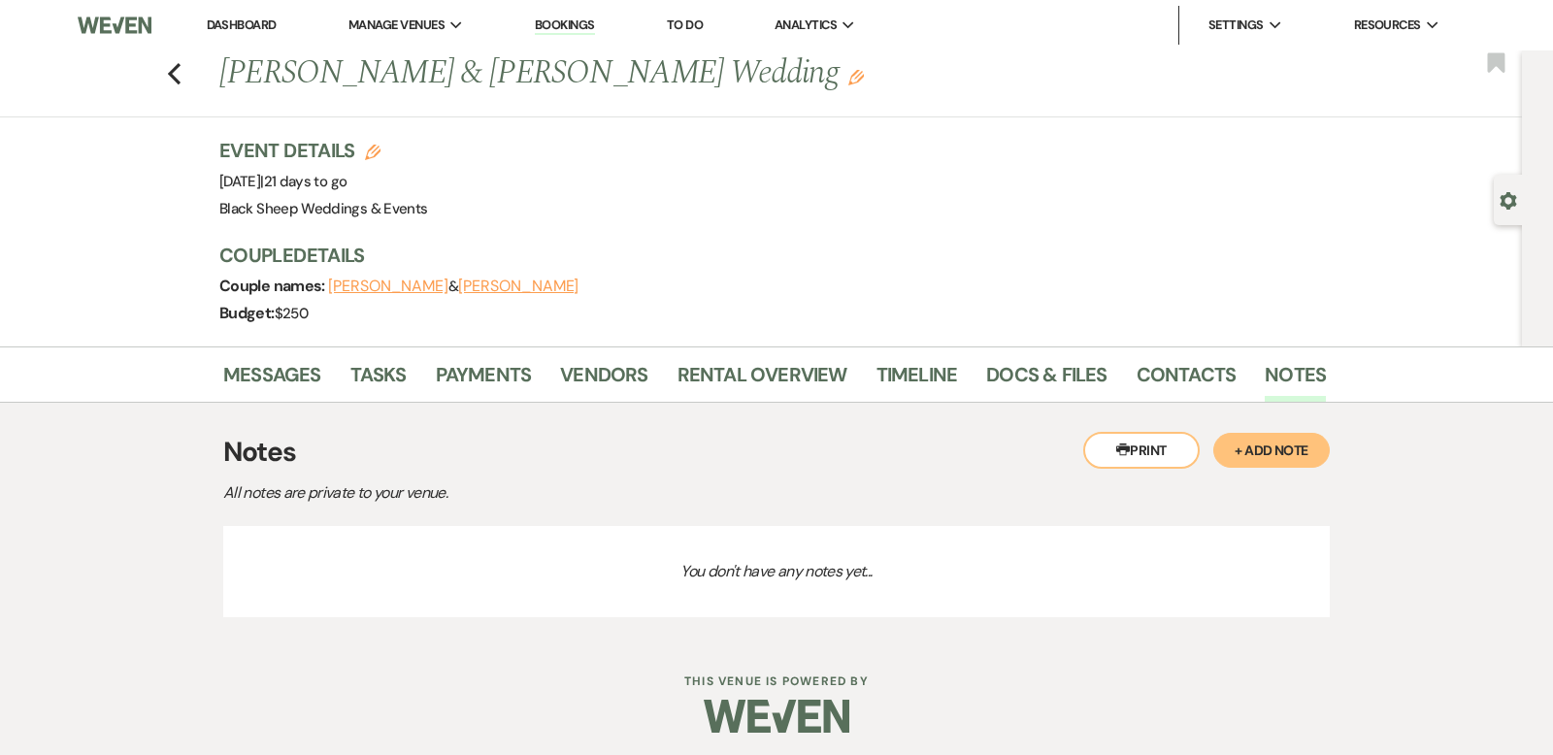
click at [1259, 439] on button "+ Add Note" at bounding box center [1272, 450] width 117 height 35
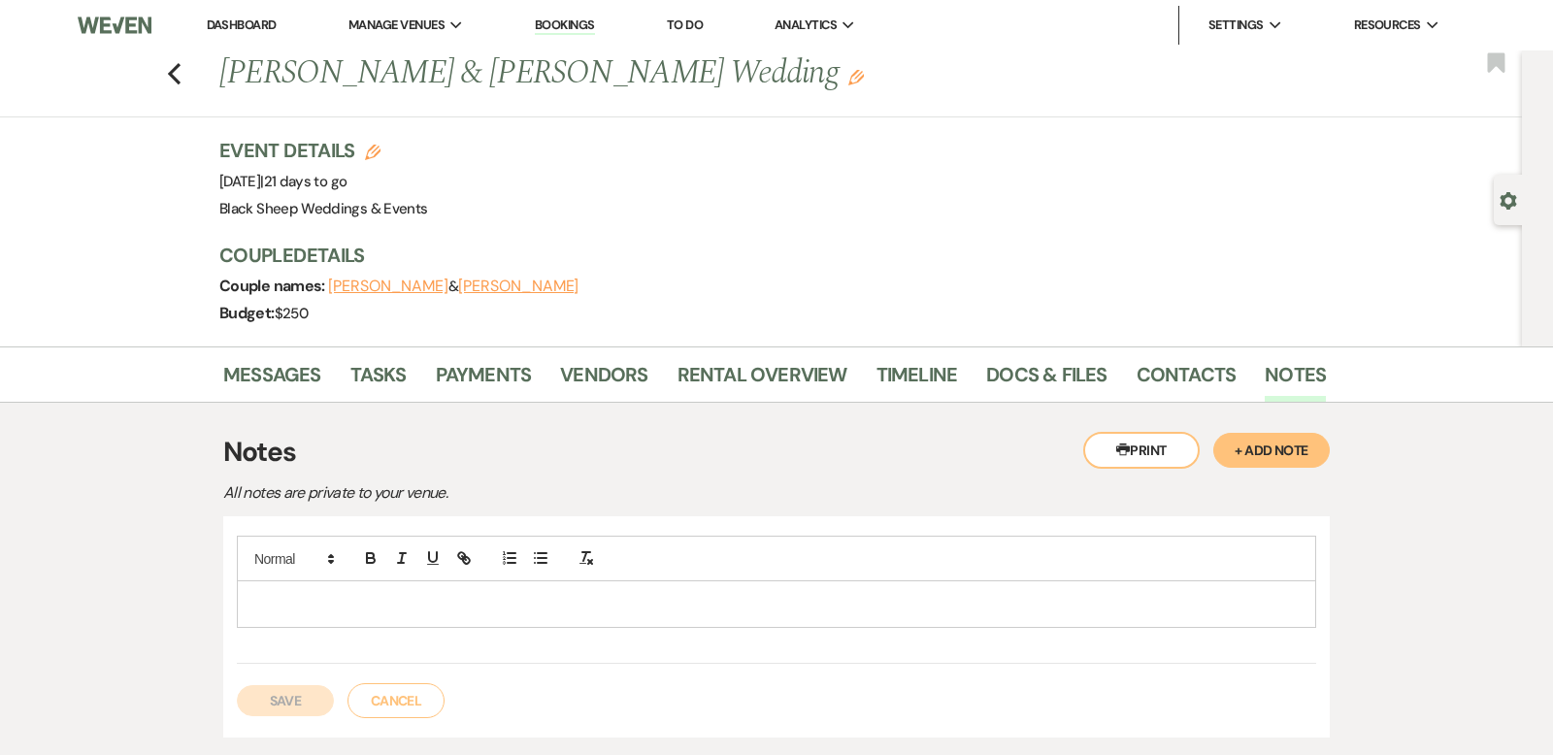
click at [287, 588] on div at bounding box center [777, 604] width 1078 height 45
click at [295, 689] on button "Save" at bounding box center [285, 700] width 97 height 31
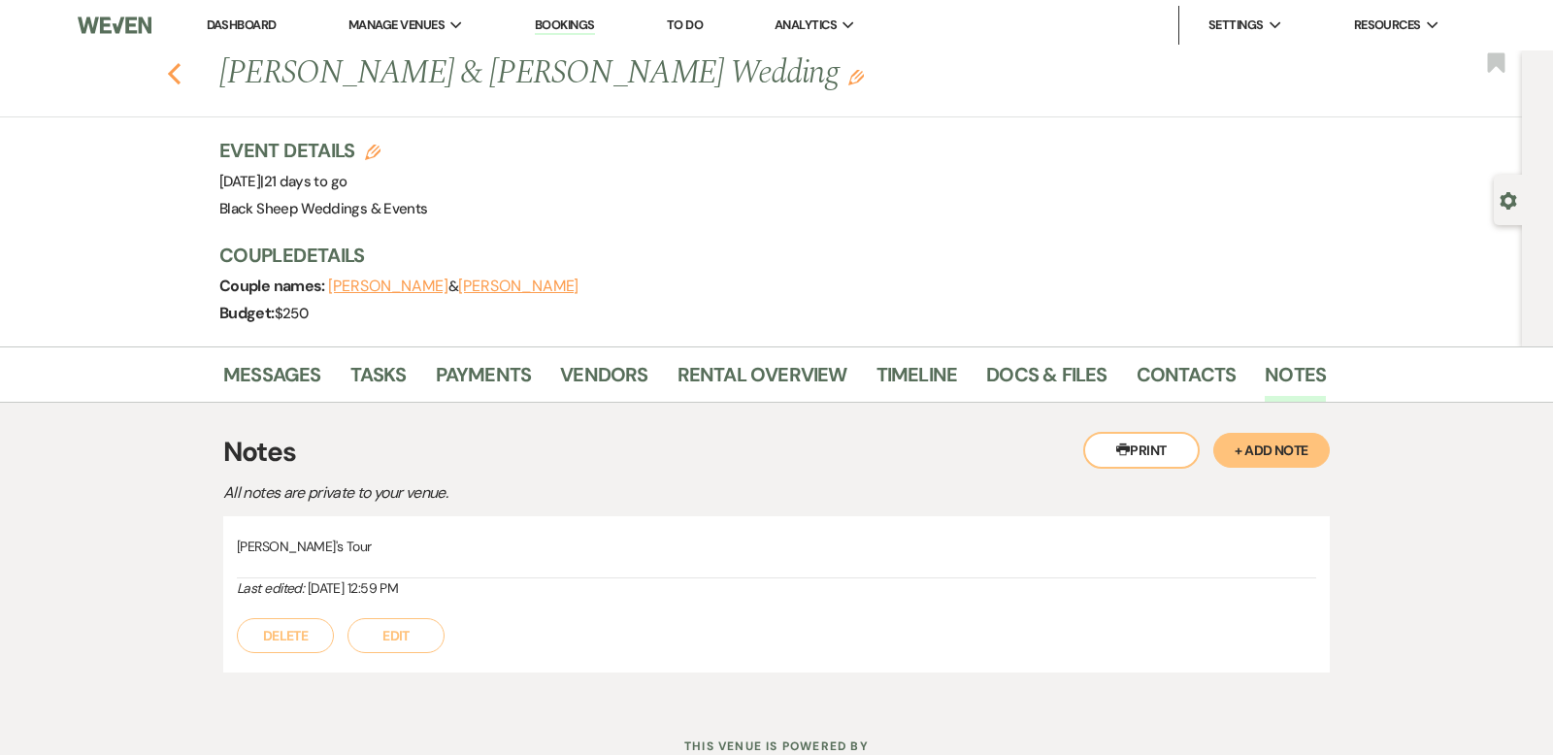
click at [175, 62] on icon "Previous" at bounding box center [174, 73] width 15 height 23
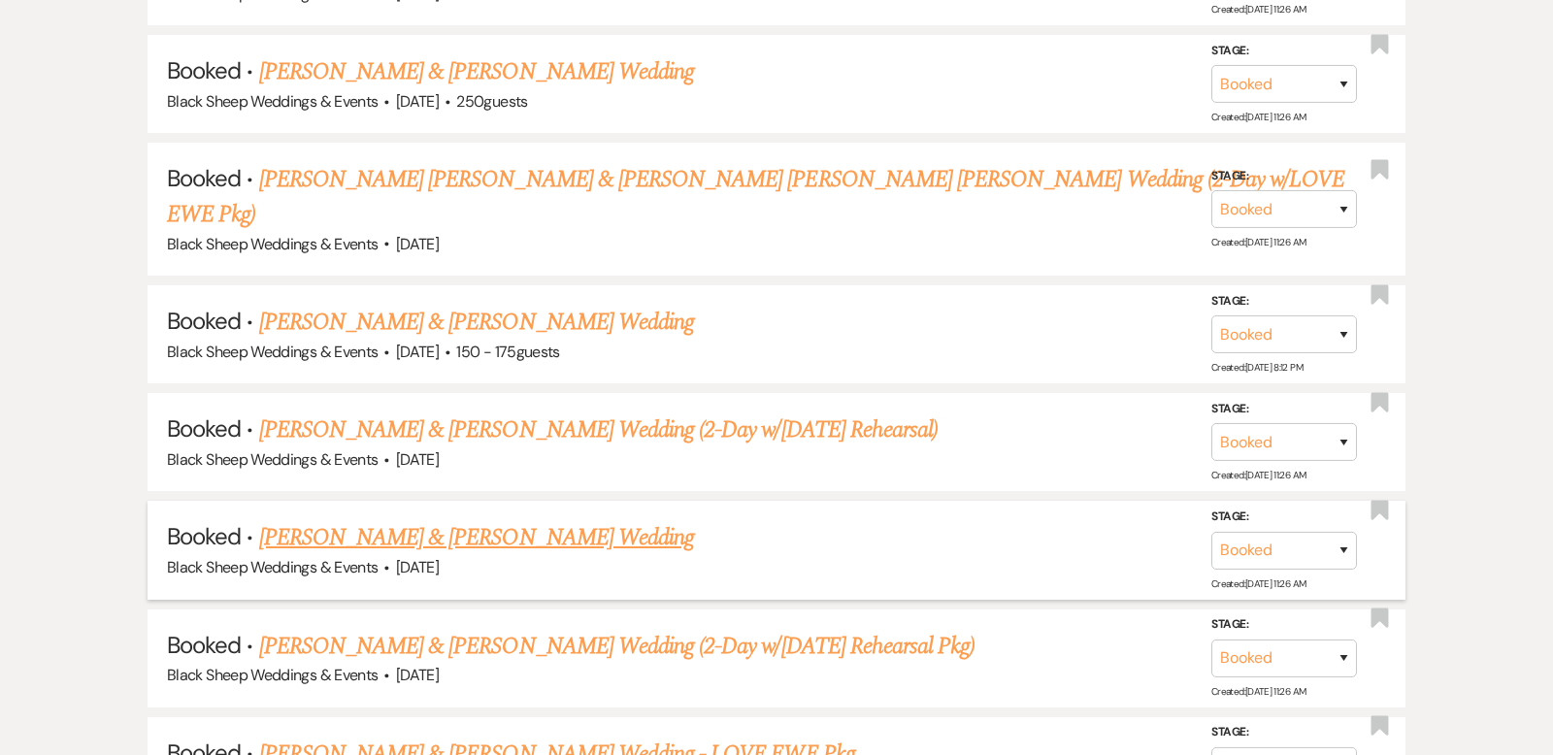
scroll to position [1297, 0]
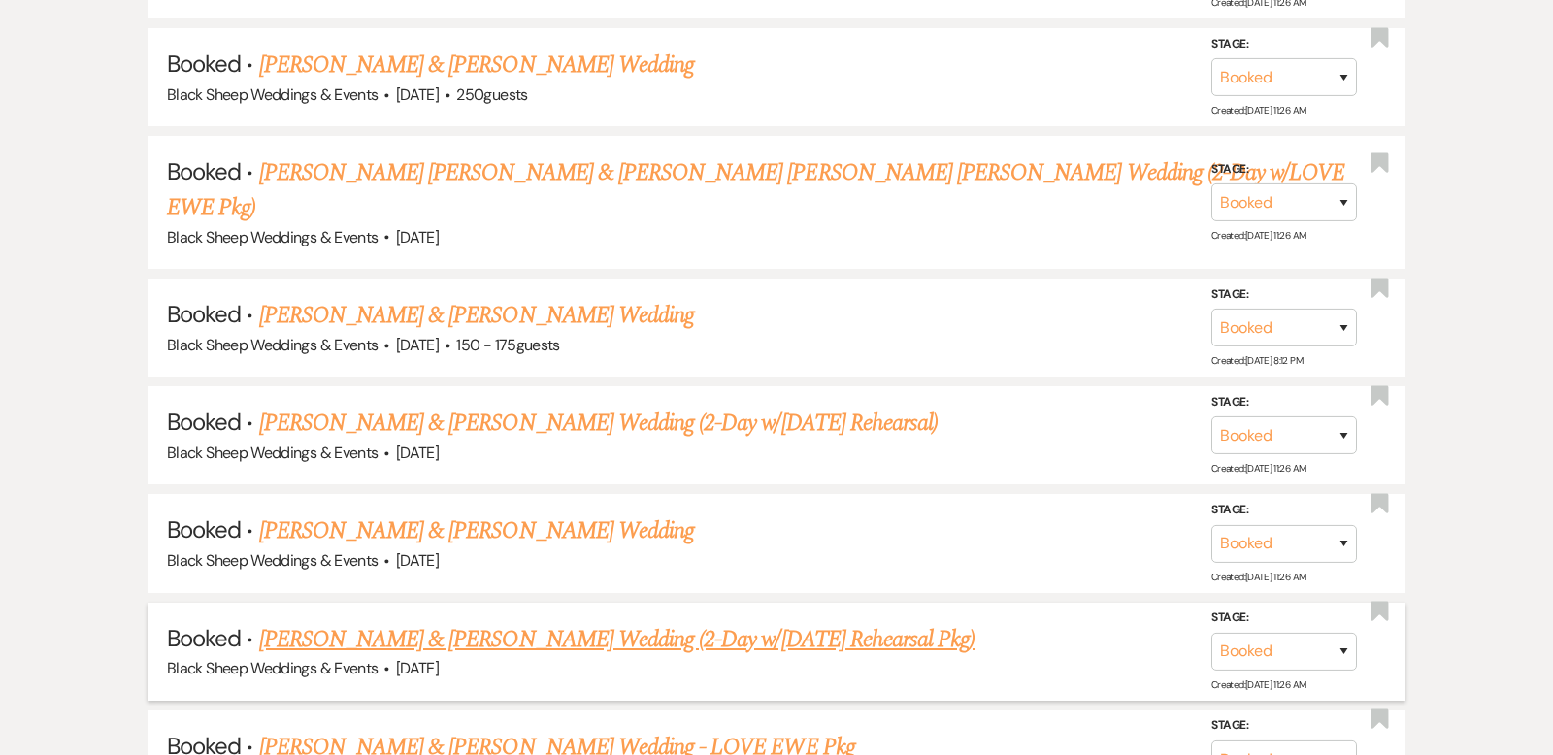
click at [539, 622] on link "[PERSON_NAME] & [PERSON_NAME] Wedding (2-Day w/[DATE] Rehearsal Pkg)" at bounding box center [617, 639] width 716 height 35
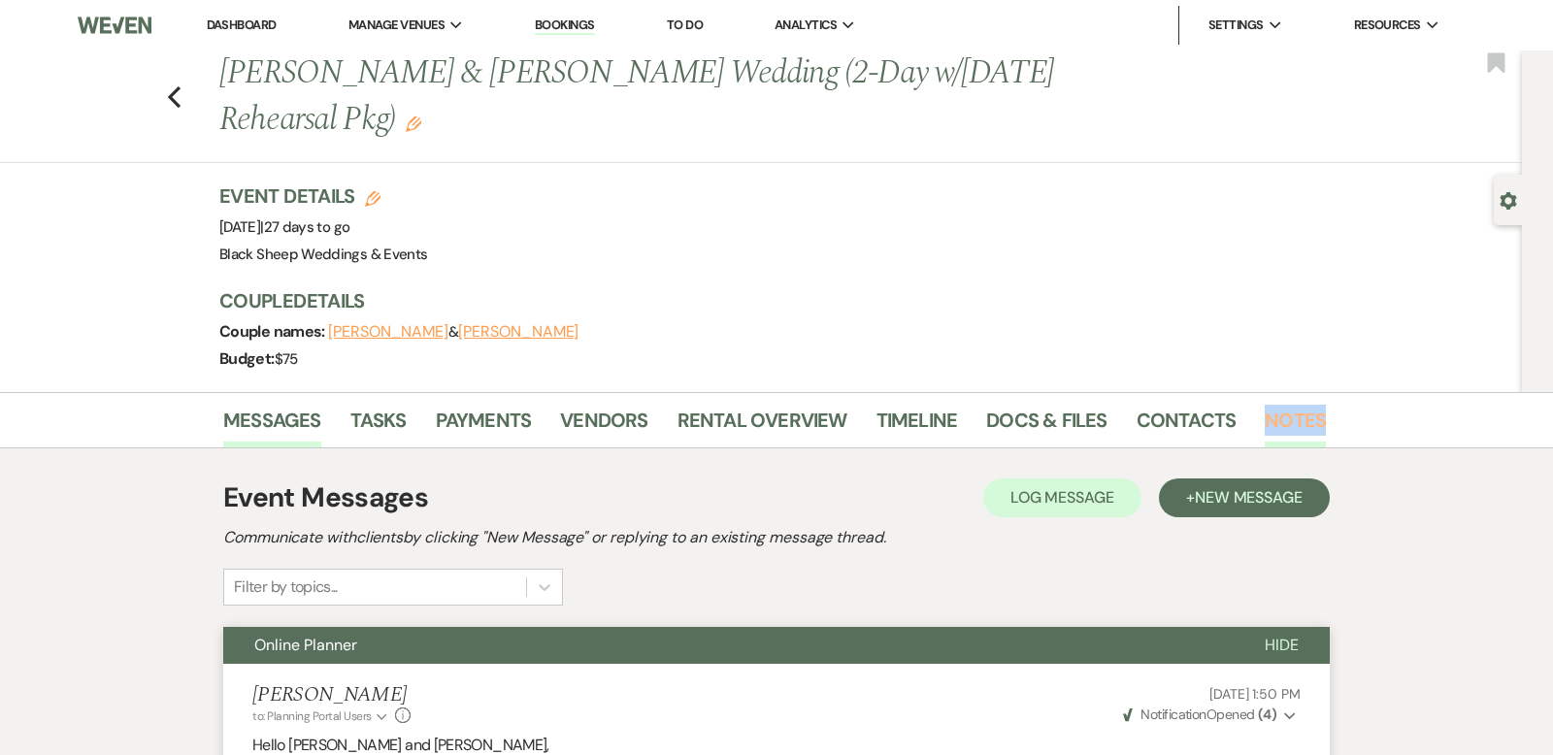
click at [1292, 420] on link "Notes" at bounding box center [1295, 426] width 61 height 43
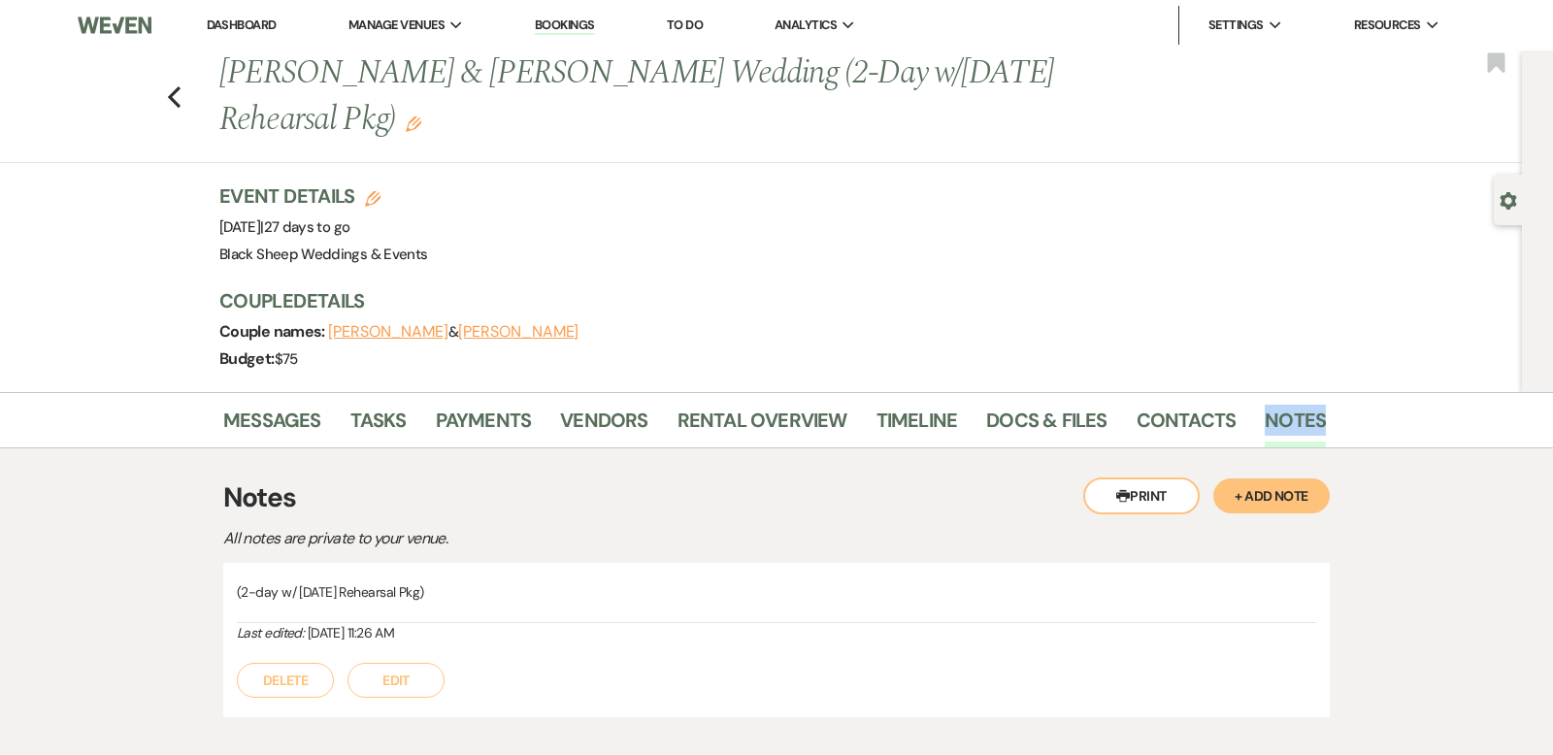
click at [1289, 502] on button "+ Add Note" at bounding box center [1272, 496] width 117 height 35
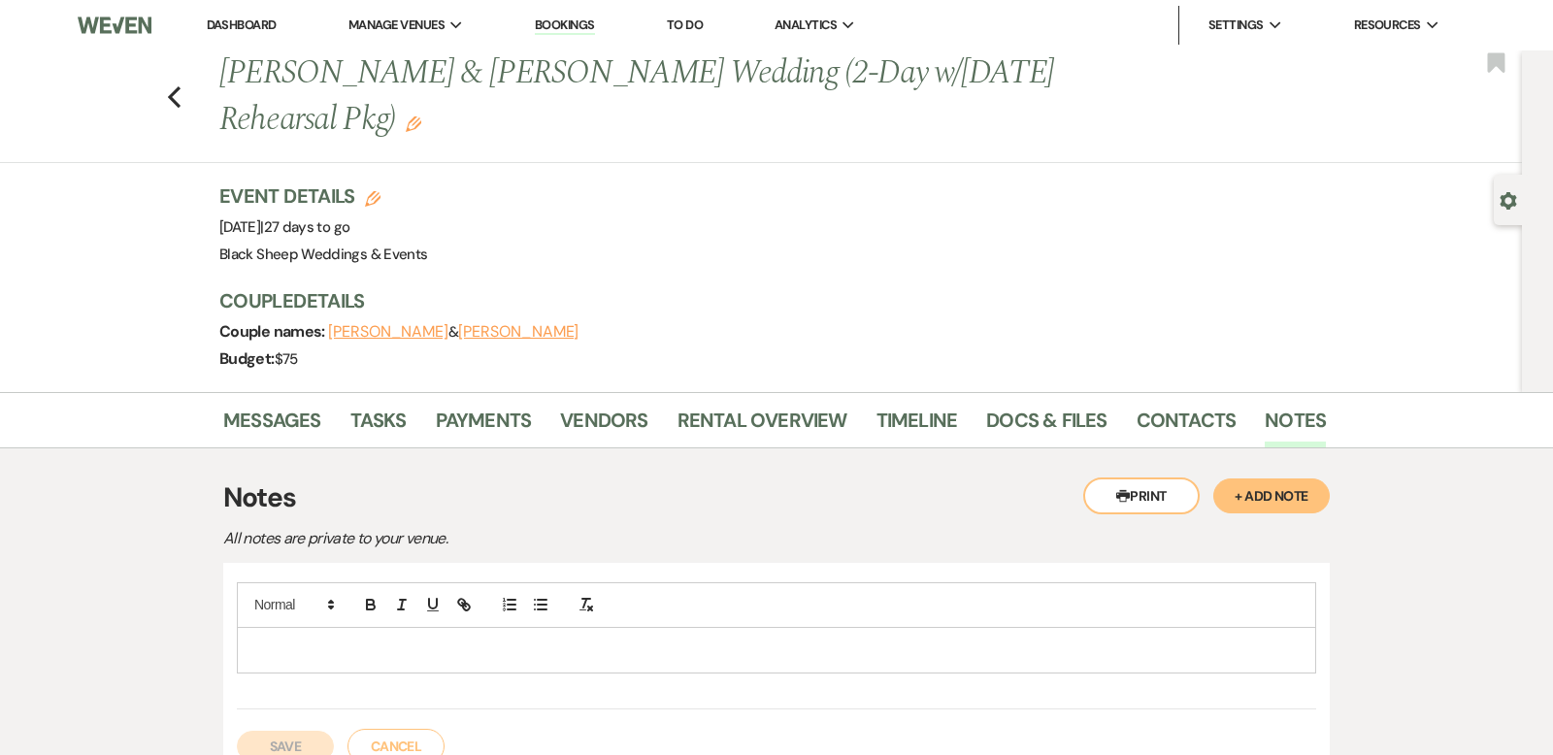
click at [321, 640] on p at bounding box center [776, 650] width 1049 height 21
click at [296, 414] on link "Messages" at bounding box center [272, 426] width 98 height 43
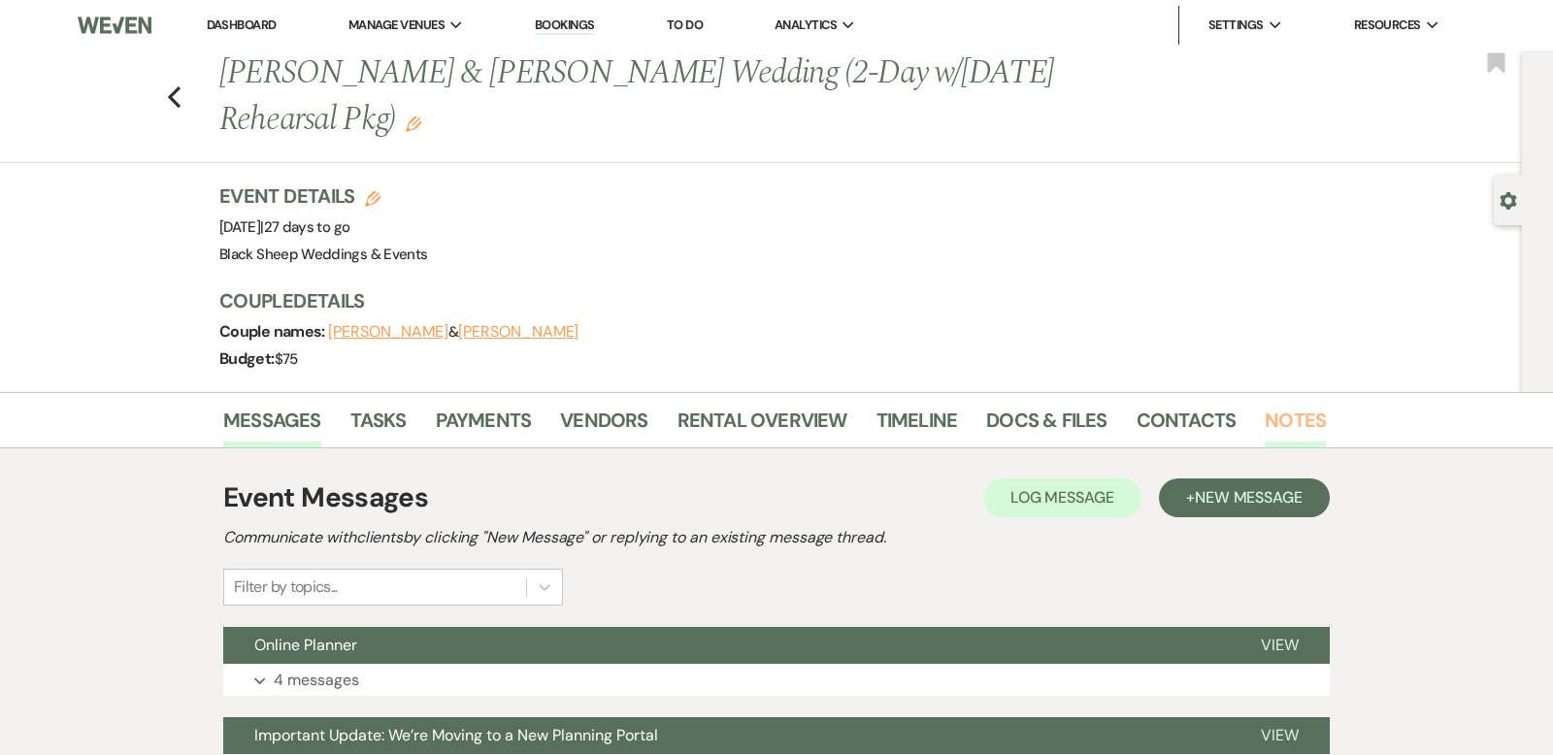
click at [1297, 425] on link "Notes" at bounding box center [1295, 426] width 61 height 43
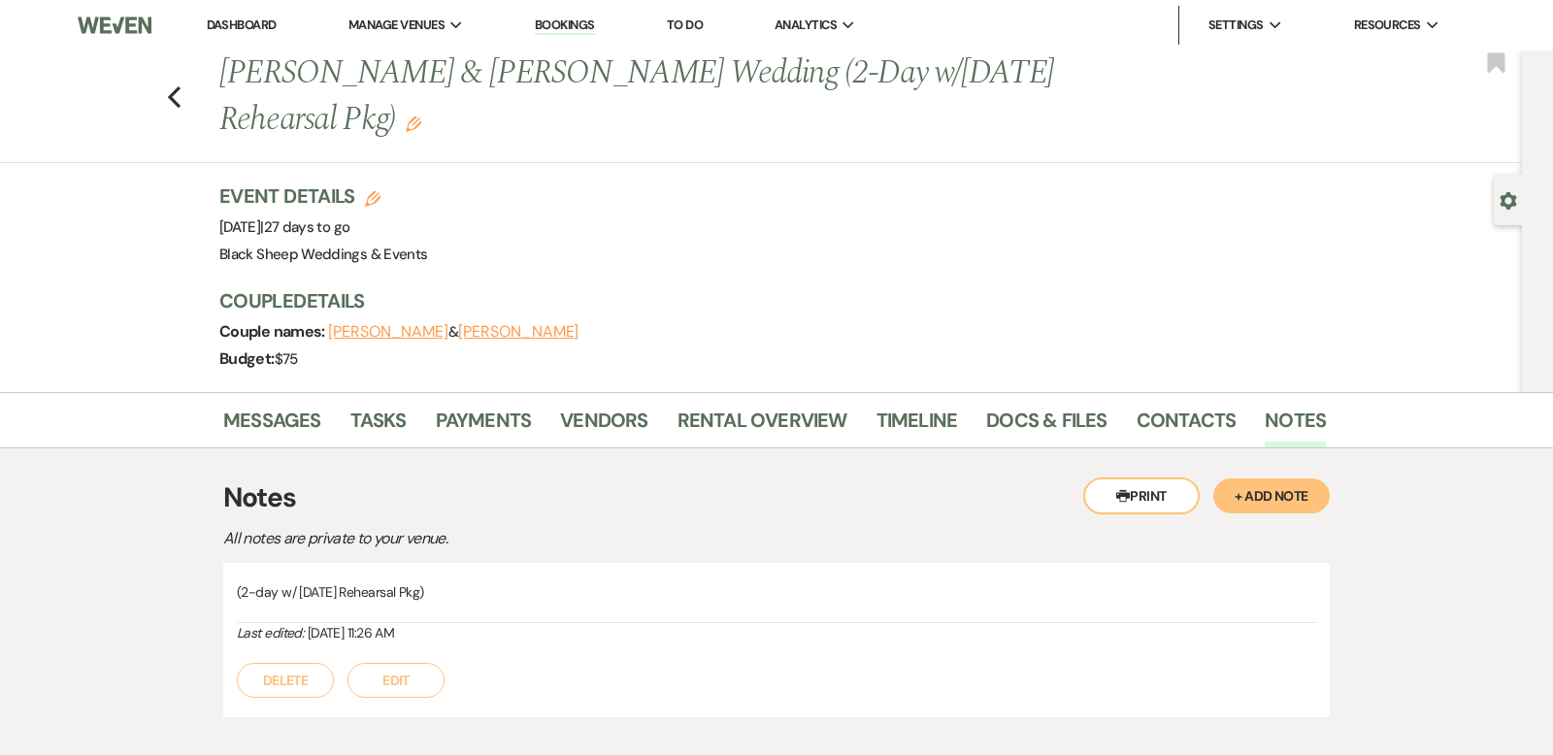
click at [412, 677] on button "Edit" at bounding box center [396, 680] width 97 height 35
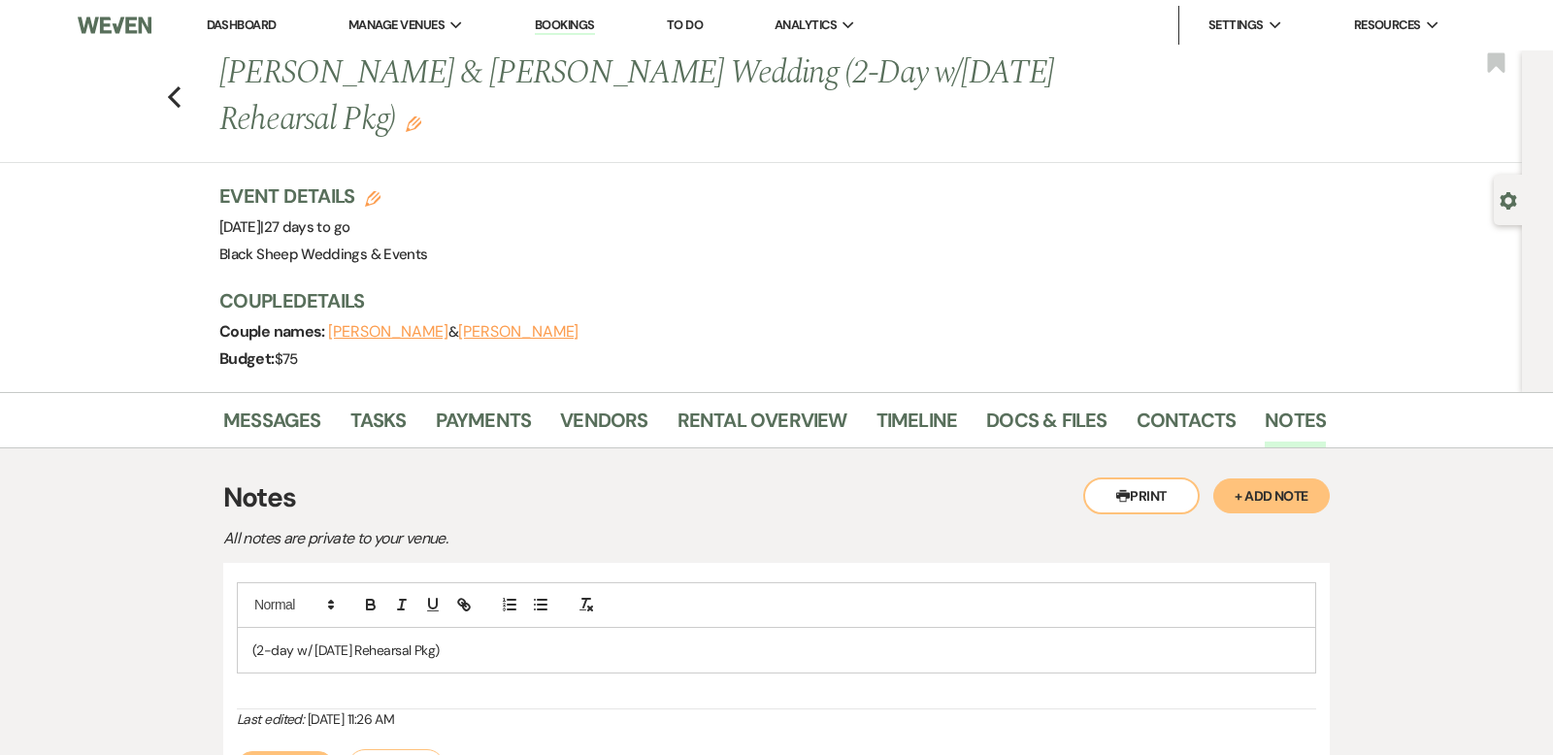
click at [470, 645] on p "(2-day w/ [DATE] Rehearsal Pkg)" at bounding box center [776, 650] width 1049 height 21
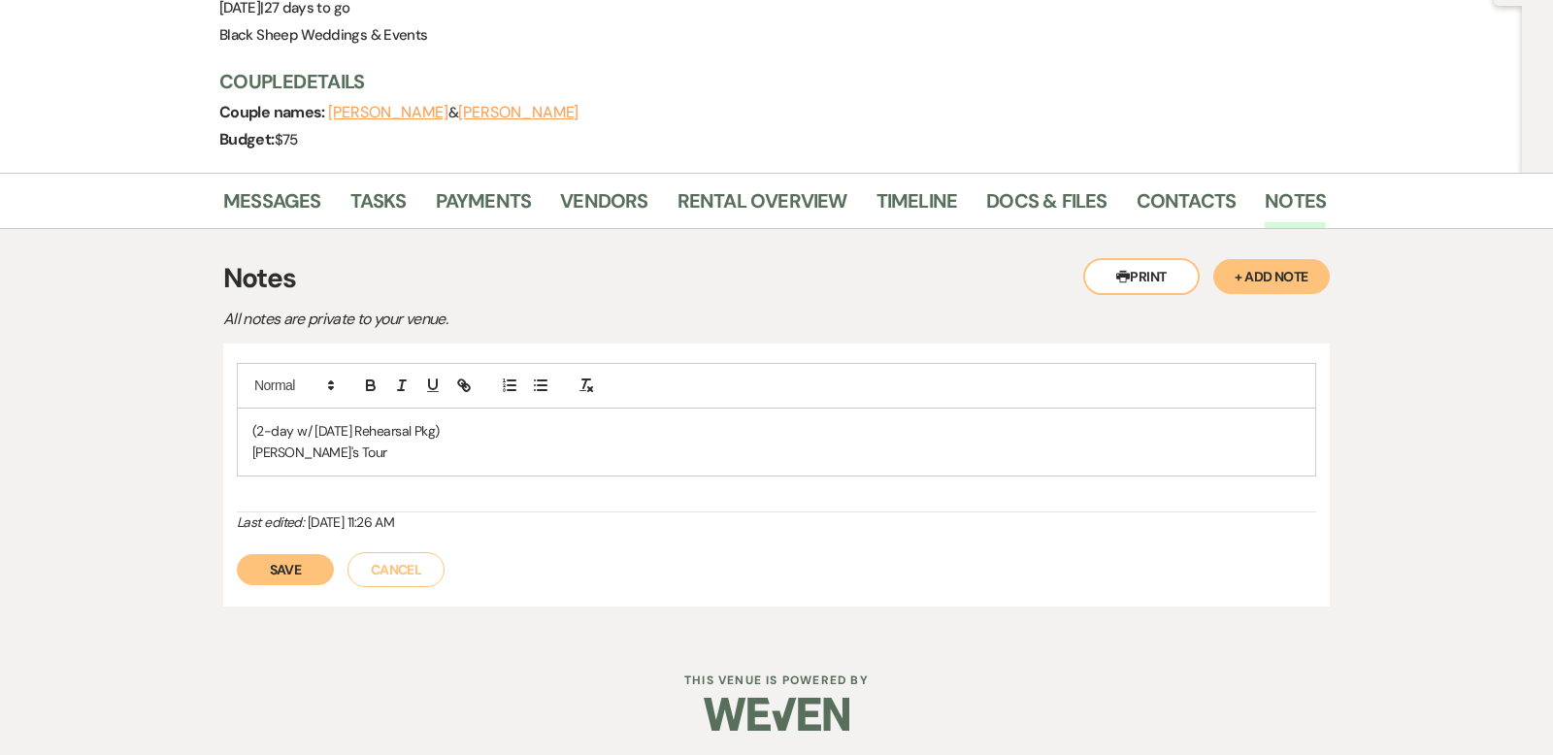
click at [284, 562] on button "Save" at bounding box center [285, 569] width 97 height 31
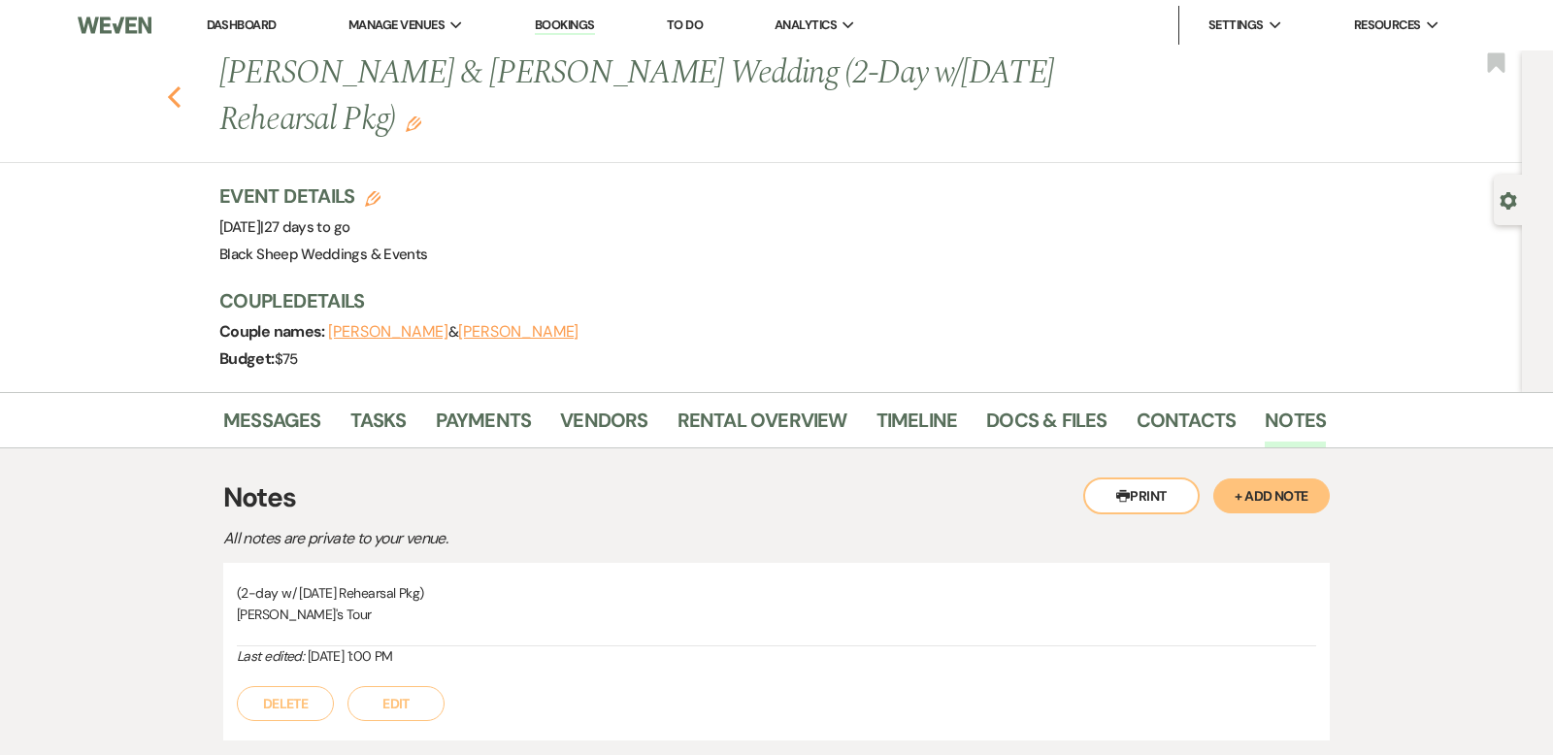
click at [173, 90] on icon "Previous" at bounding box center [174, 96] width 15 height 23
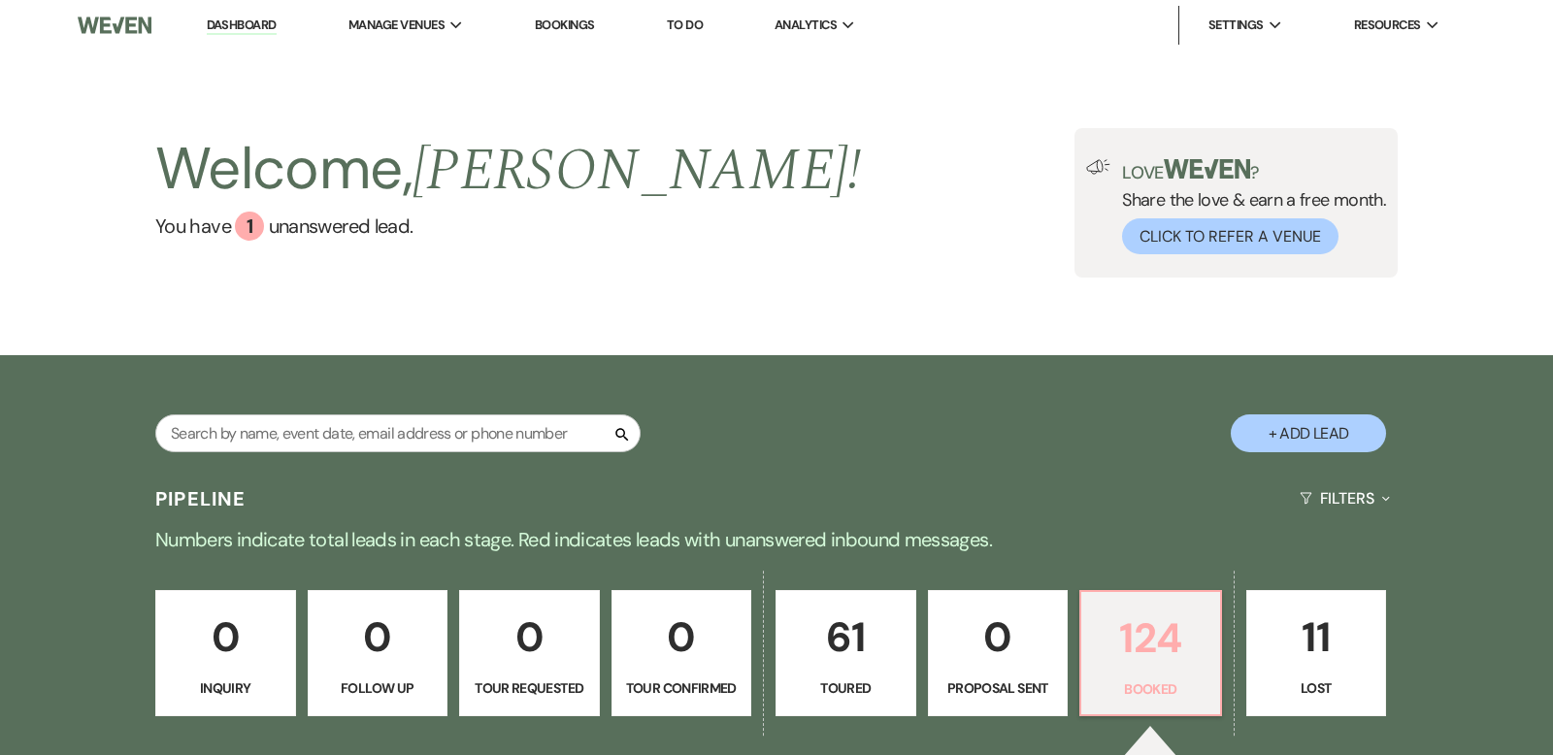
click at [1151, 625] on p "124" at bounding box center [1151, 638] width 116 height 65
click at [220, 22] on link "Dashboard" at bounding box center [242, 26] width 70 height 18
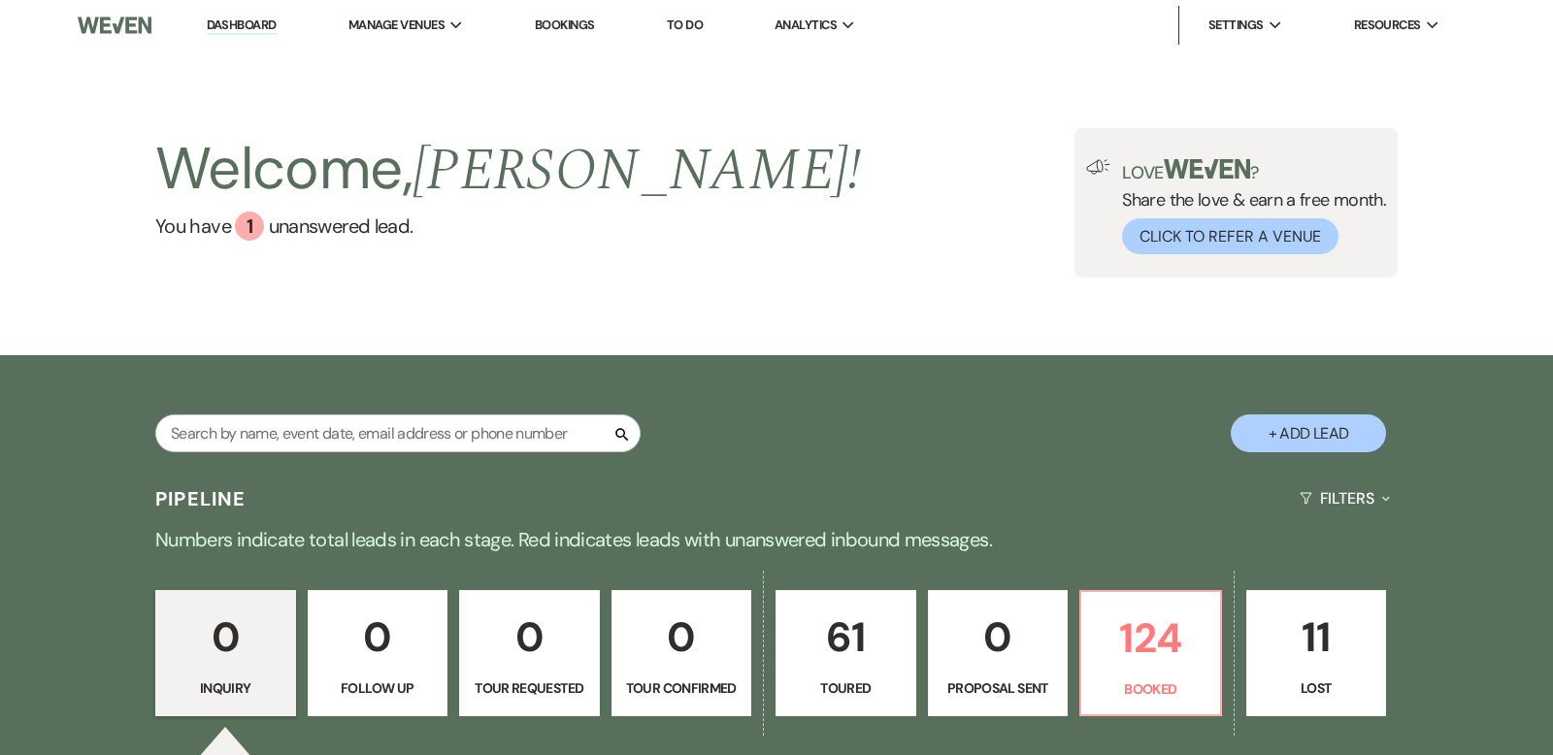
click at [825, 659] on p "61" at bounding box center [846, 637] width 116 height 65
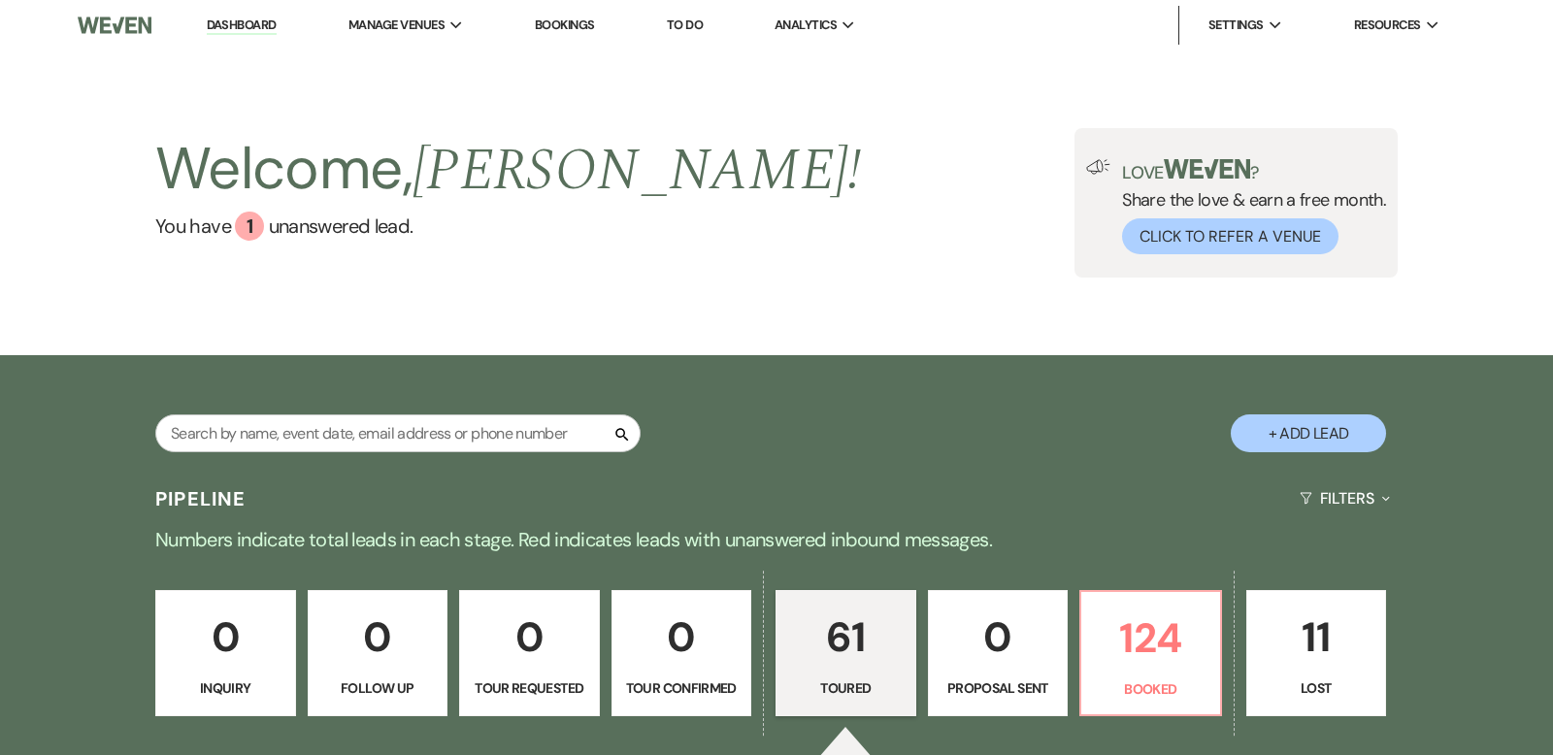
select select "5"
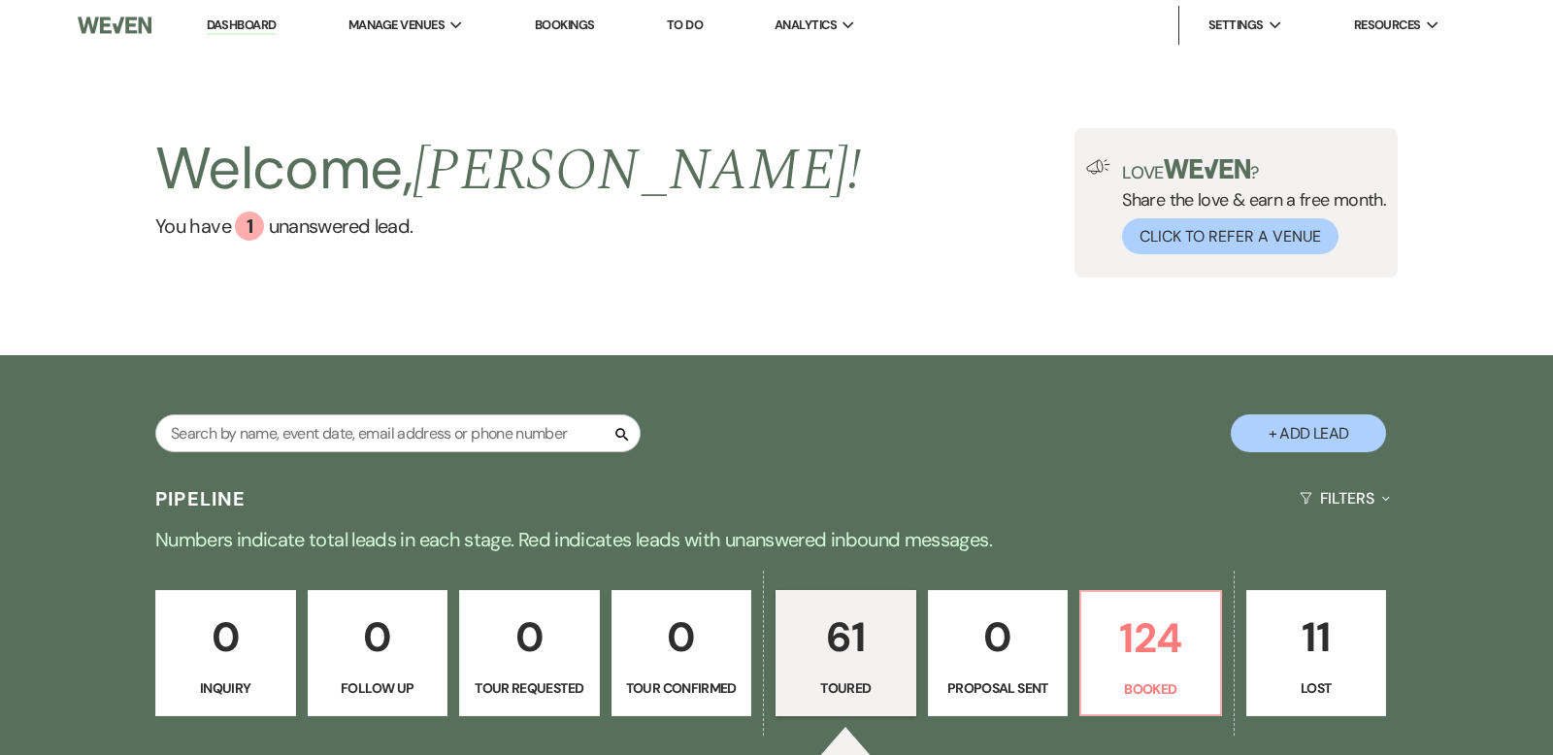
select select "5"
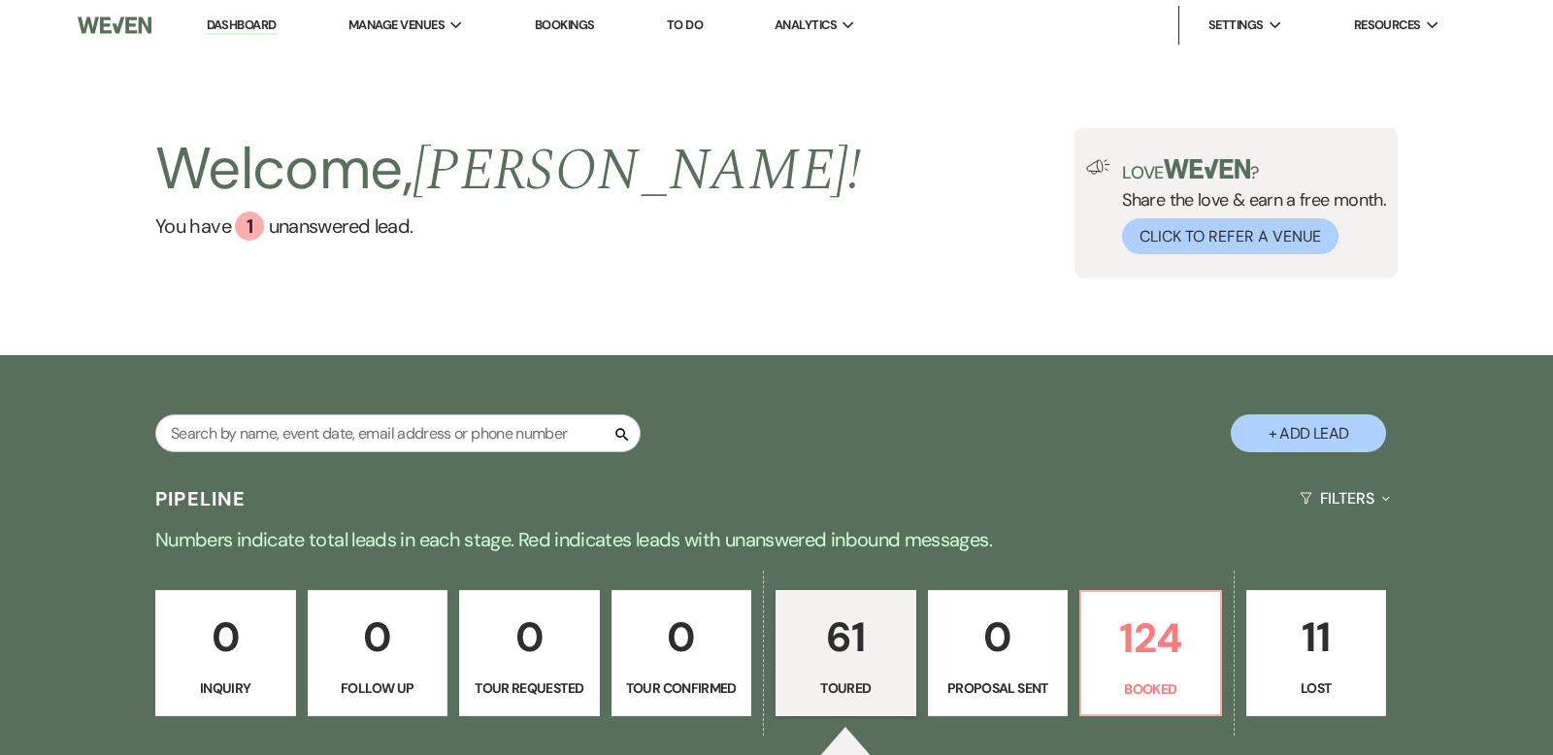
select select "5"
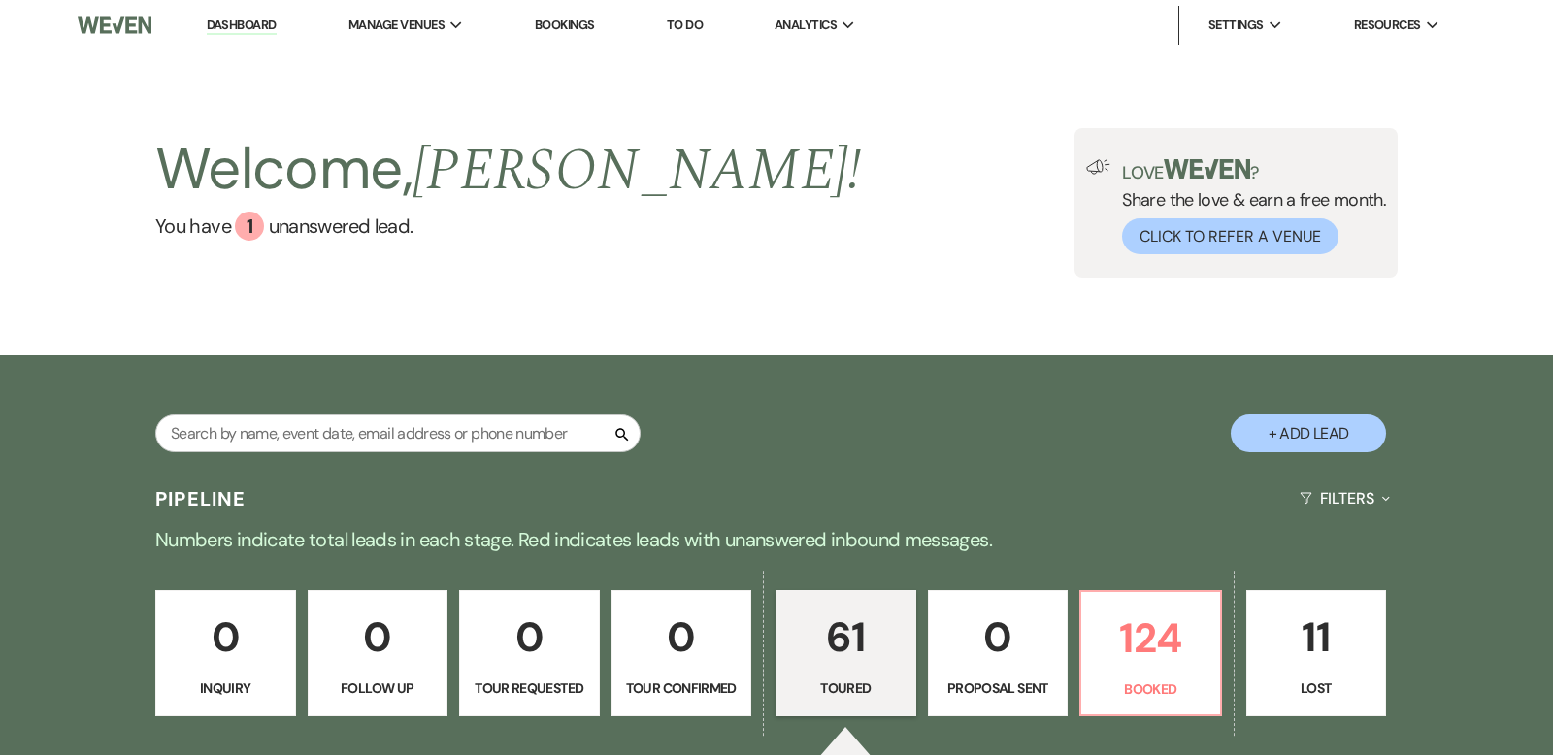
select select "5"
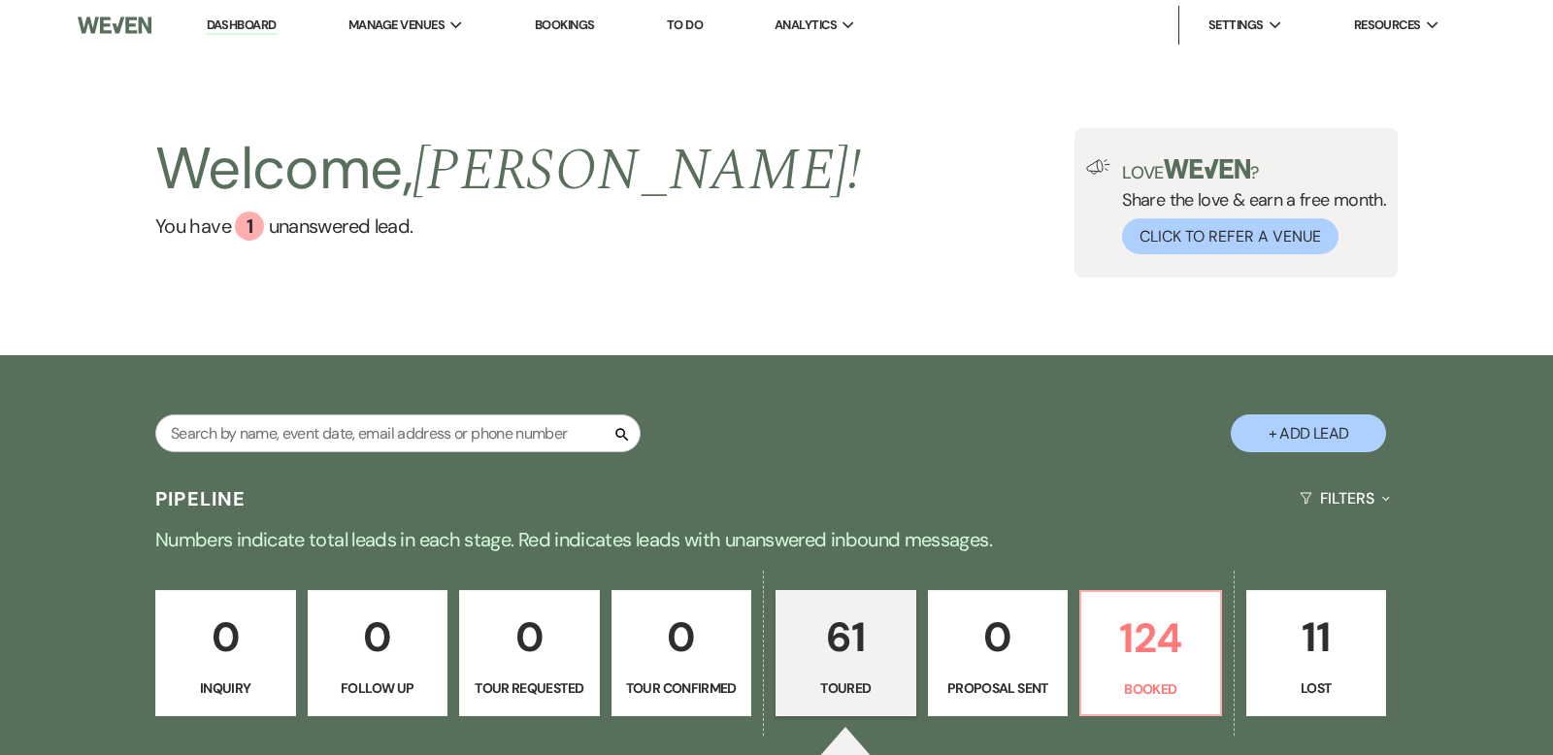
select select "5"
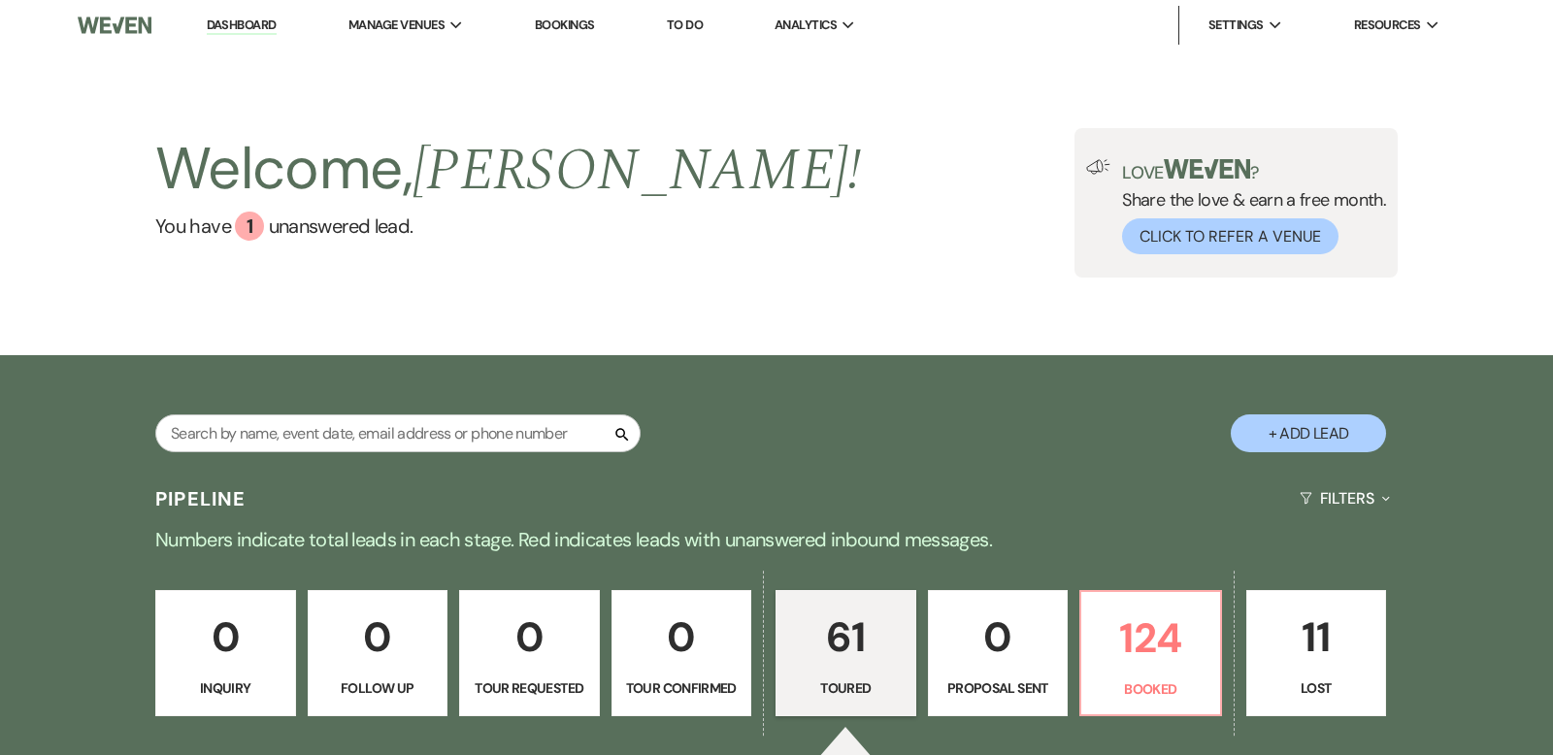
select select "5"
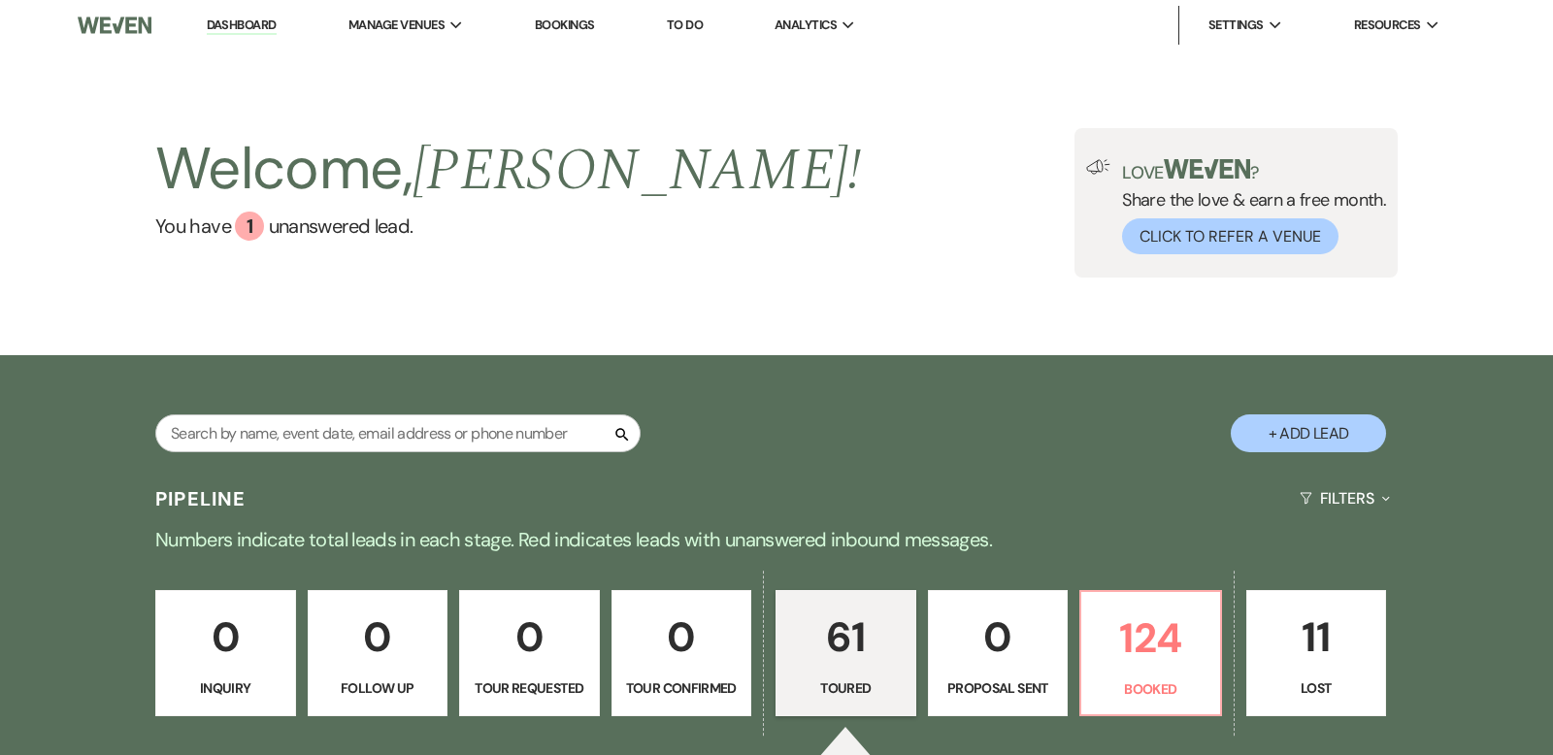
select select "5"
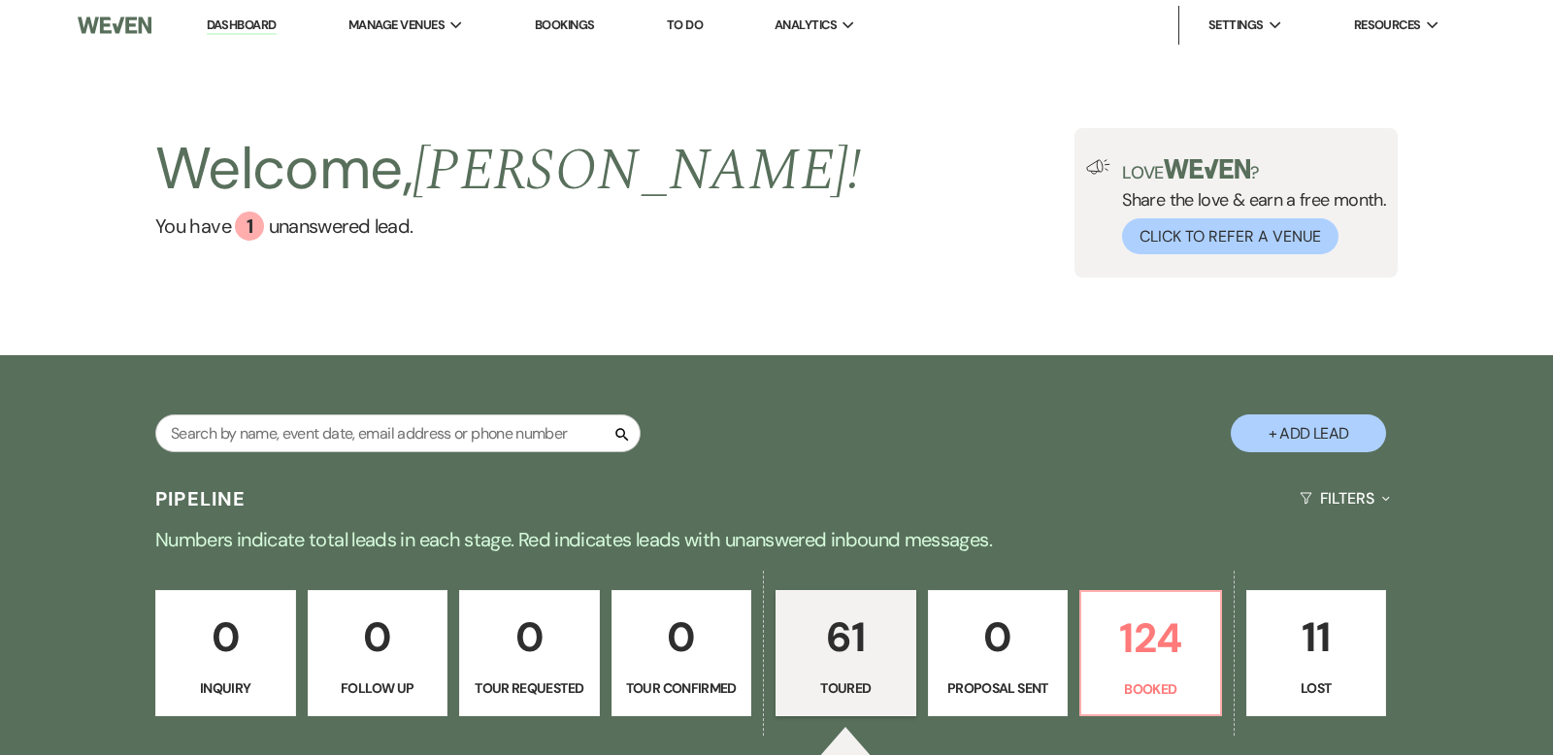
select select "5"
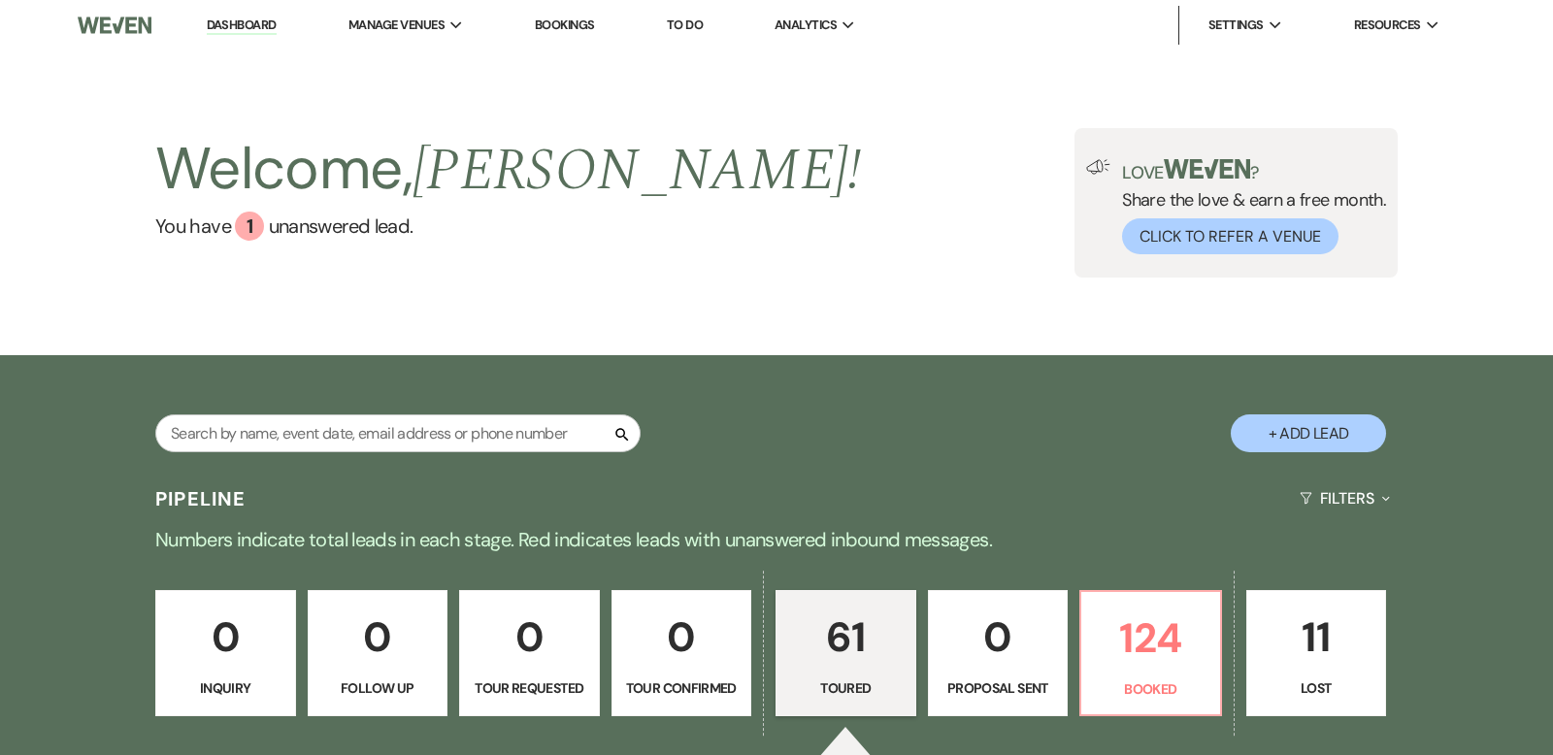
select select "5"
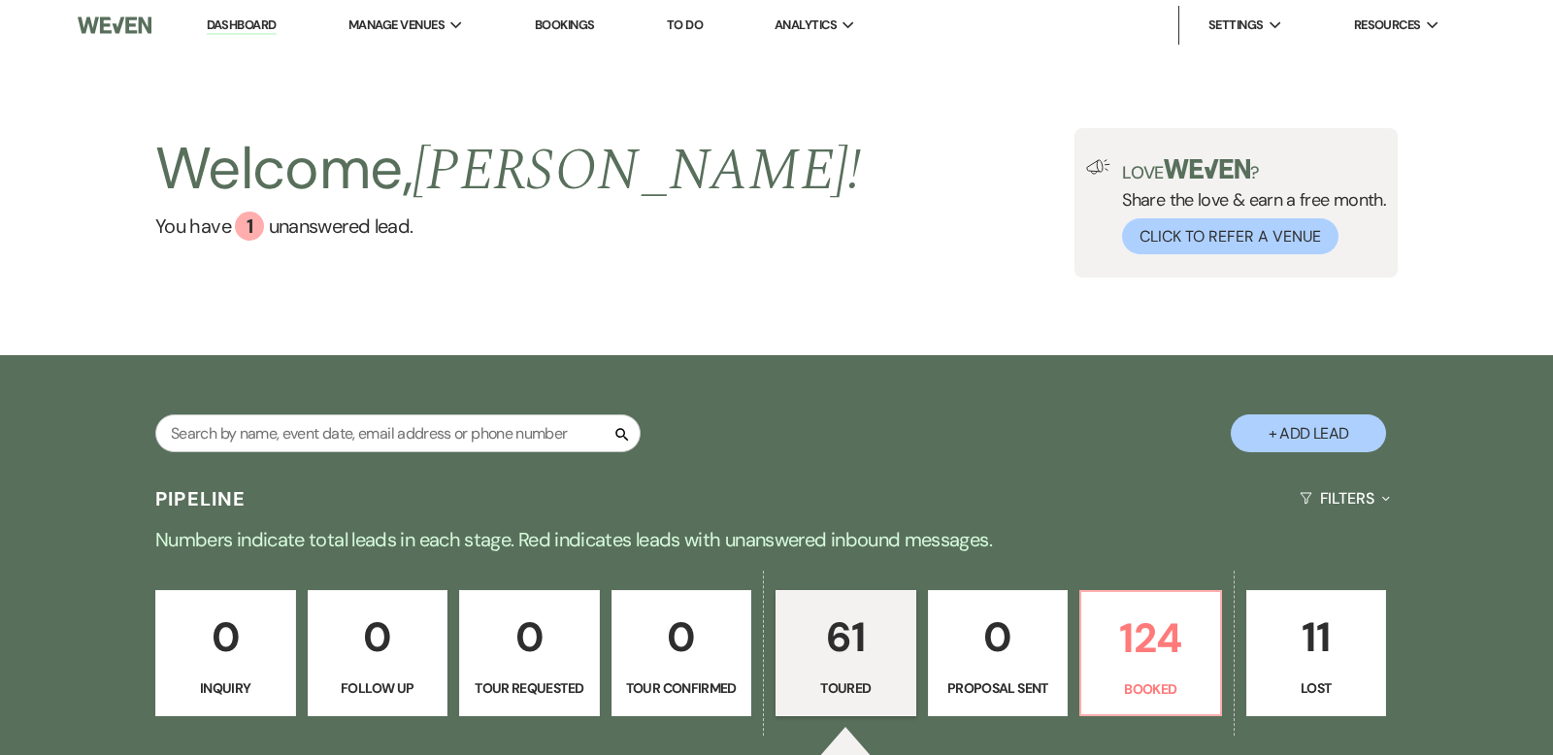
select select "5"
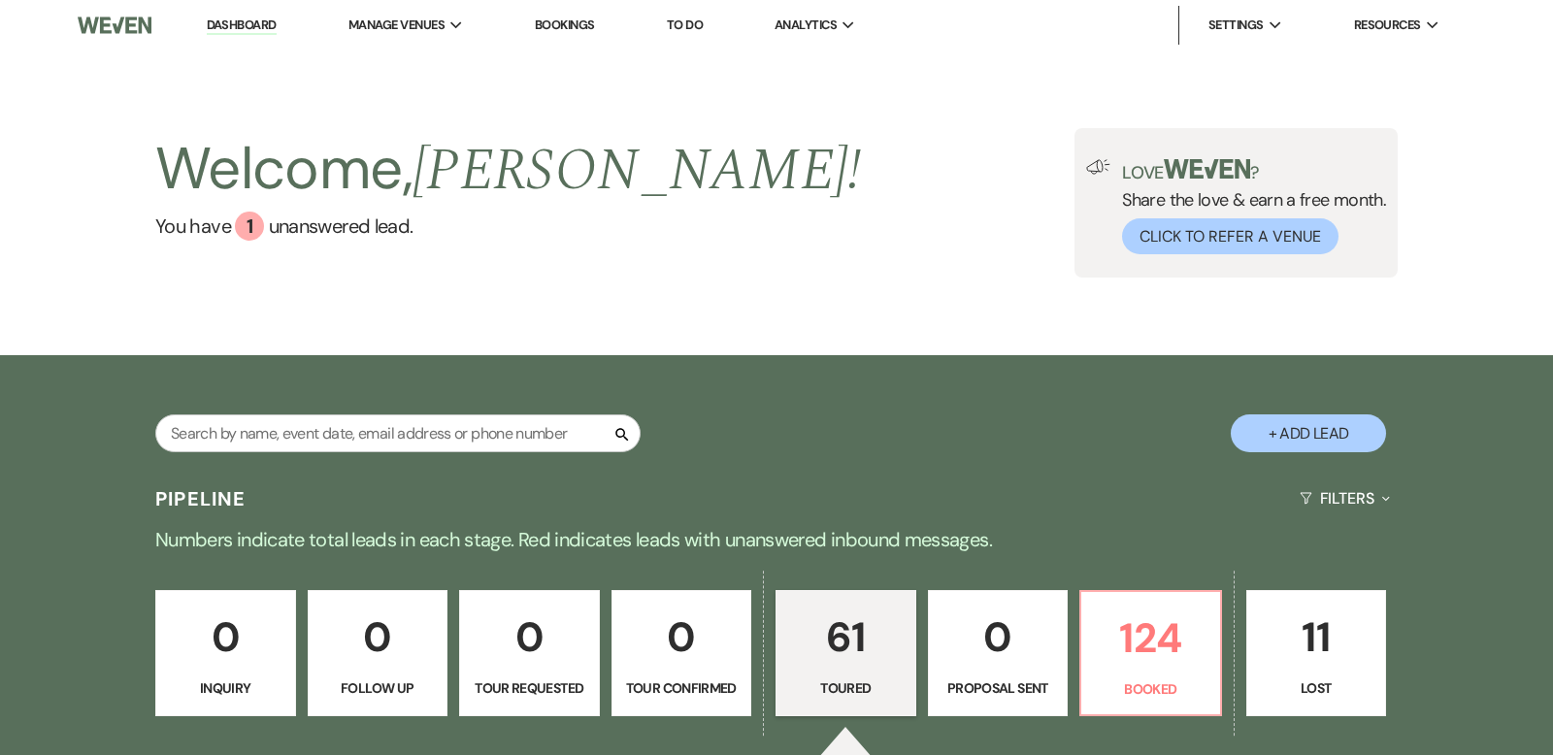
select select "5"
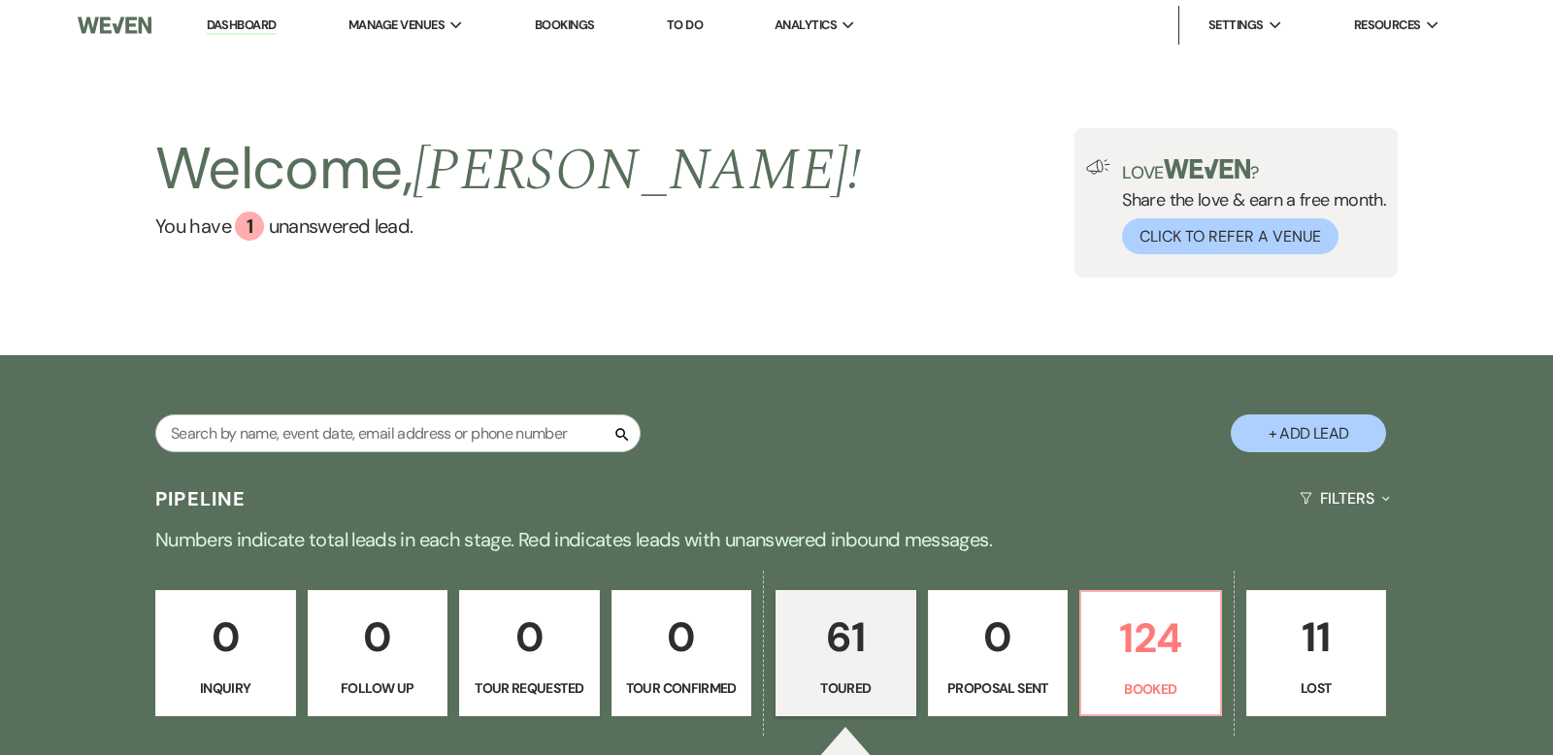
select select "5"
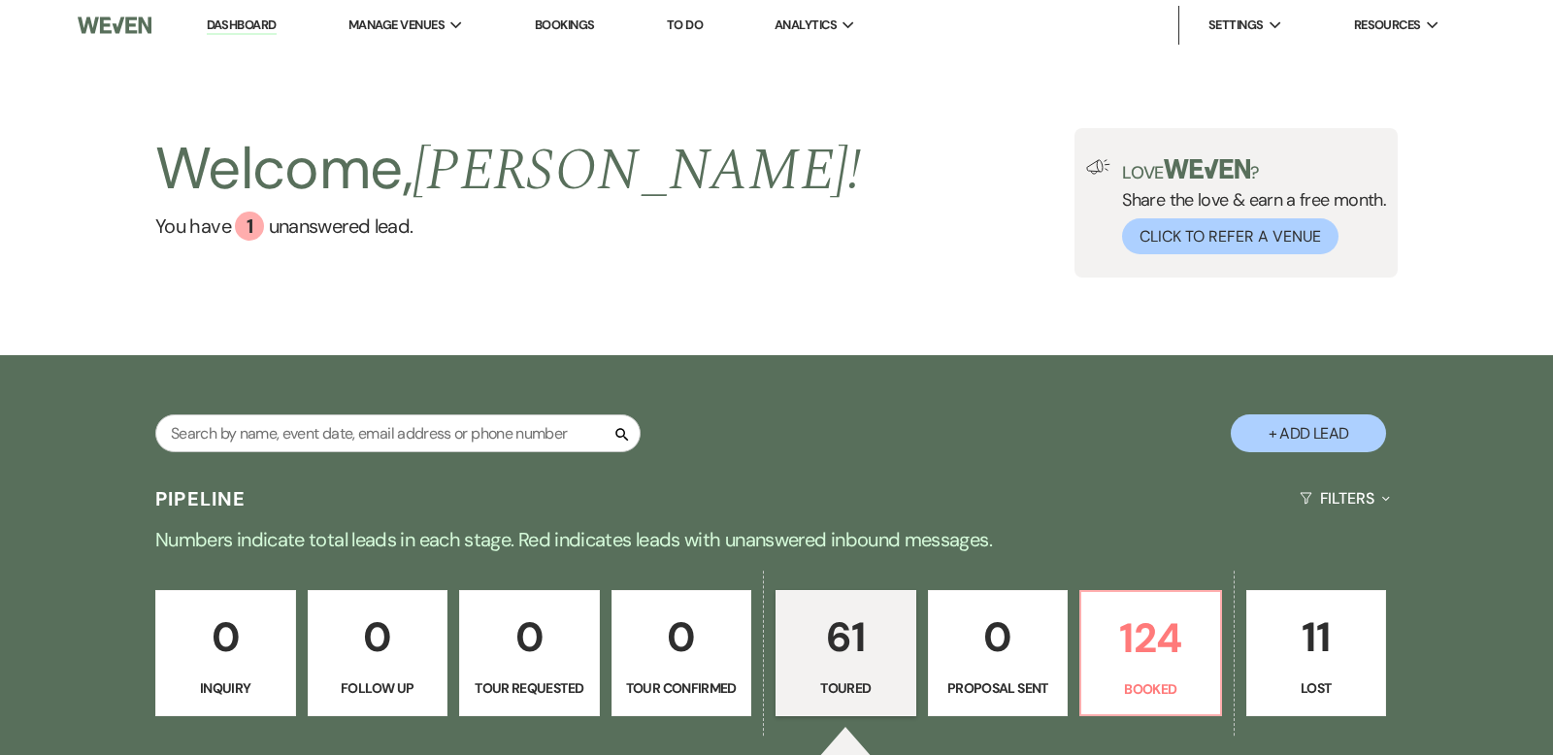
select select "5"
click at [825, 659] on p "61" at bounding box center [846, 637] width 116 height 65
click at [1165, 622] on p "124" at bounding box center [1151, 638] width 116 height 65
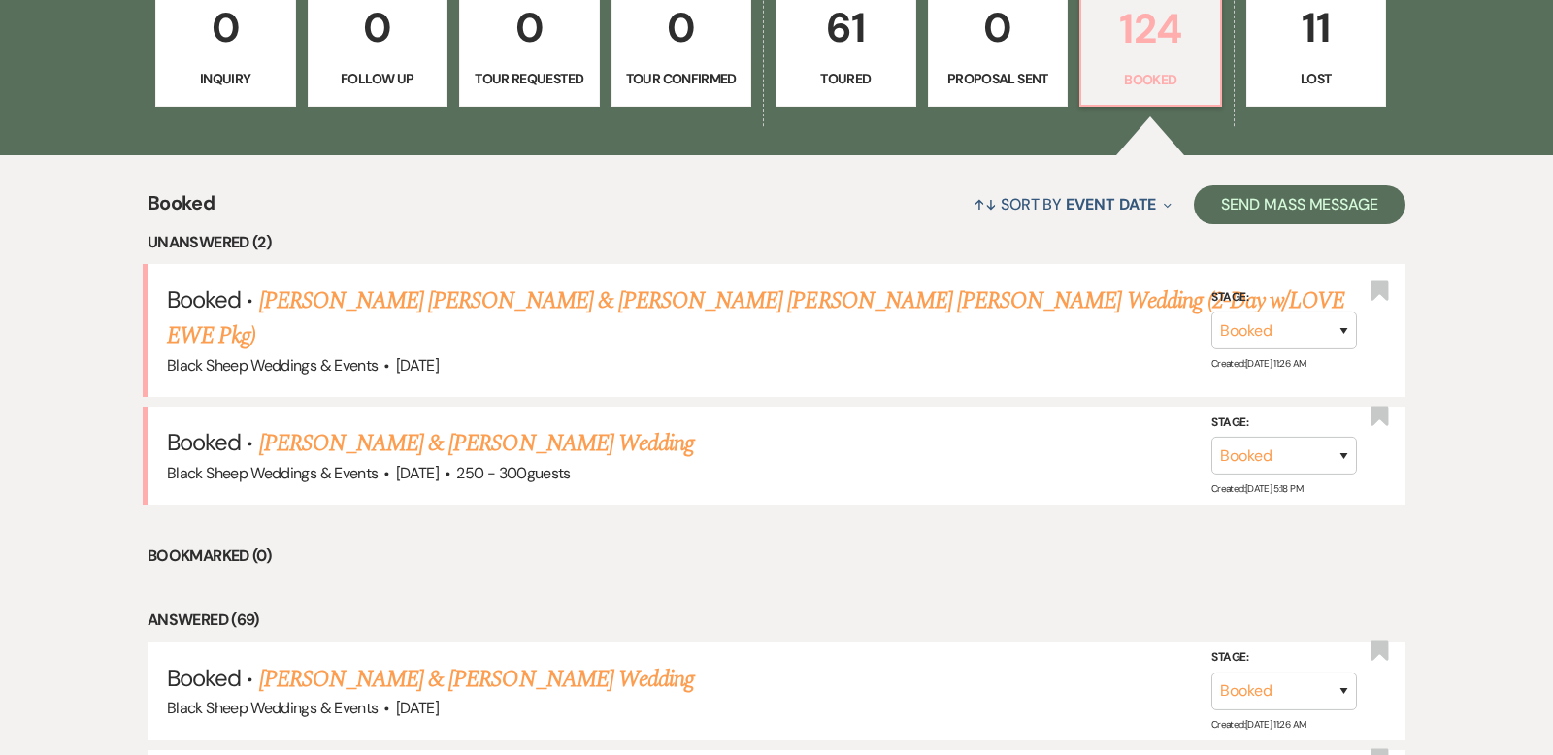
scroll to position [603, 0]
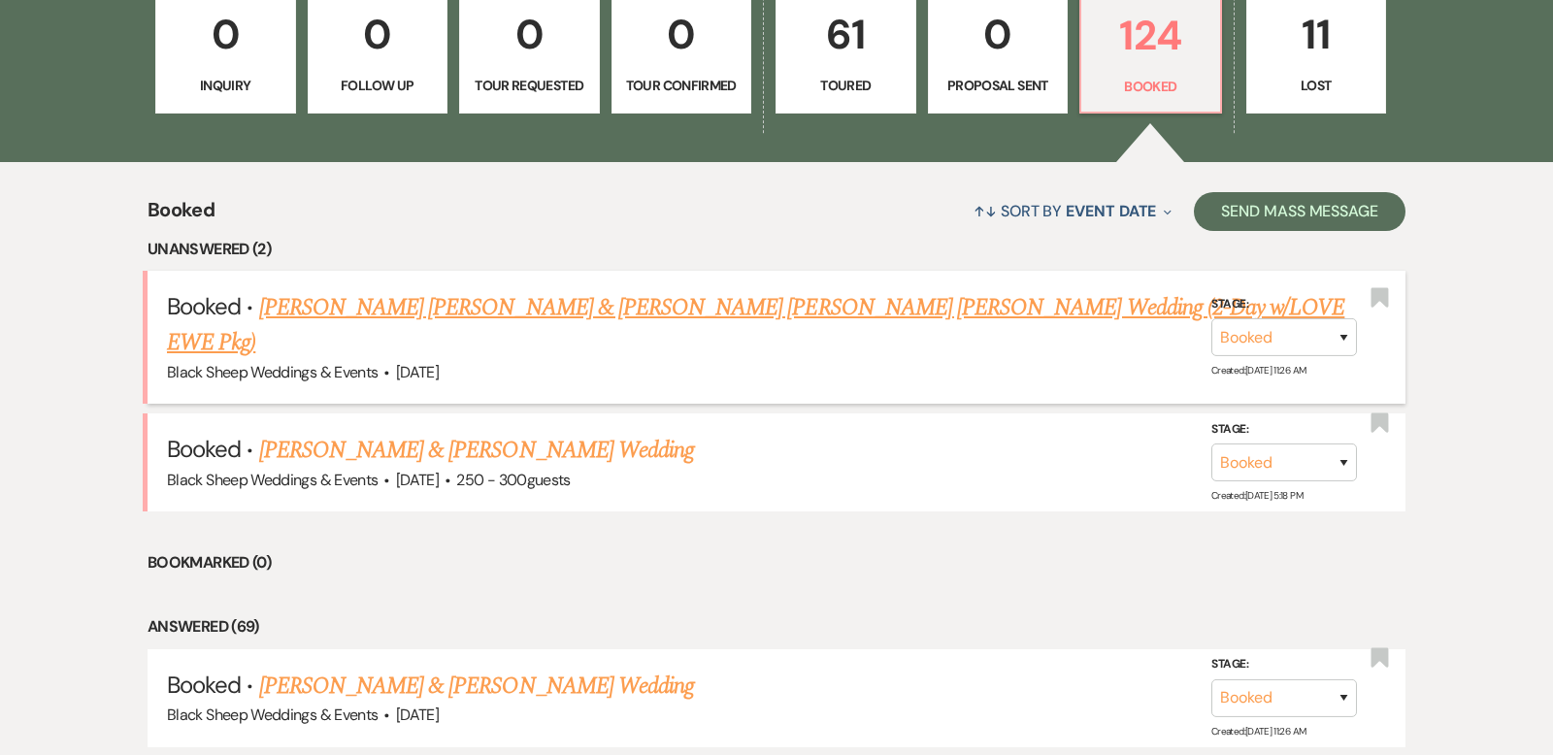
click at [598, 300] on link "[PERSON_NAME] [PERSON_NAME] & [PERSON_NAME] [PERSON_NAME] [PERSON_NAME] Wedding…" at bounding box center [756, 325] width 1178 height 70
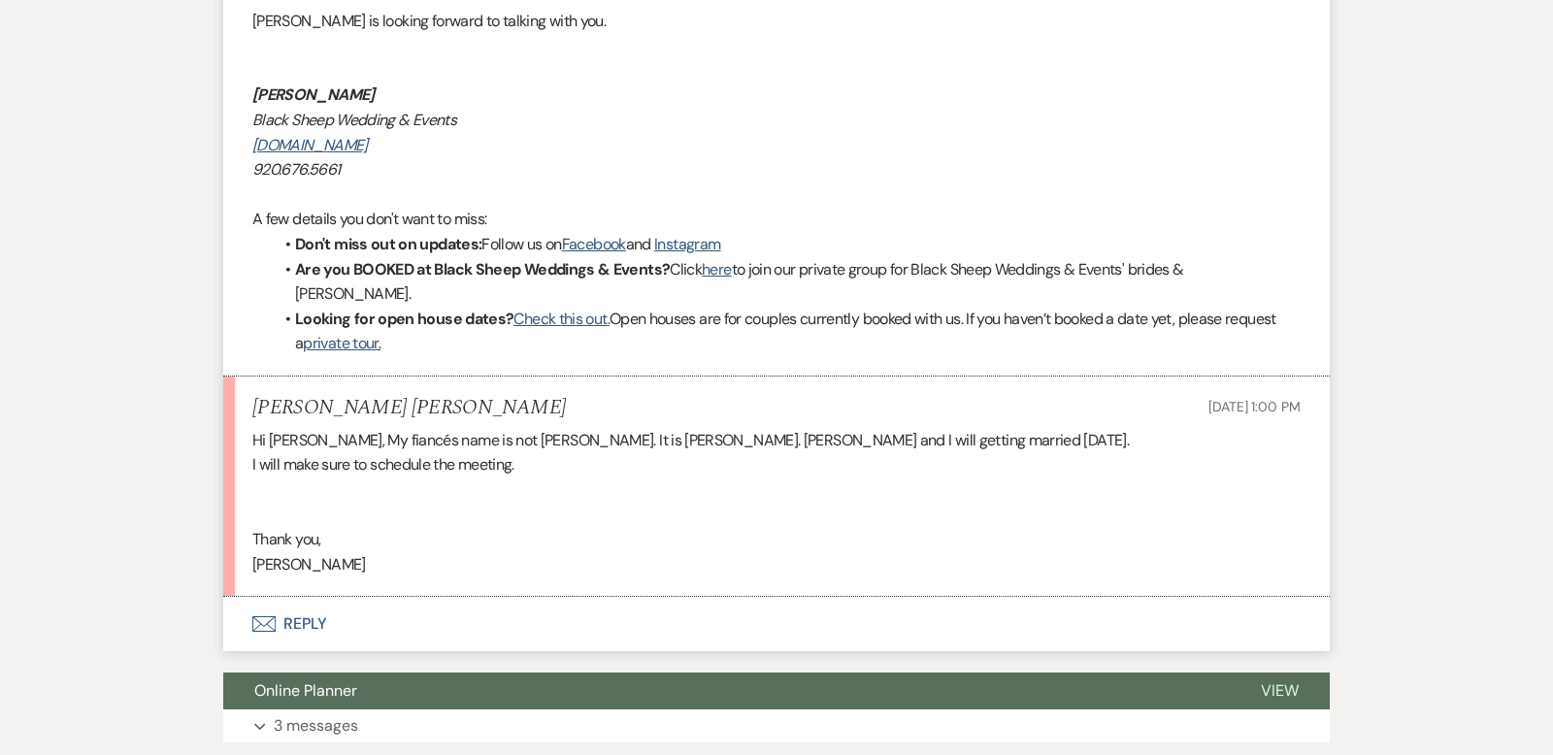
scroll to position [1036, 0]
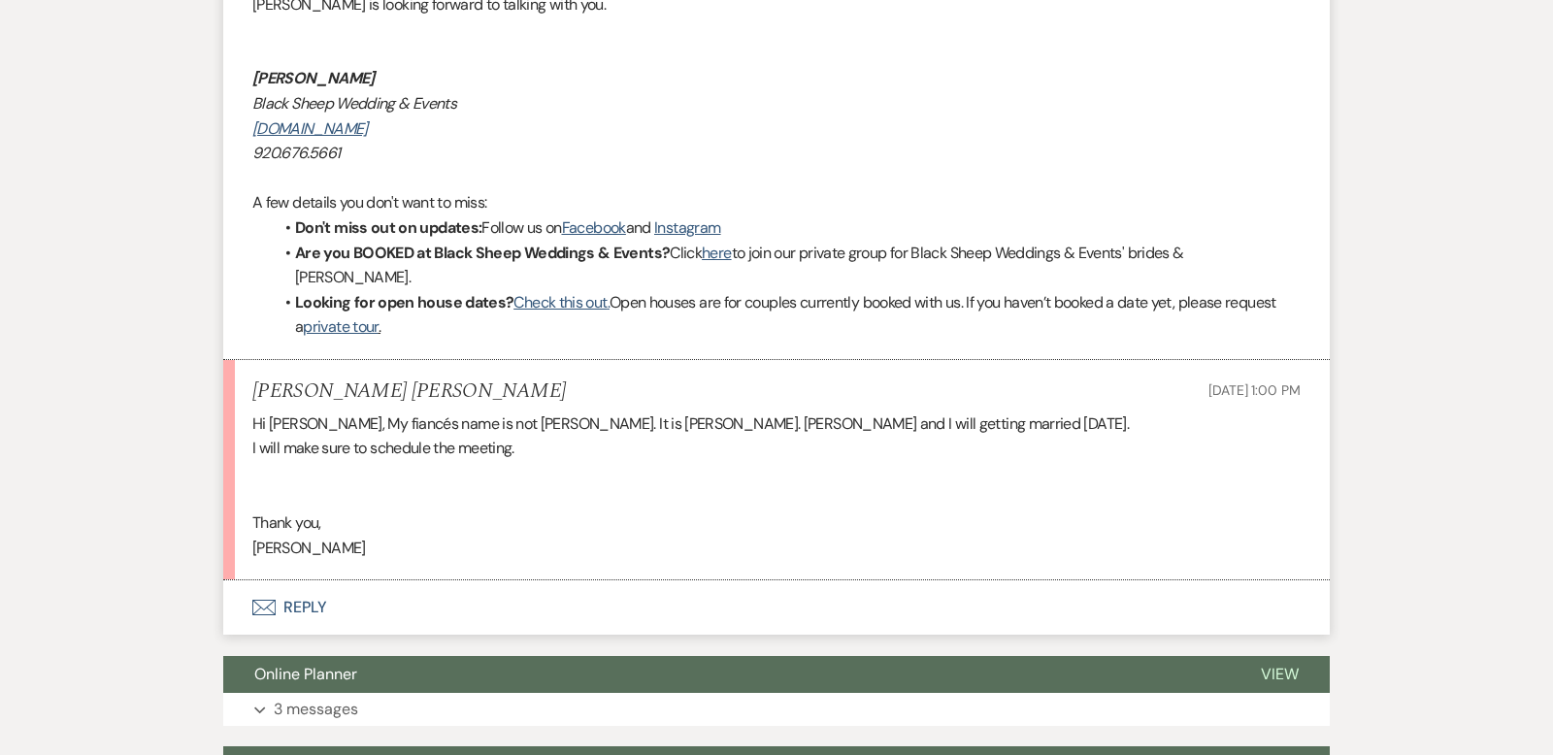
click at [292, 581] on button "Envelope Reply" at bounding box center [776, 608] width 1107 height 54
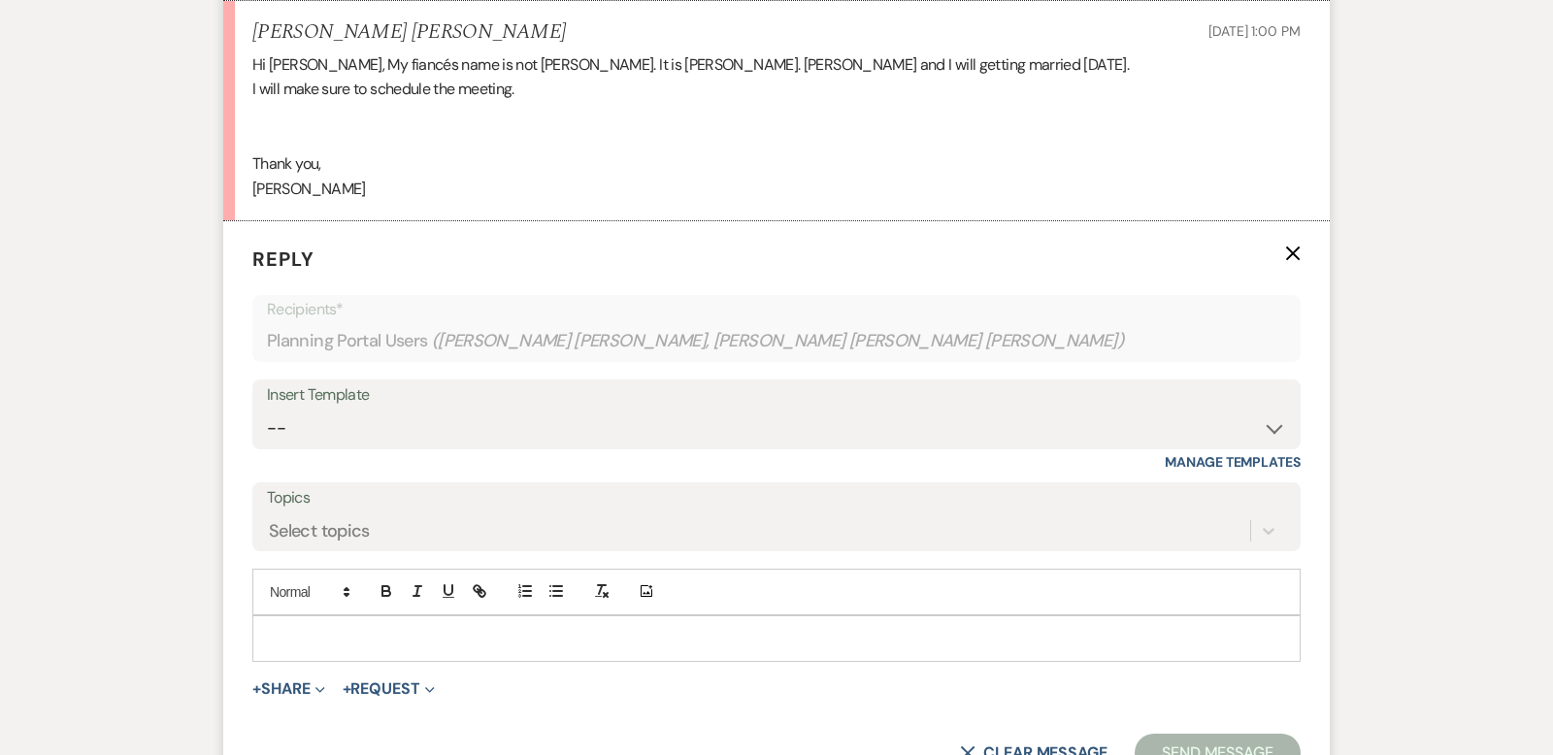
scroll to position [1451, 0]
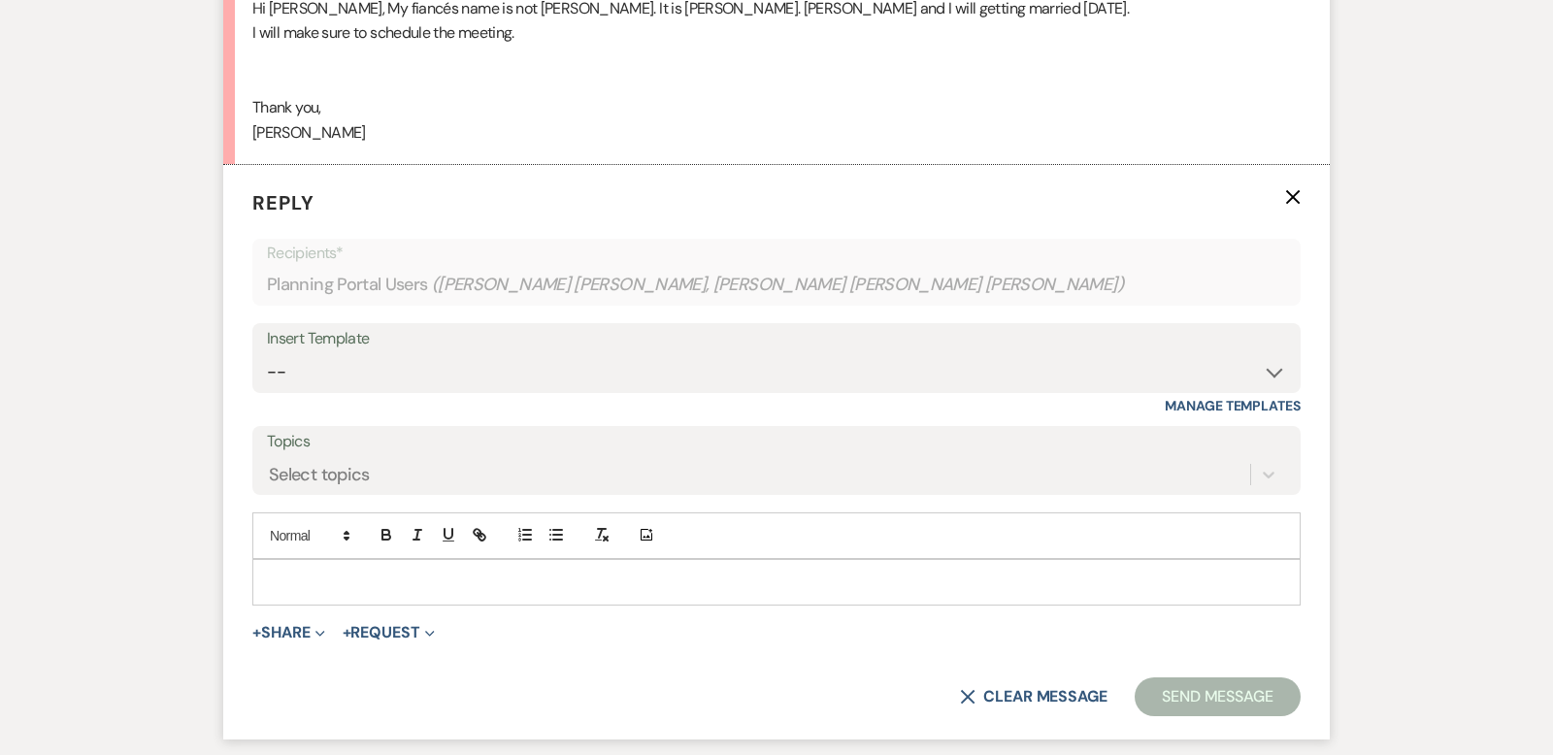
click at [283, 572] on p at bounding box center [776, 582] width 1017 height 21
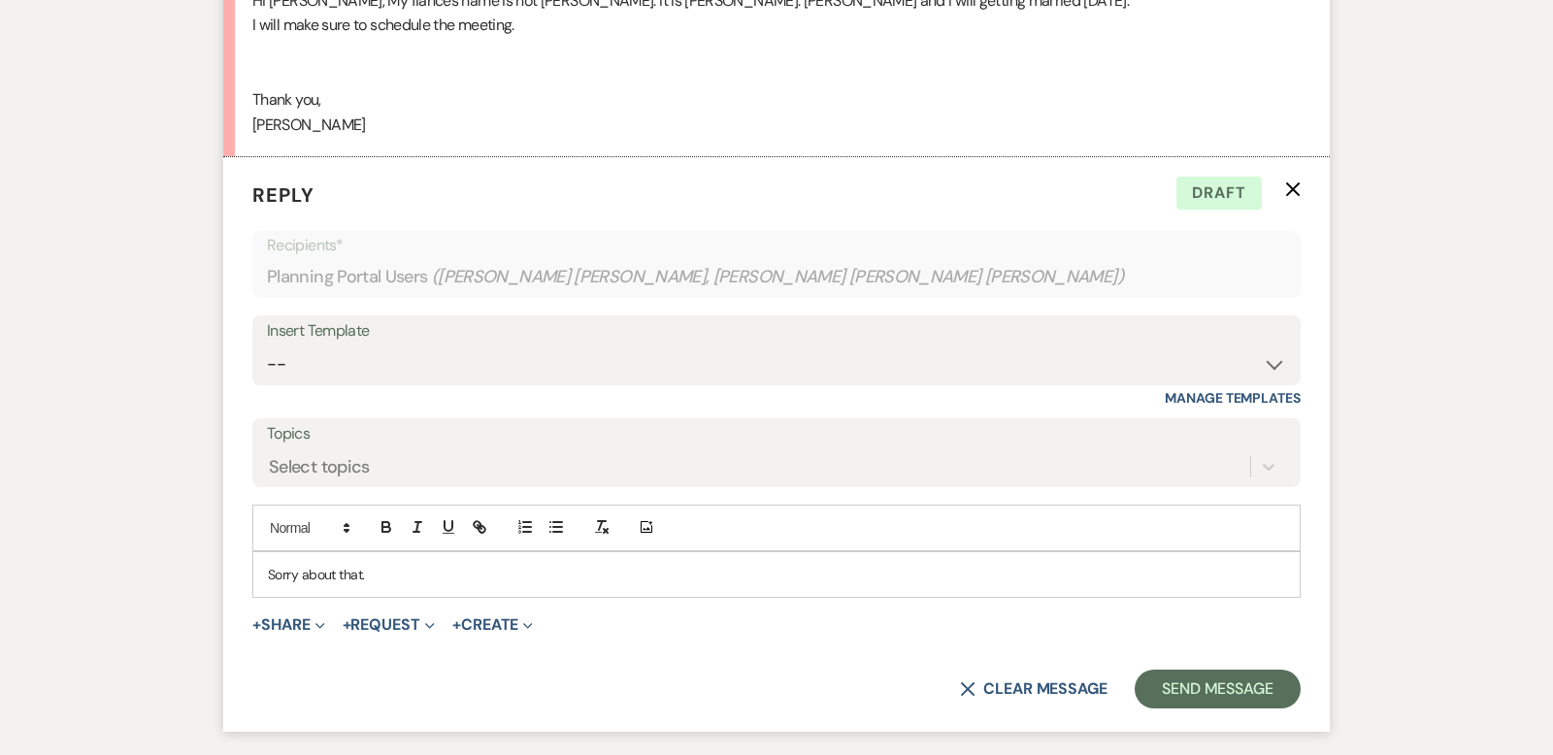
scroll to position [1461, 0]
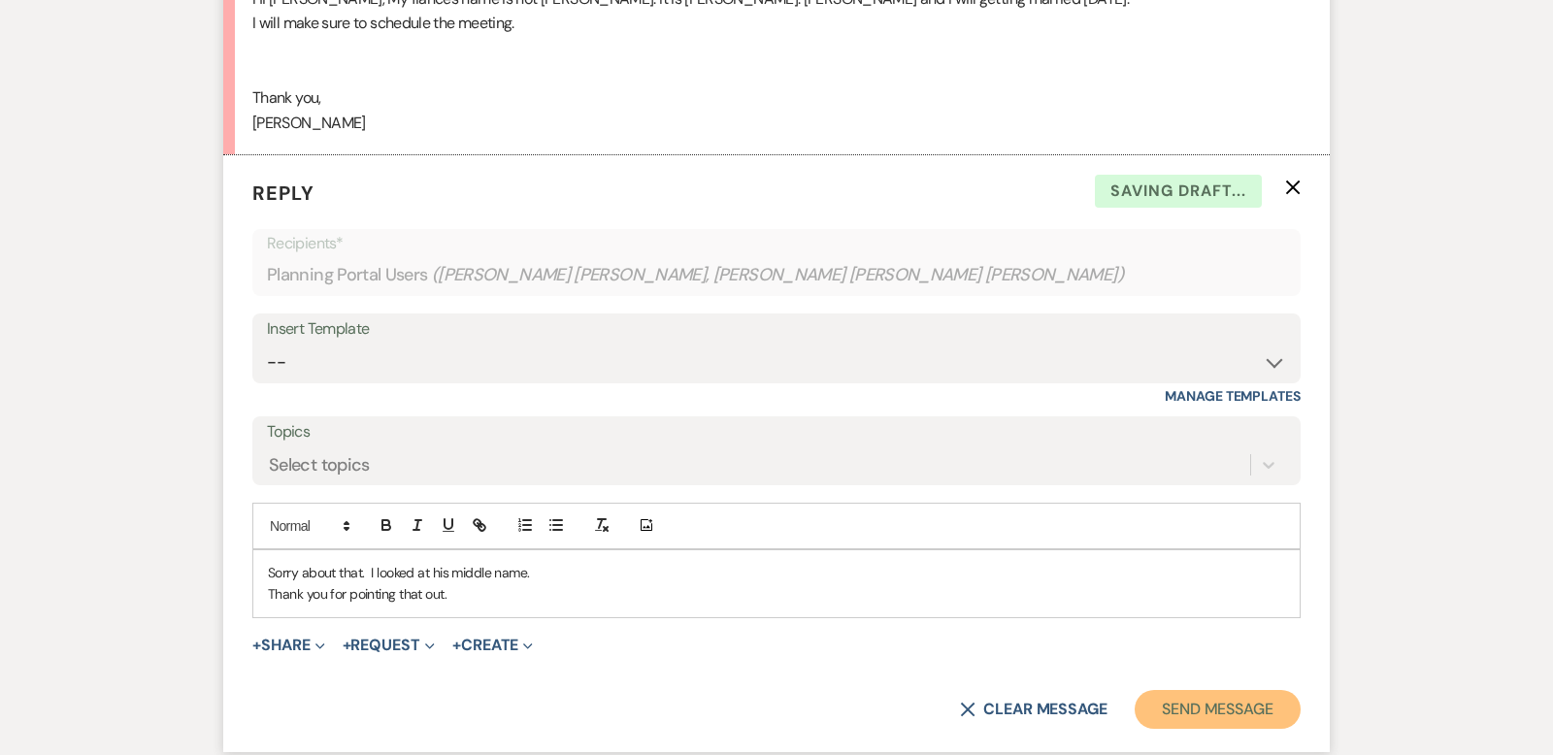
click at [1202, 690] on button "Send Message" at bounding box center [1218, 709] width 166 height 39
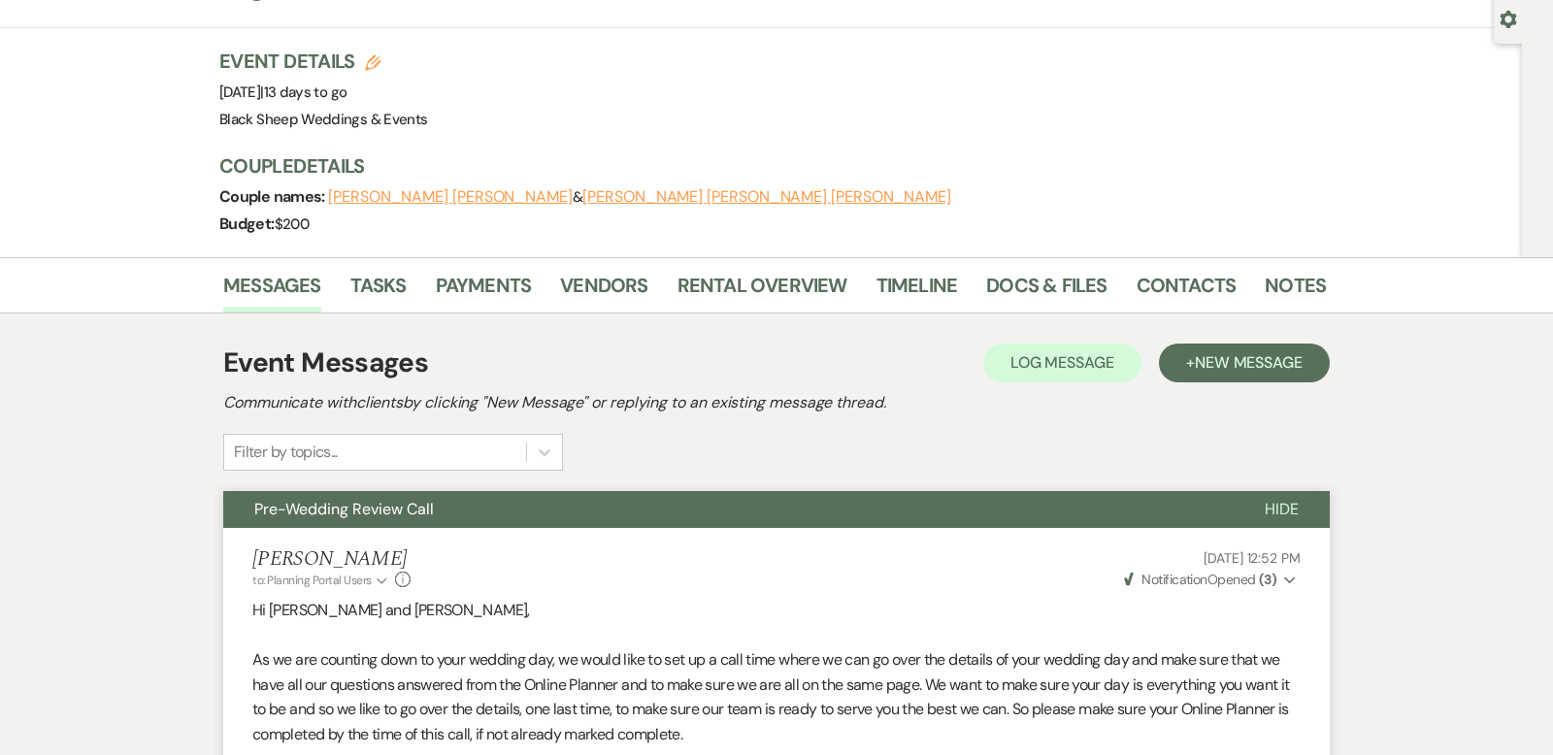
scroll to position [0, 0]
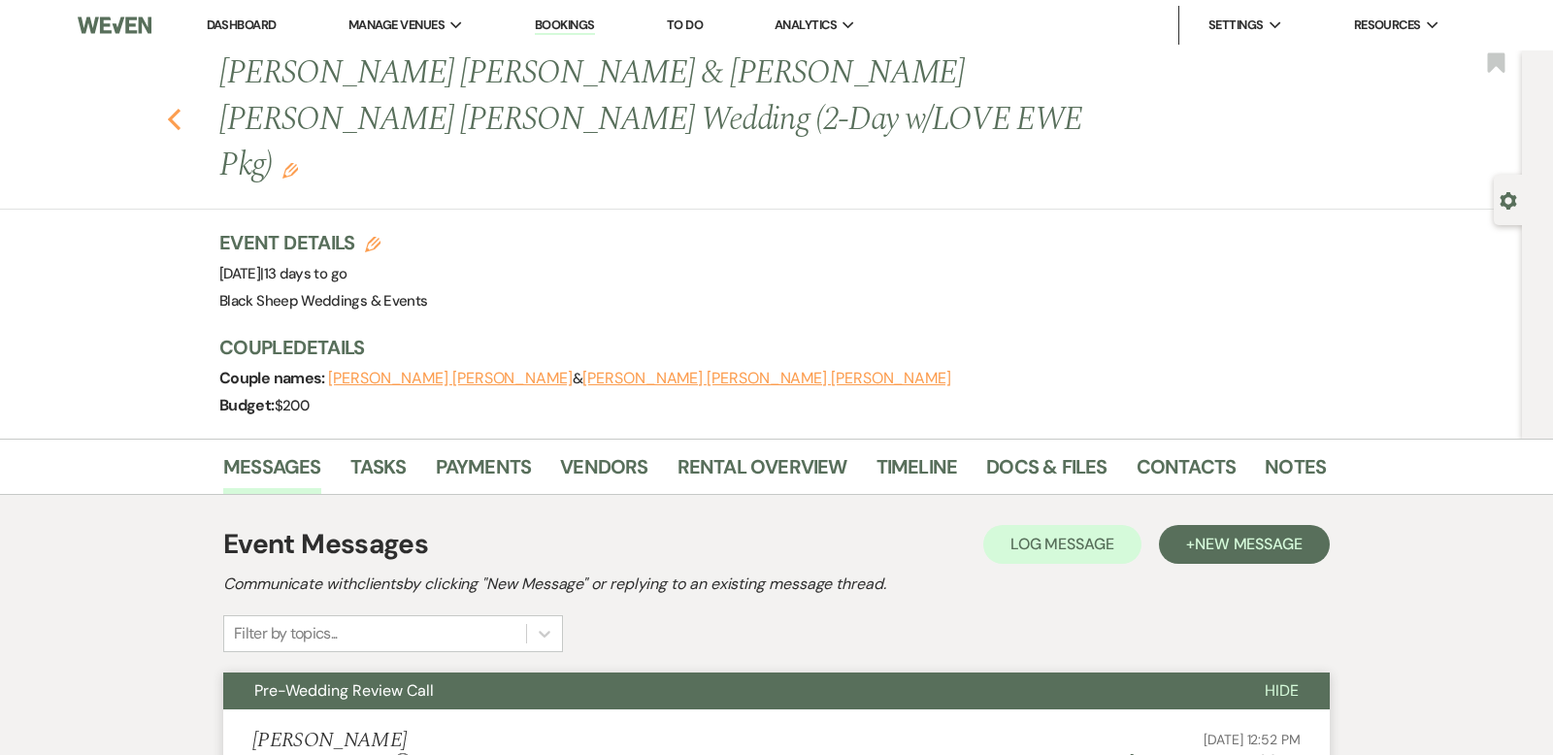
click at [173, 109] on use "button" at bounding box center [174, 119] width 13 height 21
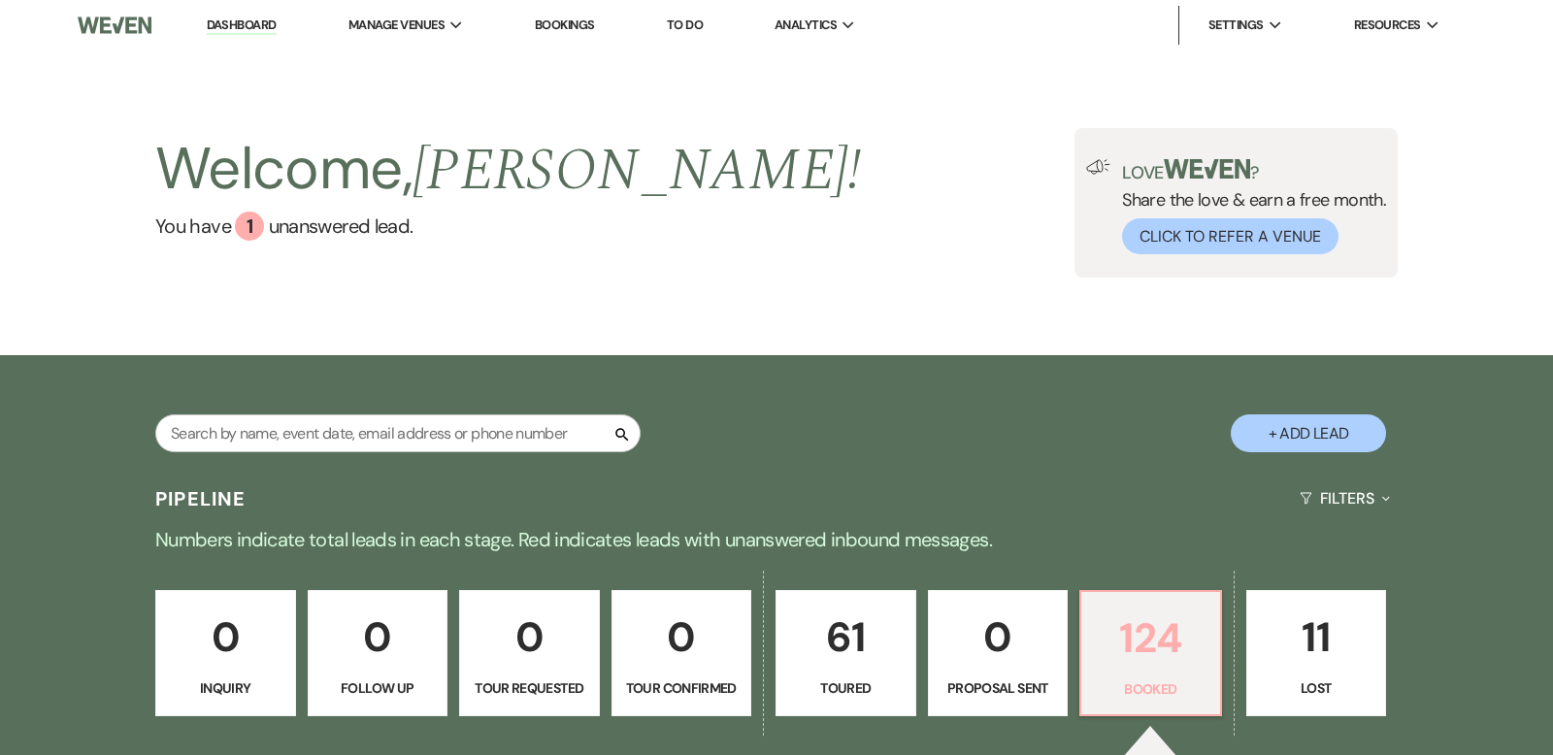
click at [1161, 658] on p "124" at bounding box center [1151, 638] width 116 height 65
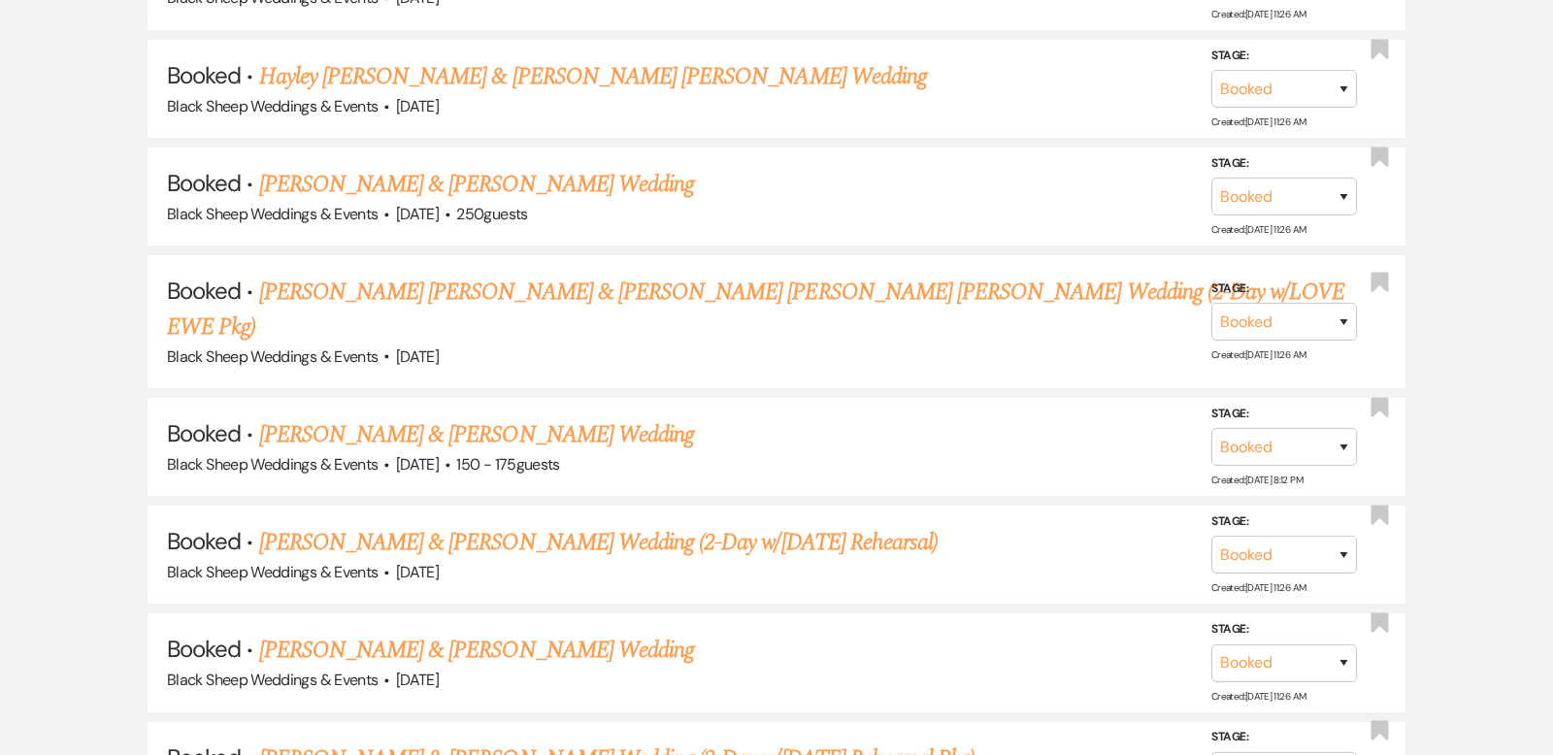
scroll to position [1175, 0]
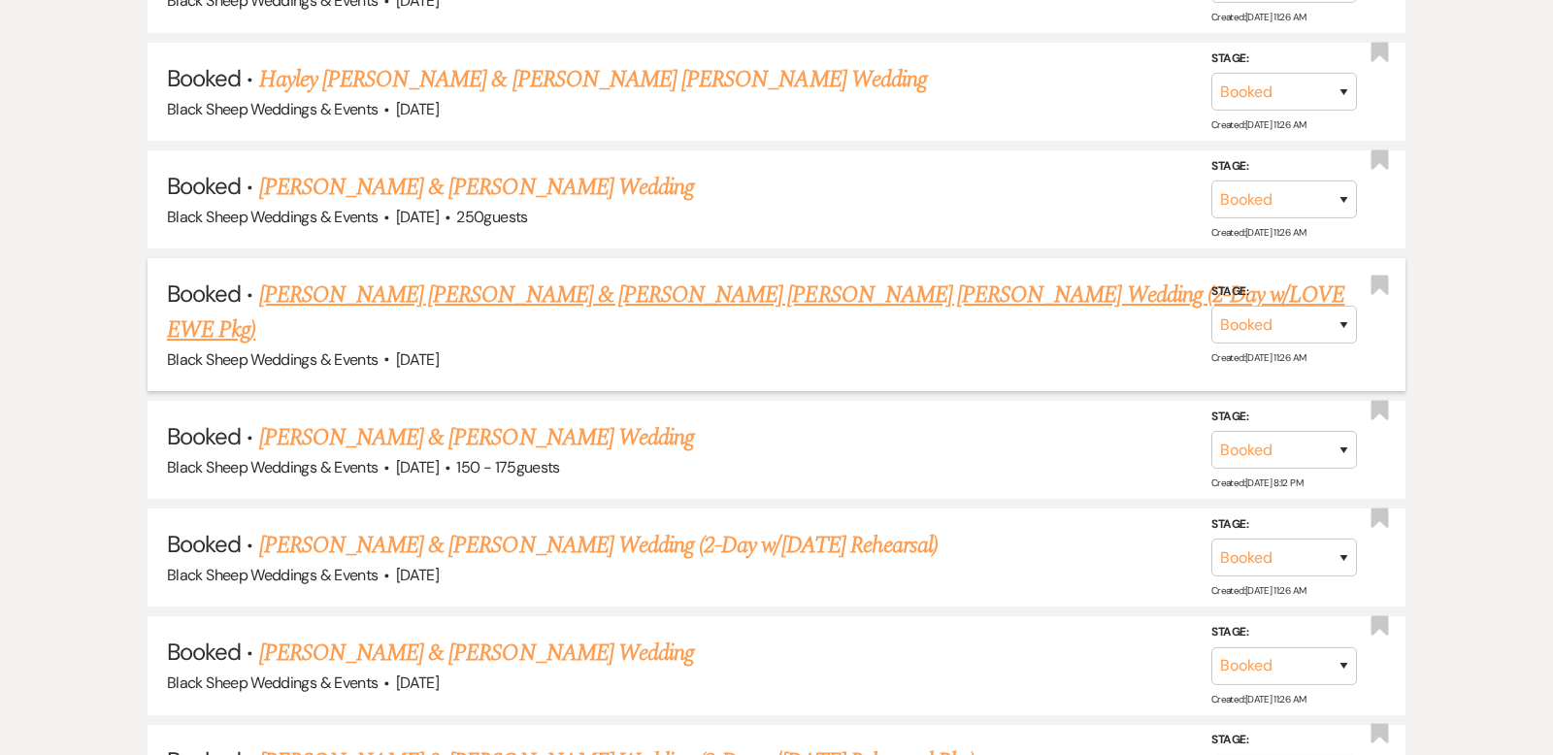
click at [559, 293] on link "[PERSON_NAME] [PERSON_NAME] & [PERSON_NAME] [PERSON_NAME] [PERSON_NAME] Wedding…" at bounding box center [756, 313] width 1178 height 70
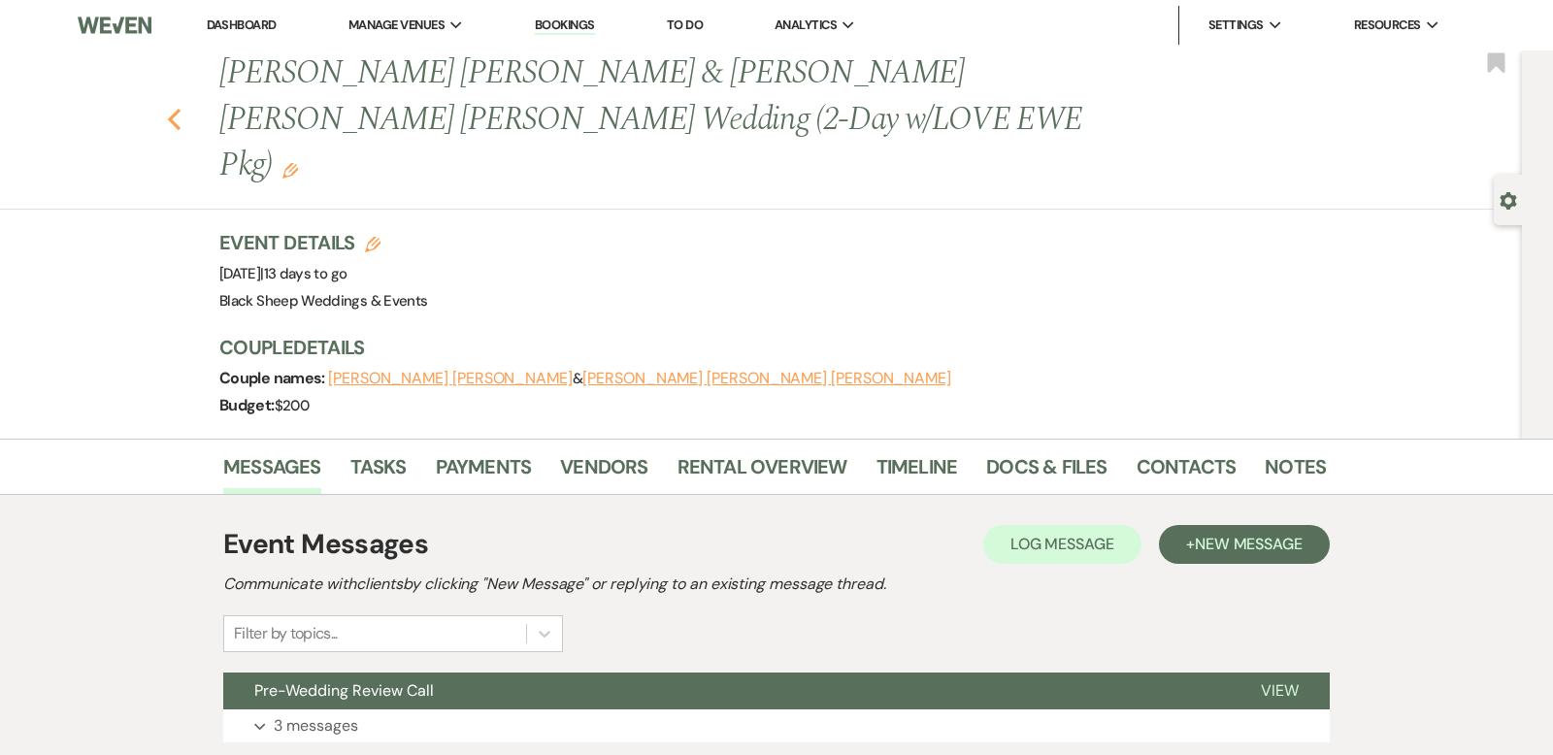
click at [169, 108] on icon "Previous" at bounding box center [174, 119] width 15 height 23
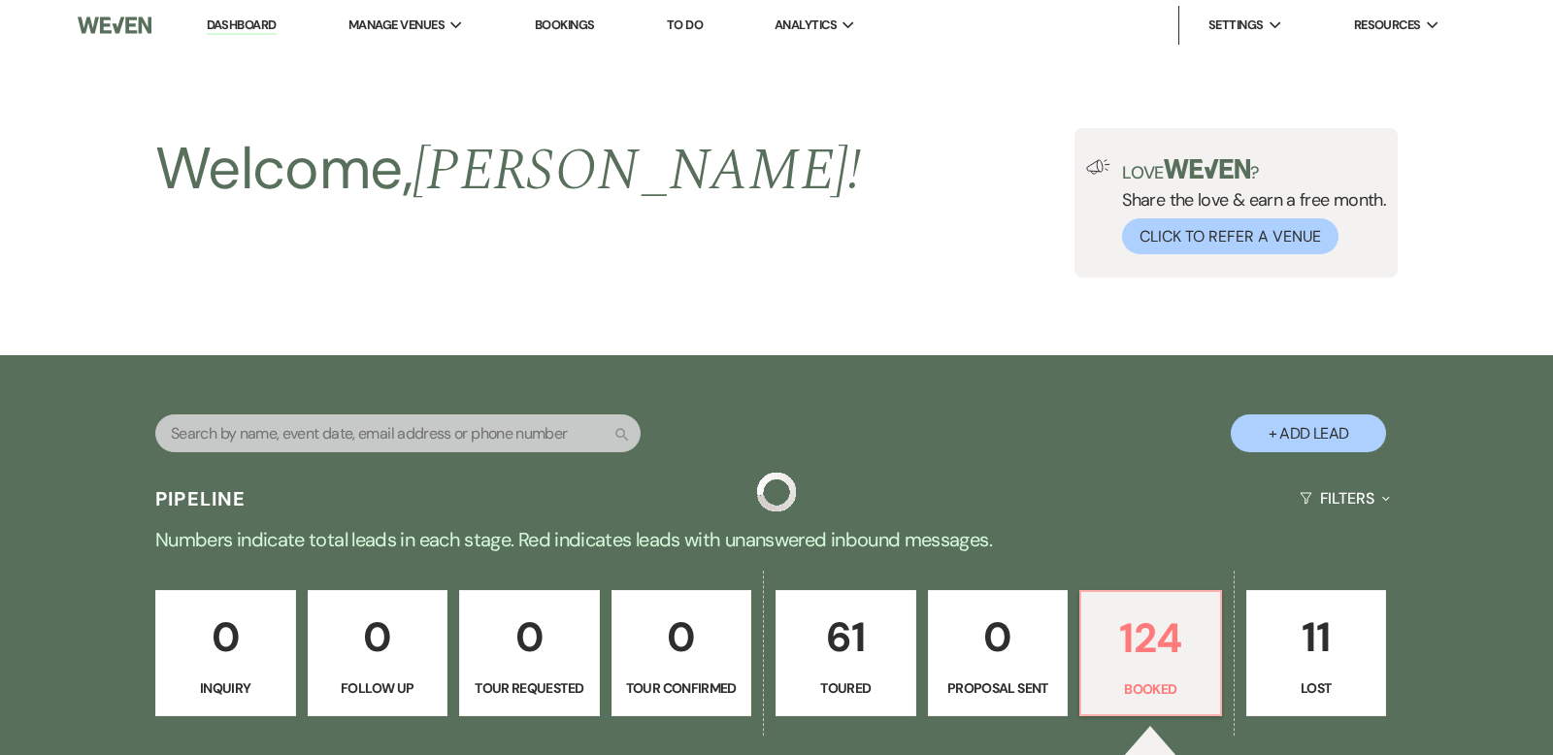
scroll to position [1175, 0]
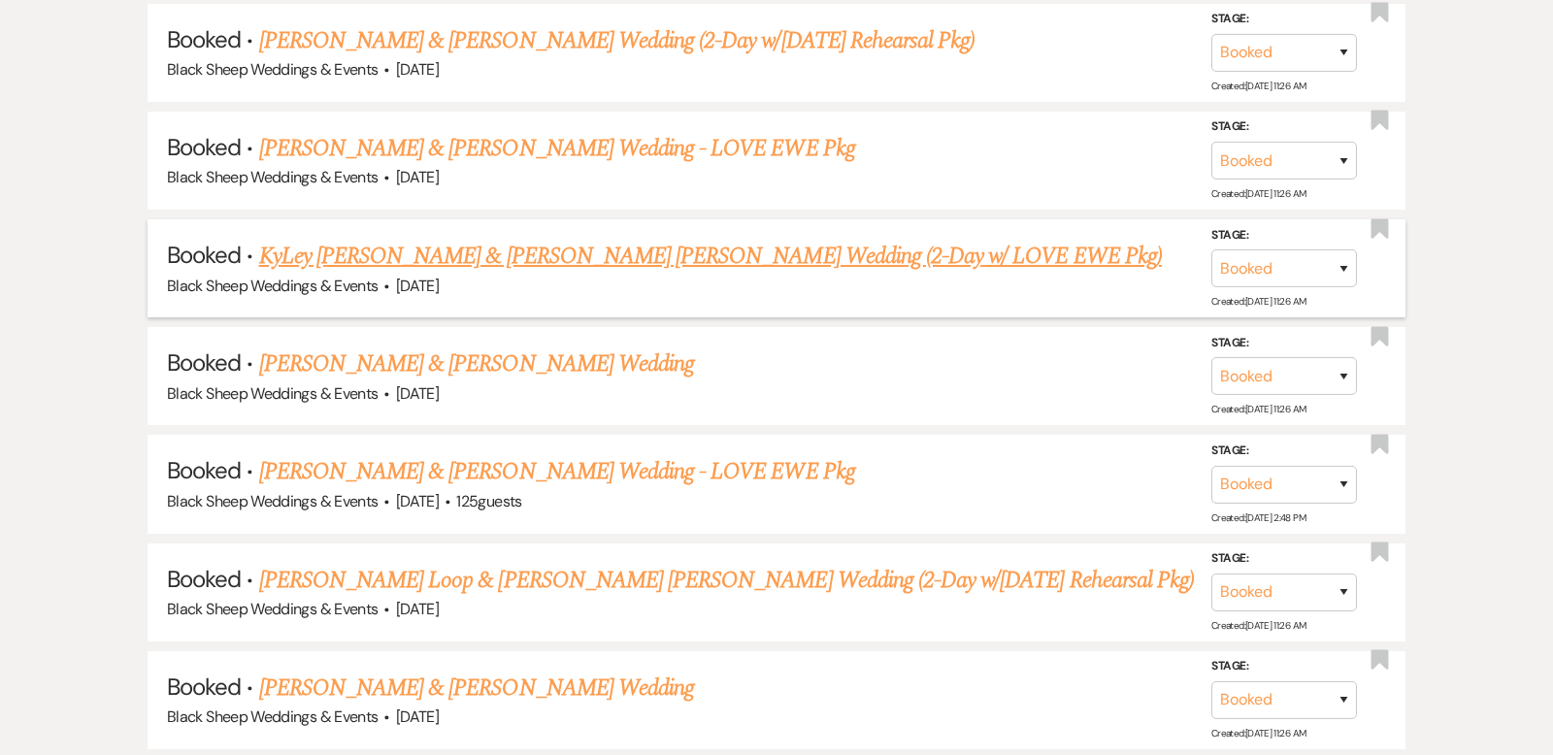
click at [512, 239] on link "KyLey [PERSON_NAME] & [PERSON_NAME] [PERSON_NAME] Wedding (2-Day w/ LOVE EWE Pk…" at bounding box center [710, 256] width 903 height 35
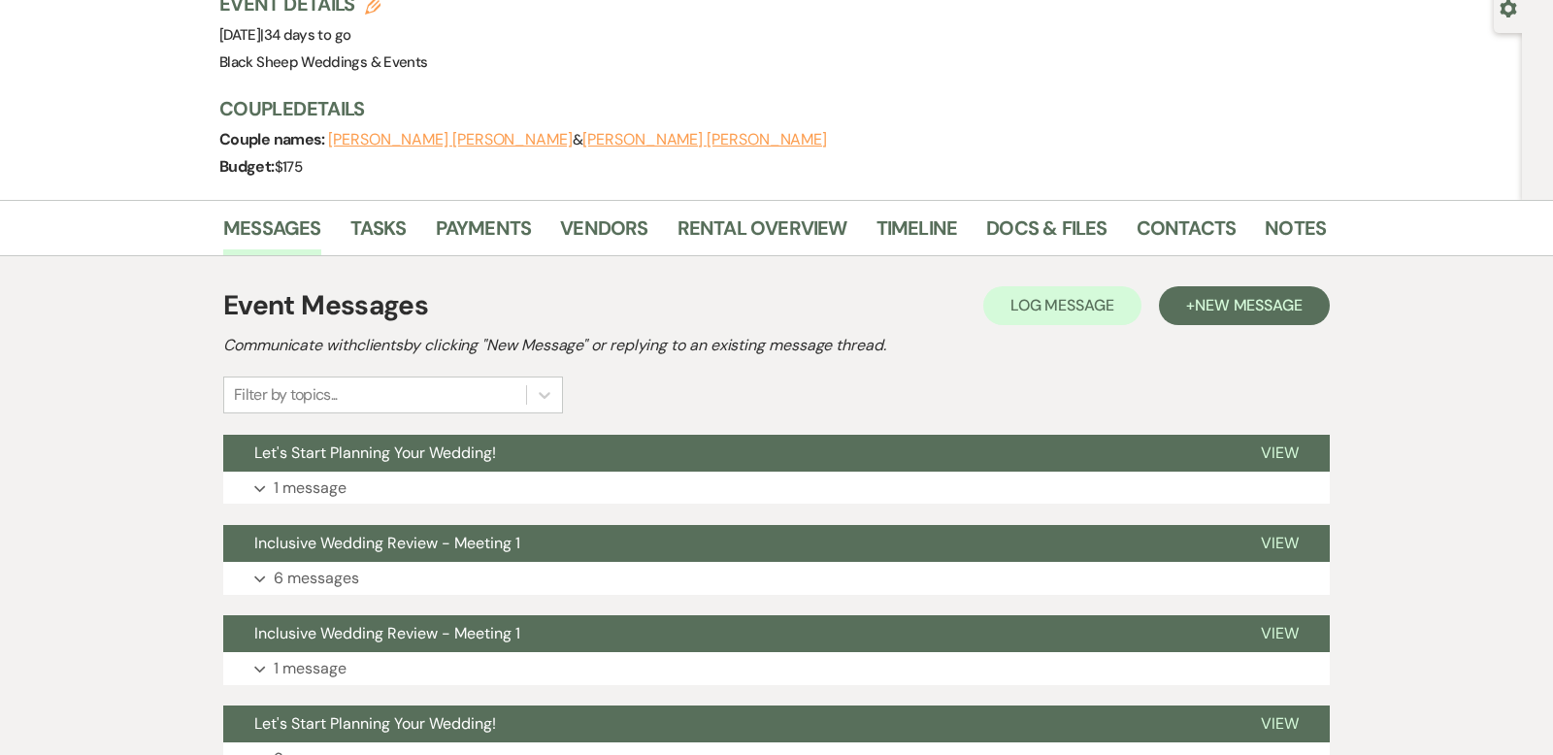
scroll to position [200, 0]
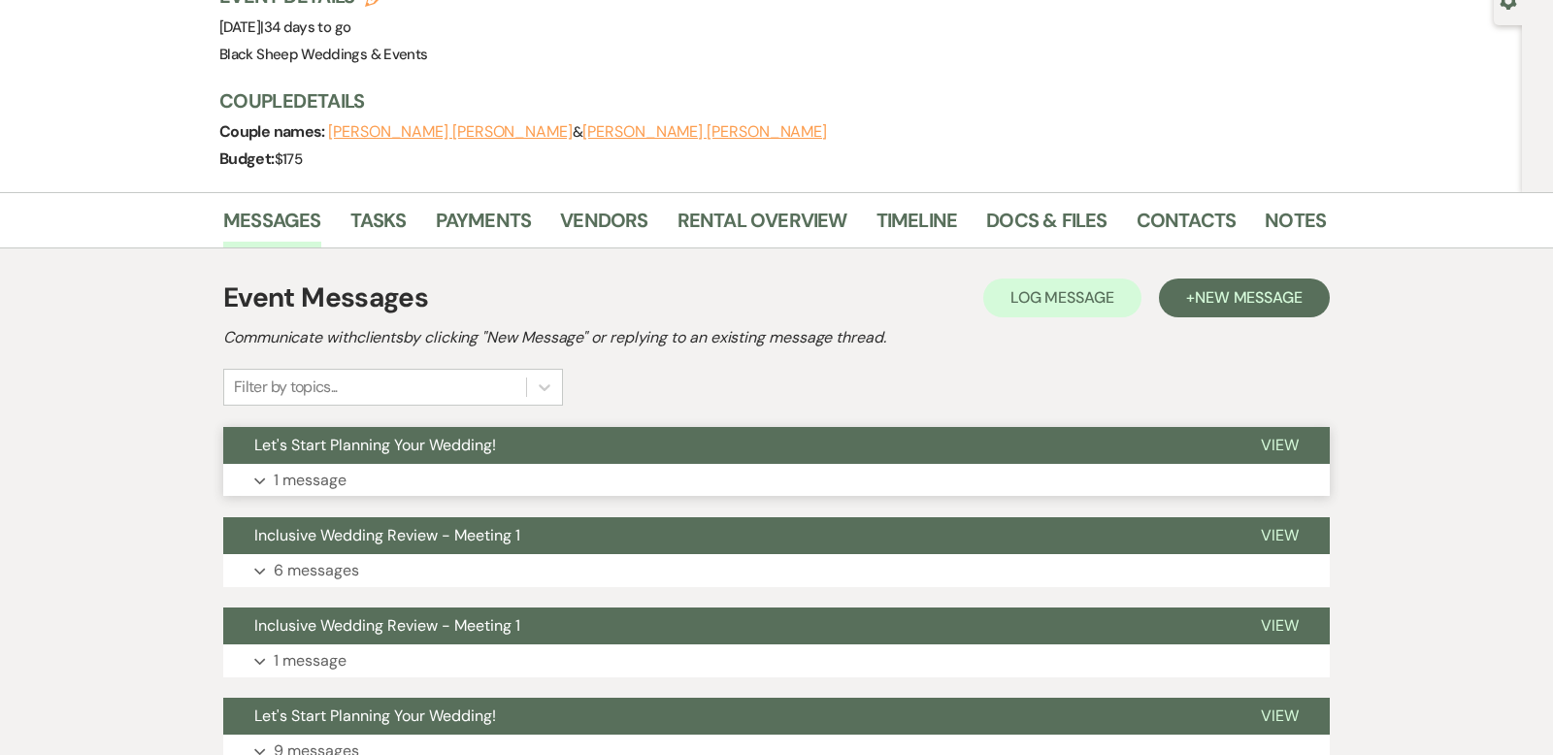
click at [257, 473] on button "Expand 1 message" at bounding box center [776, 480] width 1107 height 33
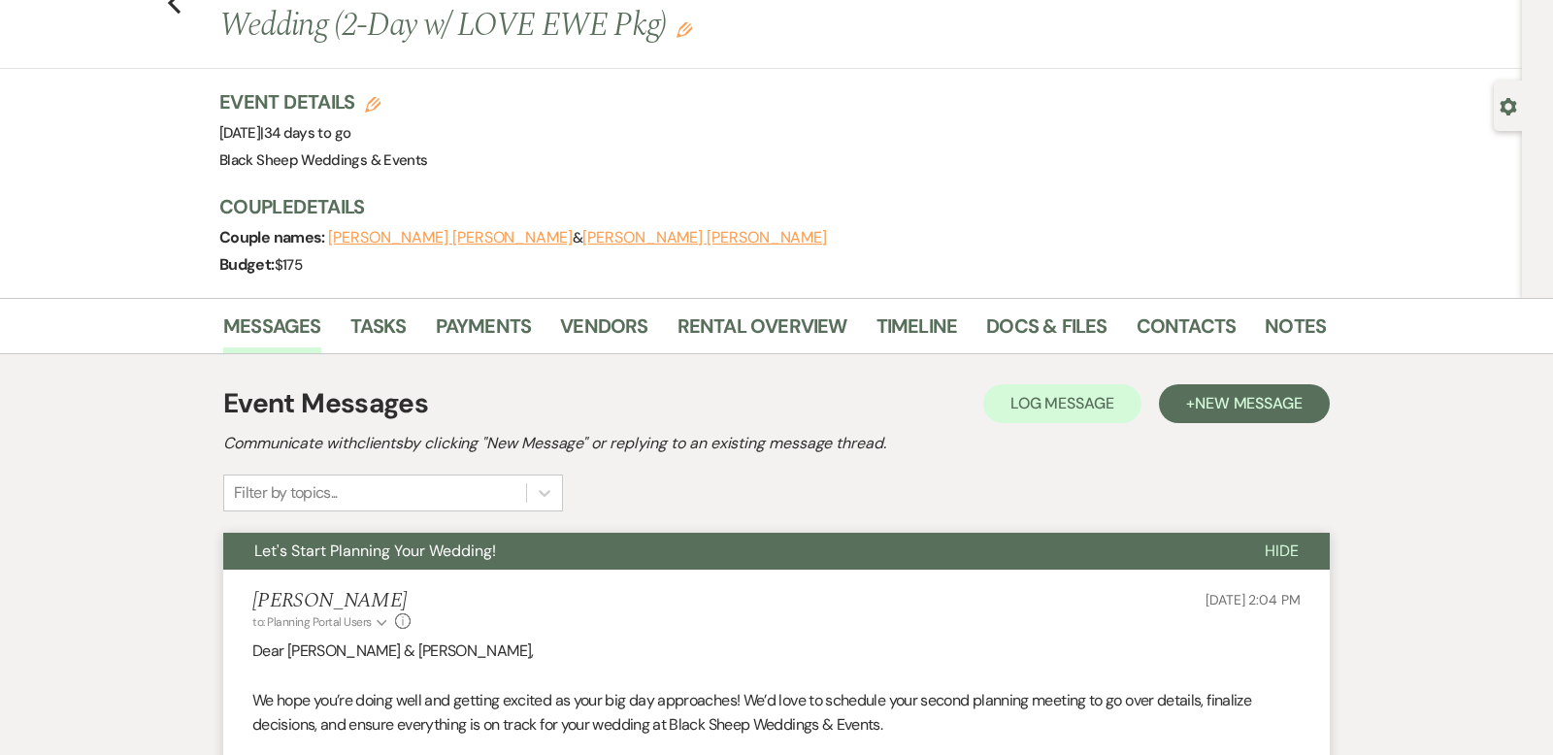
scroll to position [0, 0]
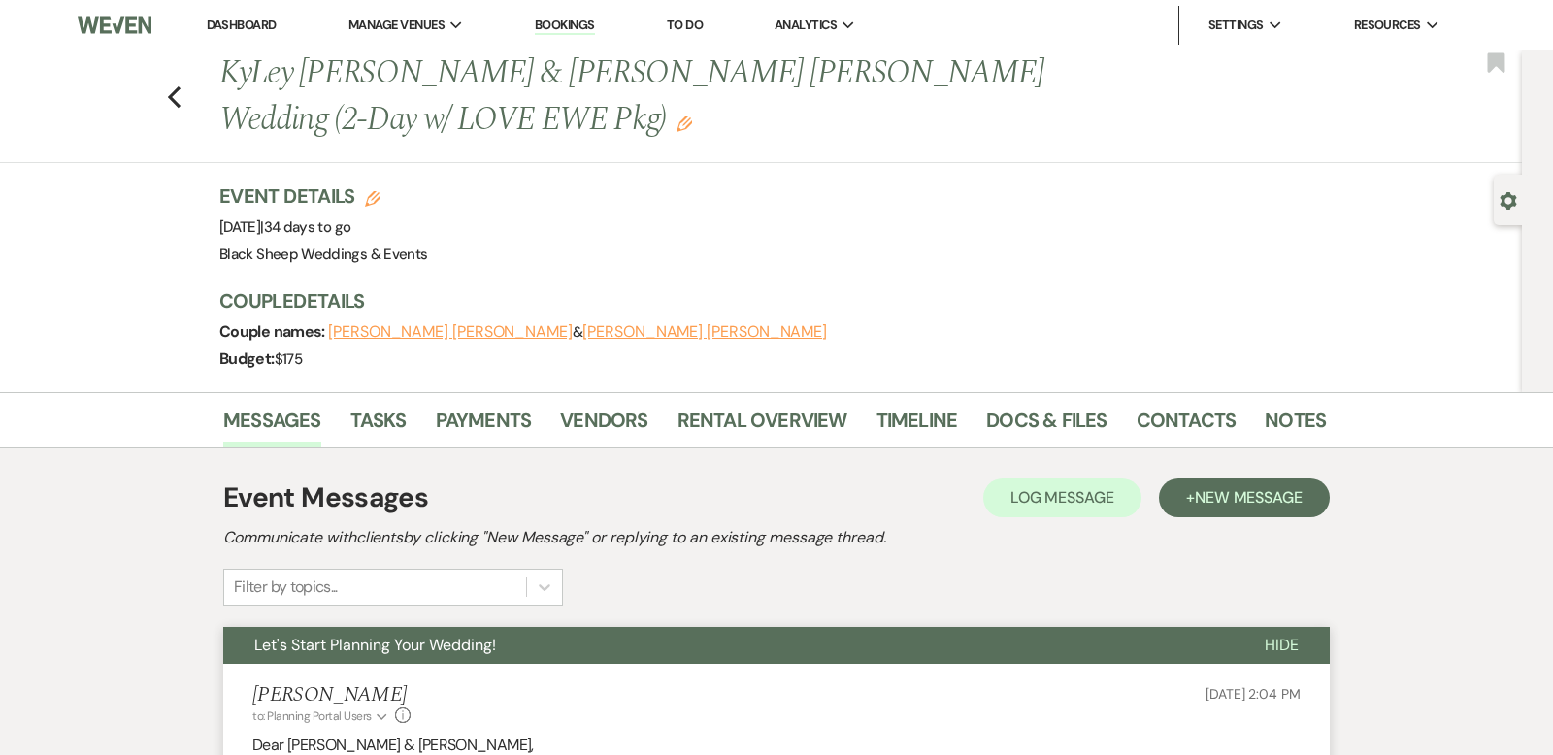
click at [245, 28] on link "Dashboard" at bounding box center [242, 25] width 70 height 17
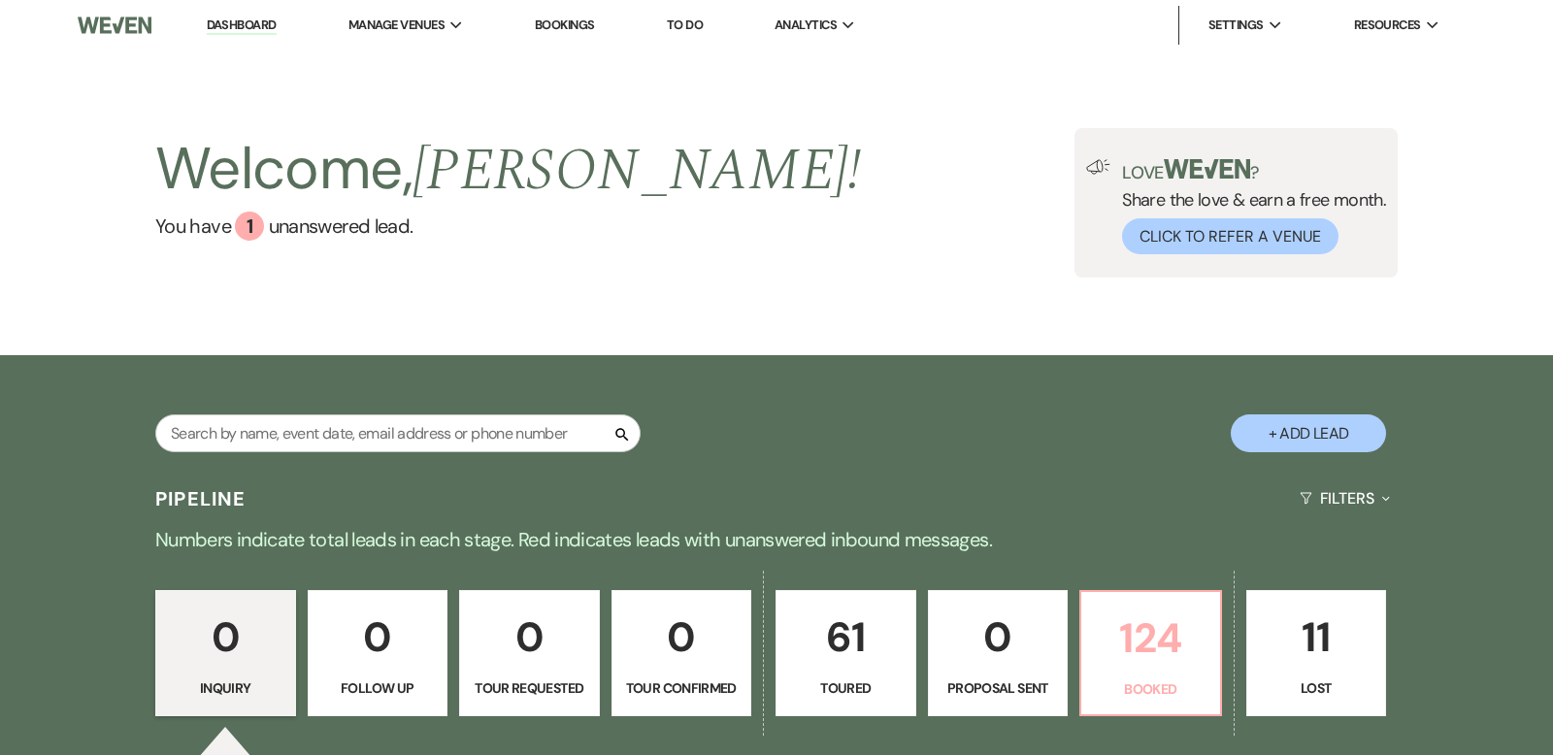
click at [1179, 620] on p "124" at bounding box center [1151, 638] width 116 height 65
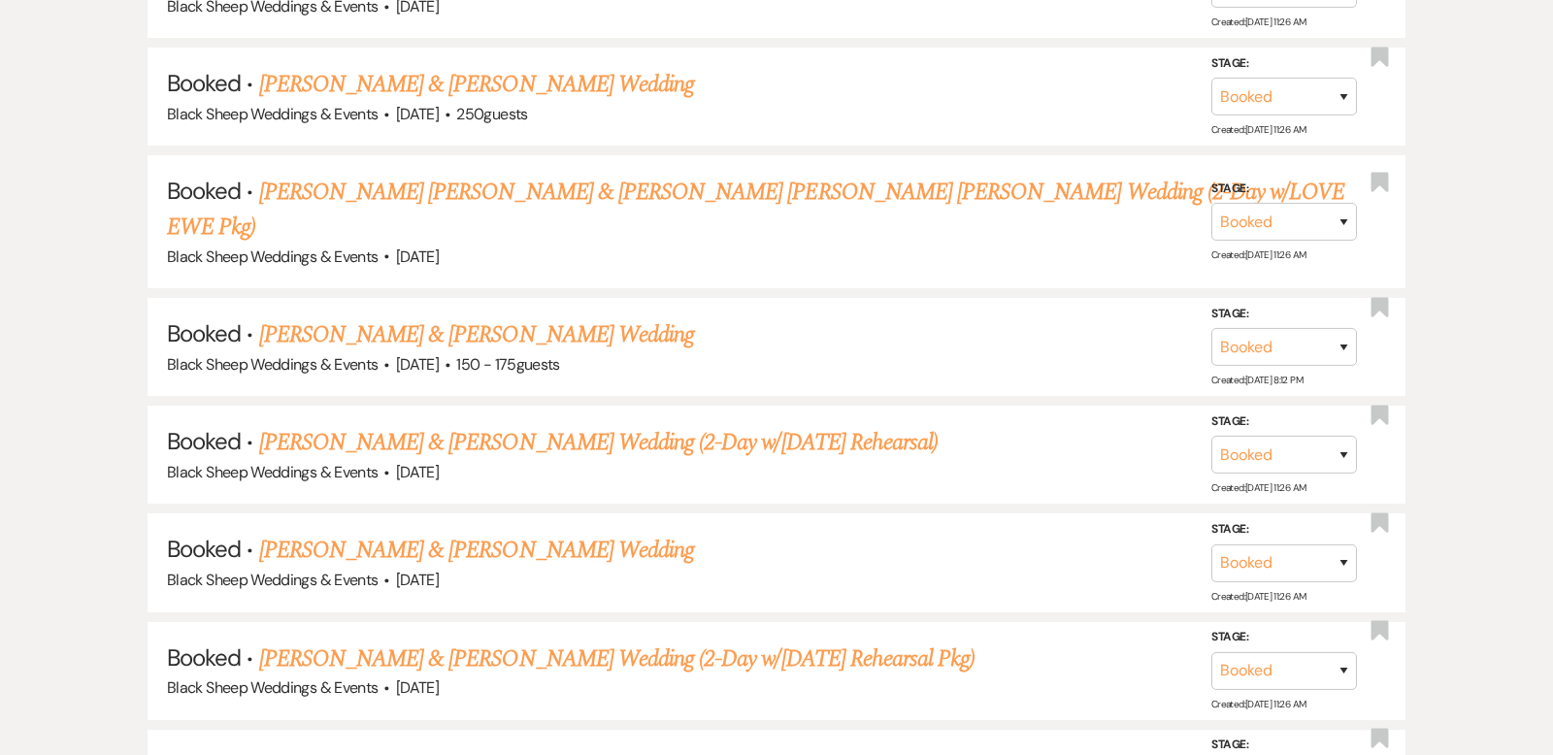
scroll to position [1283, 0]
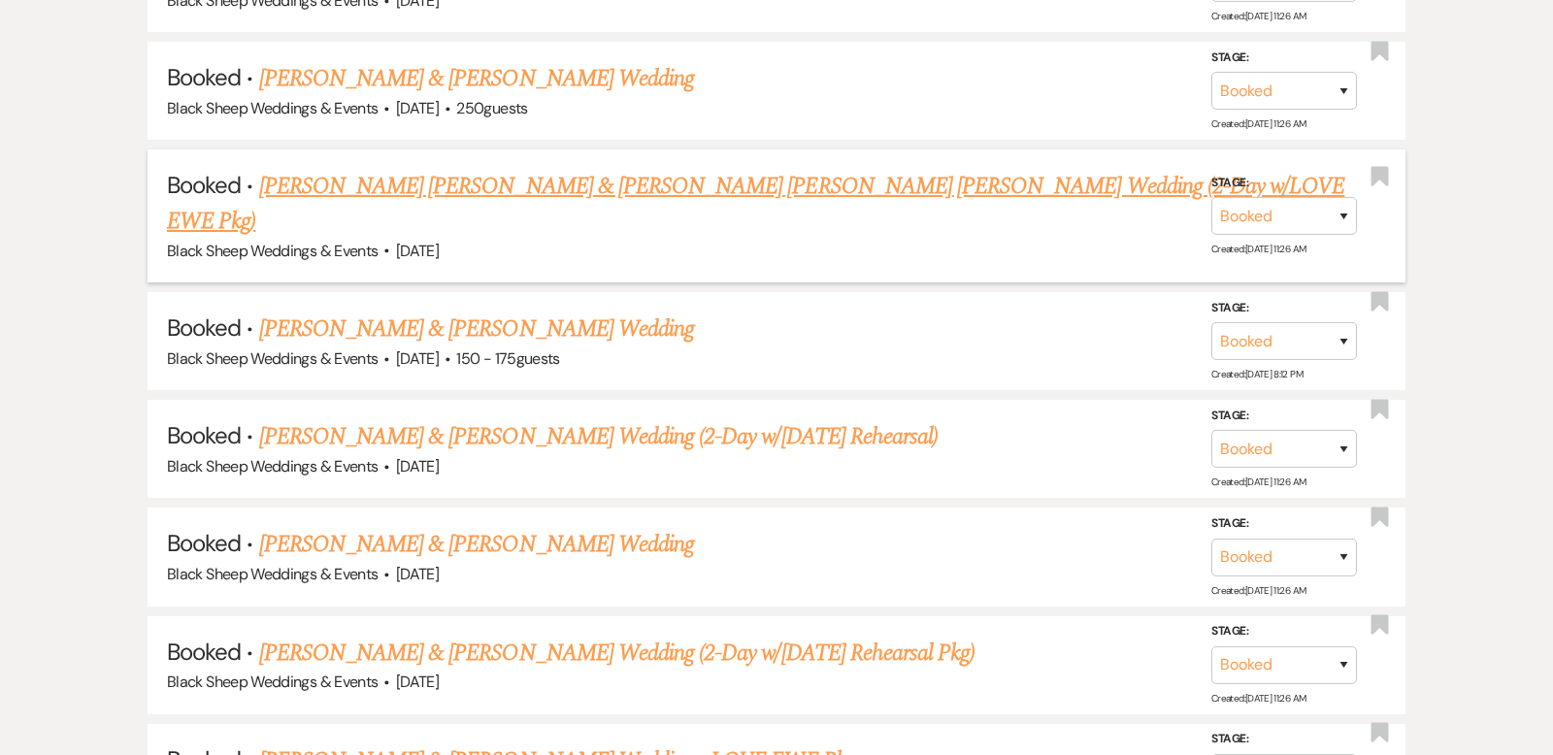
click at [506, 187] on link "[PERSON_NAME] [PERSON_NAME] & [PERSON_NAME] [PERSON_NAME] [PERSON_NAME] Wedding…" at bounding box center [756, 204] width 1178 height 70
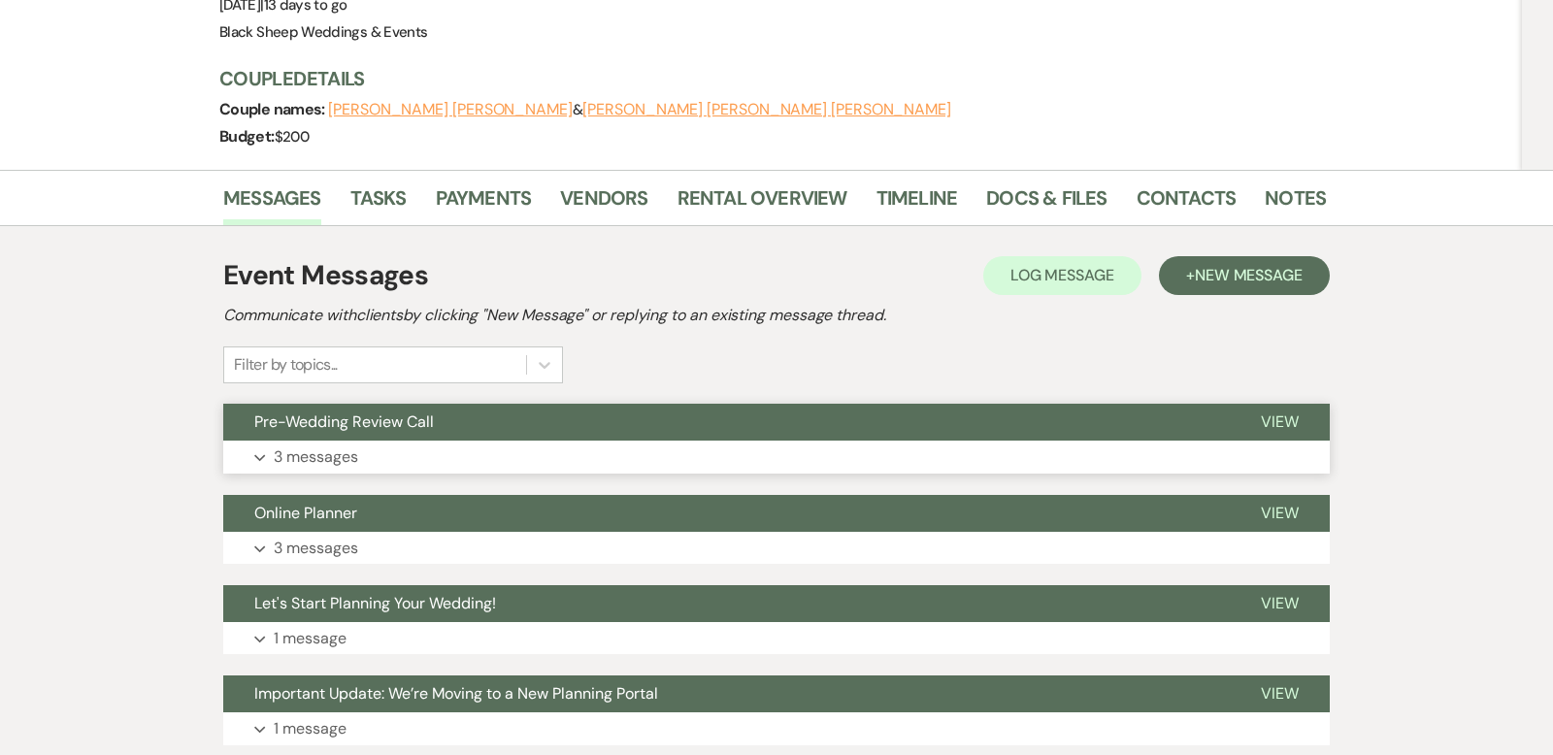
scroll to position [272, 0]
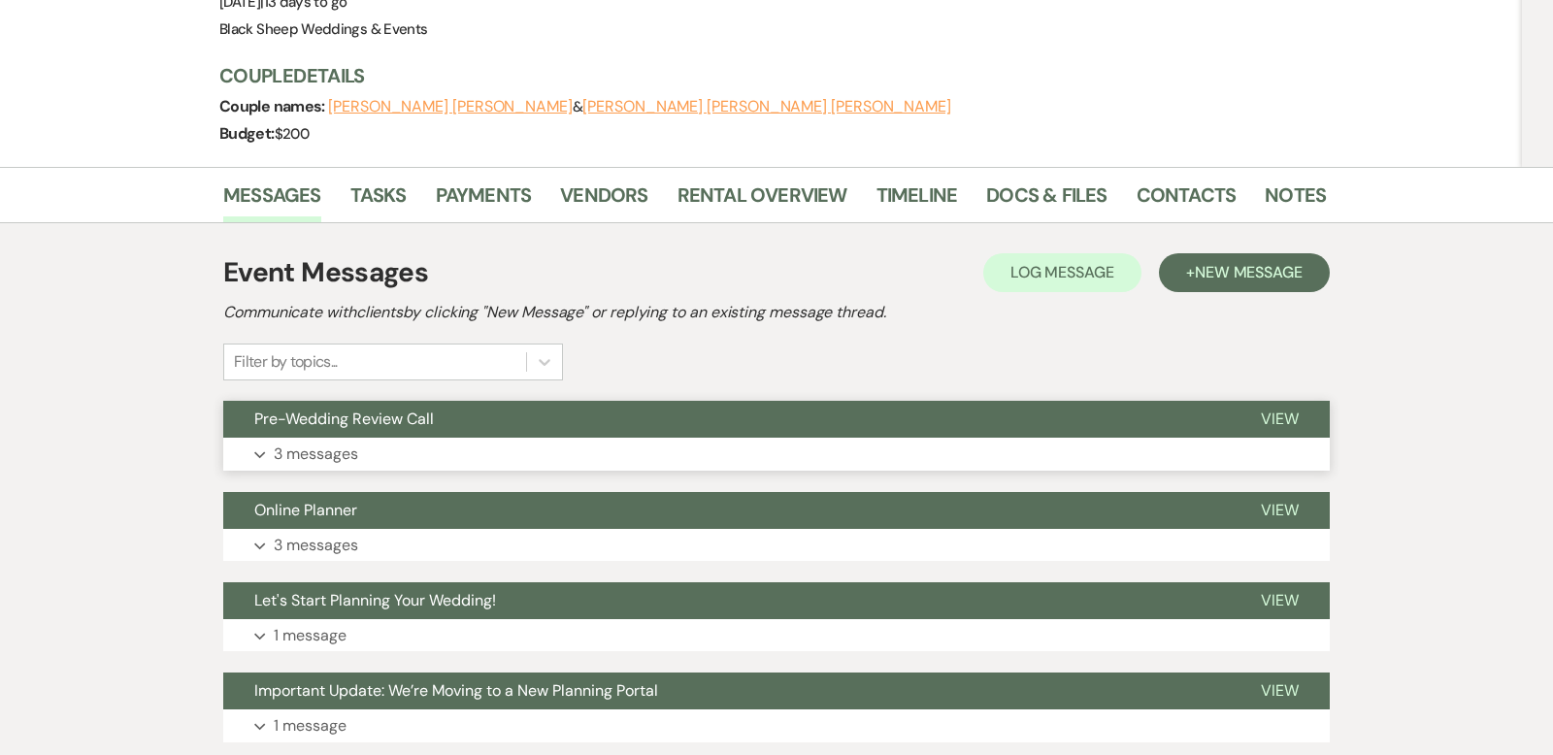
click at [259, 451] on icon "Expand" at bounding box center [260, 455] width 12 height 8
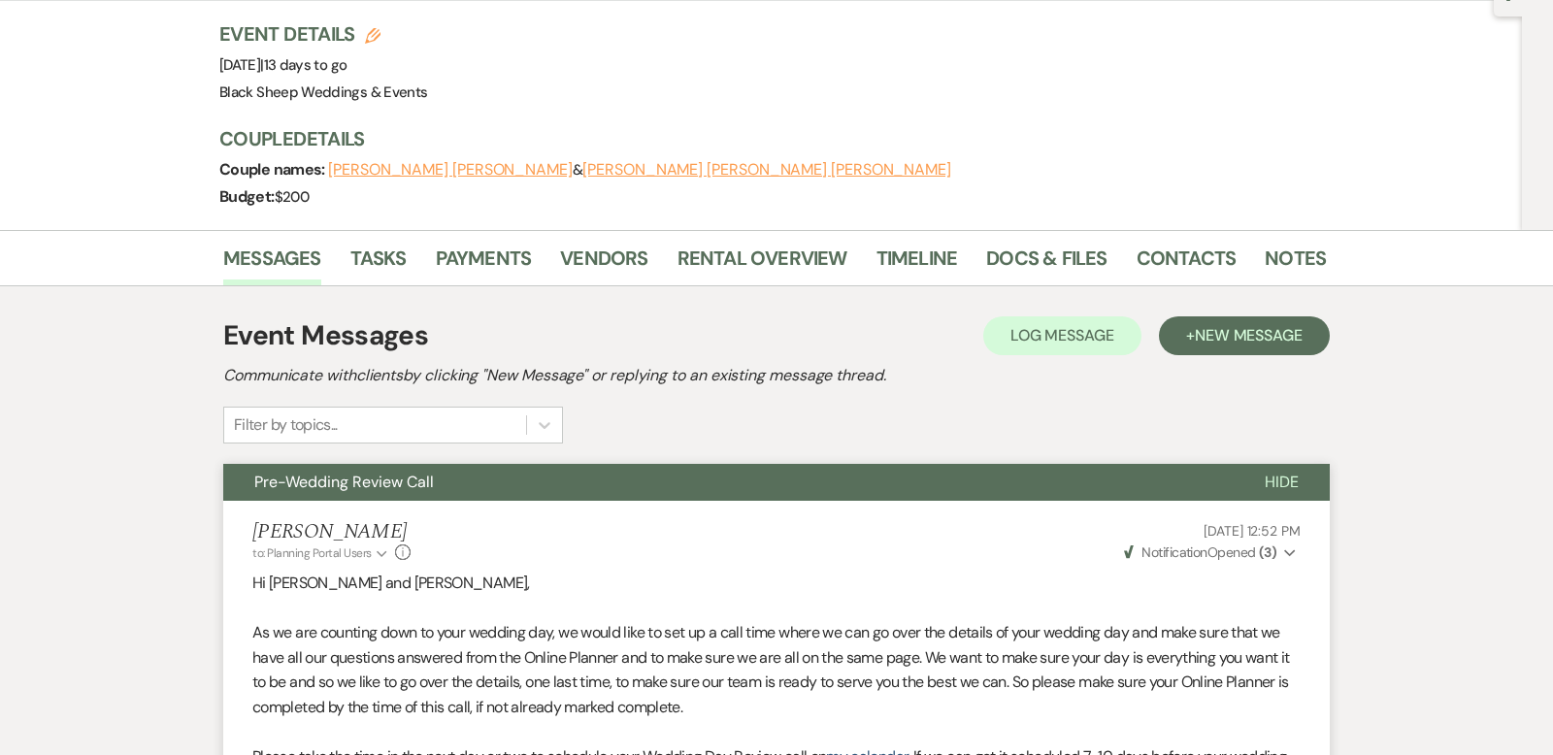
scroll to position [211, 0]
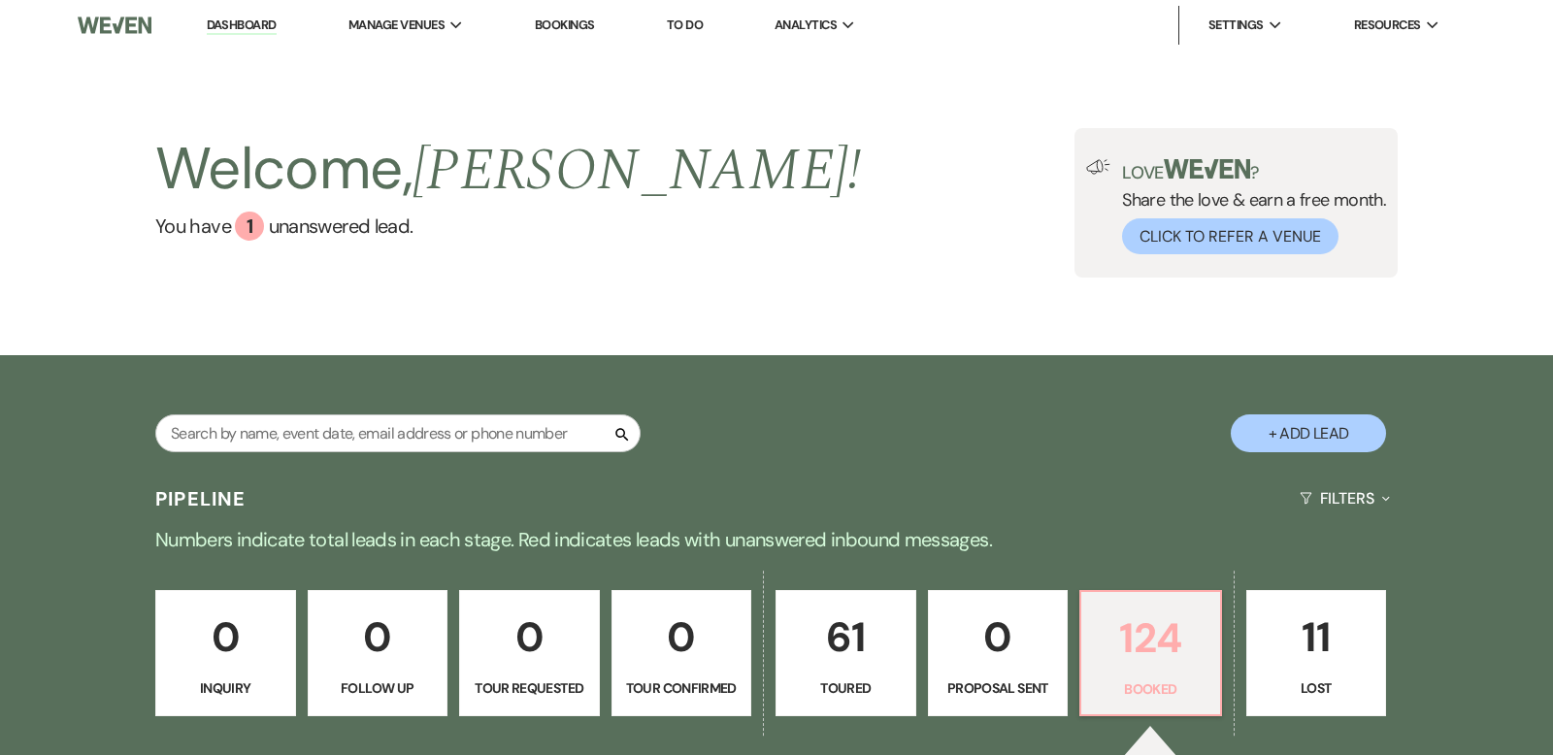
click at [1165, 618] on p "124" at bounding box center [1151, 638] width 116 height 65
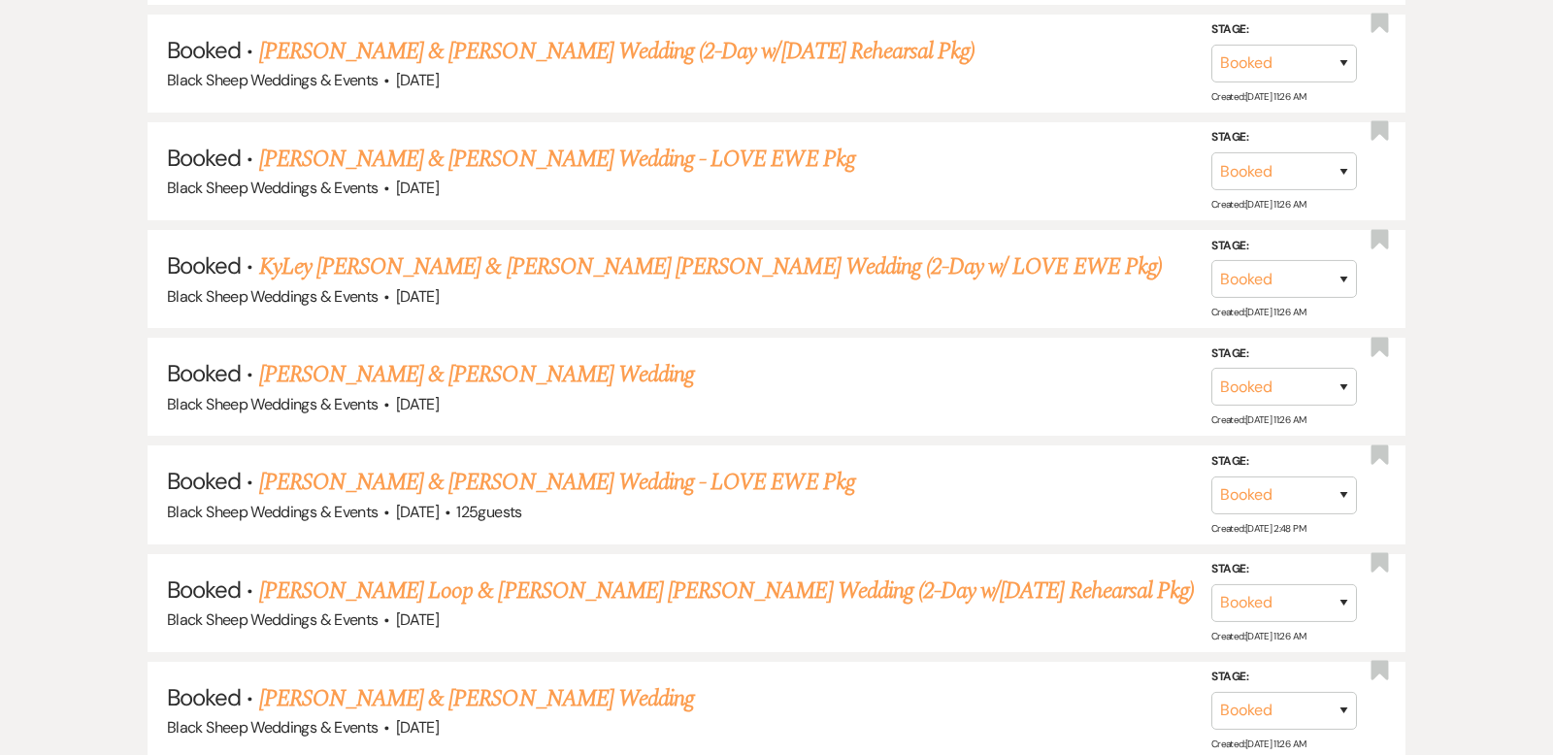
scroll to position [1889, 0]
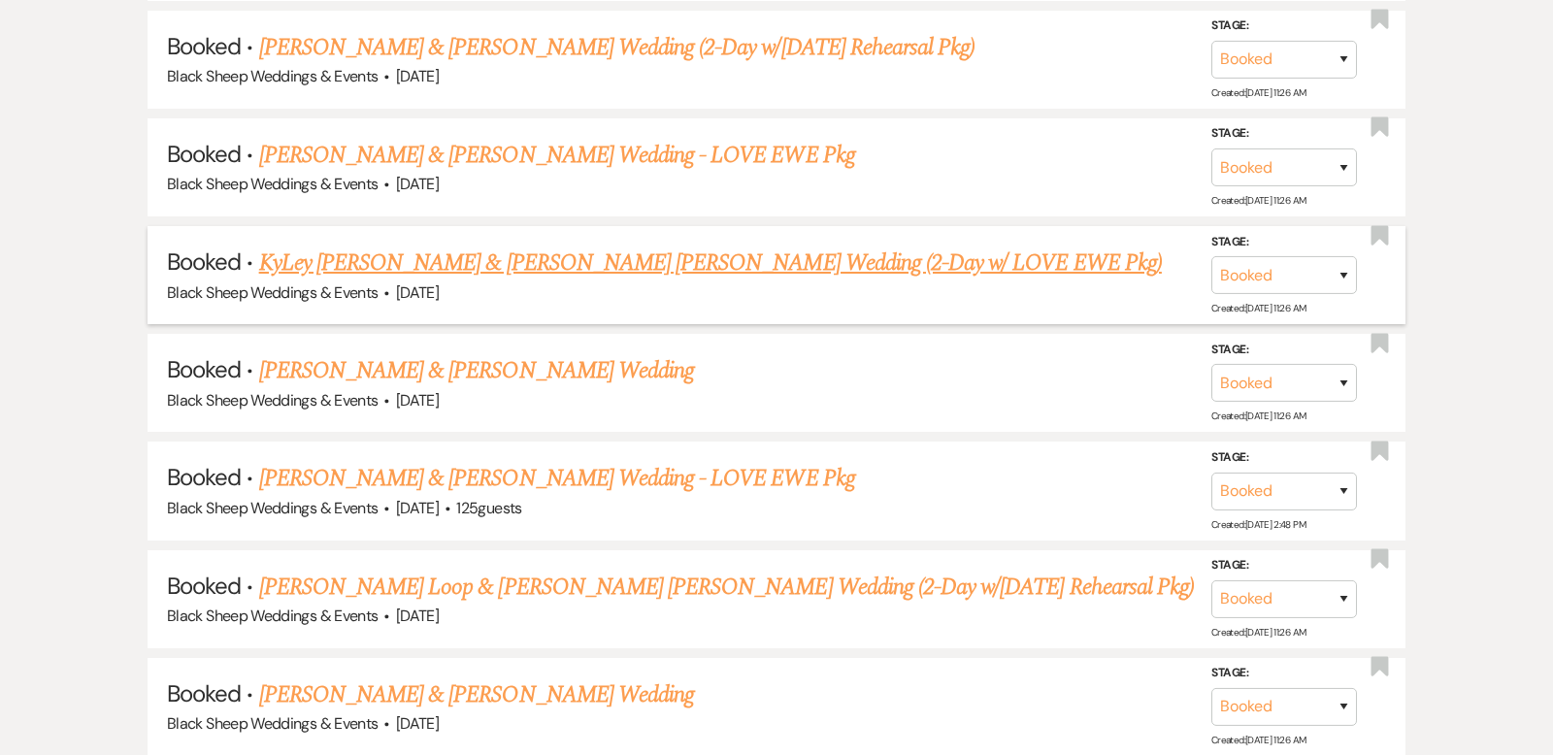
click at [549, 246] on link "KyLey [PERSON_NAME] & [PERSON_NAME] [PERSON_NAME] Wedding (2-Day w/ LOVE EWE Pk…" at bounding box center [710, 263] width 903 height 35
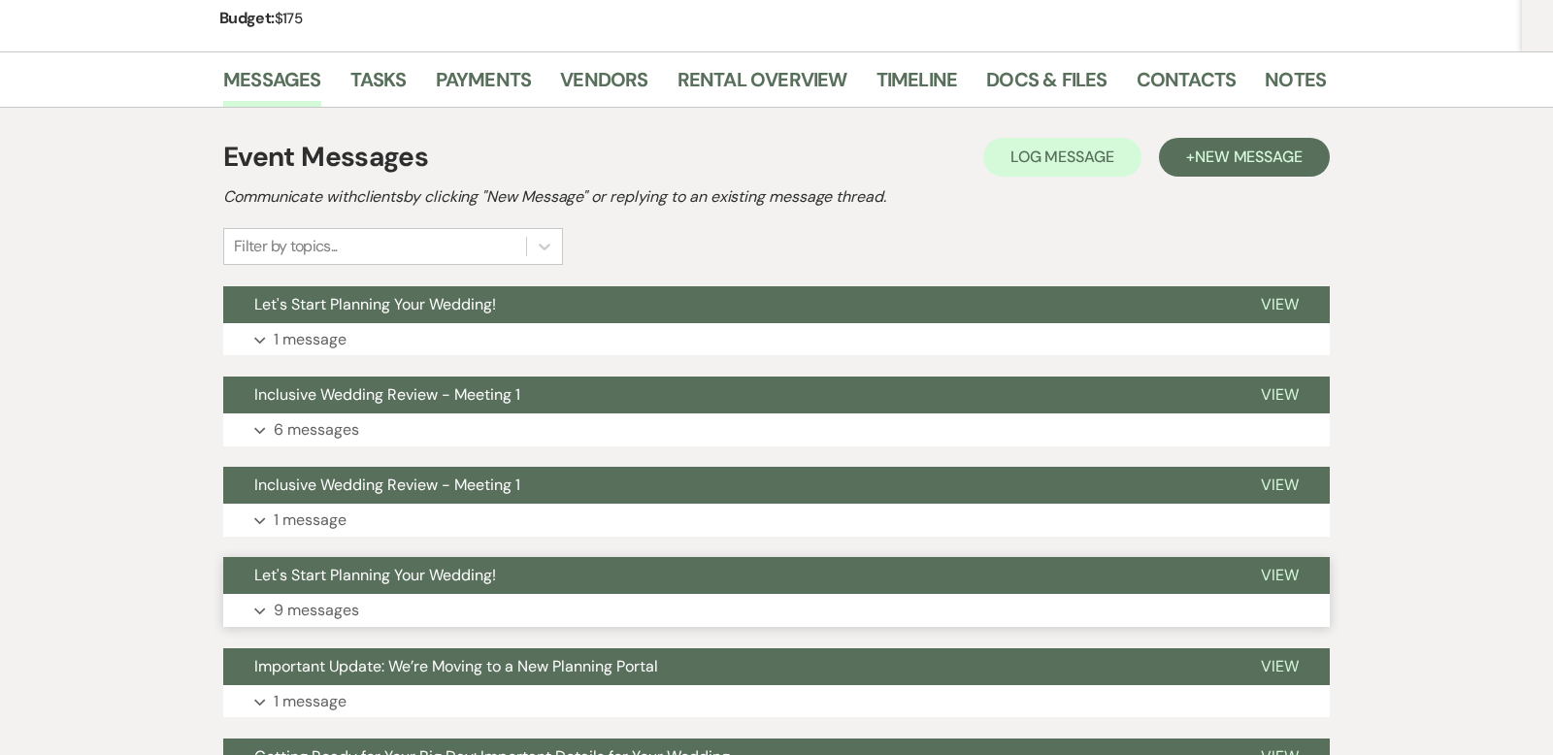
scroll to position [336, 0]
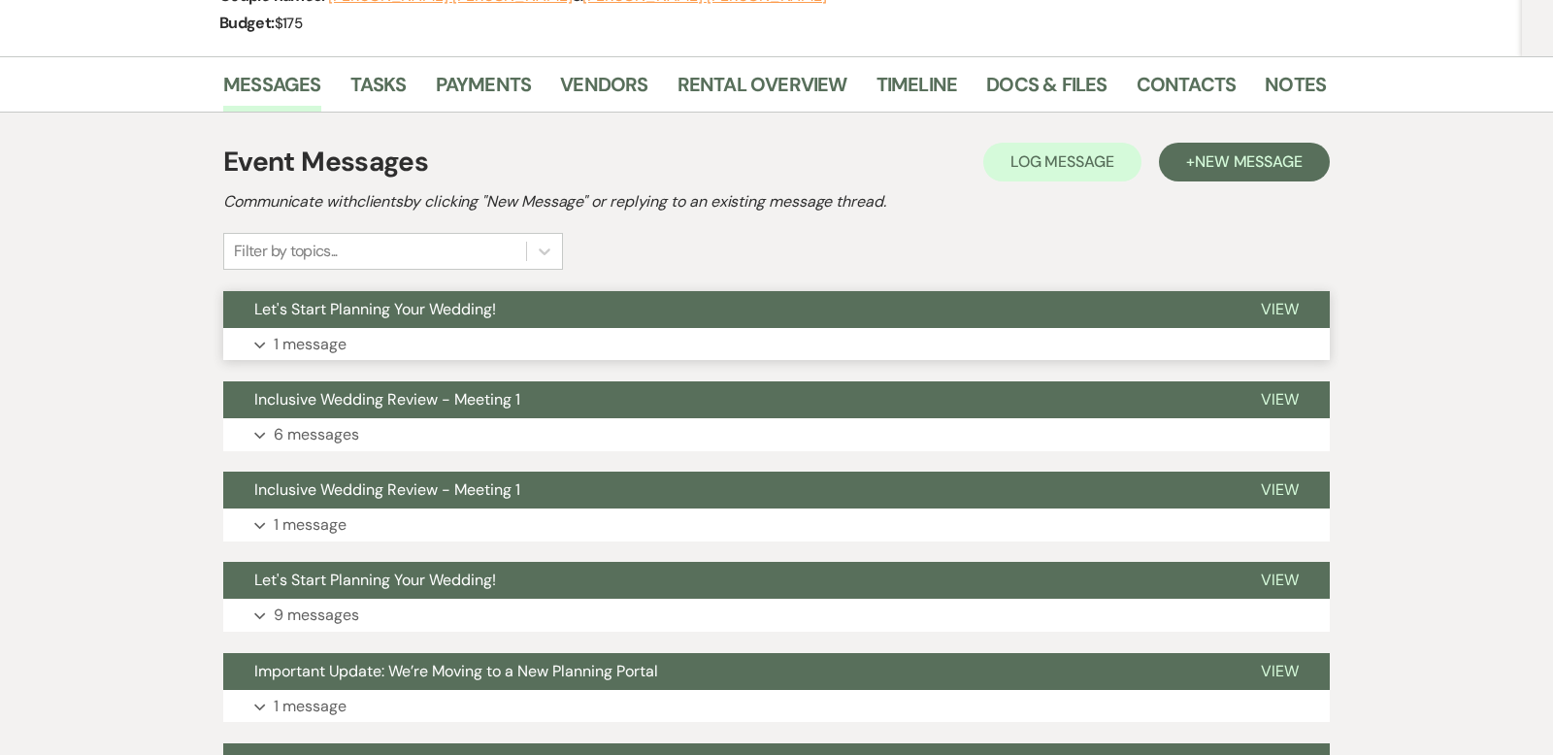
click at [258, 342] on icon "Expand" at bounding box center [260, 346] width 12 height 8
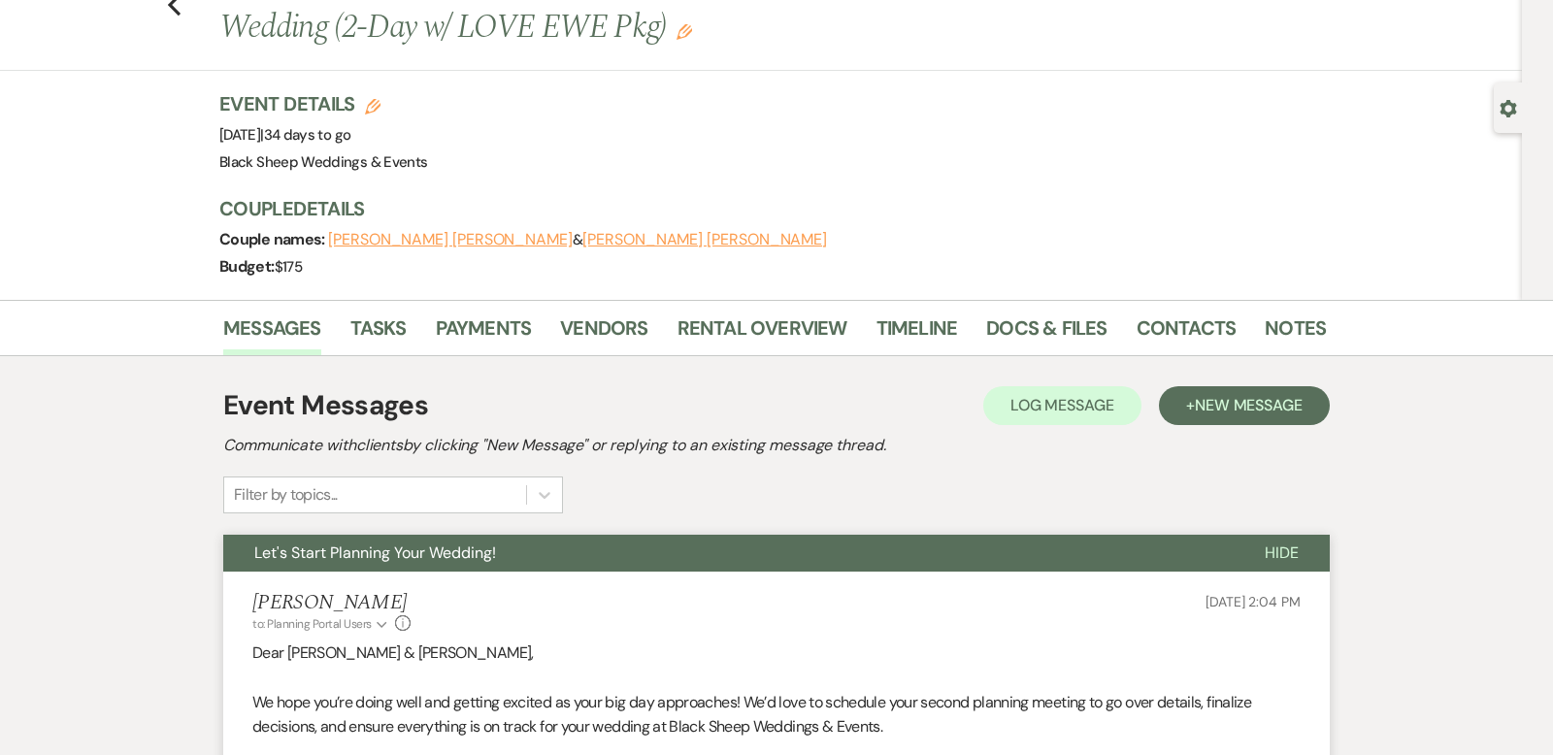
scroll to position [0, 0]
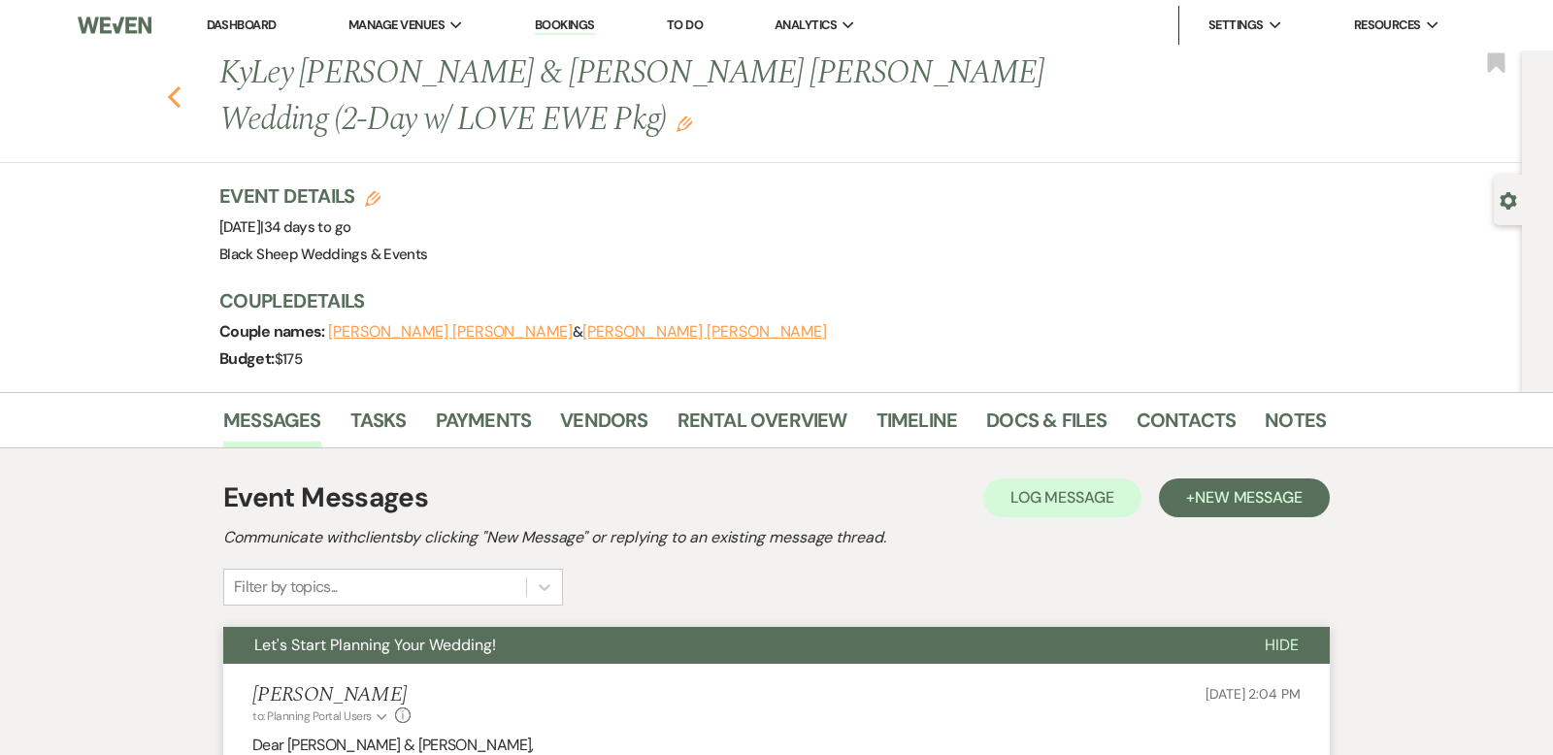
click at [170, 95] on use "button" at bounding box center [174, 96] width 13 height 21
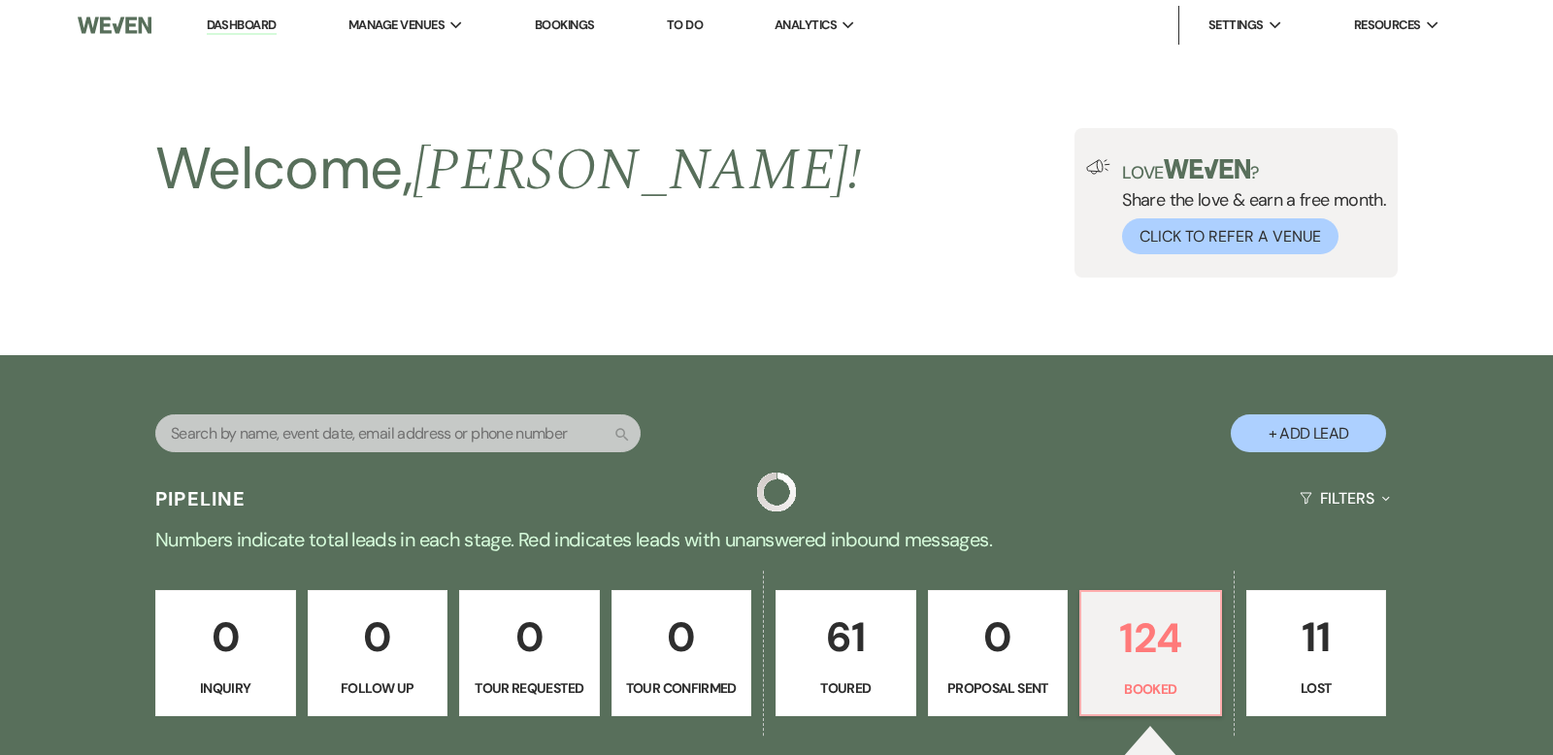
scroll to position [1889, 0]
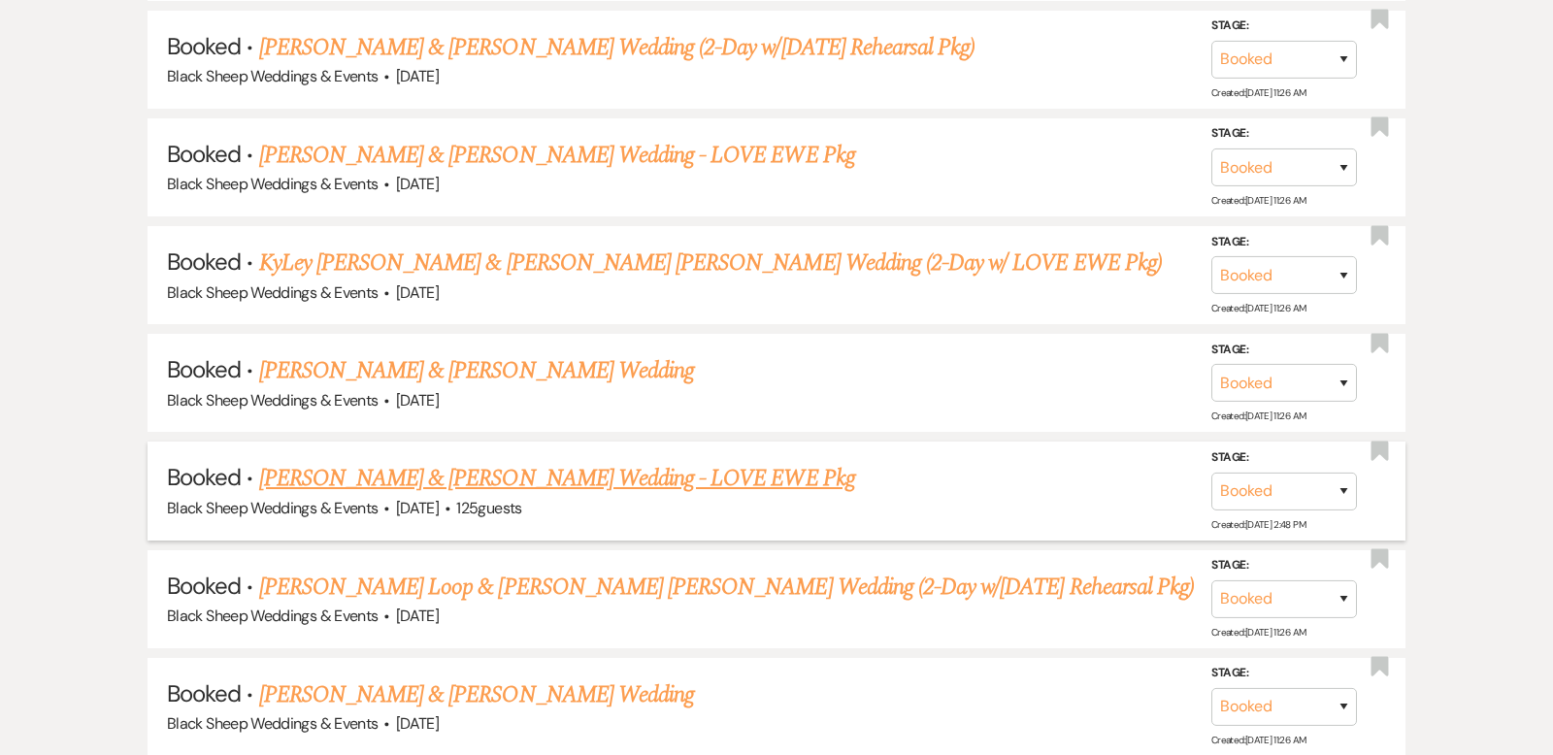
click at [526, 461] on link "[PERSON_NAME] & [PERSON_NAME] Wedding - LOVE EWE Pkg" at bounding box center [557, 478] width 596 height 35
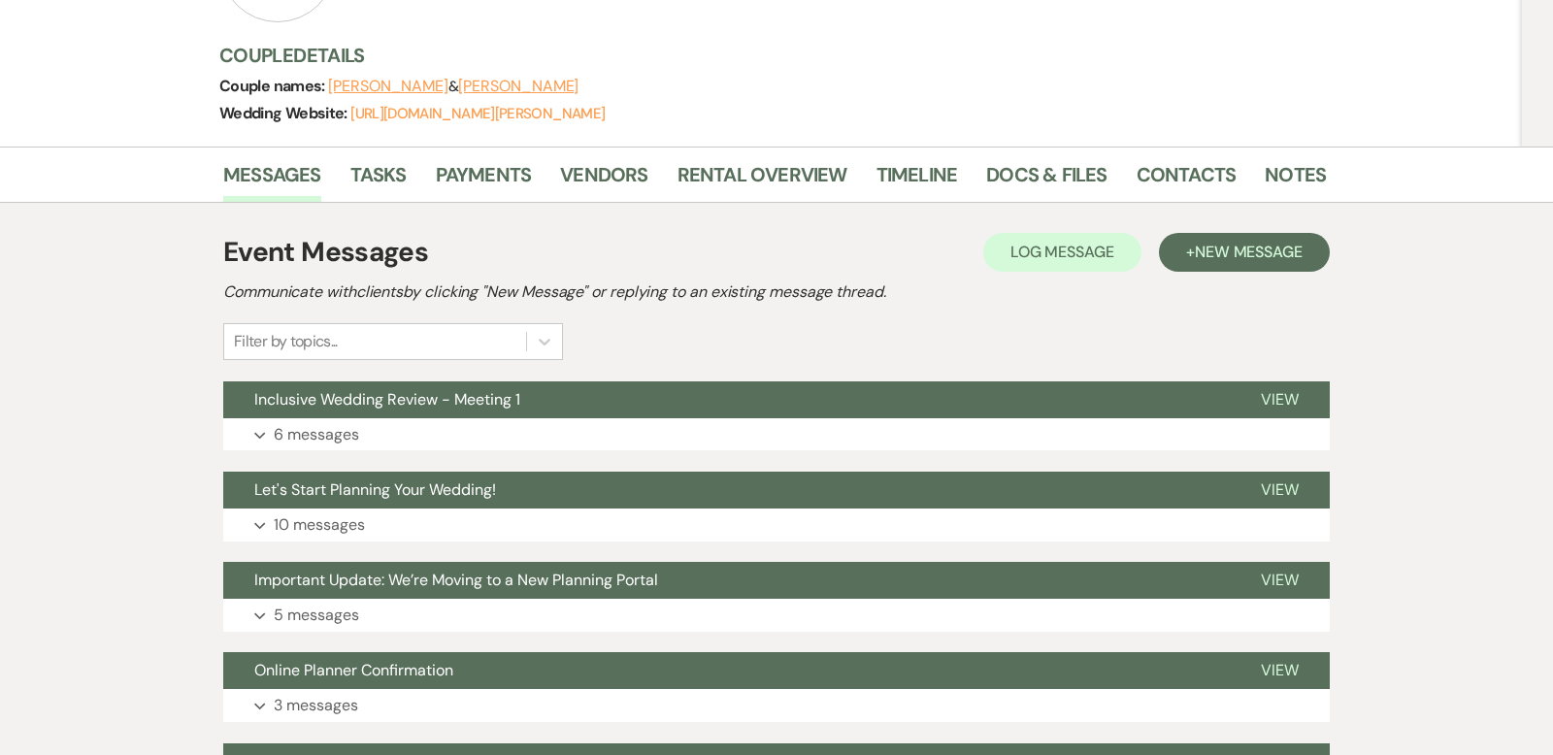
scroll to position [275, 0]
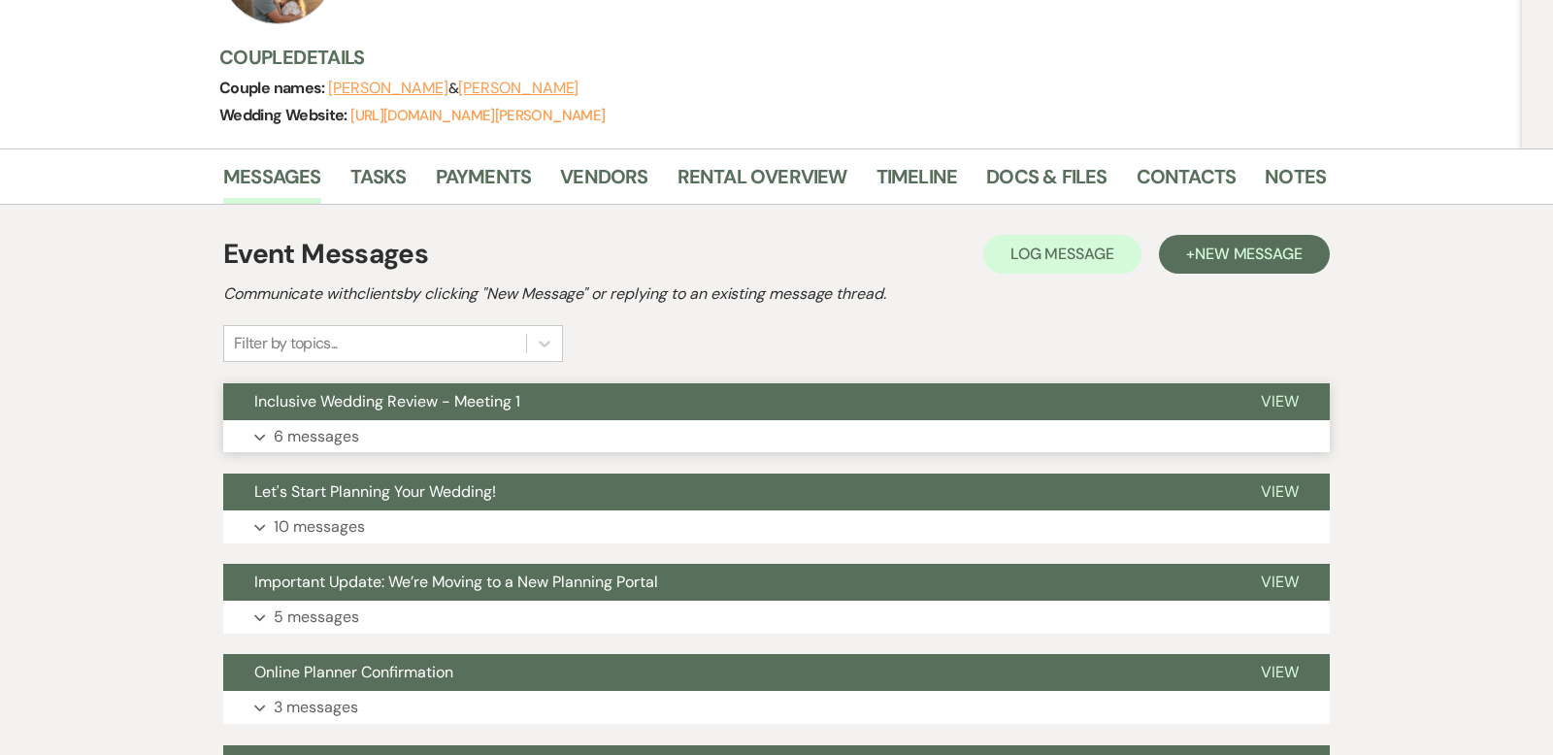
click at [261, 434] on icon "Expand" at bounding box center [260, 438] width 12 height 8
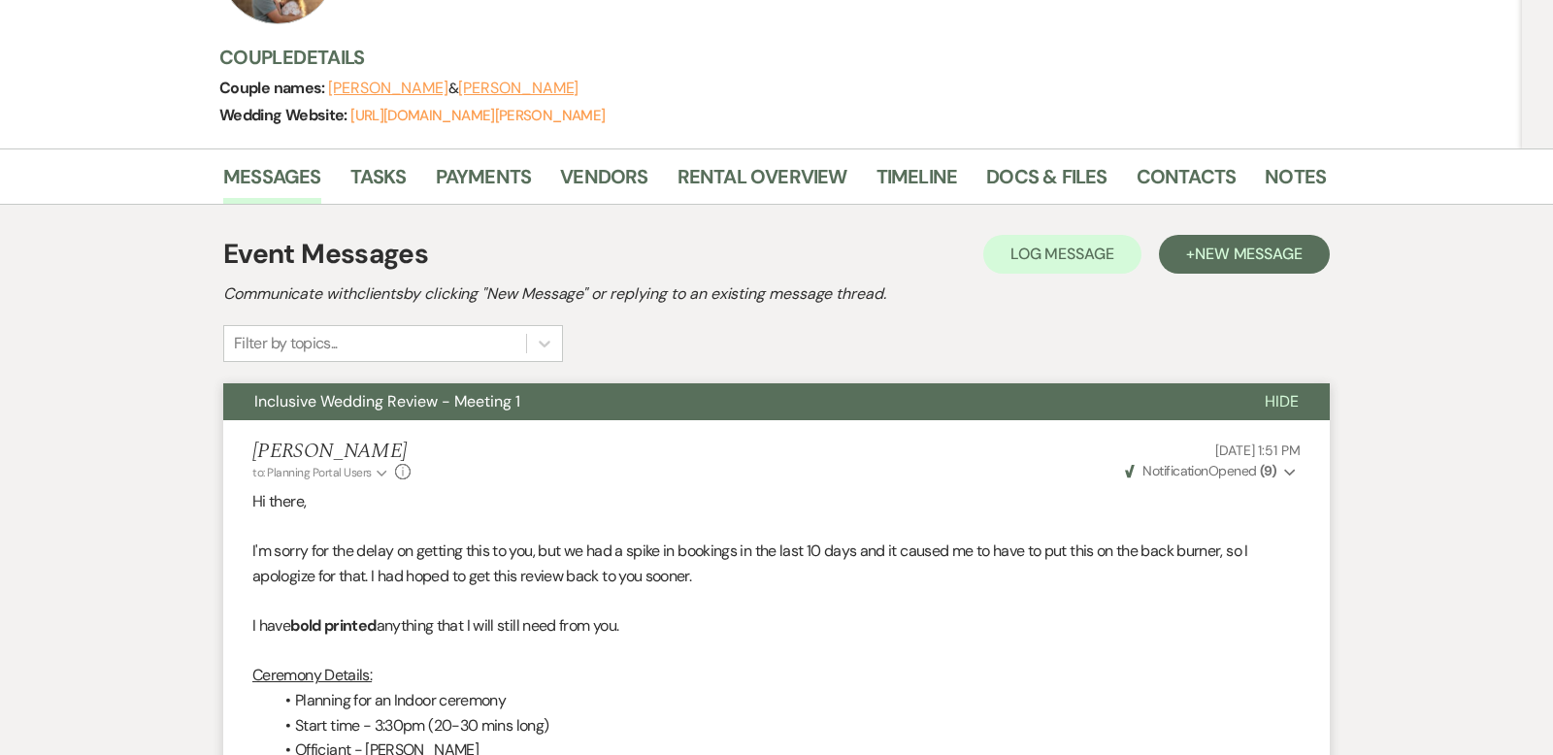
click at [1278, 391] on span "Hide" at bounding box center [1282, 401] width 34 height 20
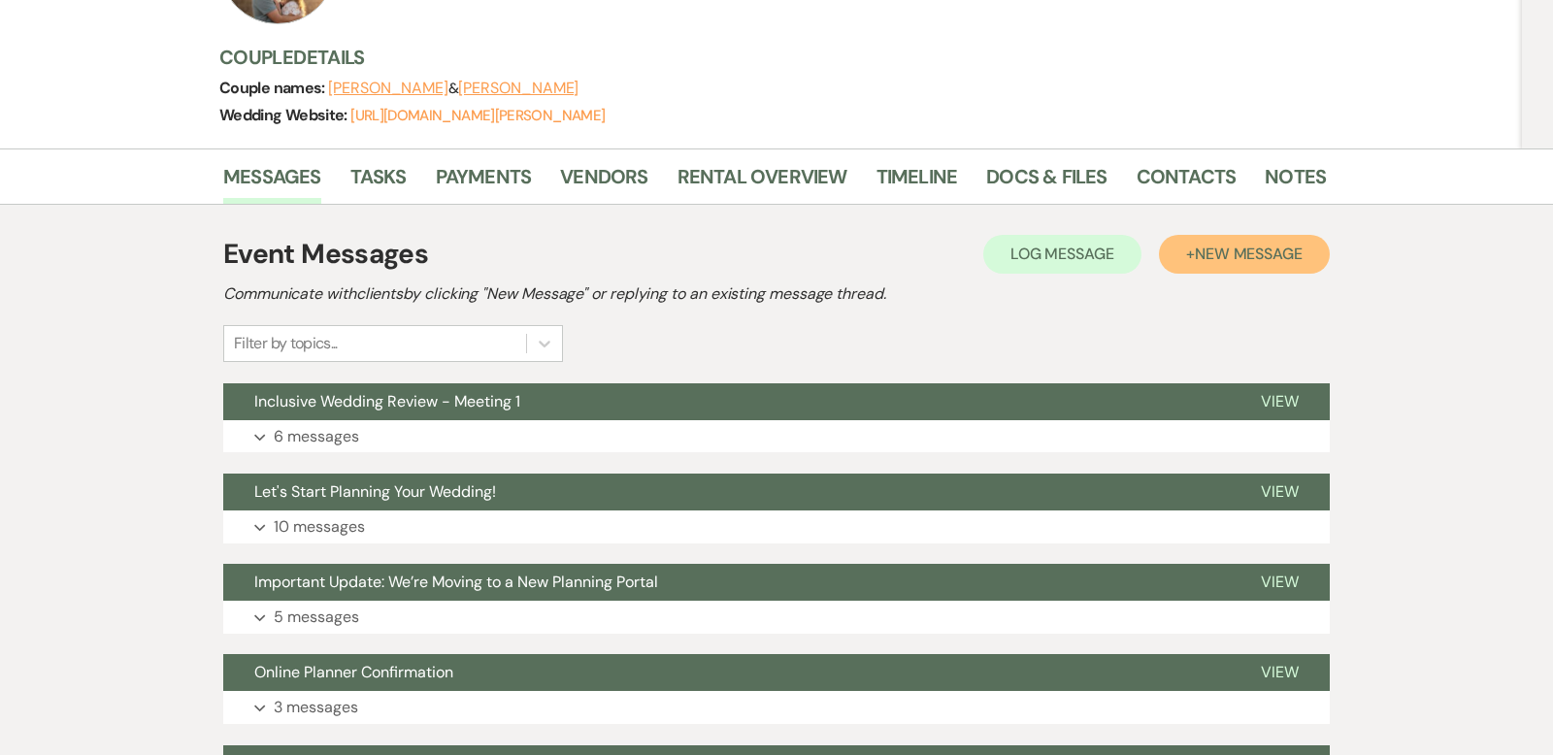
click at [1240, 244] on span "New Message" at bounding box center [1249, 254] width 108 height 20
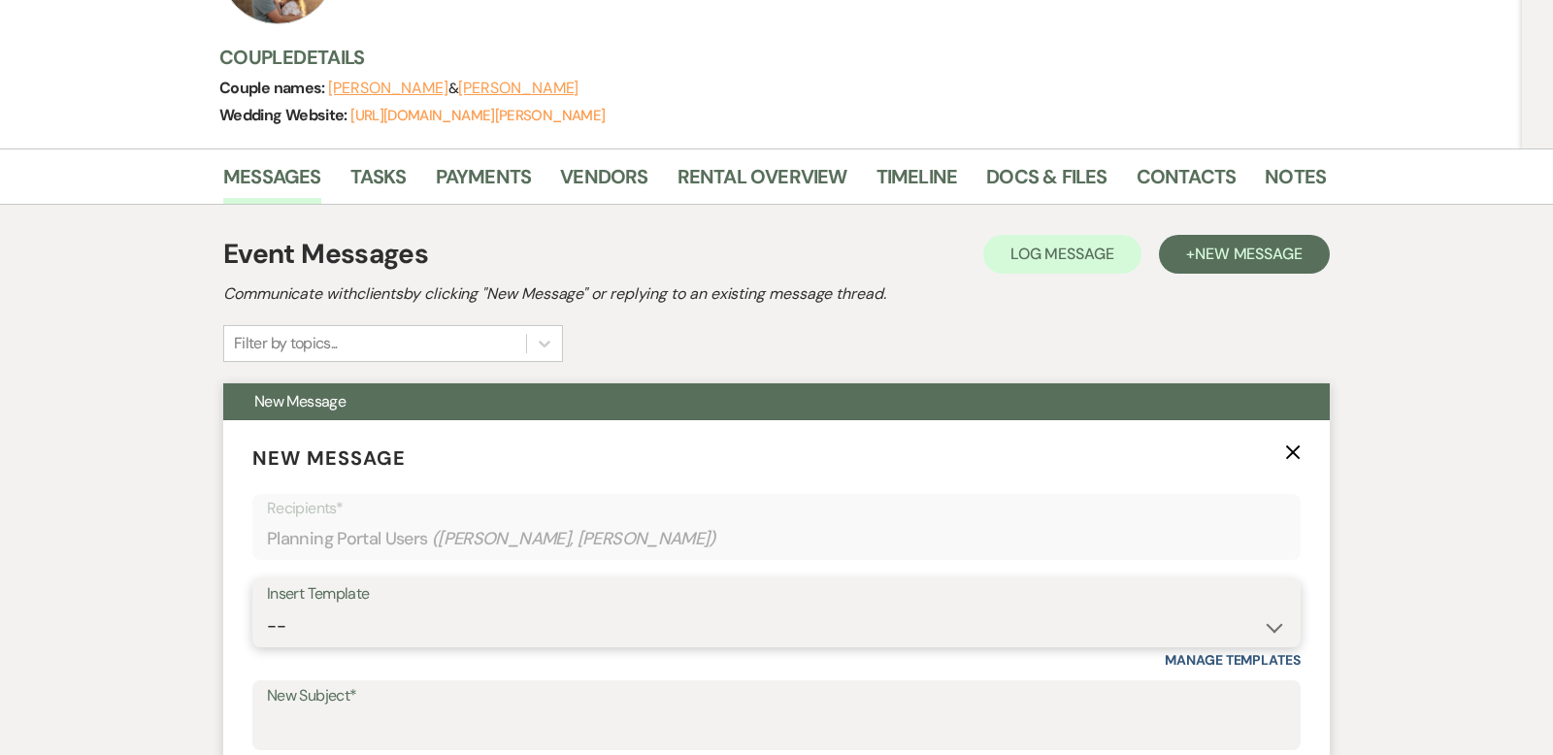
click at [1278, 608] on select "-- Weven Planning Portal Introduction (Booked Events) Copy of Contract Attached…" at bounding box center [776, 627] width 1019 height 38
select select "5283"
click at [267, 608] on select "-- Weven Planning Portal Introduction (Booked Events) Copy of Contract Attached…" at bounding box center [776, 627] width 1019 height 38
type input "Let's Start Planning Your Wedding!"
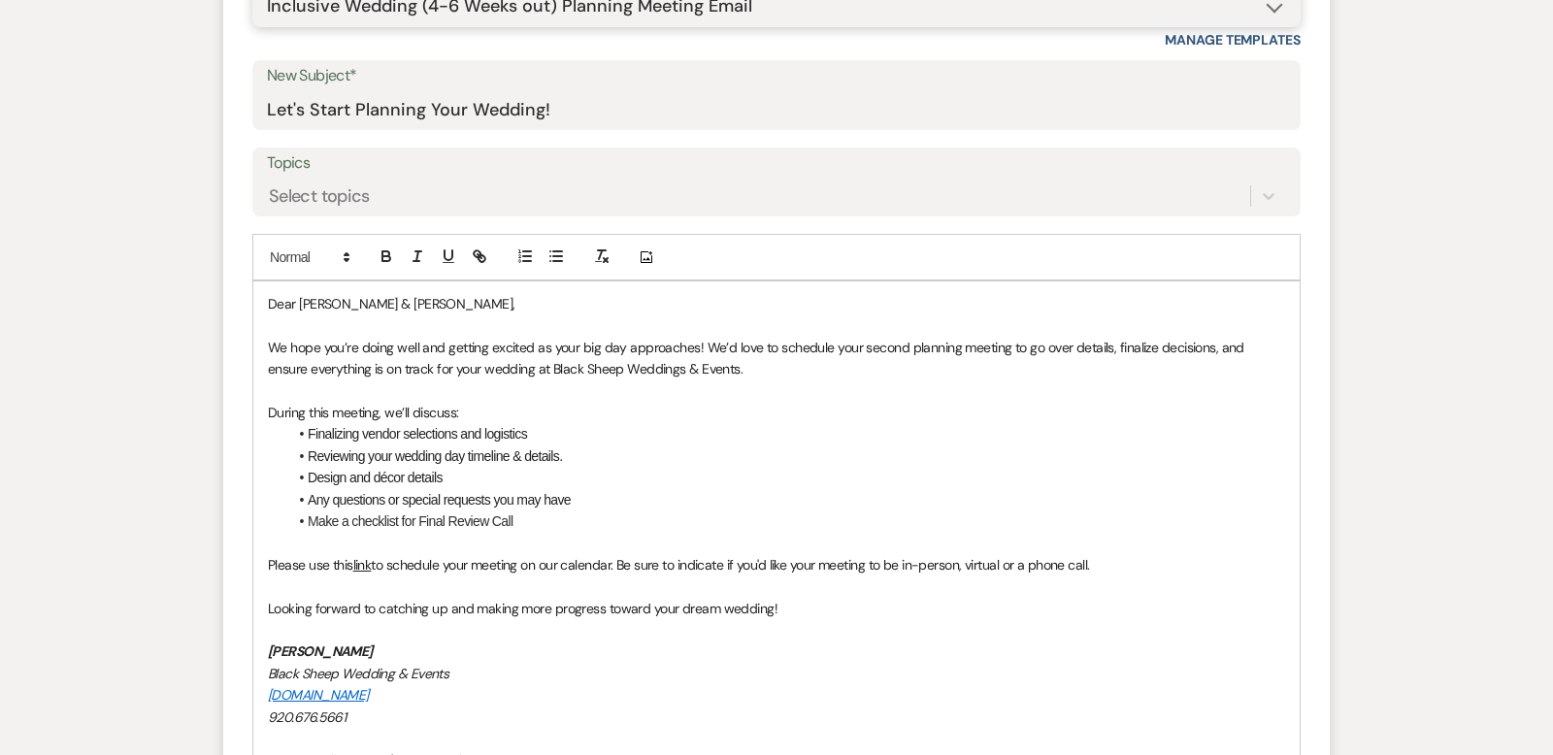
scroll to position [913, 0]
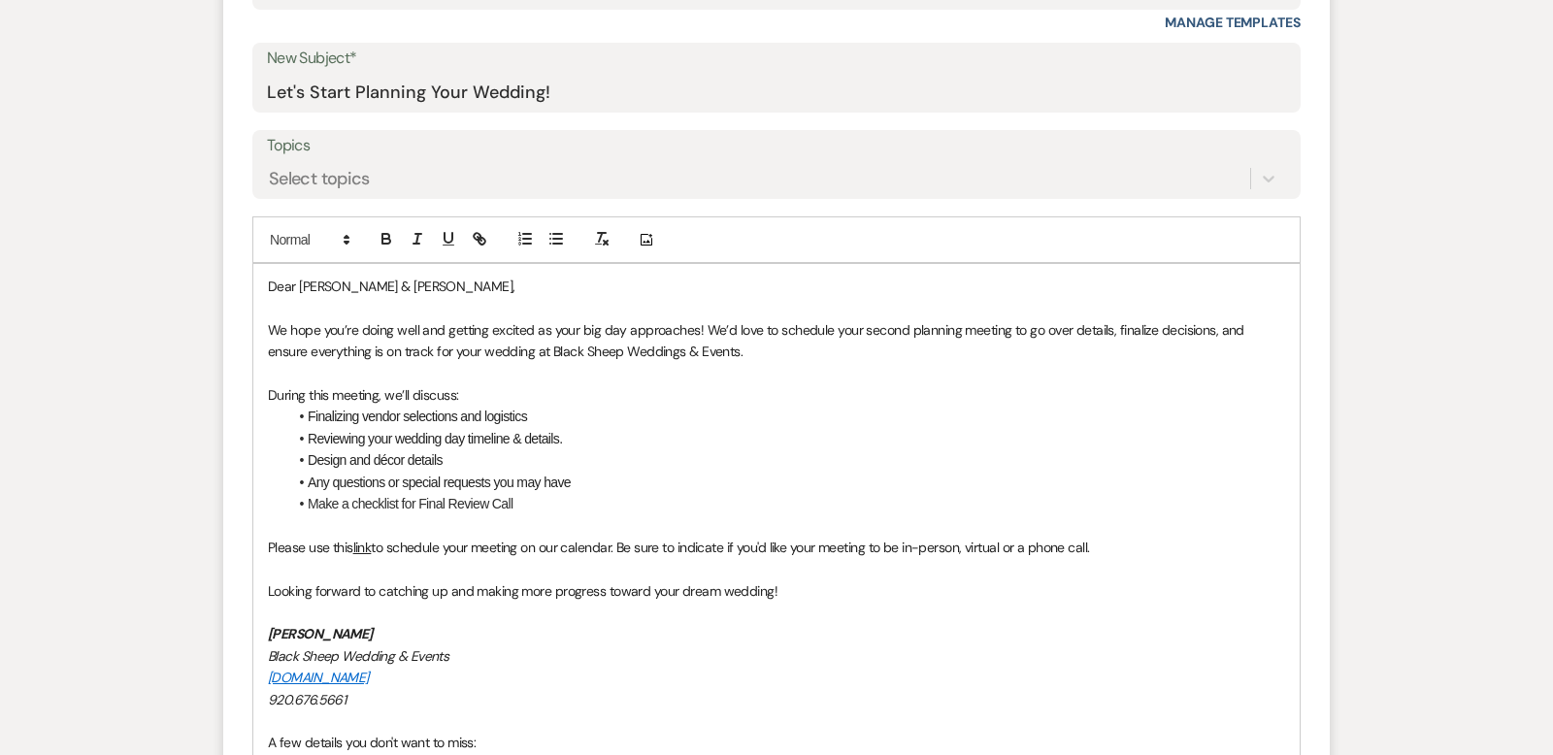
drag, startPoint x: 391, startPoint y: 584, endPoint x: 256, endPoint y: 577, distance: 135.2
click at [256, 577] on div "Dear [PERSON_NAME] & [PERSON_NAME], We hope you’re doing well and getting excit…" at bounding box center [776, 667] width 1047 height 806
click at [270, 583] on span "Looking forward to catching up and making more progress toward your dream weddi…" at bounding box center [523, 591] width 510 height 17
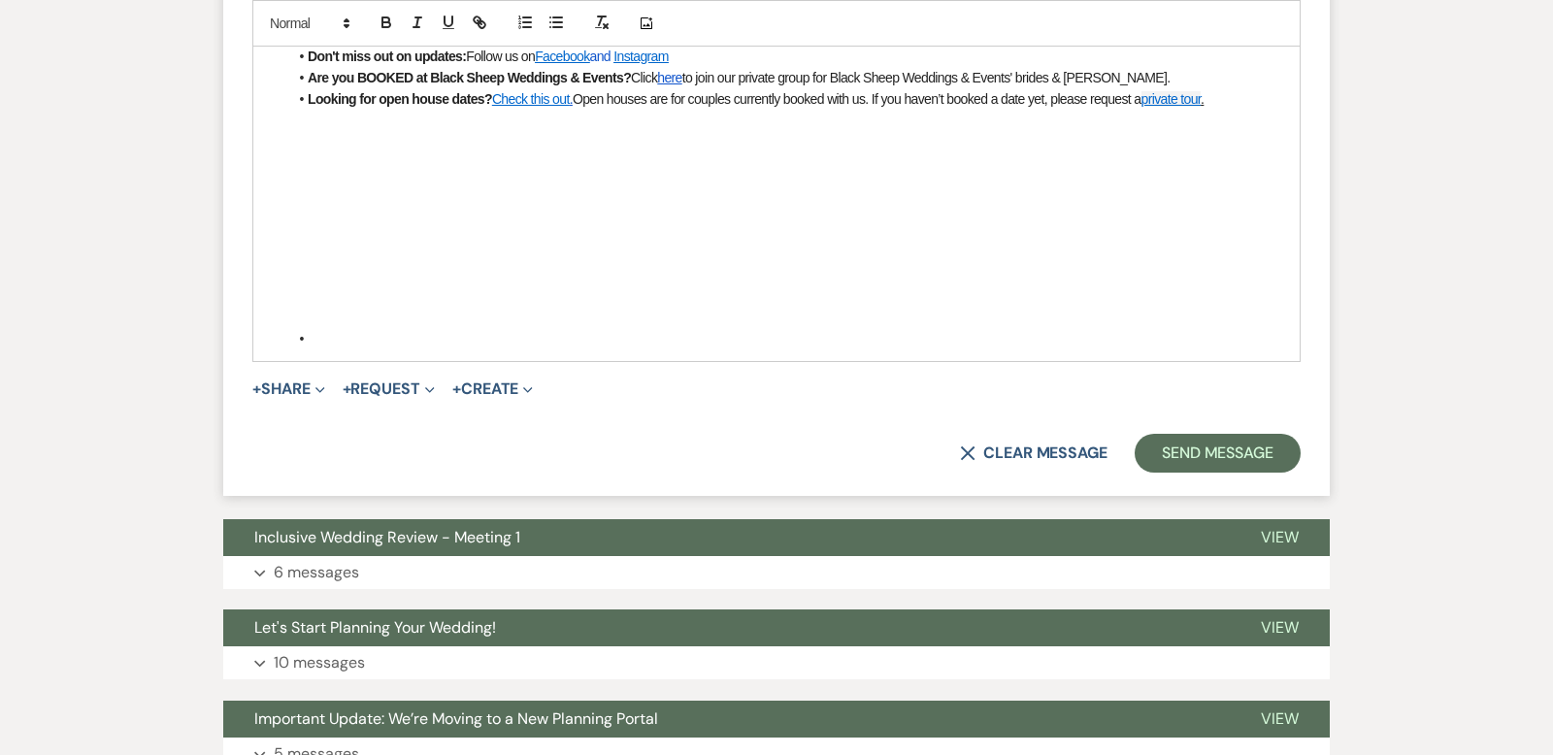
scroll to position [1653, 0]
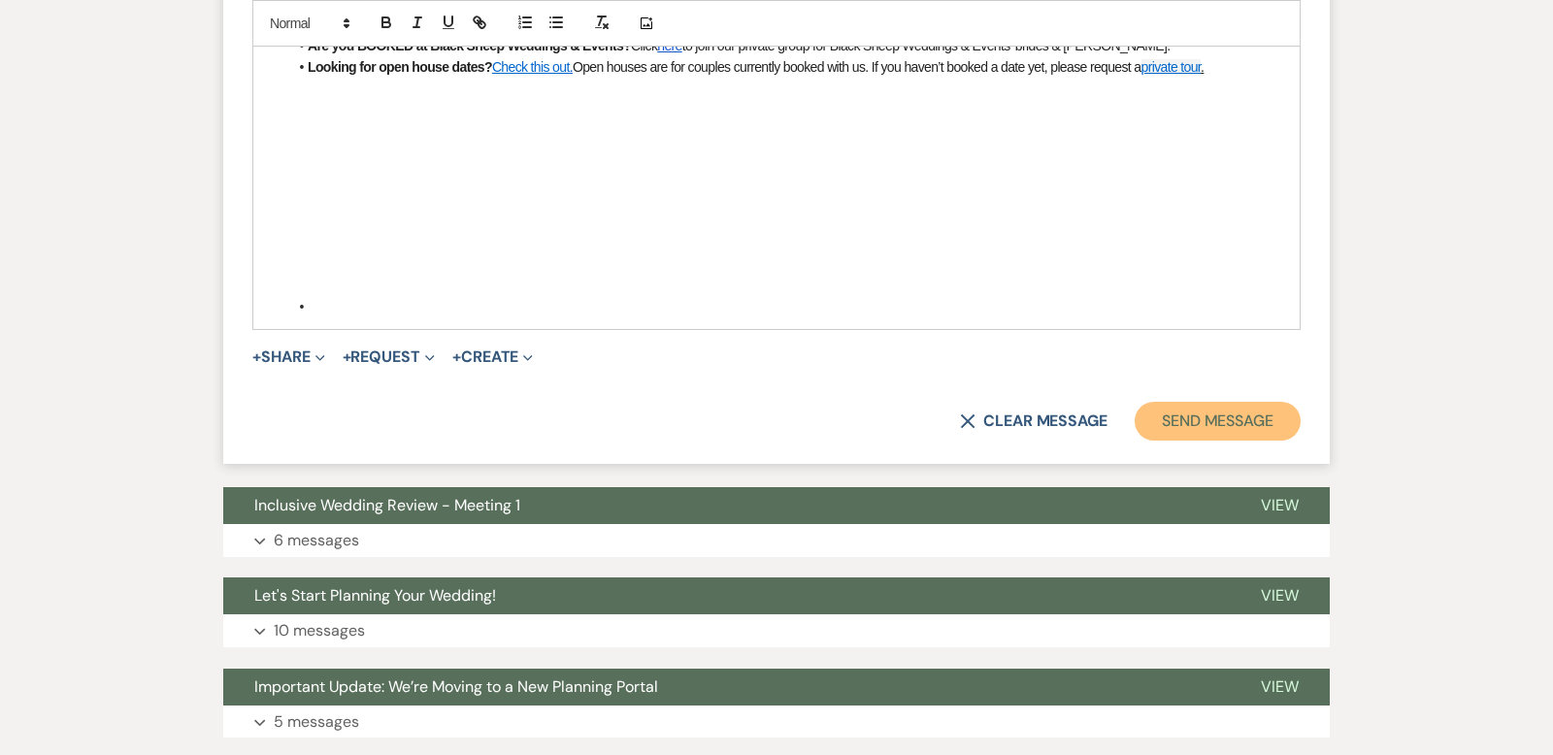
click at [1205, 402] on button "Send Message" at bounding box center [1218, 421] width 166 height 39
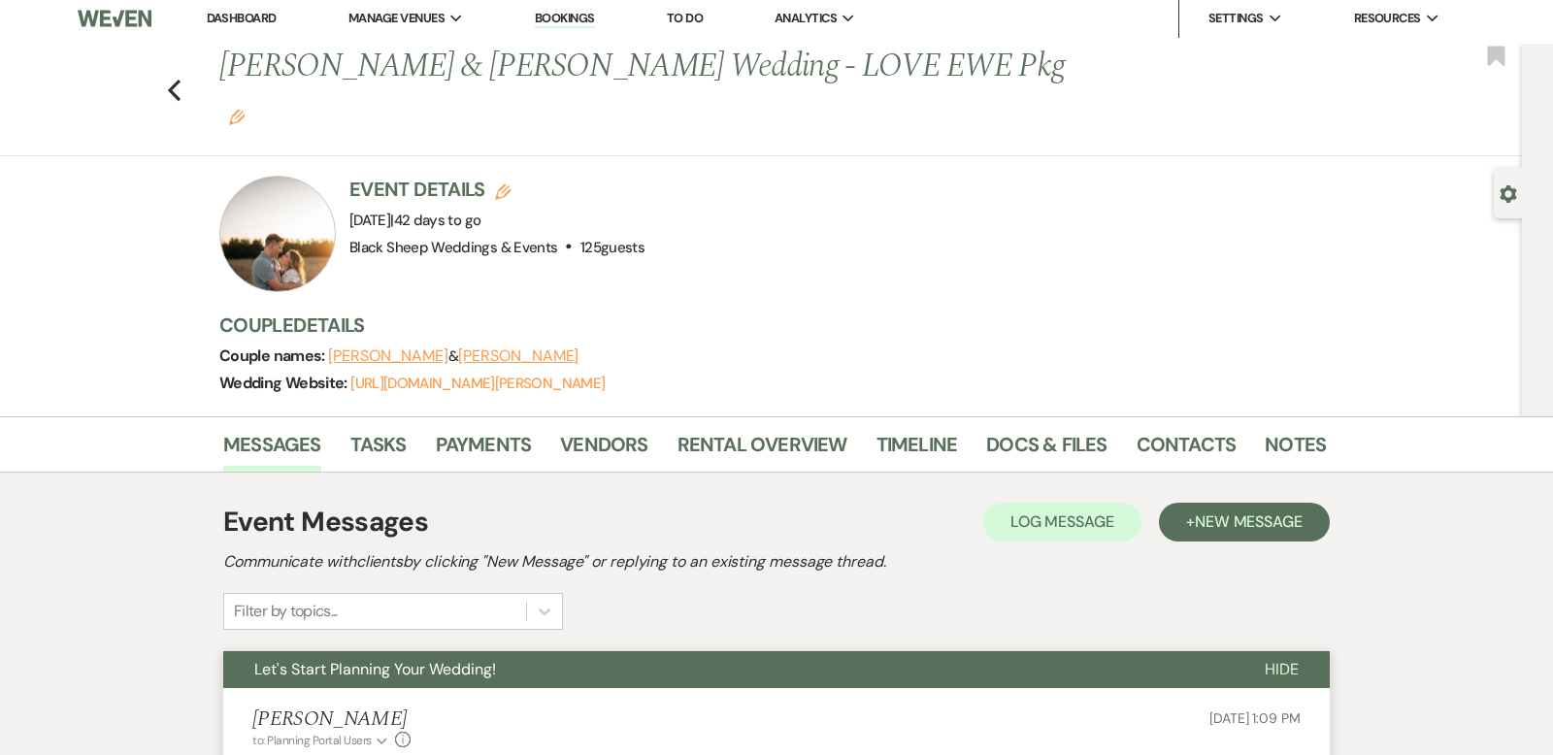
scroll to position [0, 0]
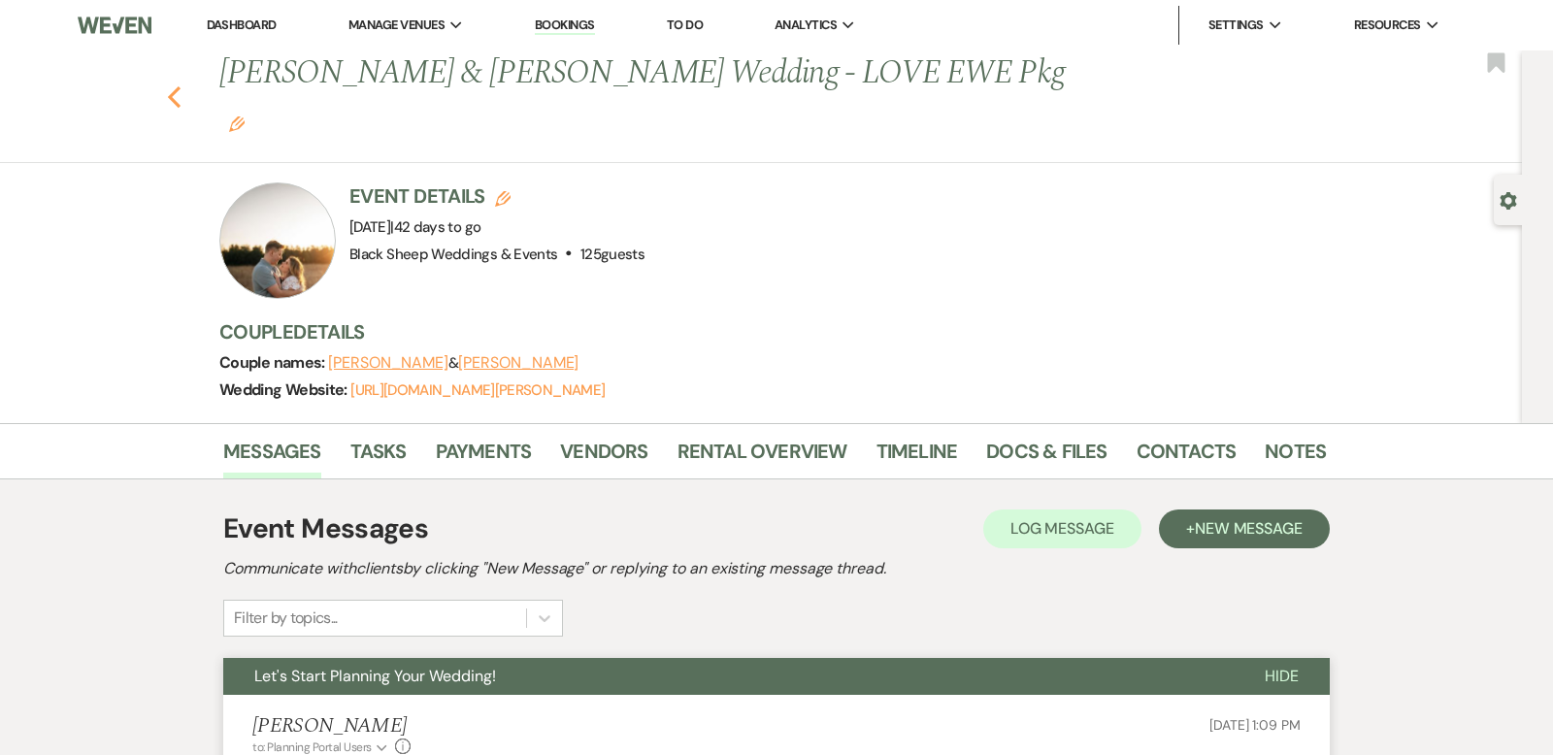
click at [174, 85] on icon "Previous" at bounding box center [174, 96] width 15 height 23
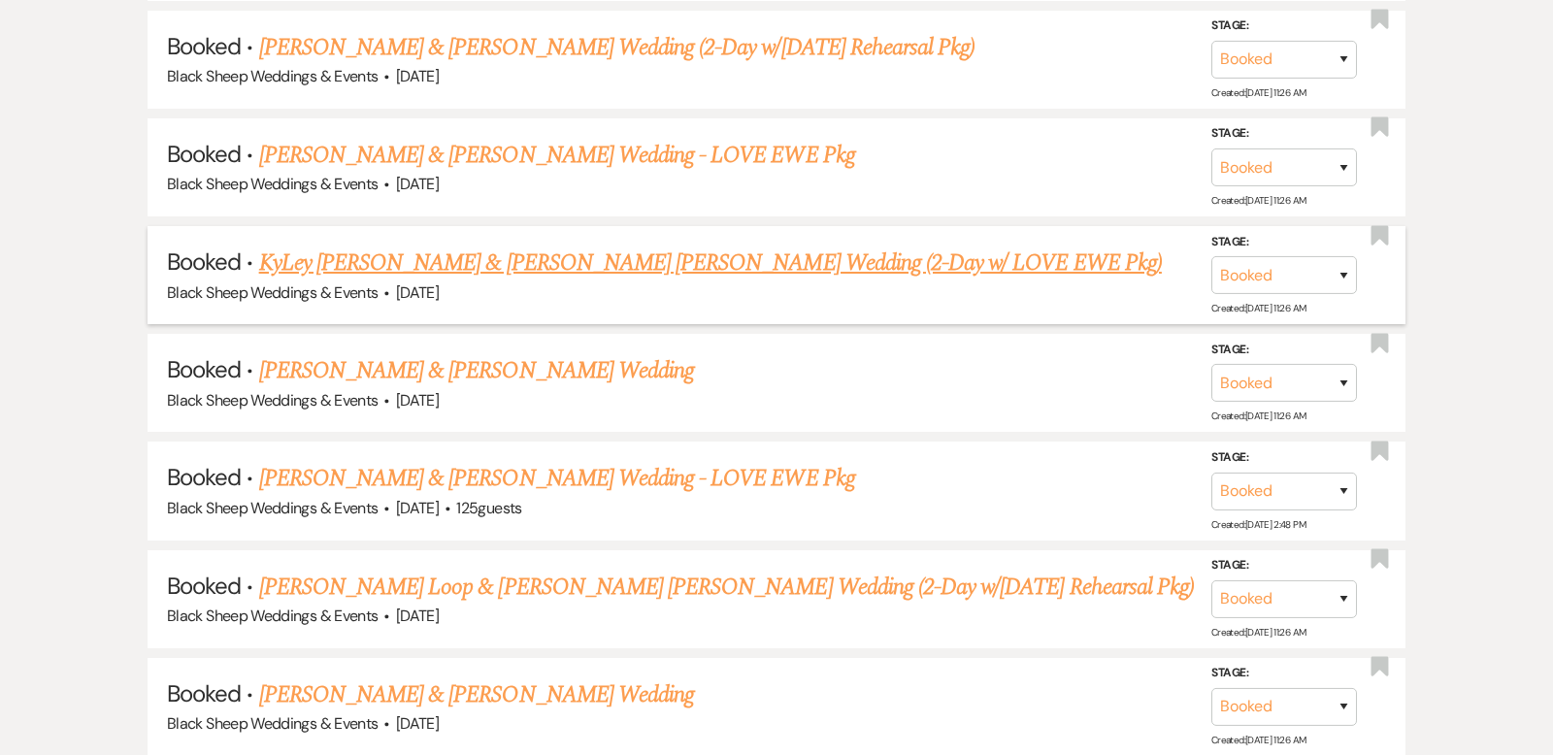
scroll to position [1843, 0]
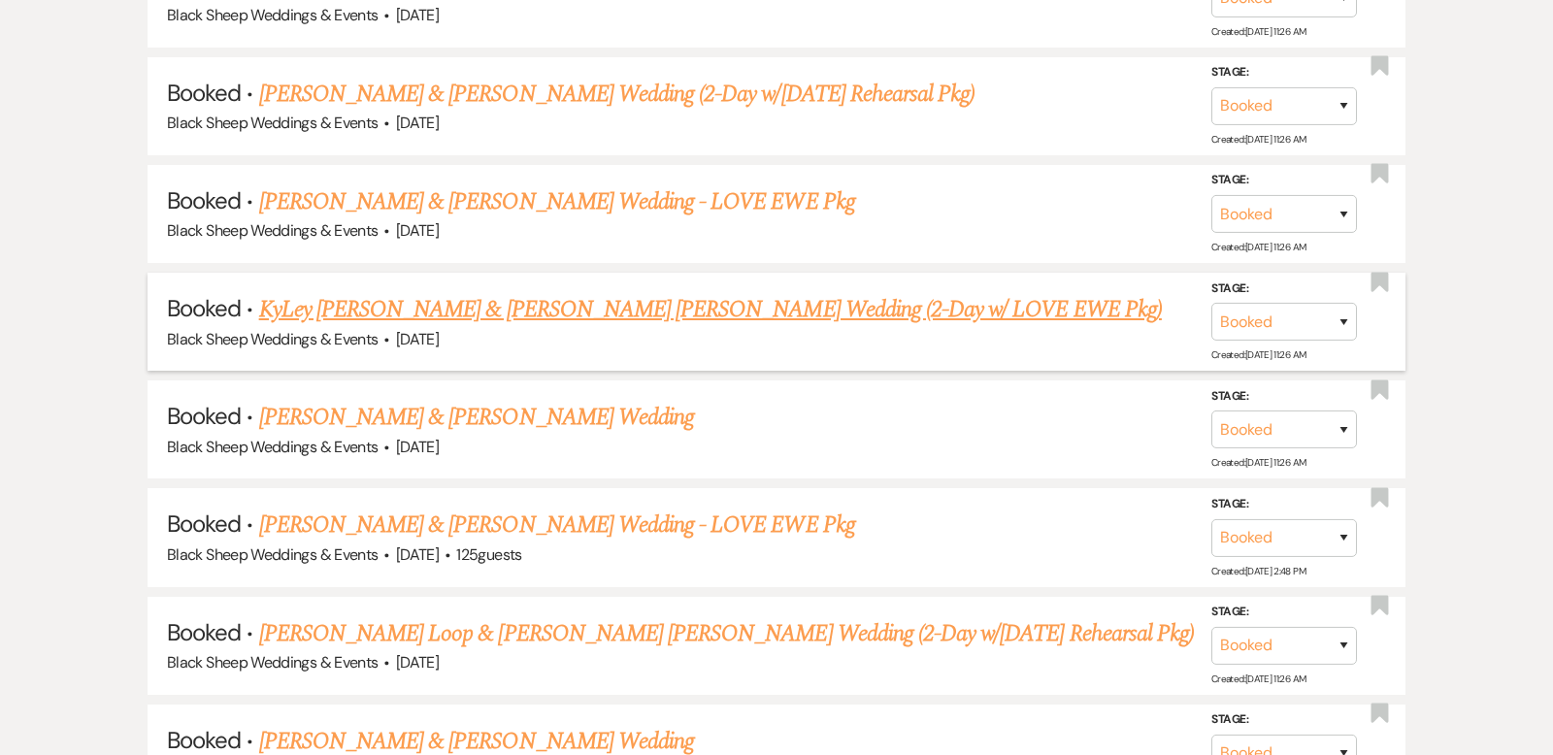
click at [478, 292] on link "KyLey [PERSON_NAME] & [PERSON_NAME] [PERSON_NAME] Wedding (2-Day w/ LOVE EWE Pk…" at bounding box center [710, 309] width 903 height 35
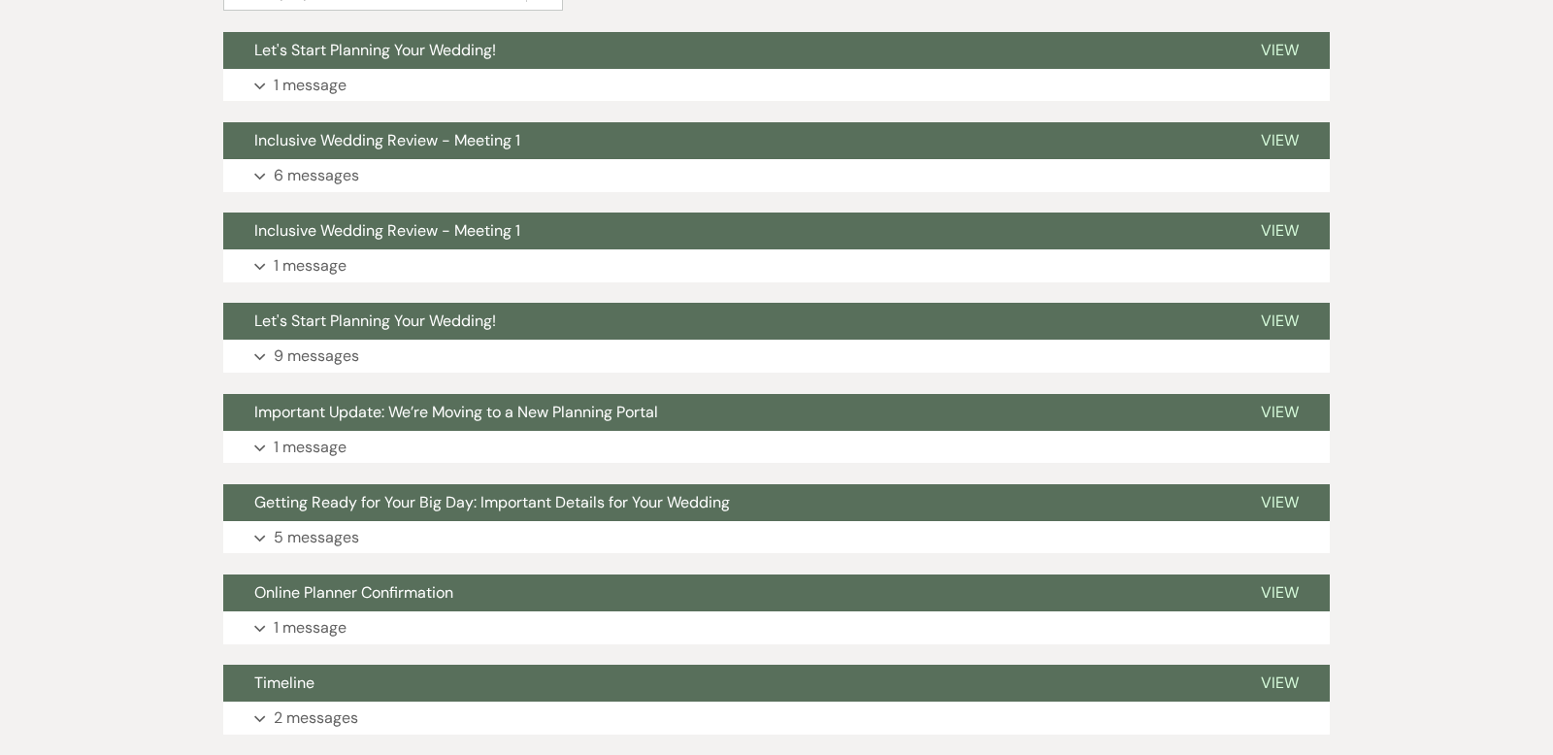
scroll to position [601, 0]
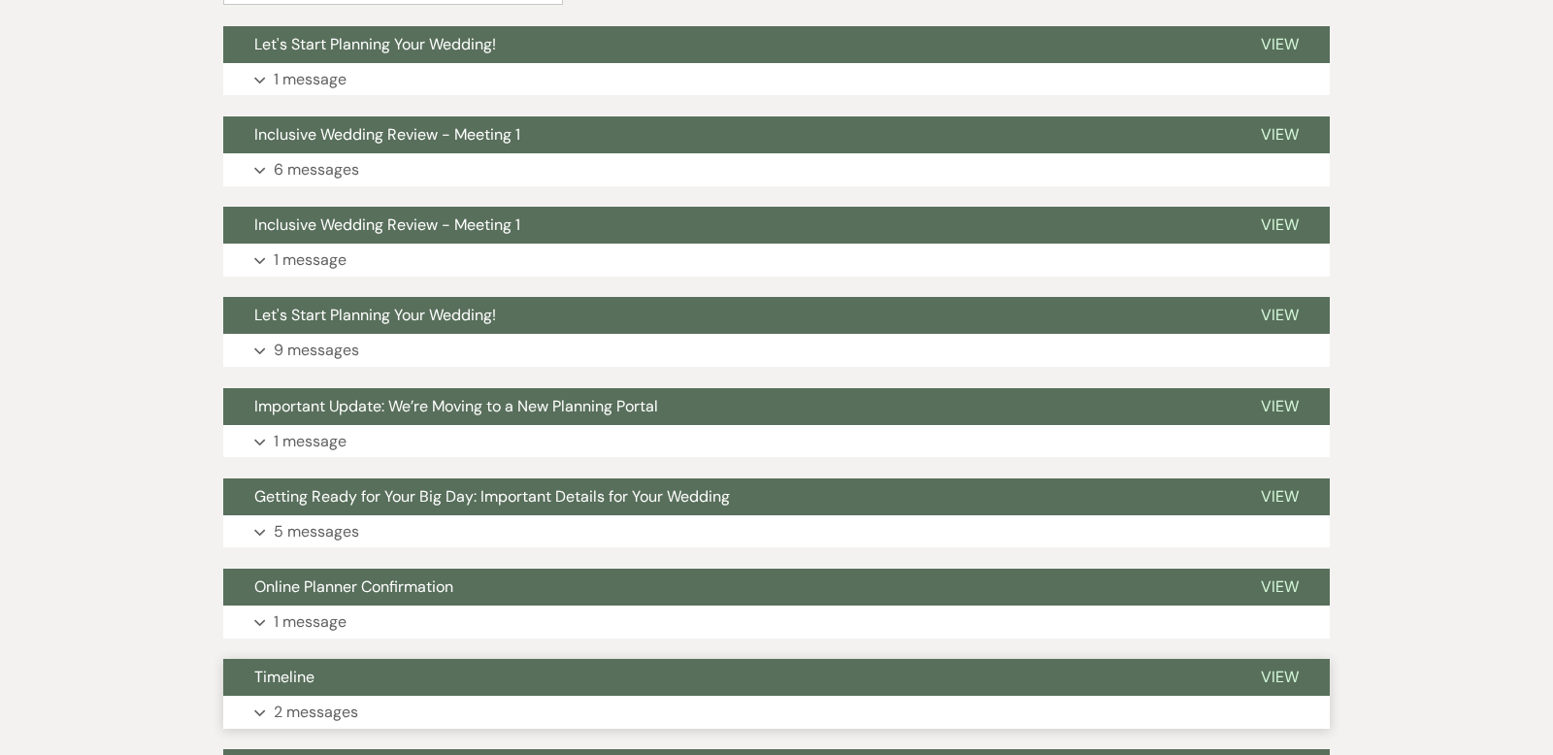
click at [260, 705] on button "Expand 2 messages" at bounding box center [776, 712] width 1107 height 33
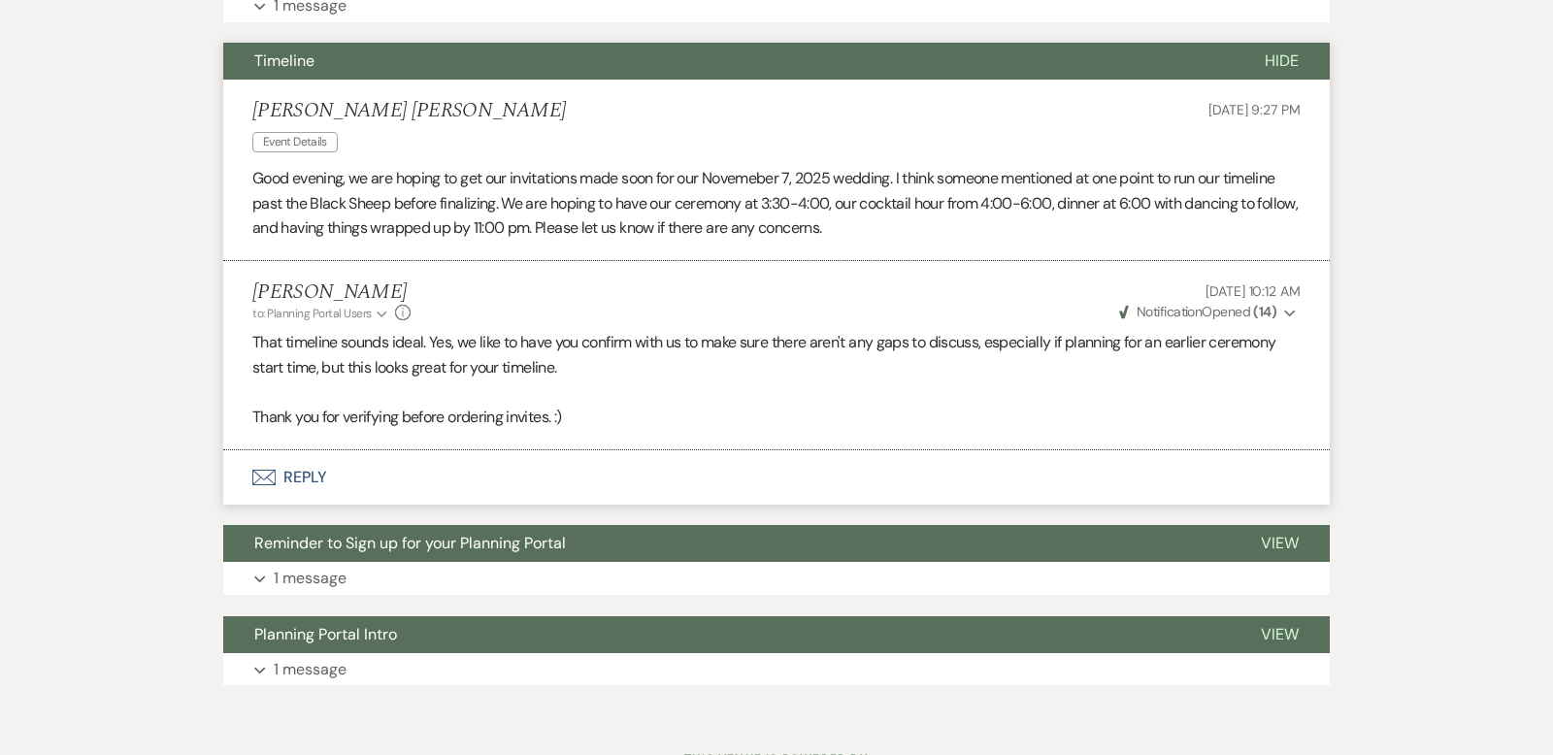
scroll to position [1215, 0]
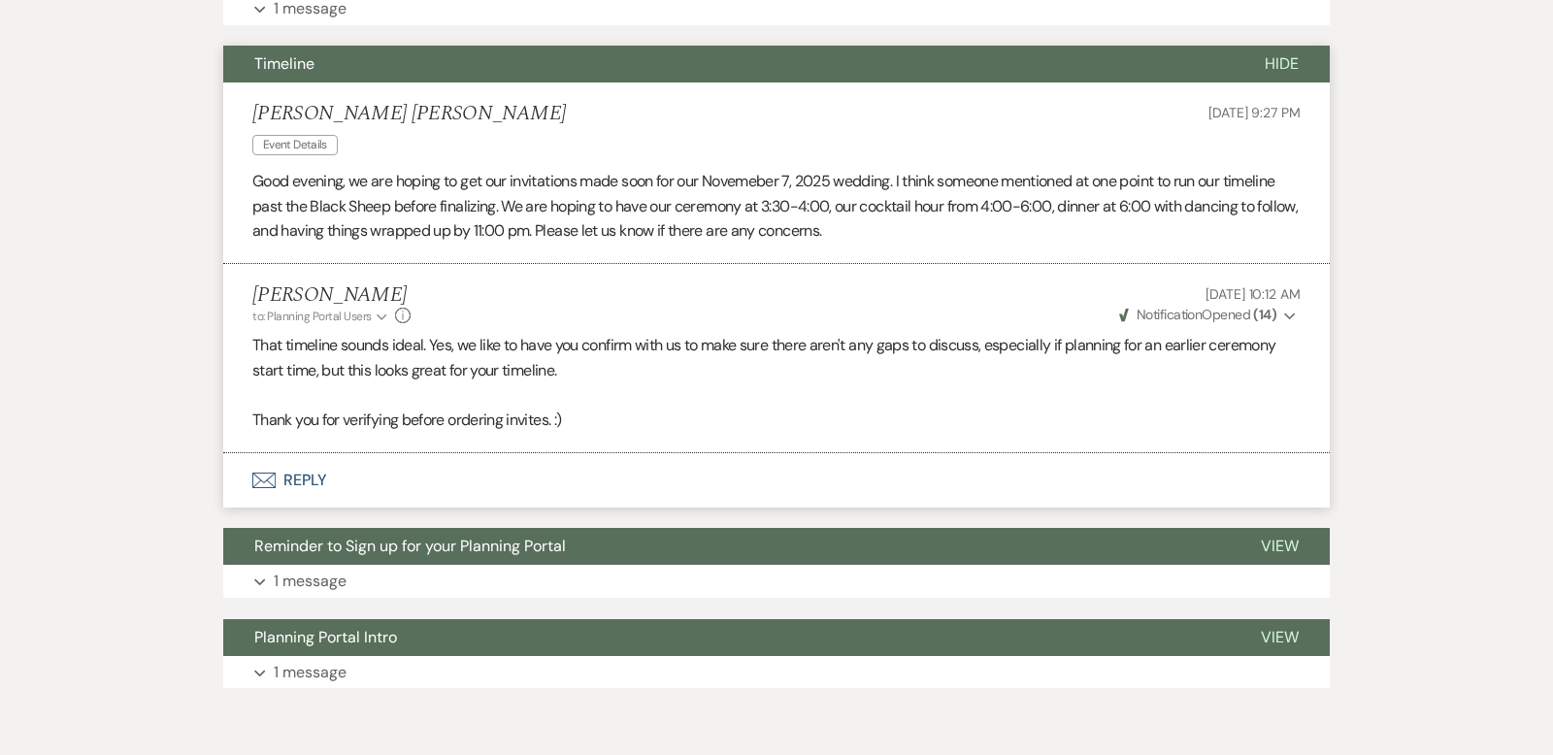
click at [1290, 54] on span "Hide" at bounding box center [1282, 63] width 34 height 20
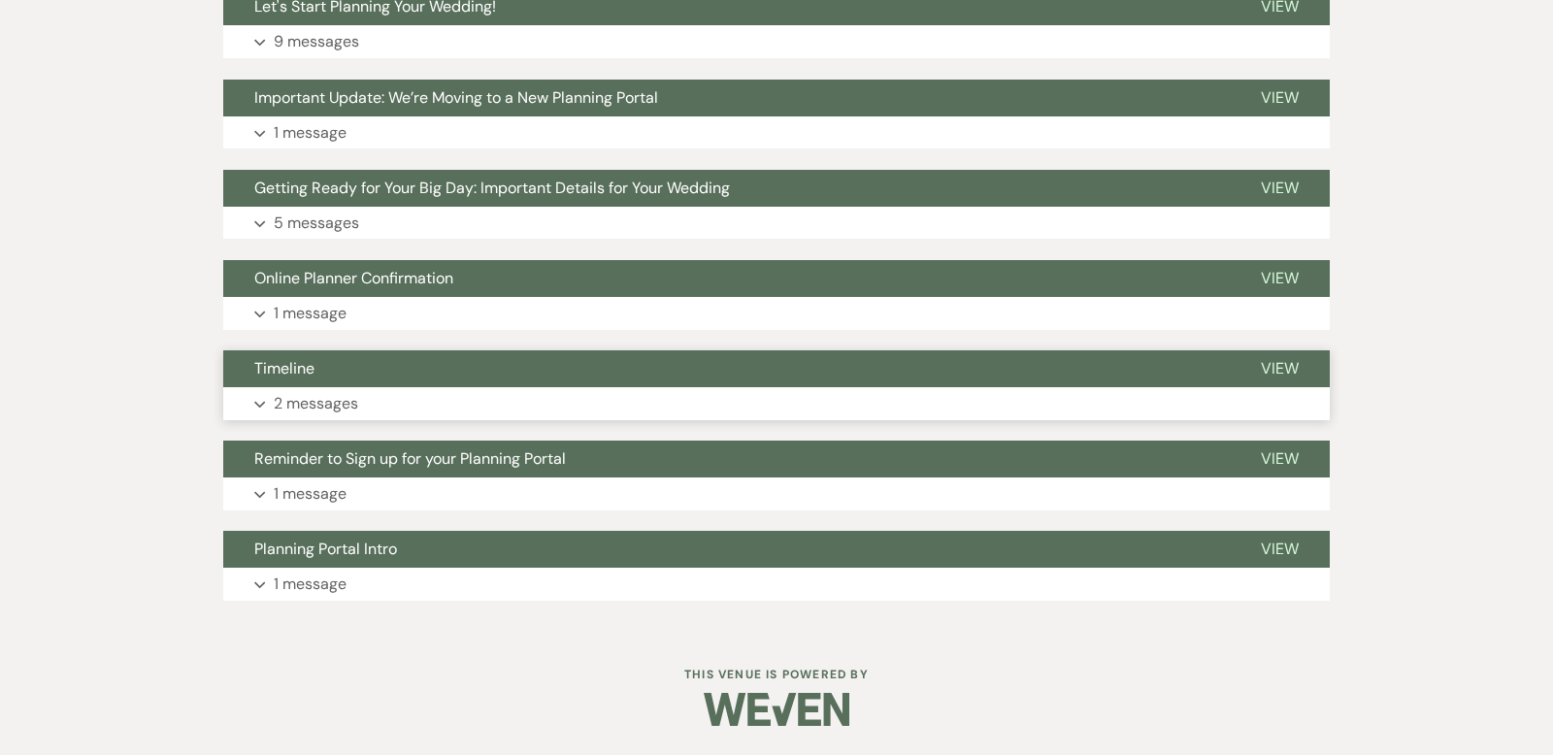
scroll to position [908, 0]
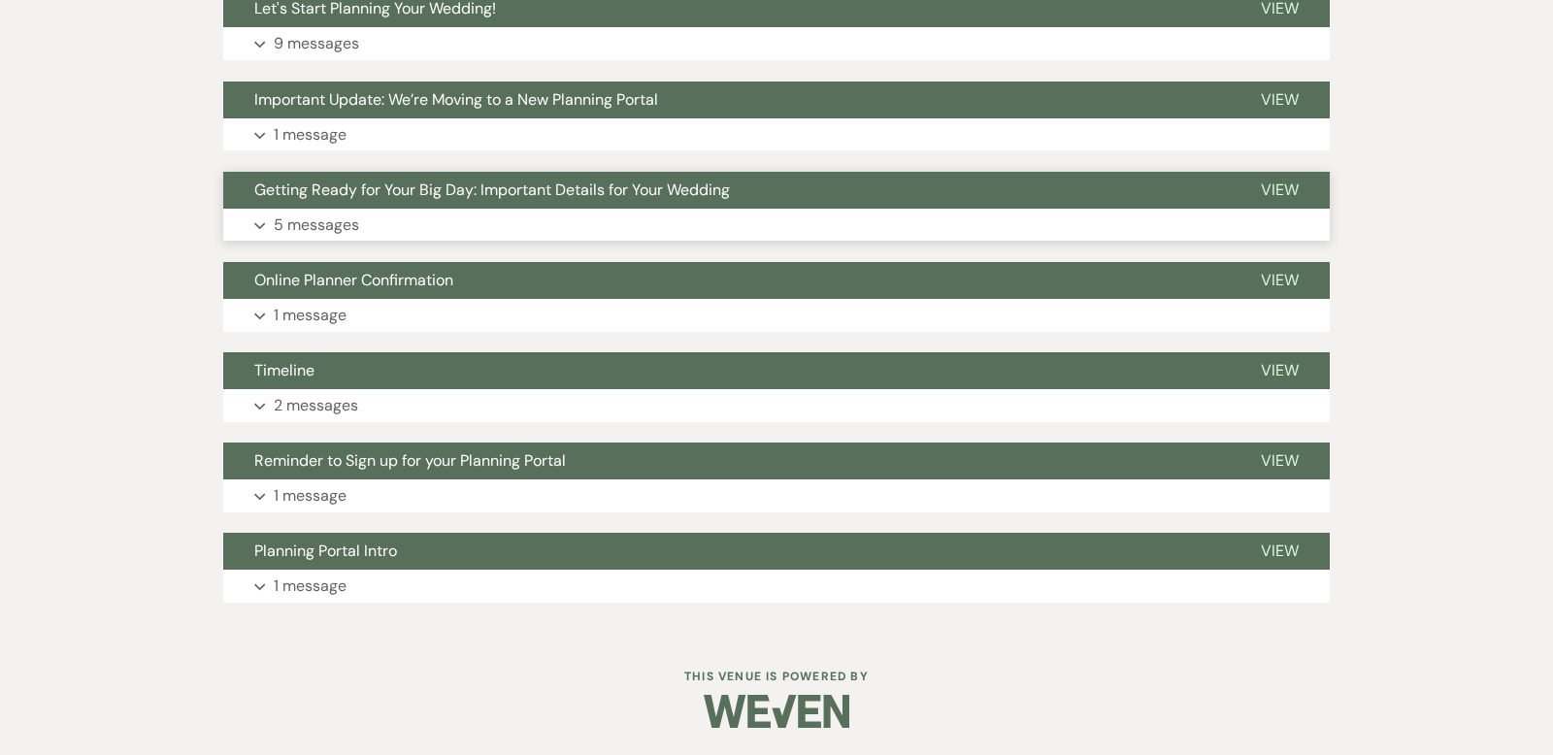
click at [261, 222] on icon "Expand" at bounding box center [260, 226] width 12 height 8
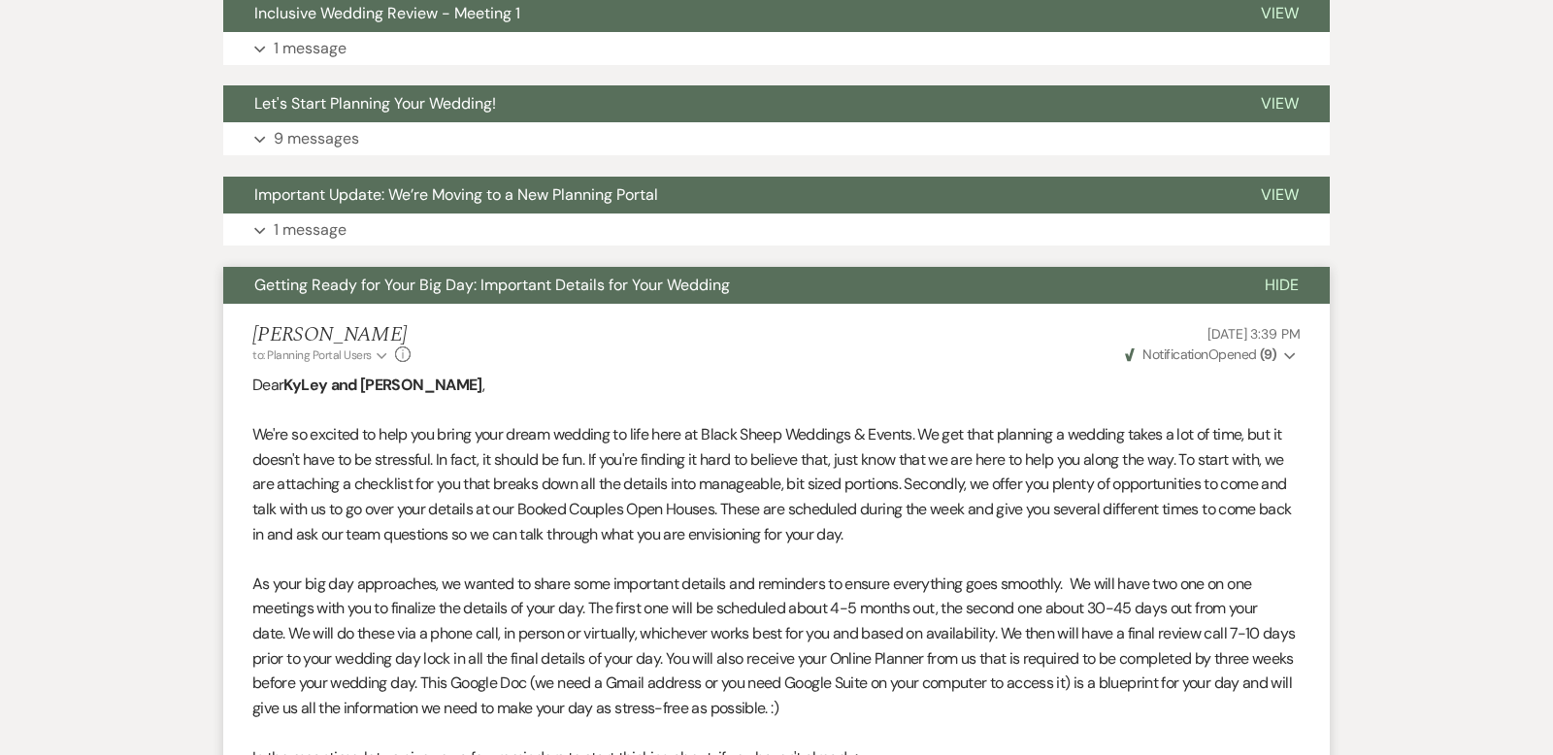
scroll to position [816, 0]
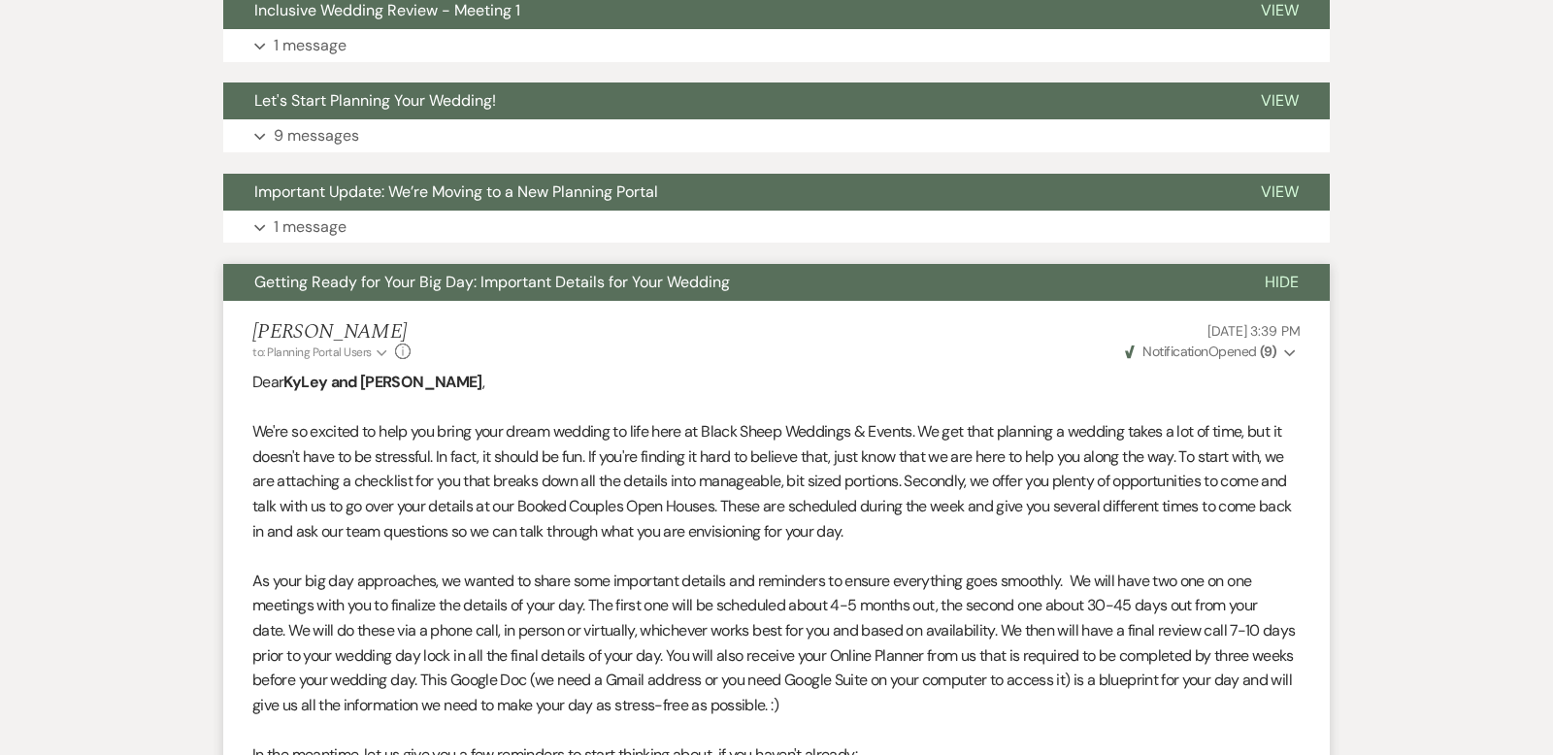
click at [1293, 278] on span "Hide" at bounding box center [1282, 282] width 34 height 20
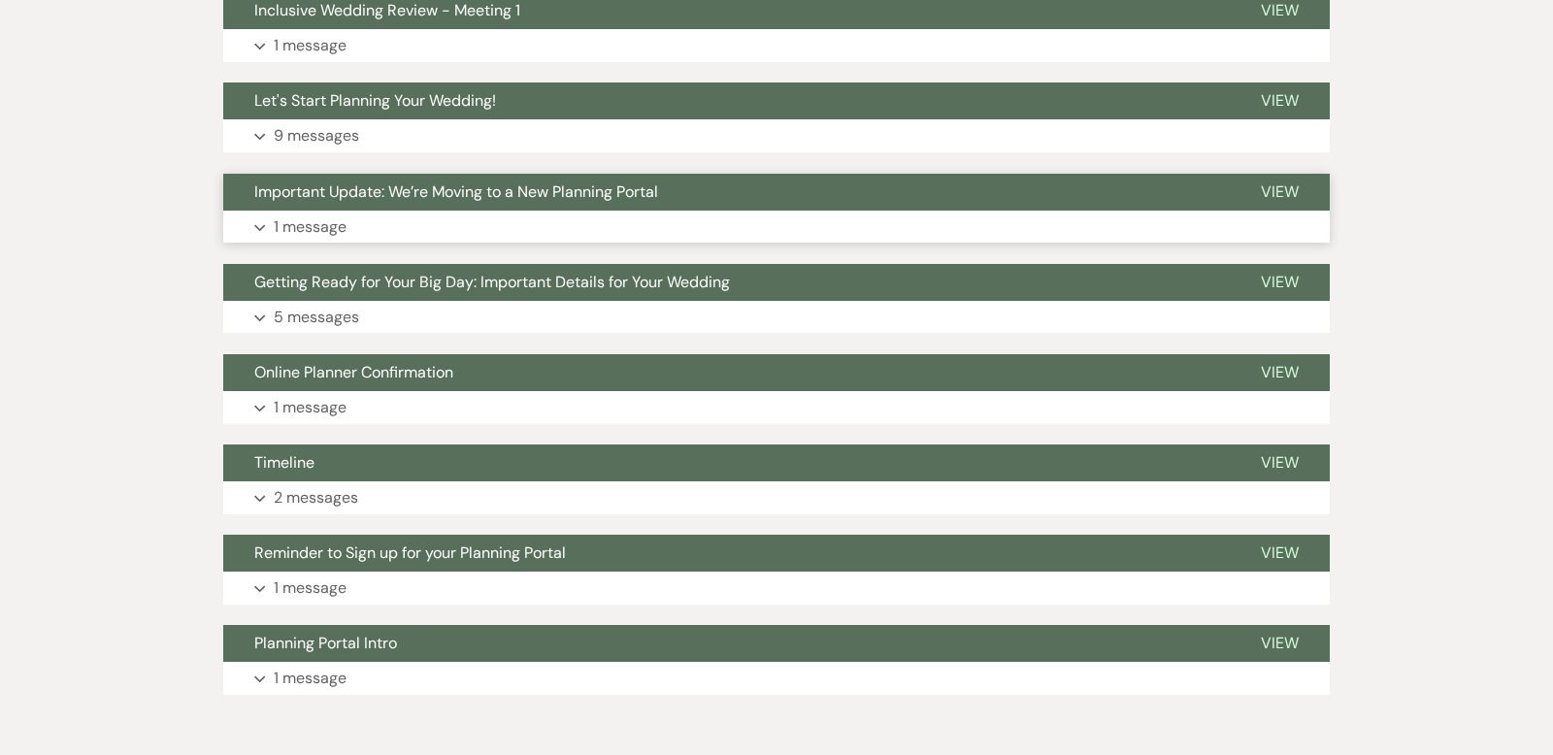
click at [260, 224] on icon "Expand" at bounding box center [260, 228] width 12 height 8
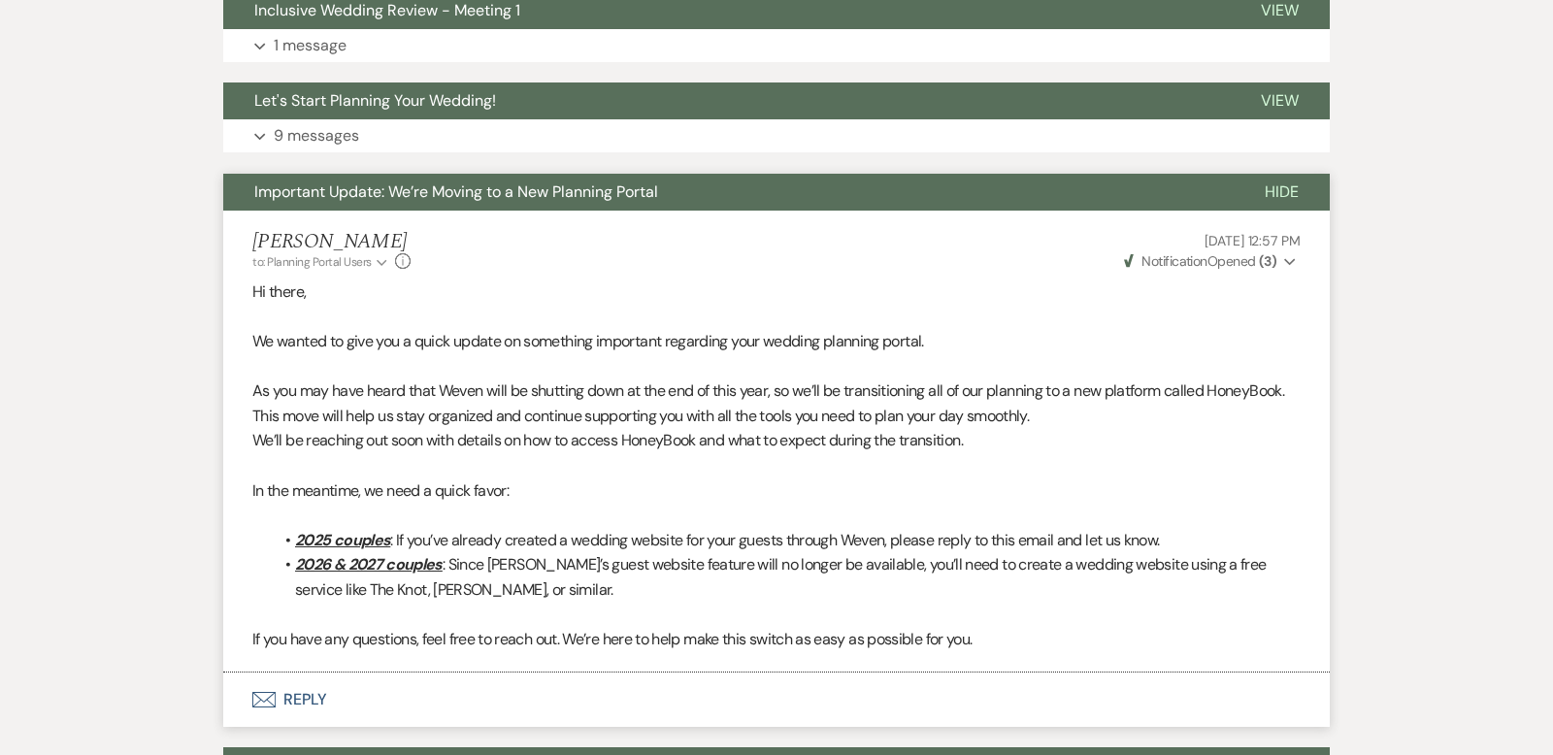
click at [1295, 187] on span "Hide" at bounding box center [1282, 192] width 34 height 20
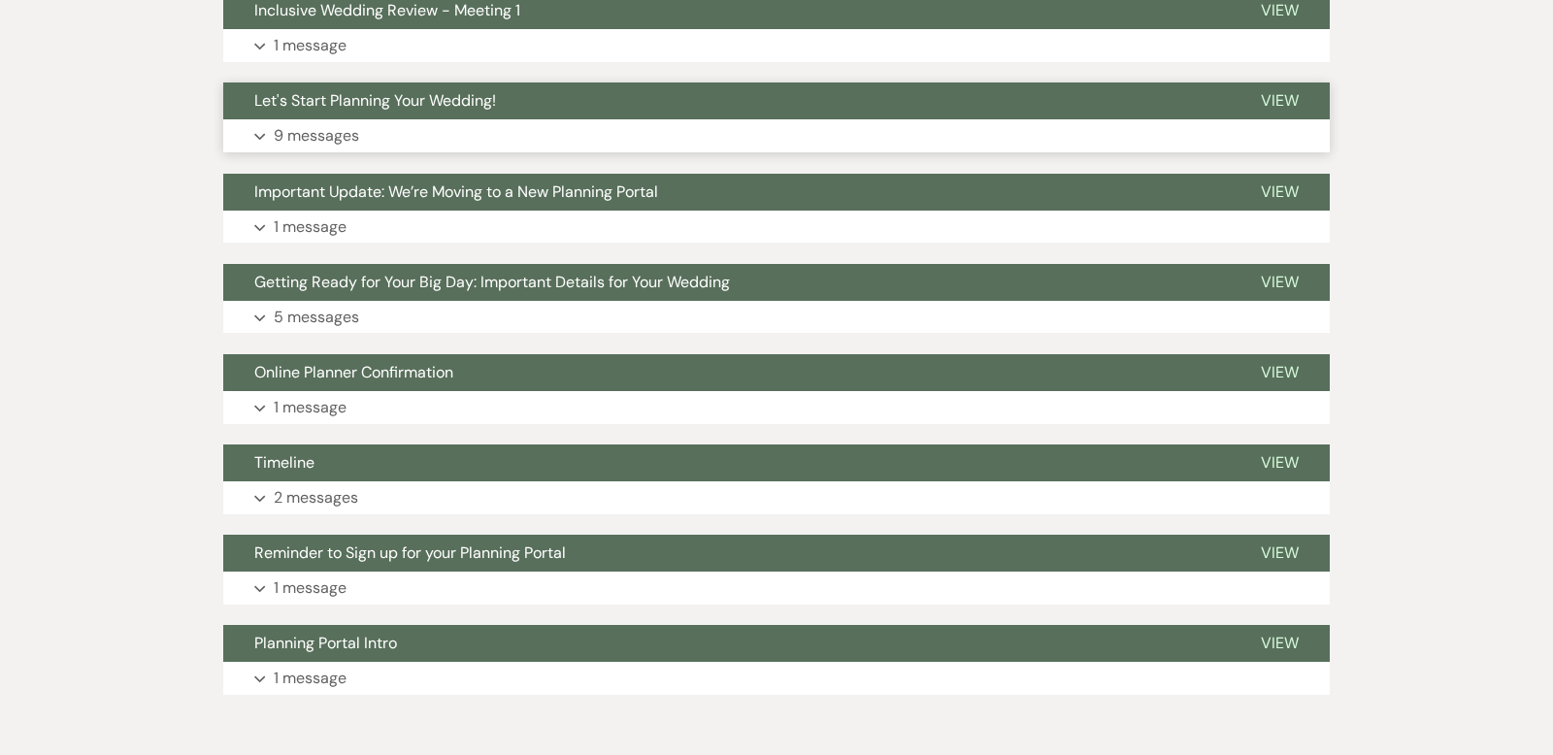
click at [259, 134] on icon "Expand" at bounding box center [260, 137] width 12 height 8
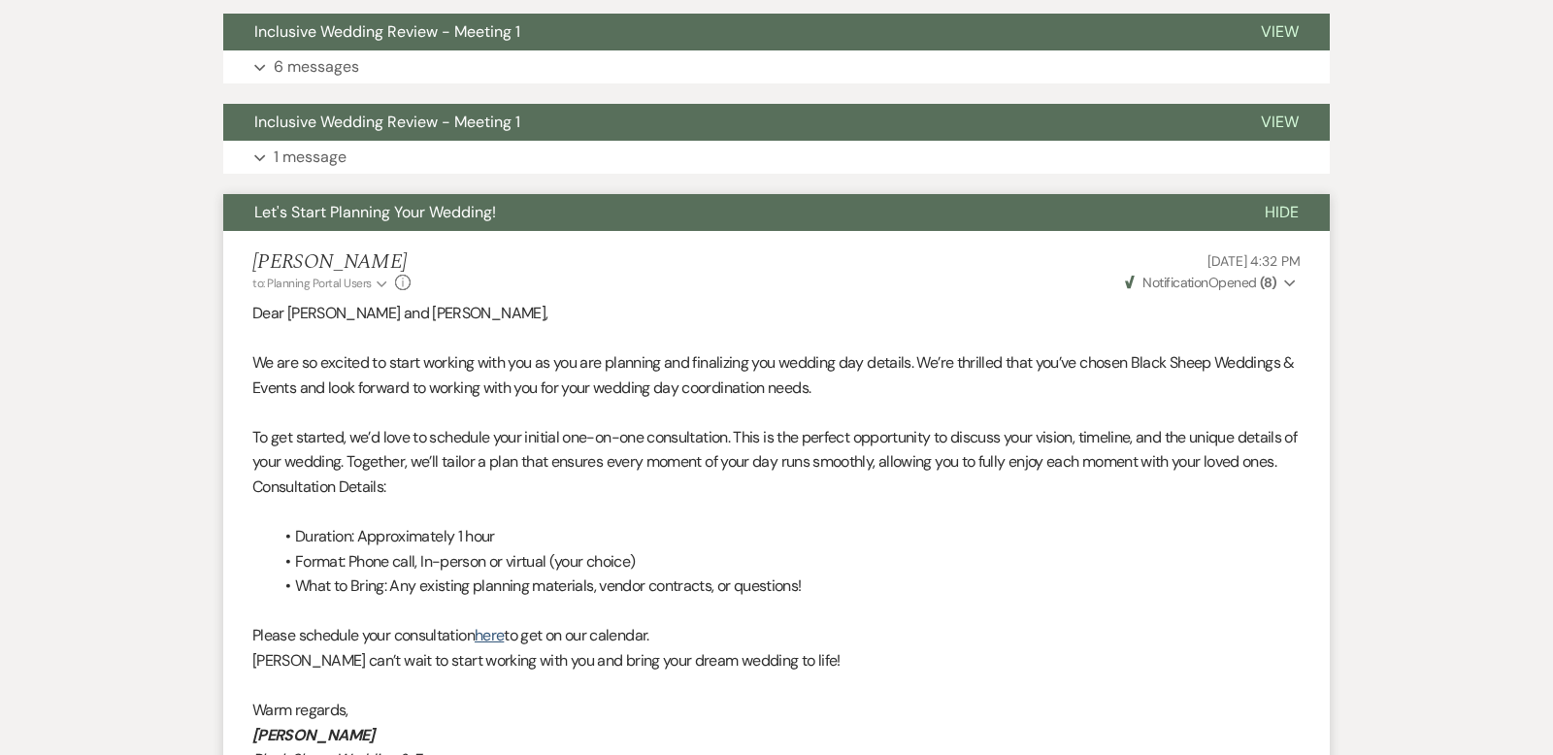
scroll to position [654, 0]
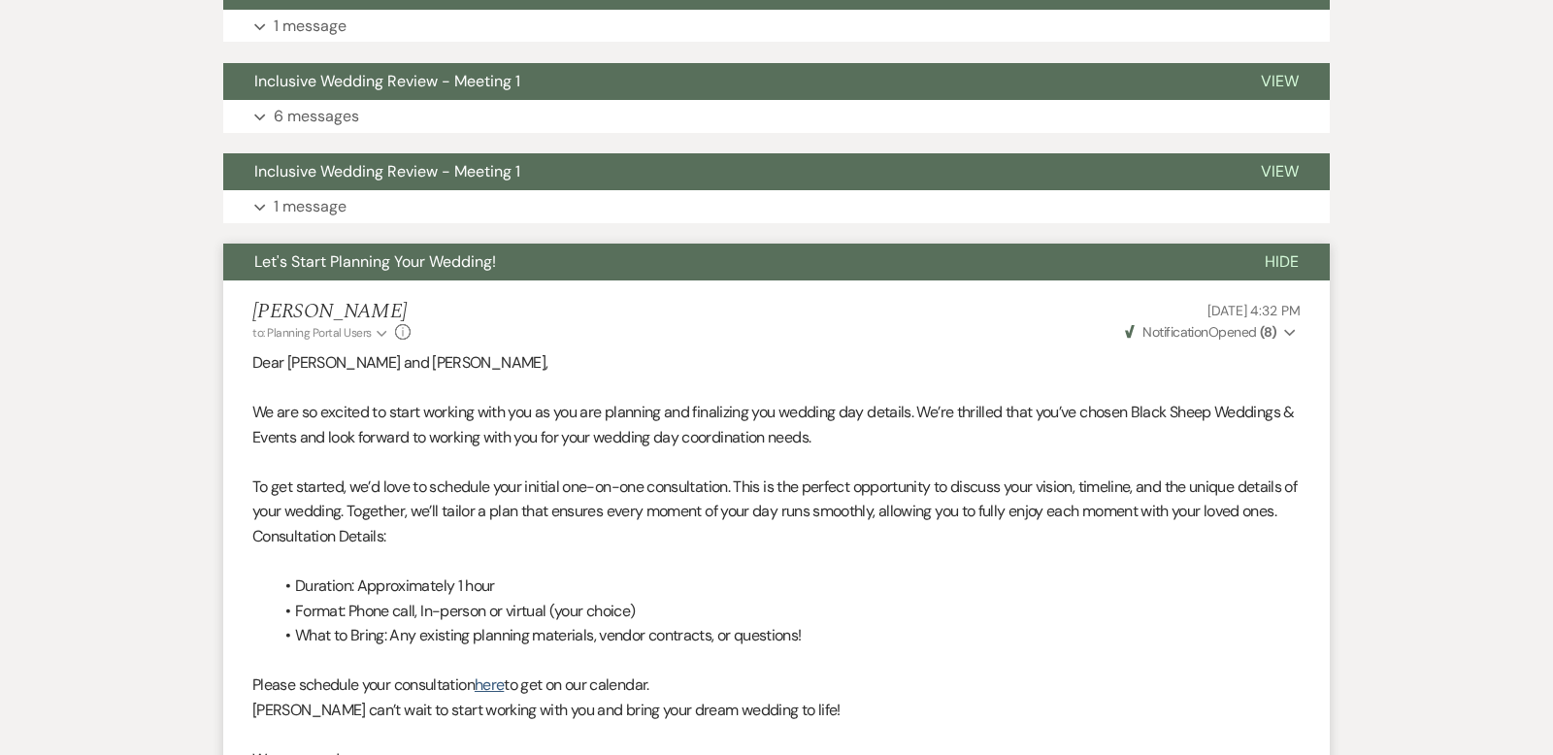
click at [1273, 263] on span "Hide" at bounding box center [1282, 261] width 34 height 20
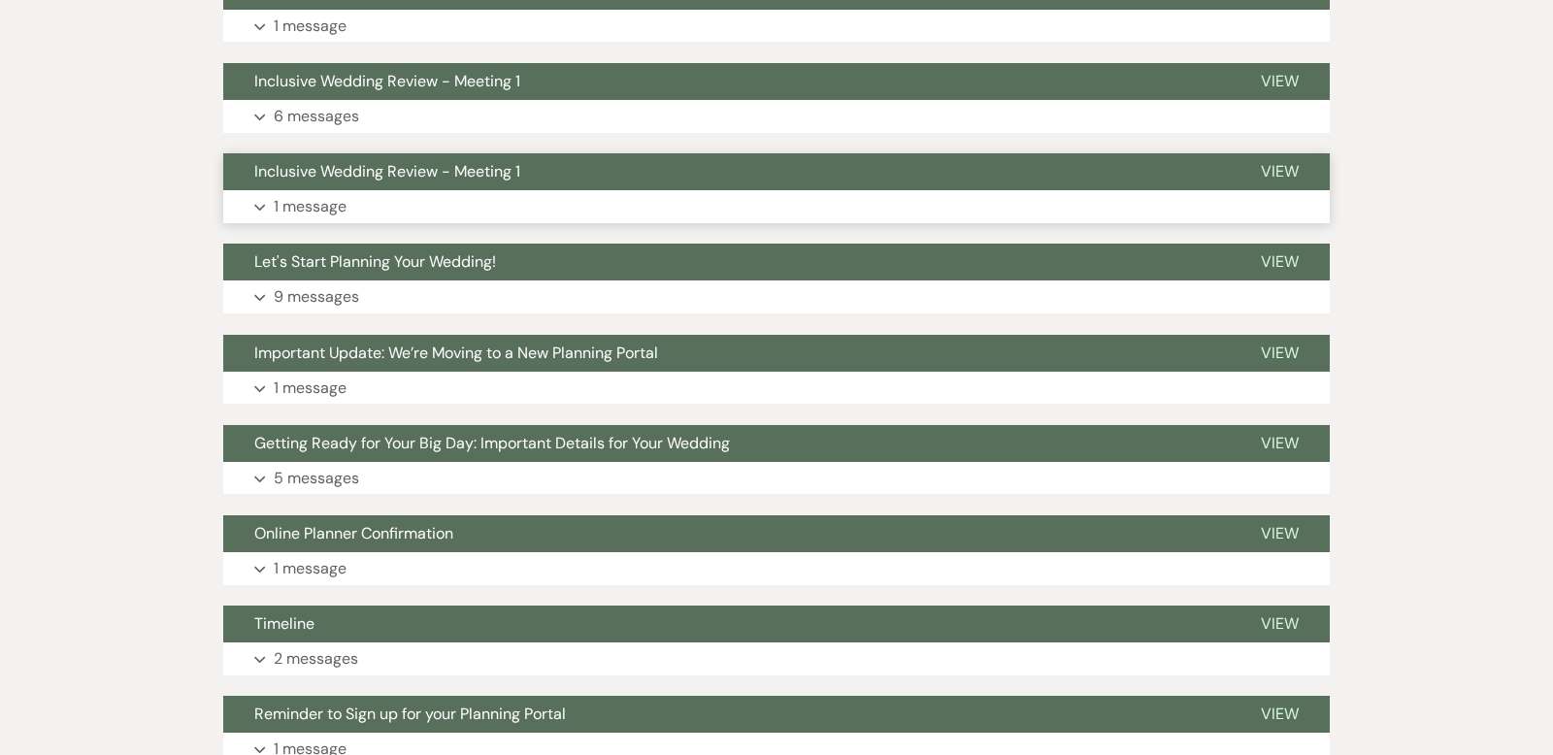
click at [264, 205] on icon "Expand" at bounding box center [260, 208] width 12 height 8
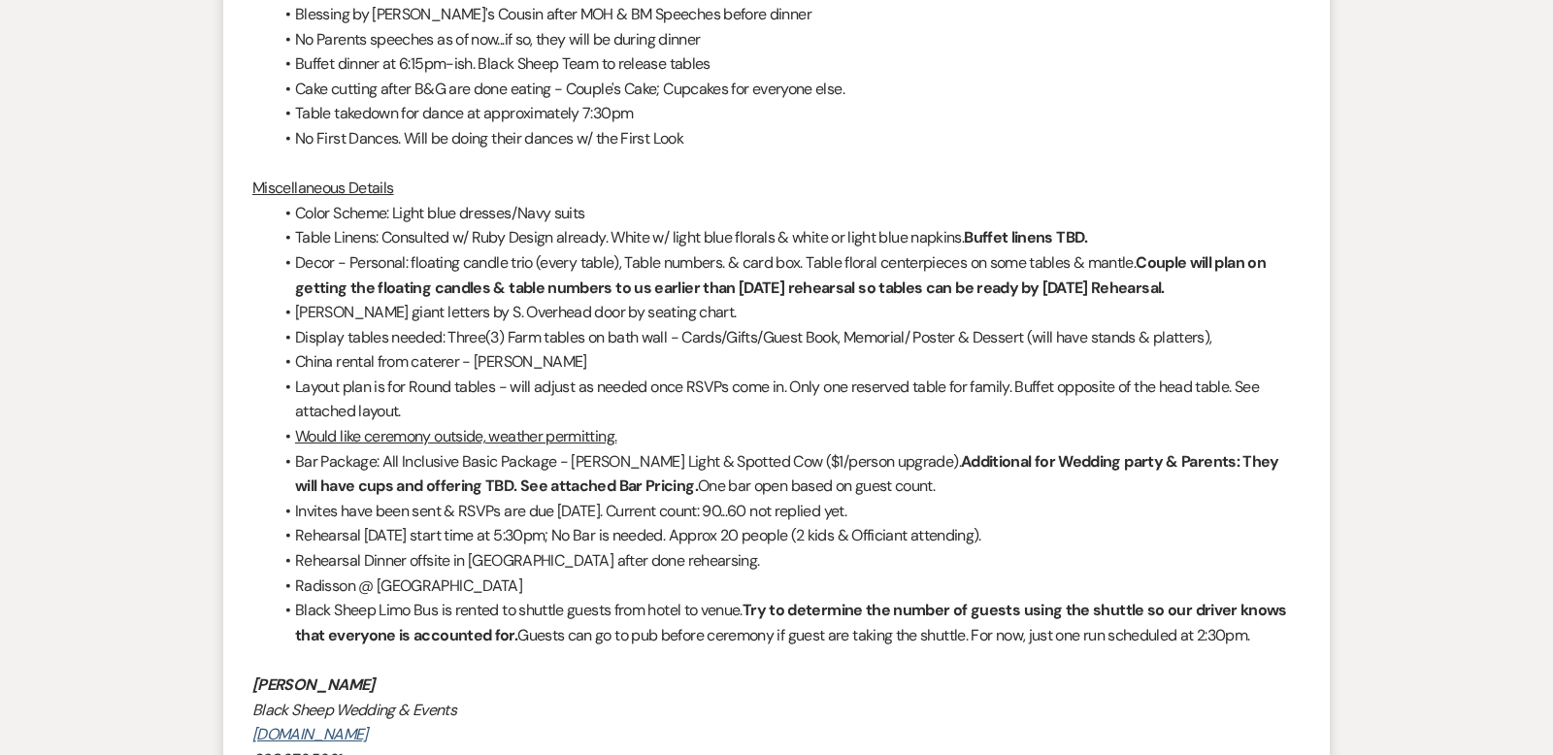
scroll to position [1559, 0]
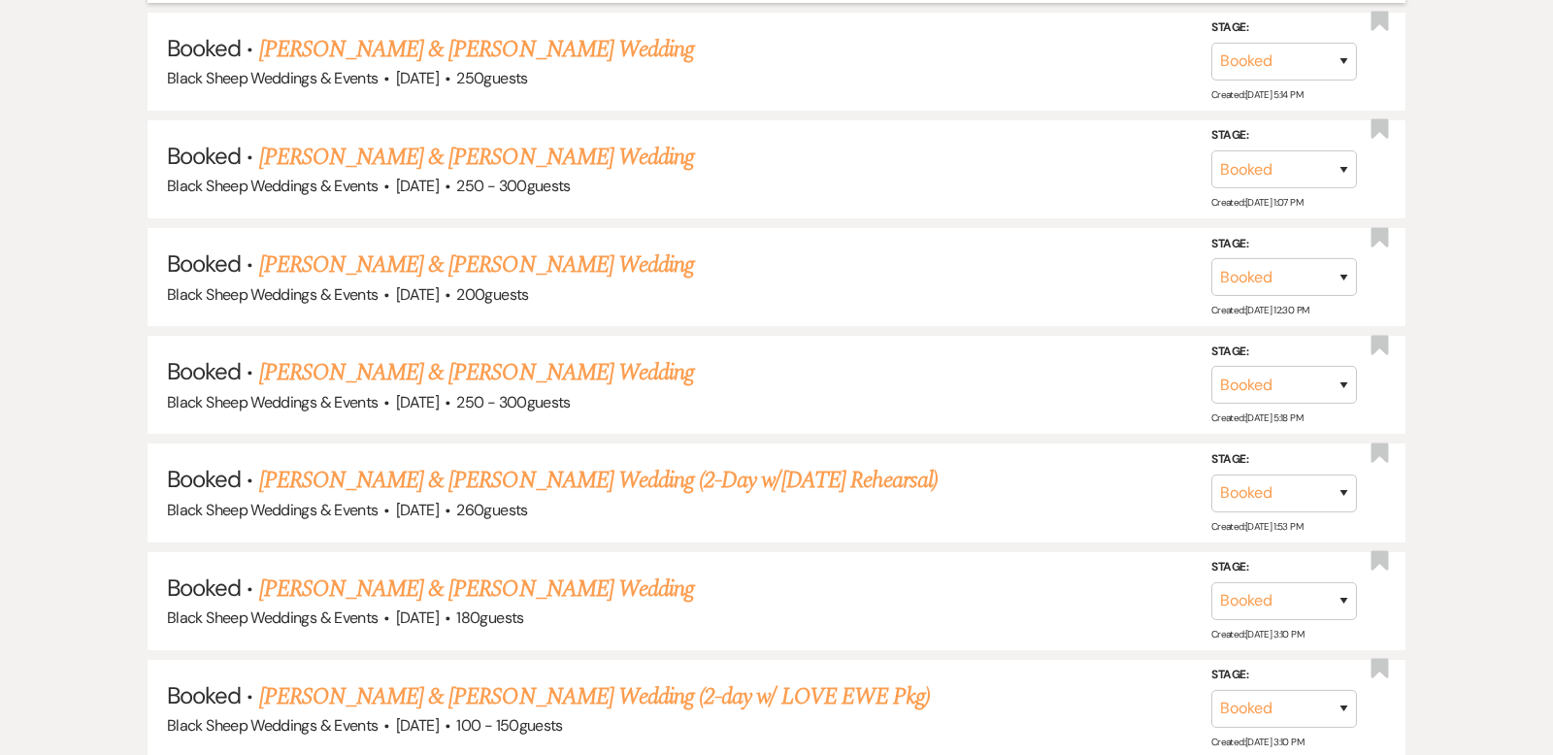
scroll to position [7316, 0]
click at [431, 356] on link "[PERSON_NAME] & [PERSON_NAME] Wedding" at bounding box center [476, 373] width 435 height 35
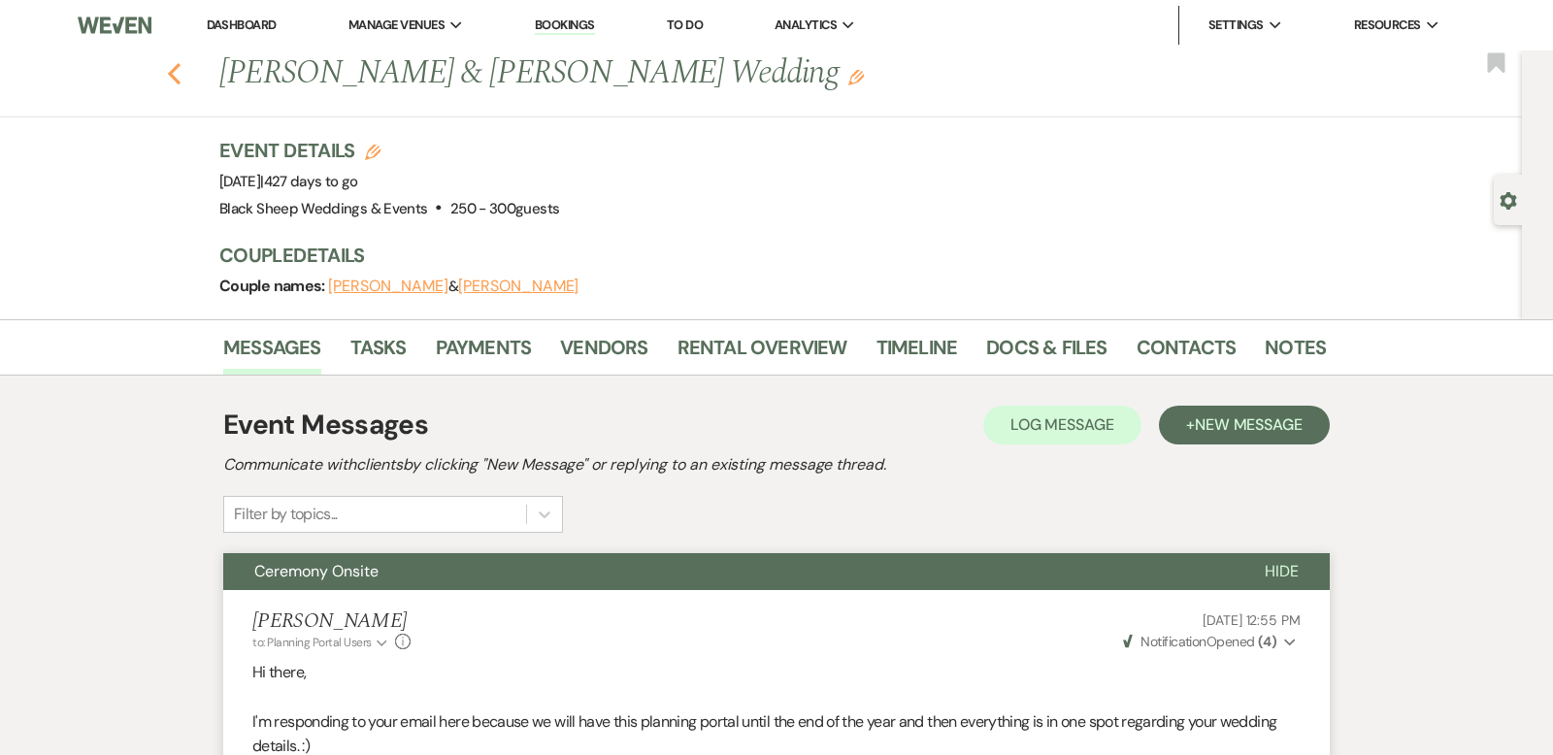
click at [175, 69] on use "button" at bounding box center [174, 73] width 13 height 21
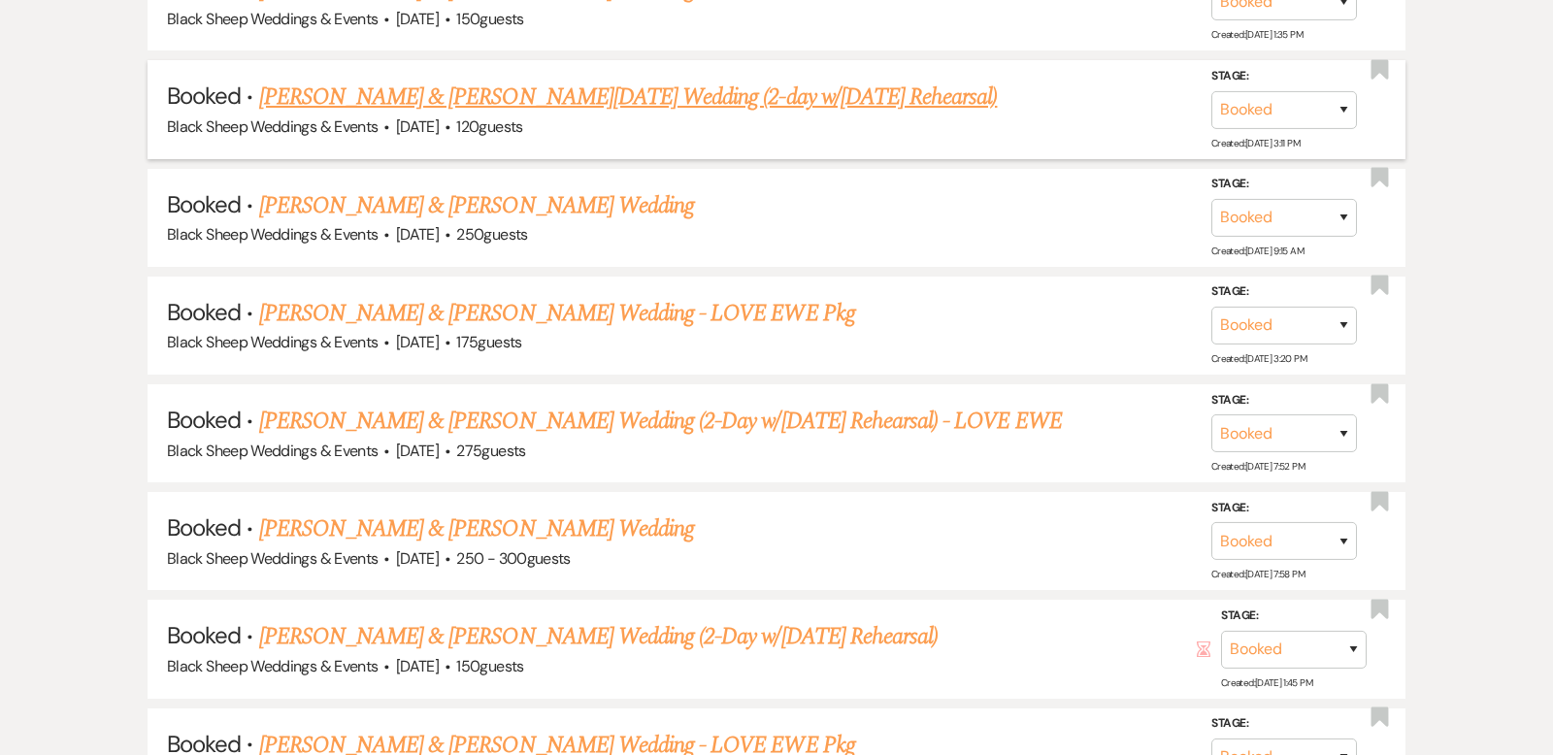
scroll to position [5957, 0]
